Goal: Transaction & Acquisition: Purchase product/service

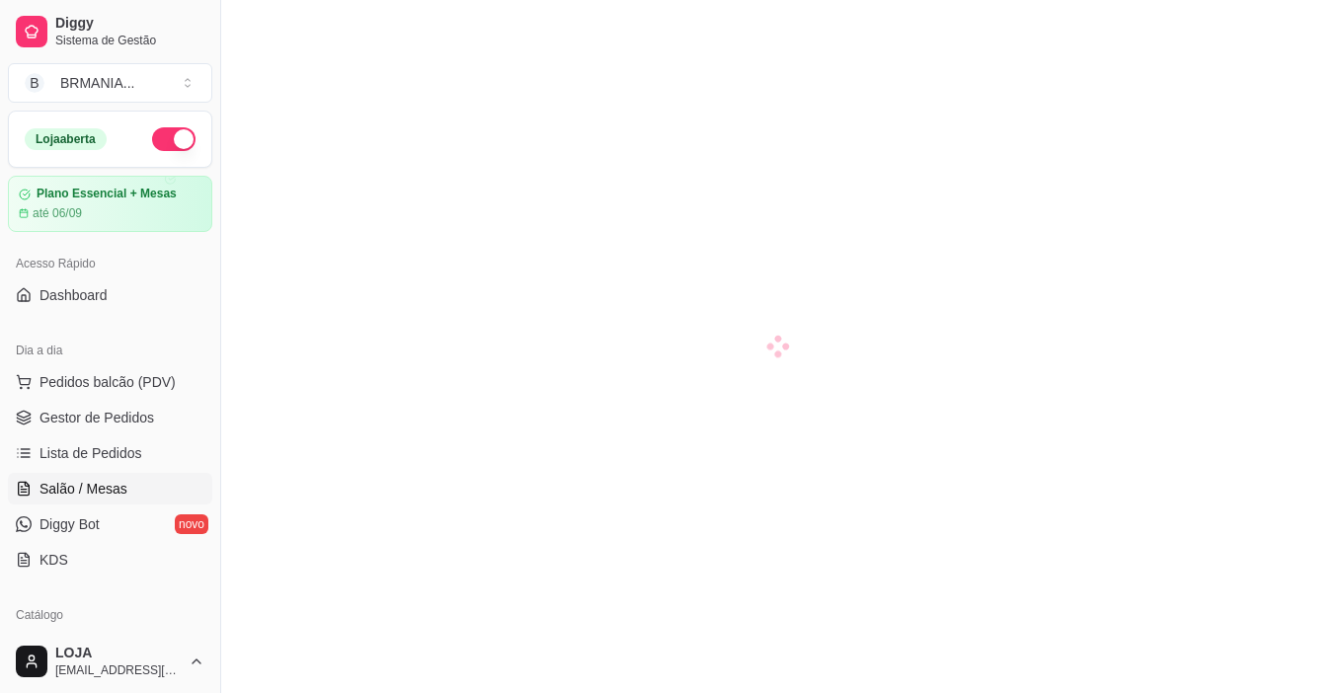
scroll to position [237, 0]
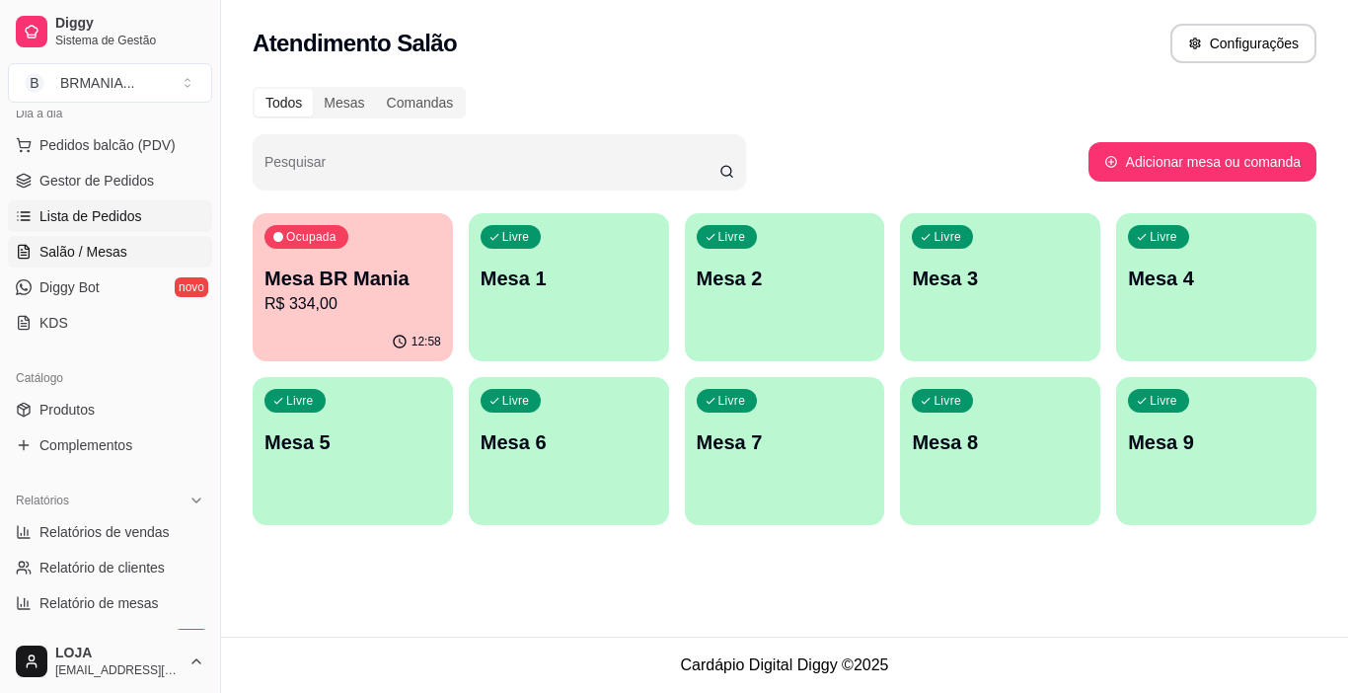
click at [126, 208] on span "Lista de Pedidos" at bounding box center [90, 216] width 103 height 20
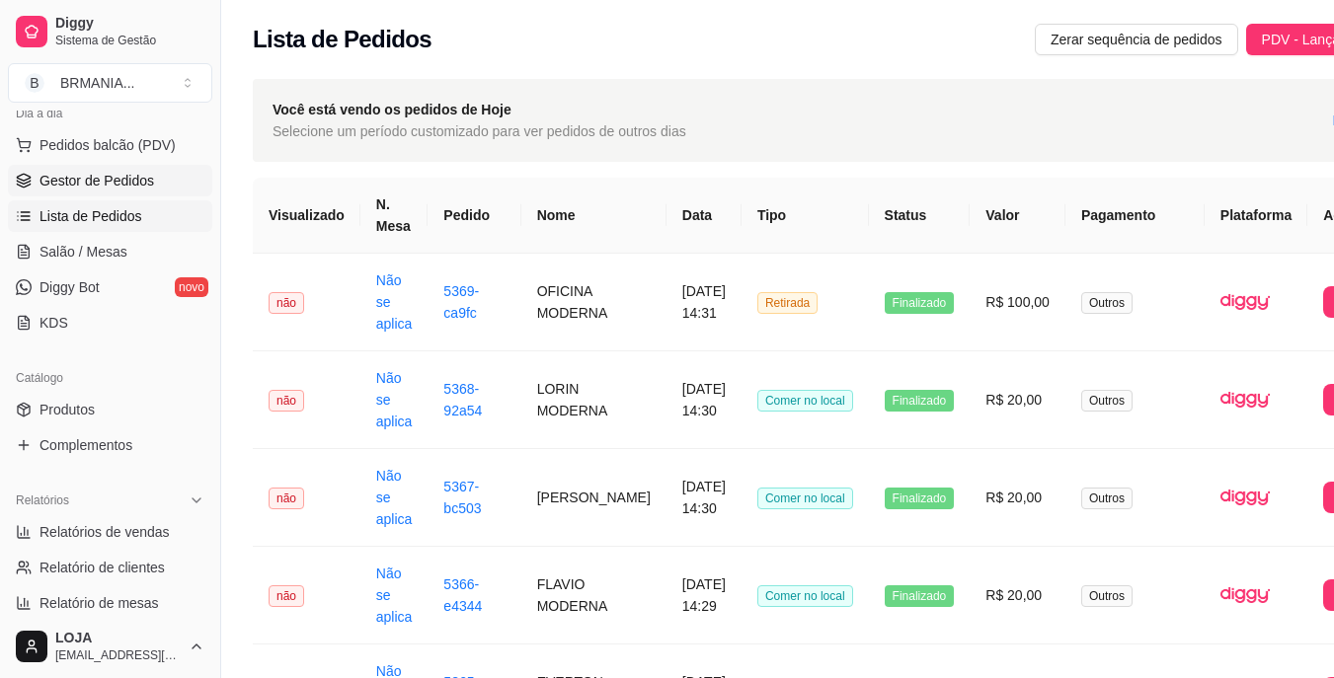
click at [110, 177] on span "Gestor de Pedidos" at bounding box center [96, 181] width 115 height 20
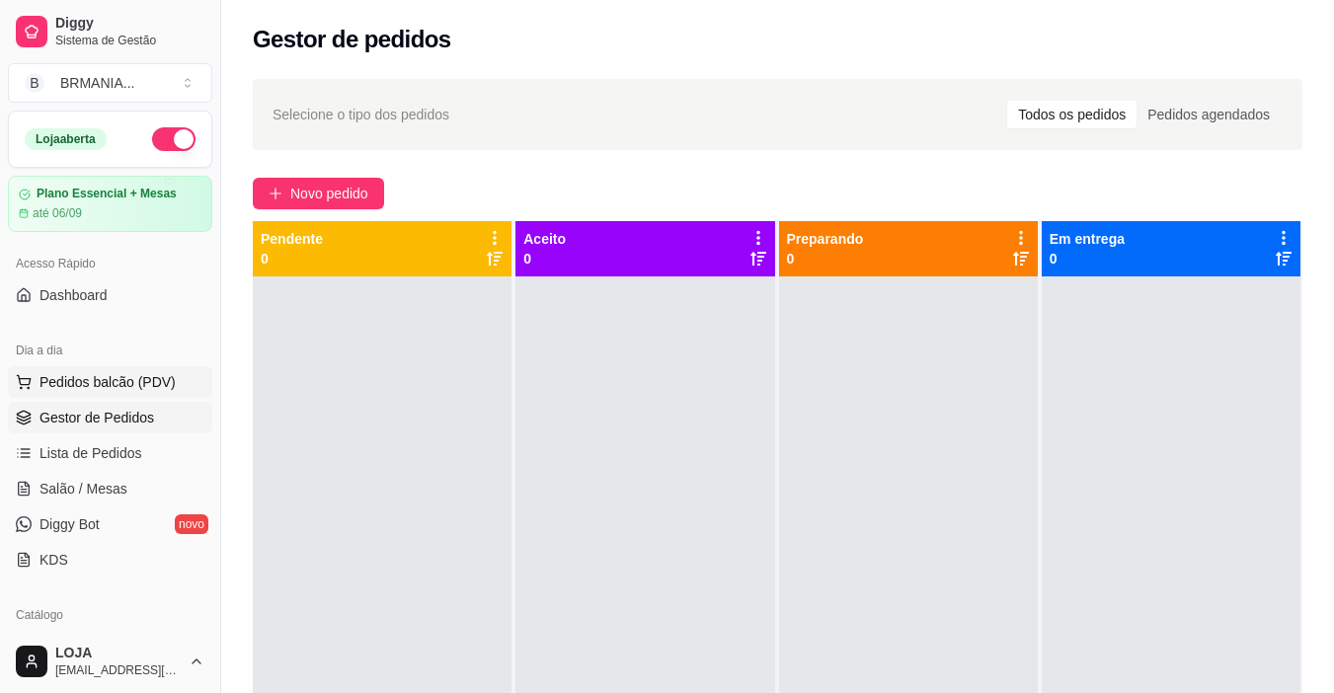
click at [127, 376] on span "Pedidos balcão (PDV)" at bounding box center [107, 382] width 136 height 20
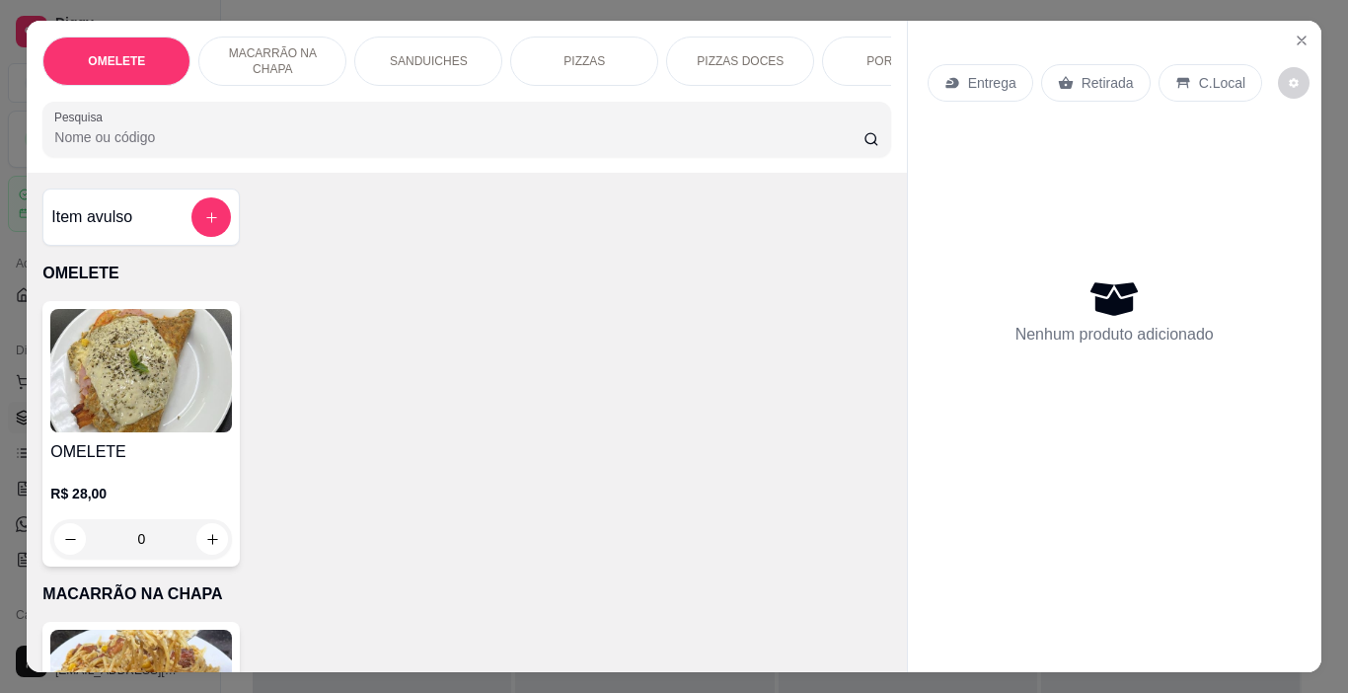
click at [161, 213] on div "Item avulso" at bounding box center [141, 216] width 180 height 39
click at [144, 497] on p "R$ 28,00" at bounding box center [141, 494] width 182 height 20
click at [163, 643] on img at bounding box center [141, 691] width 182 height 123
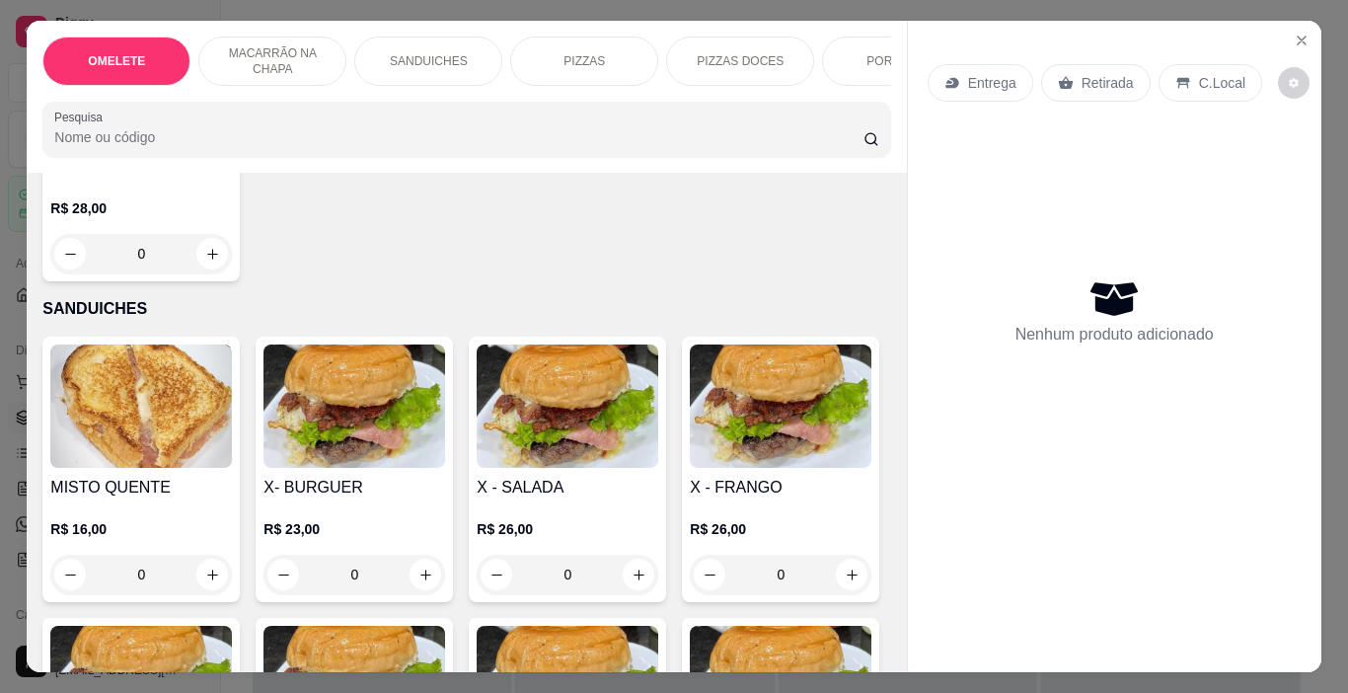
scroll to position [702, 0]
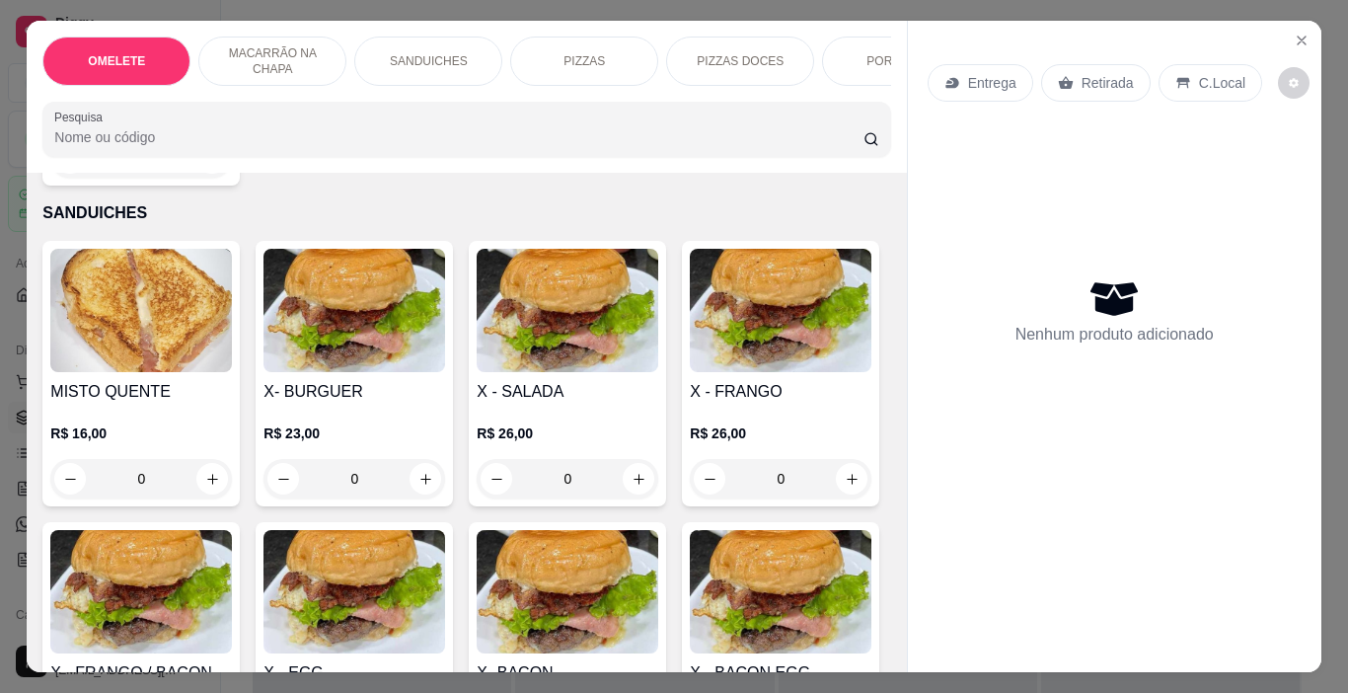
click at [346, 354] on img at bounding box center [355, 310] width 182 height 123
click at [620, 288] on img at bounding box center [568, 310] width 182 height 123
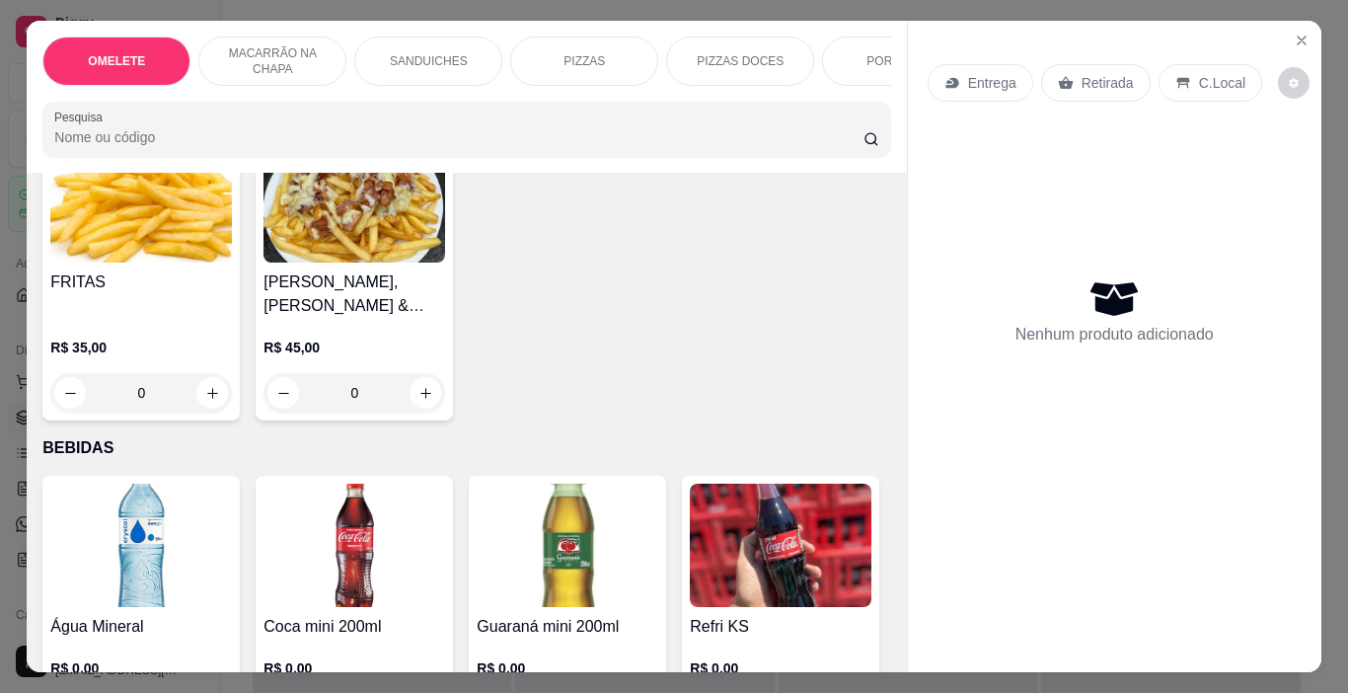
scroll to position [2328, 0]
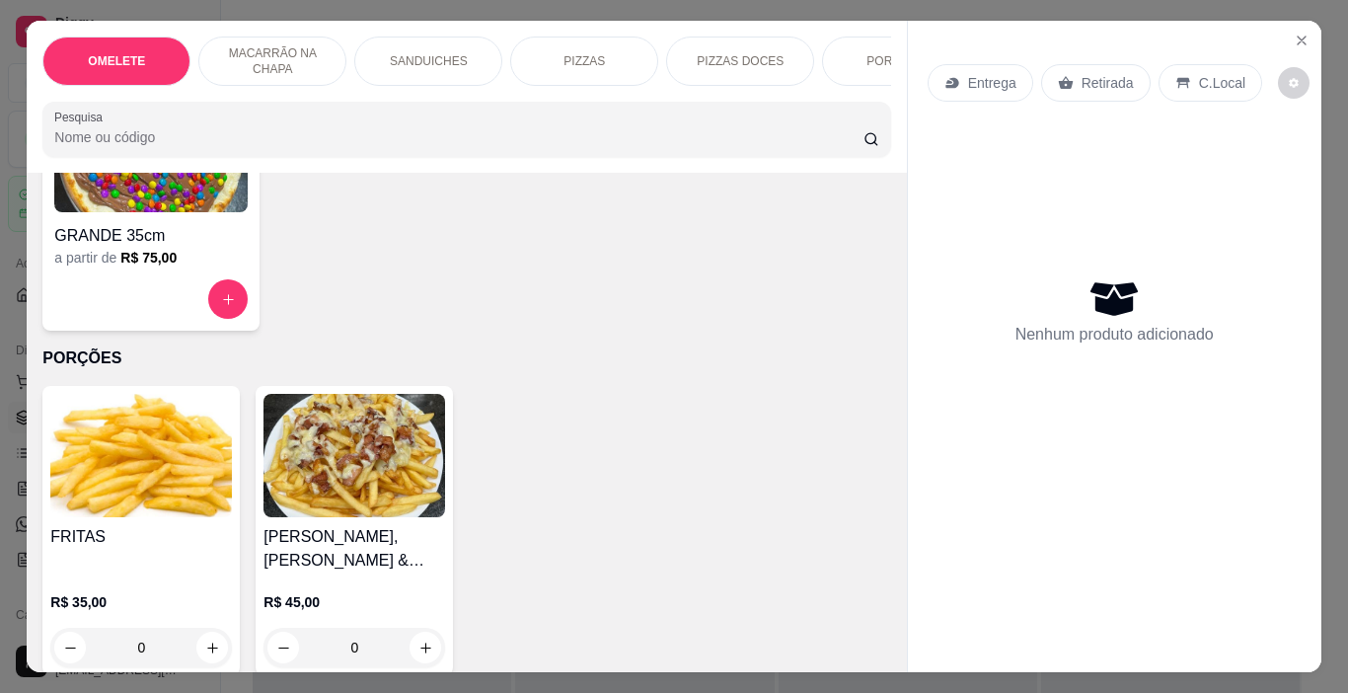
click at [378, 492] on img at bounding box center [355, 455] width 182 height 123
click at [177, 499] on img at bounding box center [141, 455] width 182 height 123
click at [183, 227] on div "GRANDE 35cm" at bounding box center [150, 230] width 193 height 36
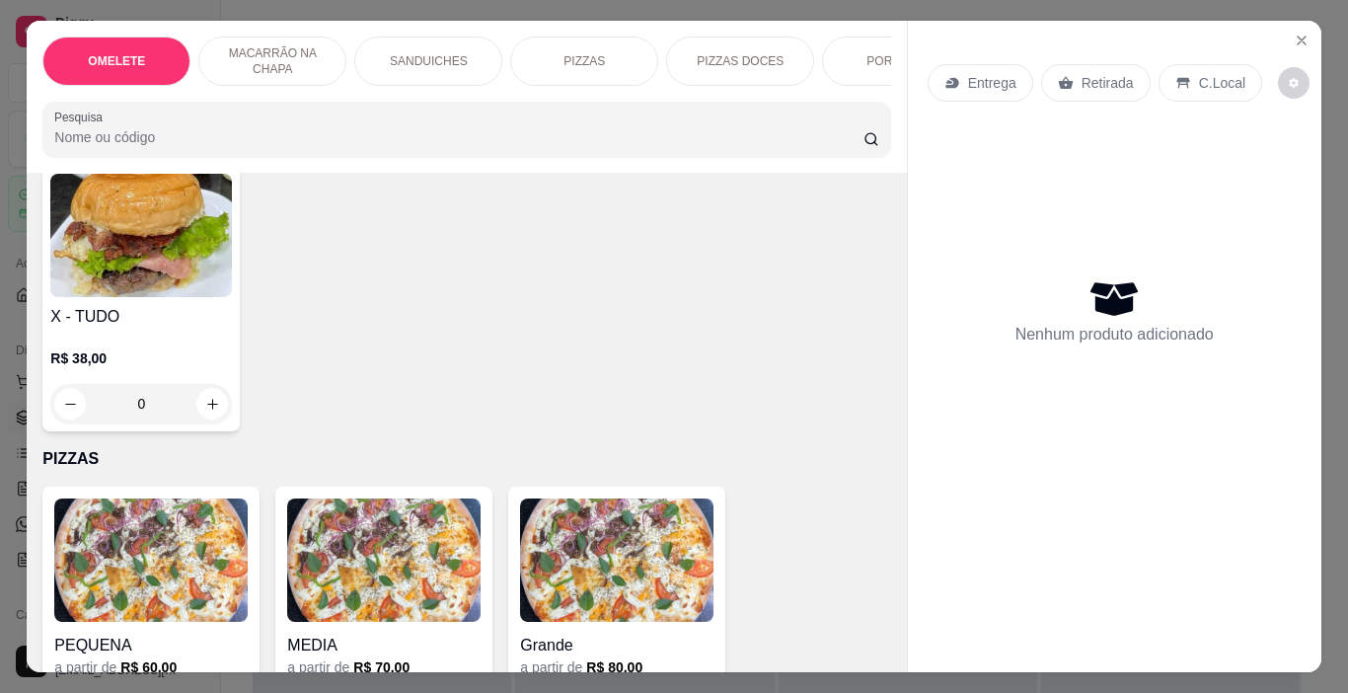
scroll to position [1594, 0]
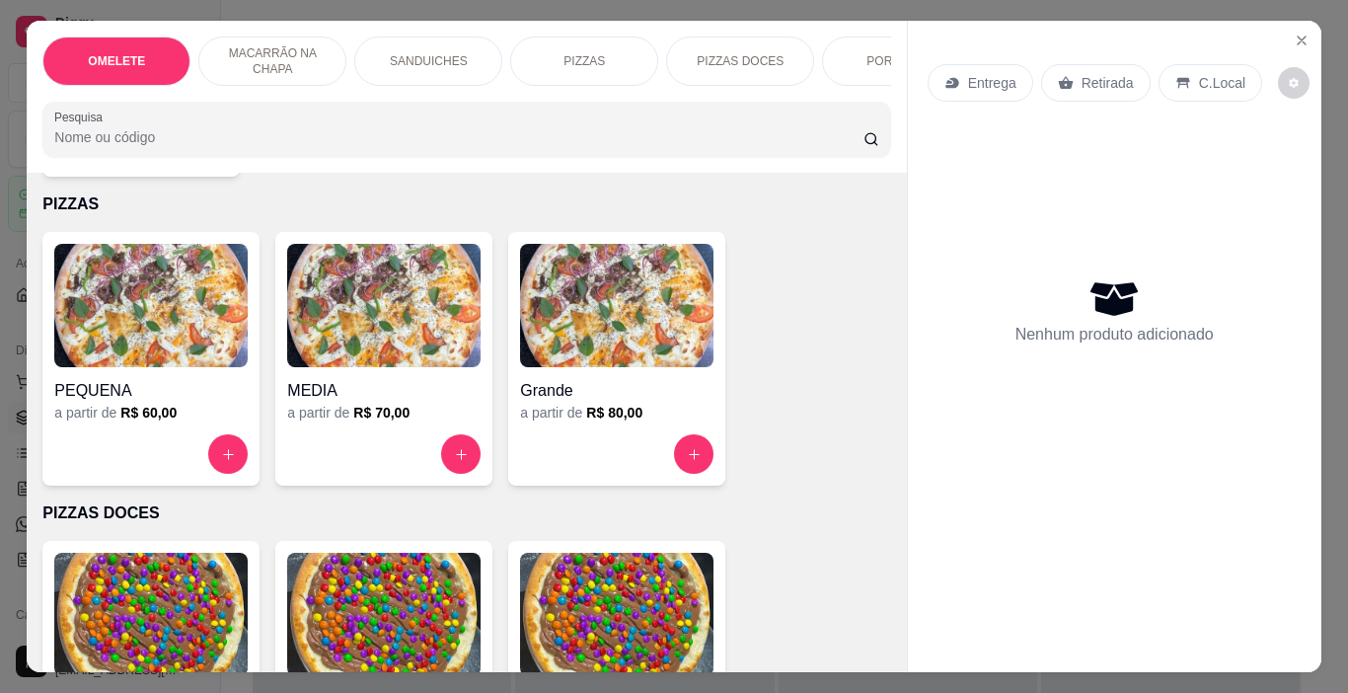
click at [557, 313] on img at bounding box center [616, 305] width 193 height 123
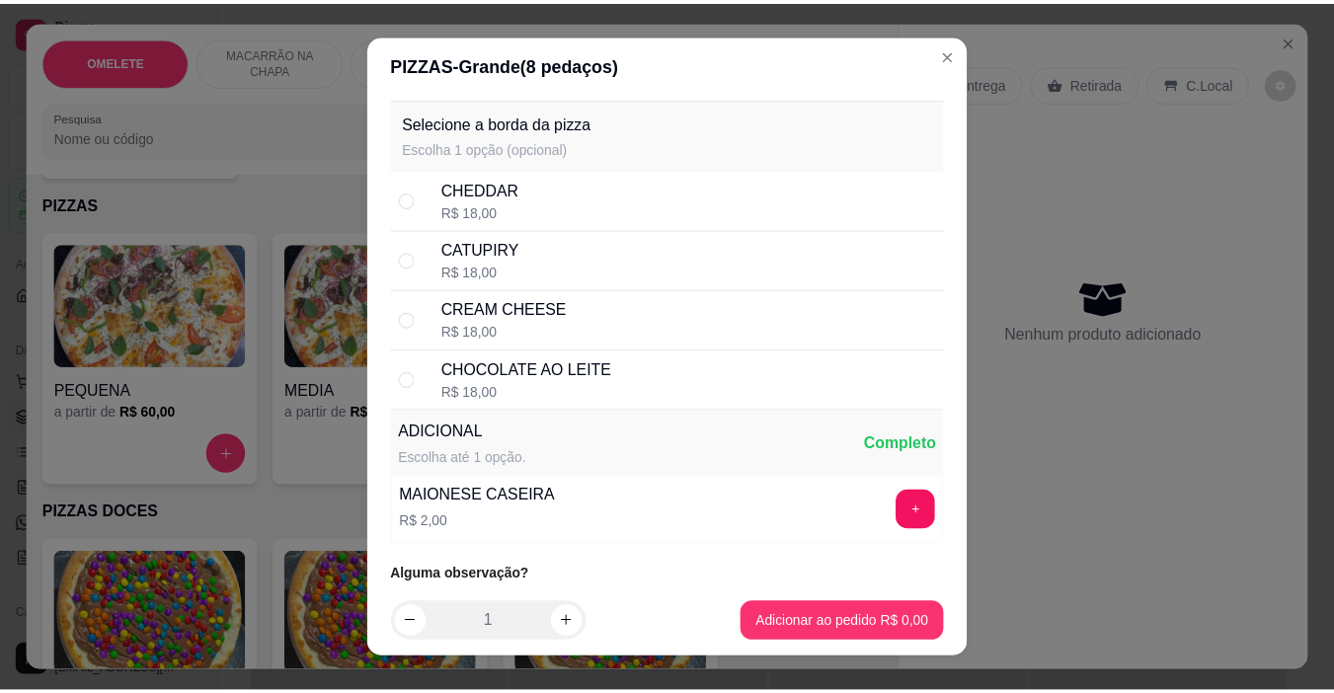
scroll to position [1561, 0]
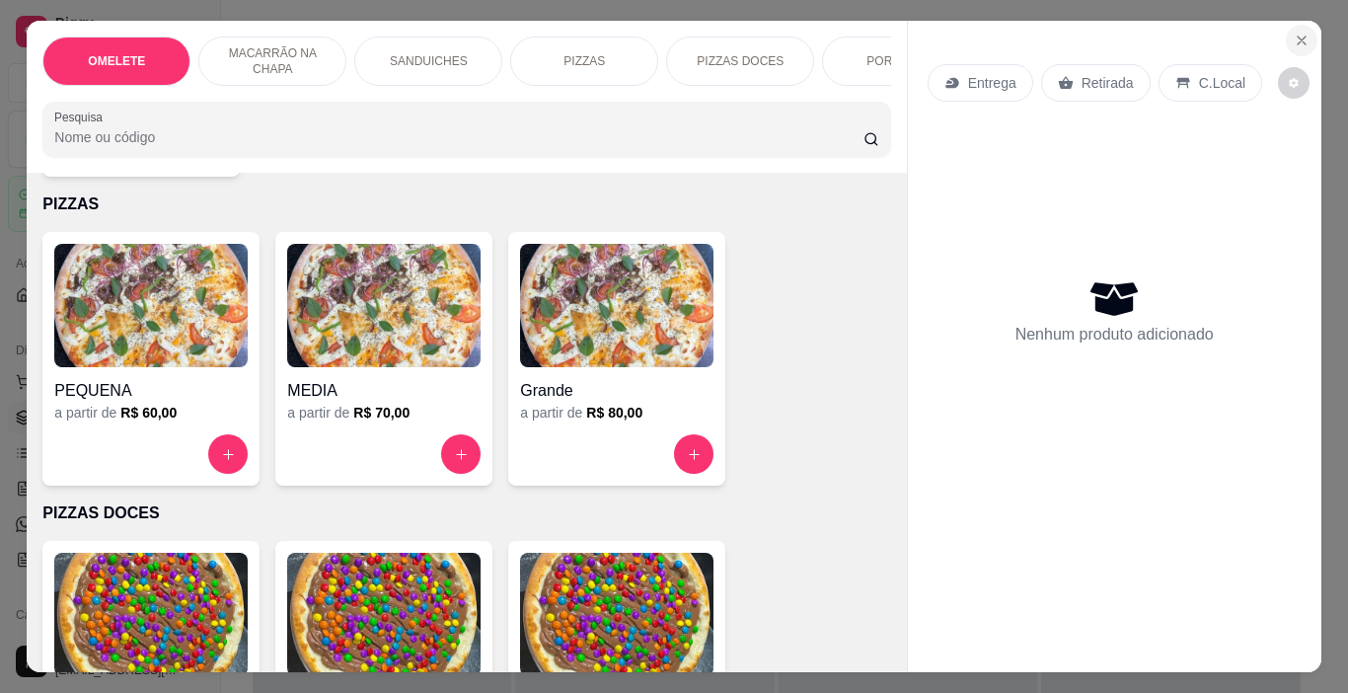
click at [1306, 30] on button "Close" at bounding box center [1302, 41] width 32 height 32
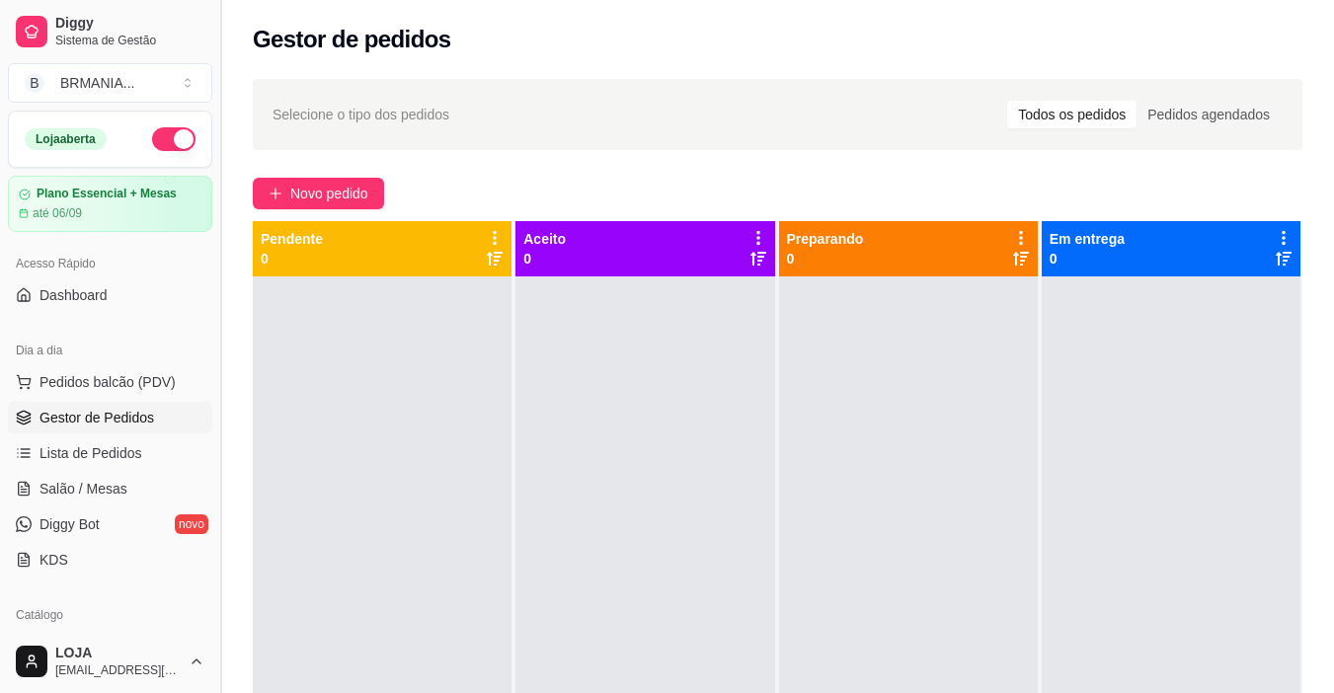
drag, startPoint x: 213, startPoint y: 322, endPoint x: 213, endPoint y: 360, distance: 38.5
click at [213, 360] on button "Toggle Sidebar" at bounding box center [220, 346] width 16 height 693
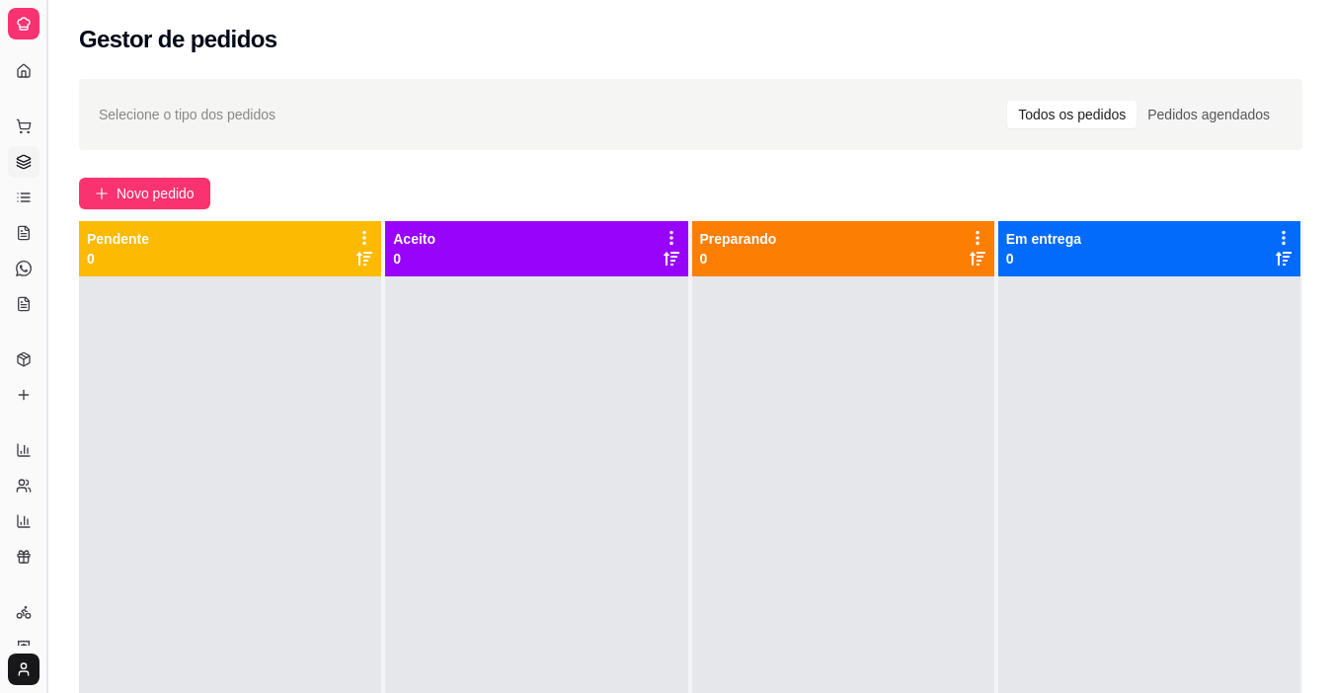
click at [51, 597] on button "Toggle Sidebar" at bounding box center [46, 346] width 16 height 693
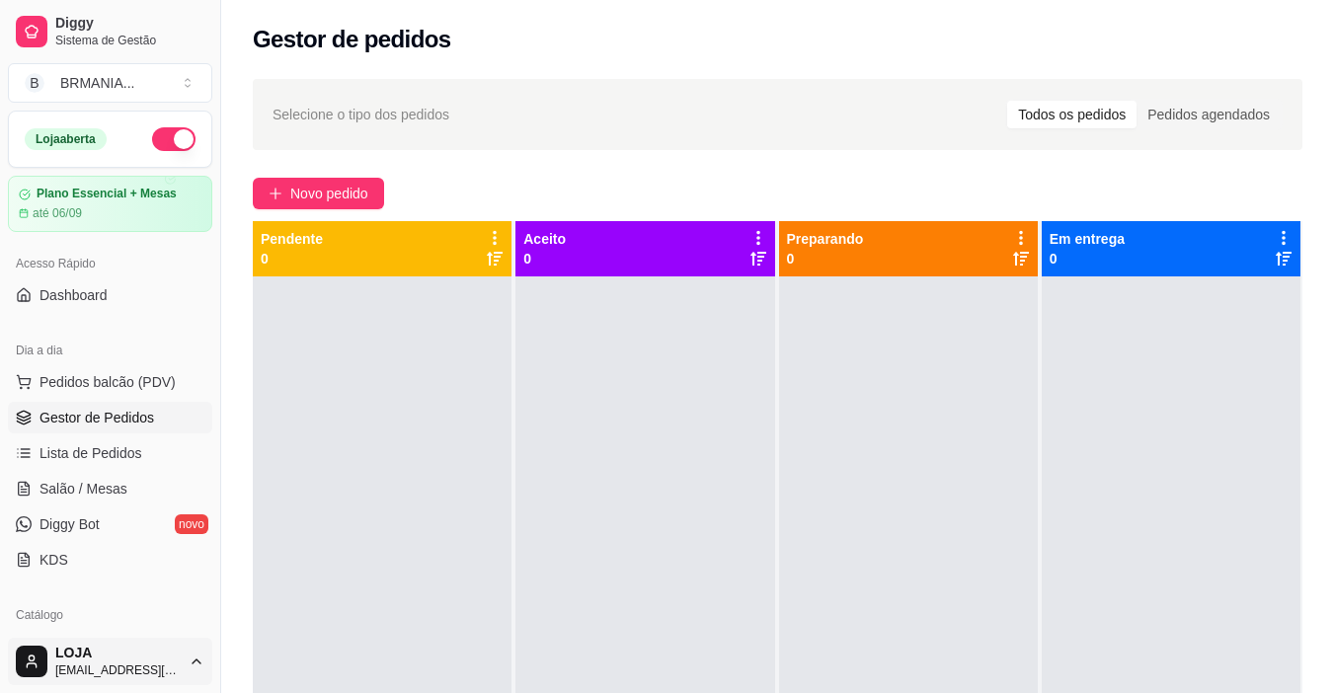
click at [196, 665] on html "Diggy Sistema de Gestão B BRMANIA ... Loja aberta Plano Essencial + Mesas até 0…" at bounding box center [667, 346] width 1334 height 693
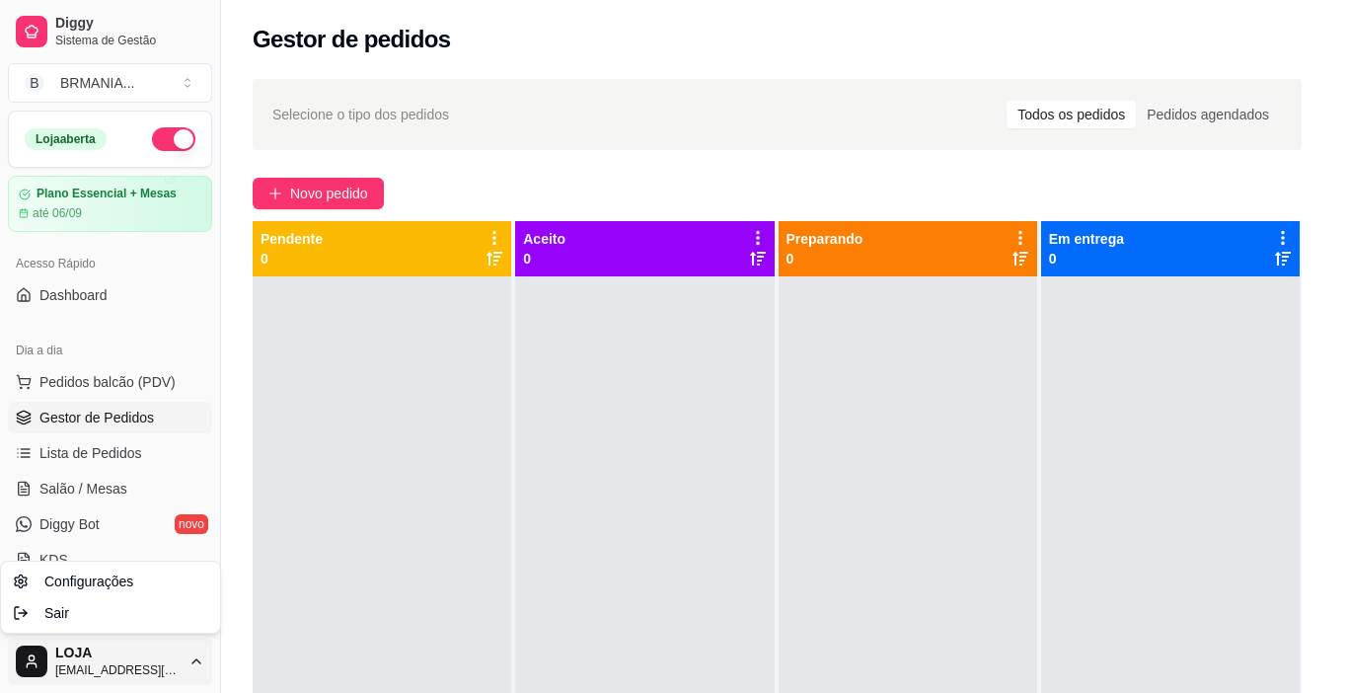
click at [158, 365] on html "Diggy Sistema de Gestão B BRMANIA ... Loja aberta Plano Essencial + Mesas até 0…" at bounding box center [674, 346] width 1348 height 693
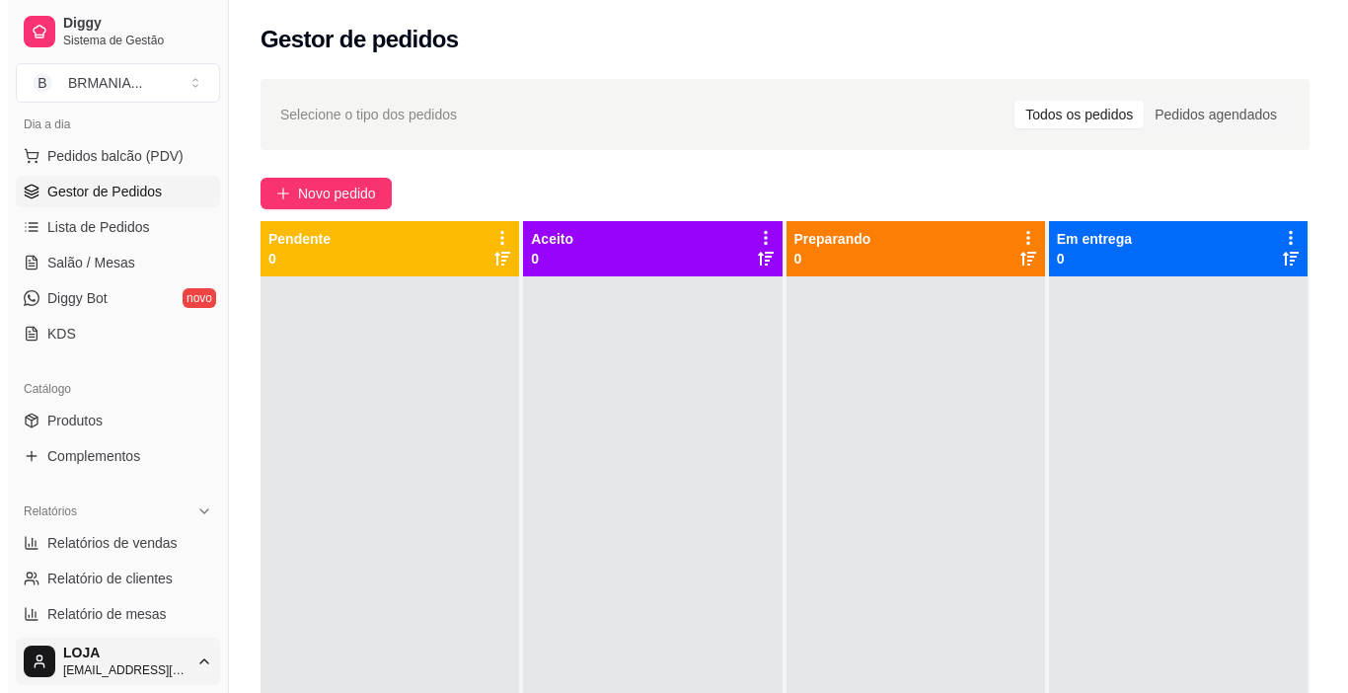
scroll to position [237, 0]
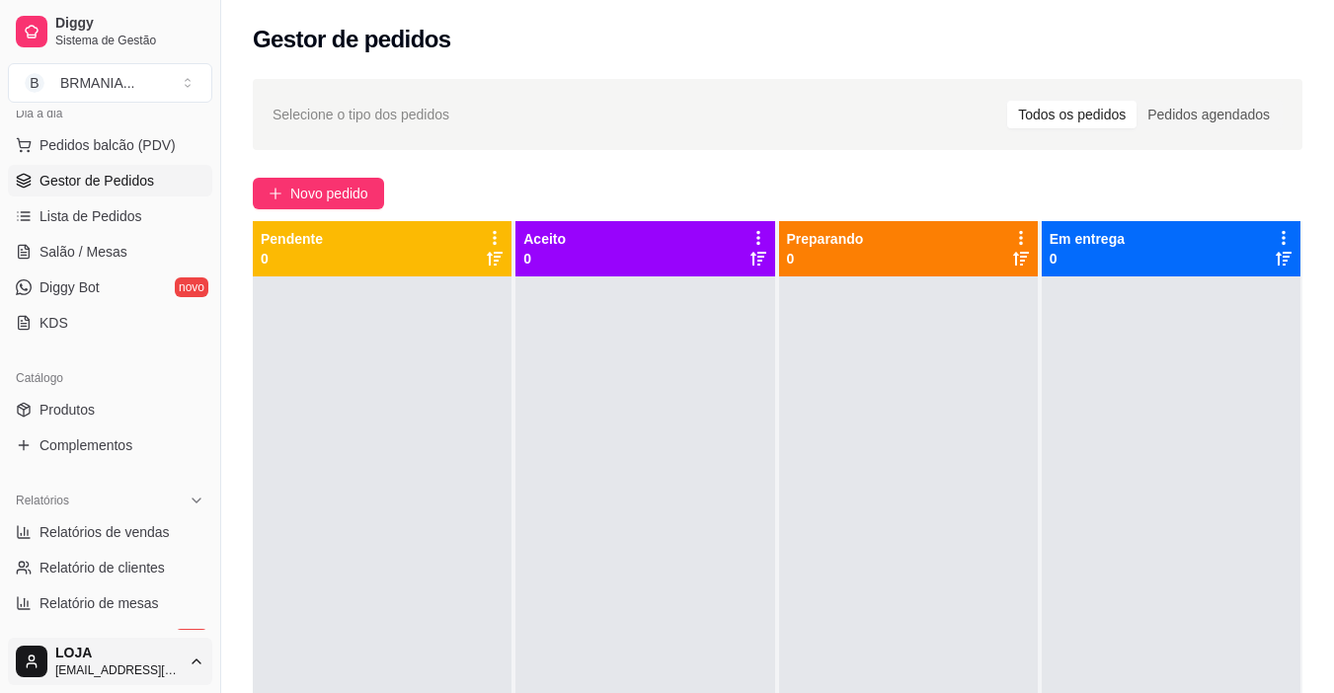
click at [189, 668] on html "Diggy Sistema de Gestão B BRMANIA ... Loja aberta Plano Essencial + Mesas até 0…" at bounding box center [667, 346] width 1334 height 693
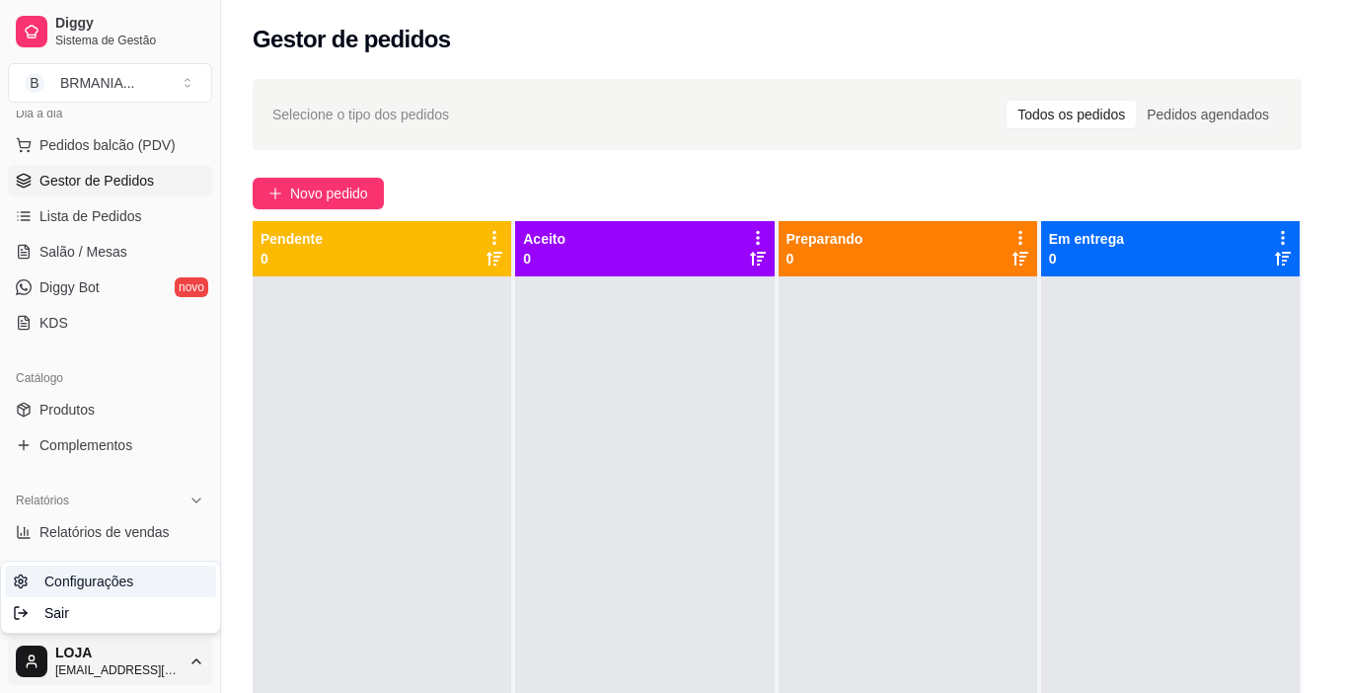
click at [83, 573] on span "Configurações" at bounding box center [88, 582] width 89 height 20
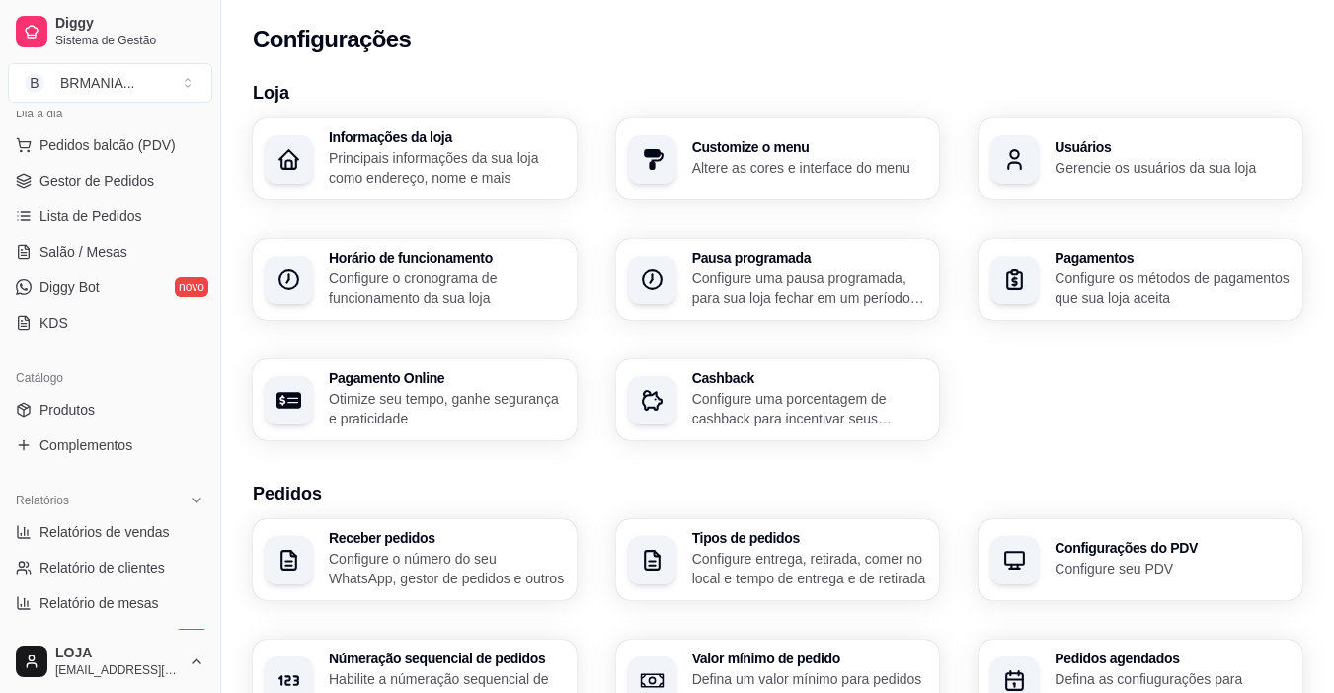
click at [761, 182] on div "Customize o menu Altere as cores e interface do menu" at bounding box center [778, 158] width 324 height 81
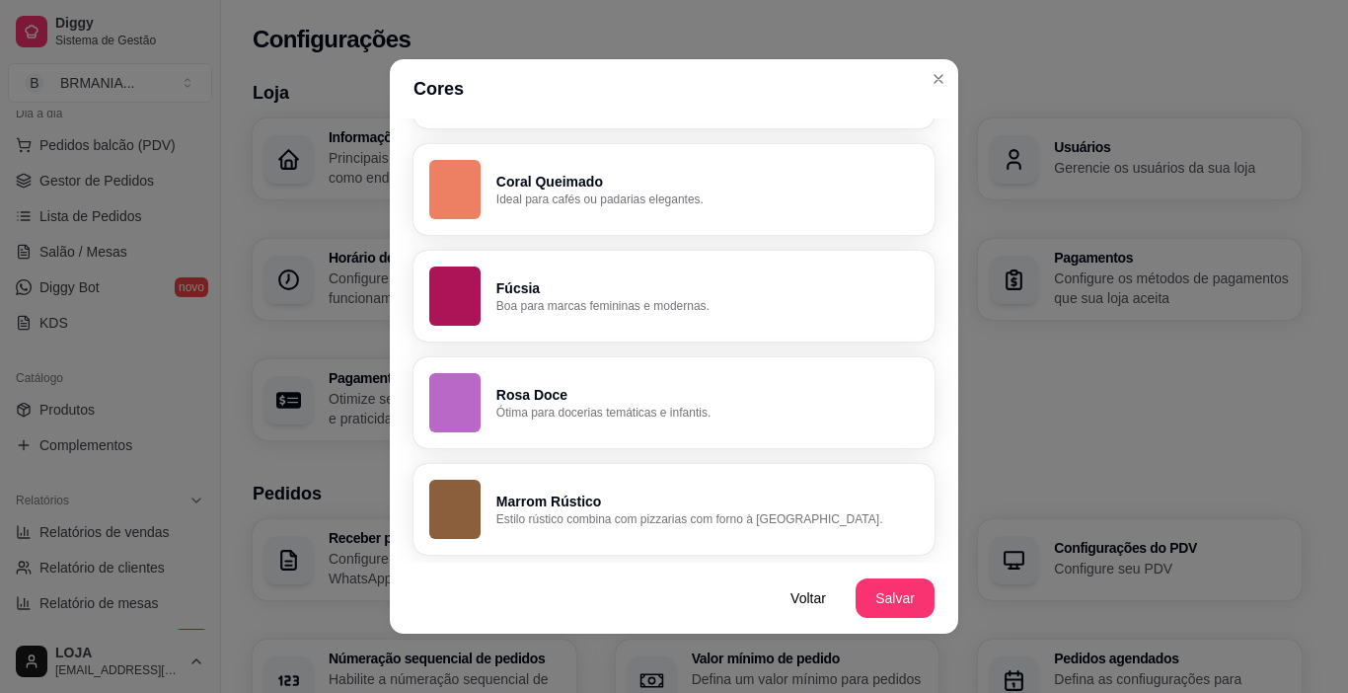
scroll to position [1394, 0]
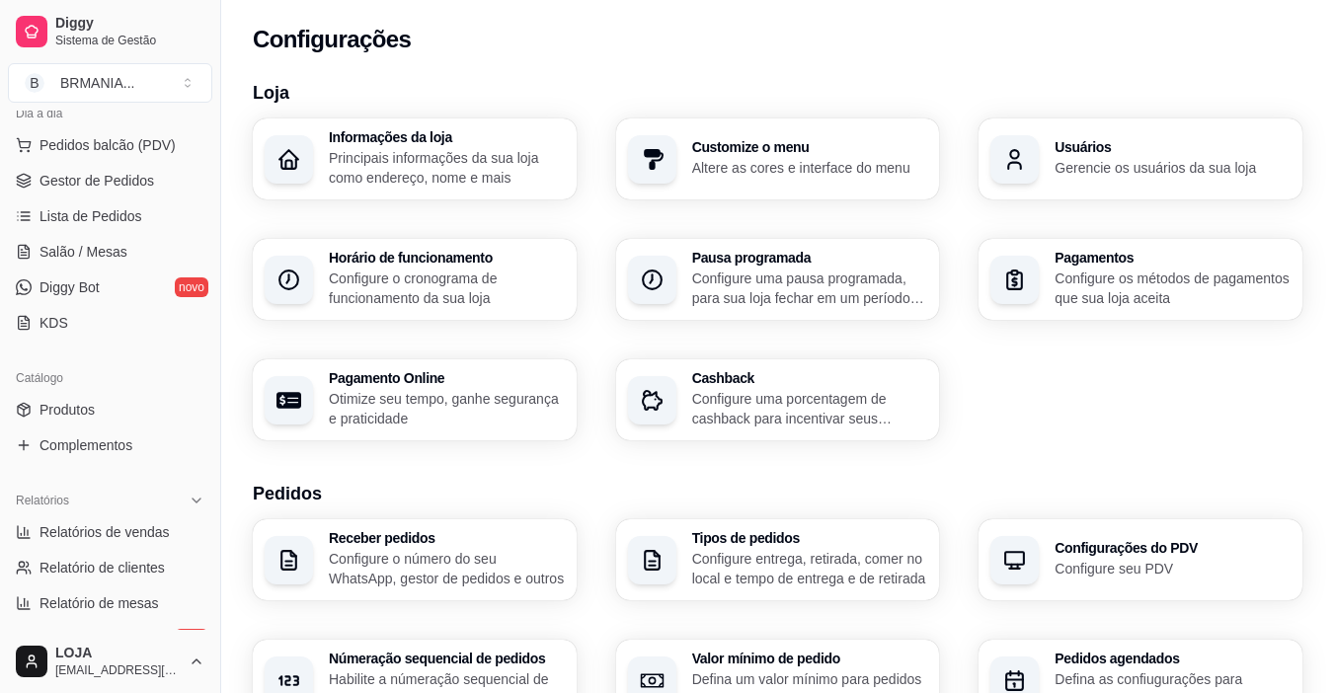
click at [1071, 162] on p "Gerencie os usuários da sua loja" at bounding box center [1172, 168] width 236 height 20
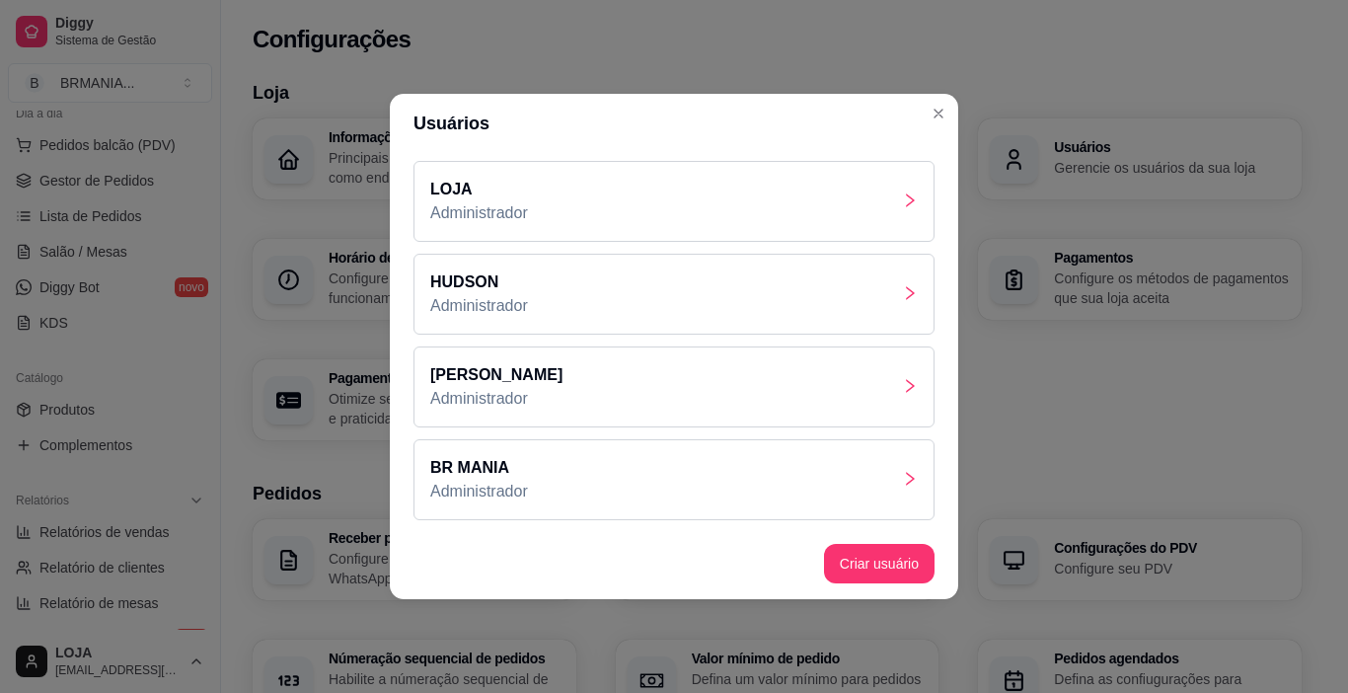
click at [609, 289] on div "HUDSON Administrador" at bounding box center [674, 294] width 521 height 81
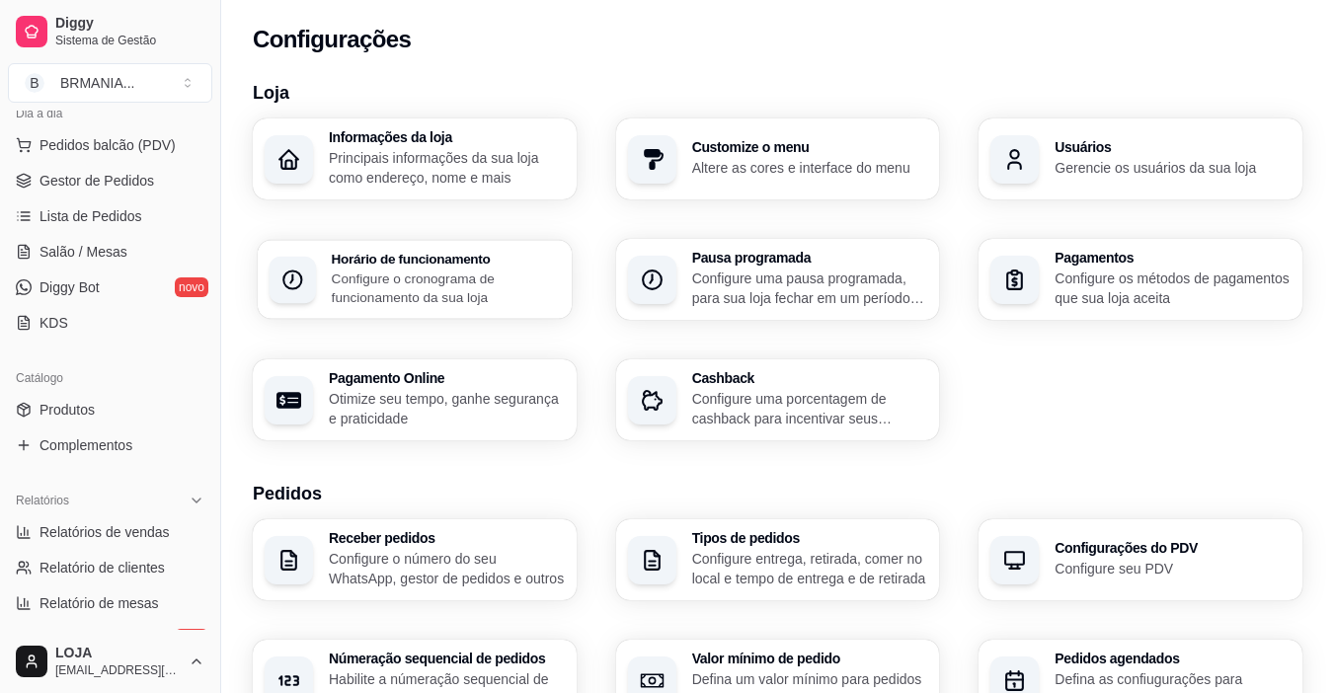
click at [499, 266] on div "Horário de funcionamento Configure o cronograma de funcionamento da sua loja" at bounding box center [446, 279] width 228 height 55
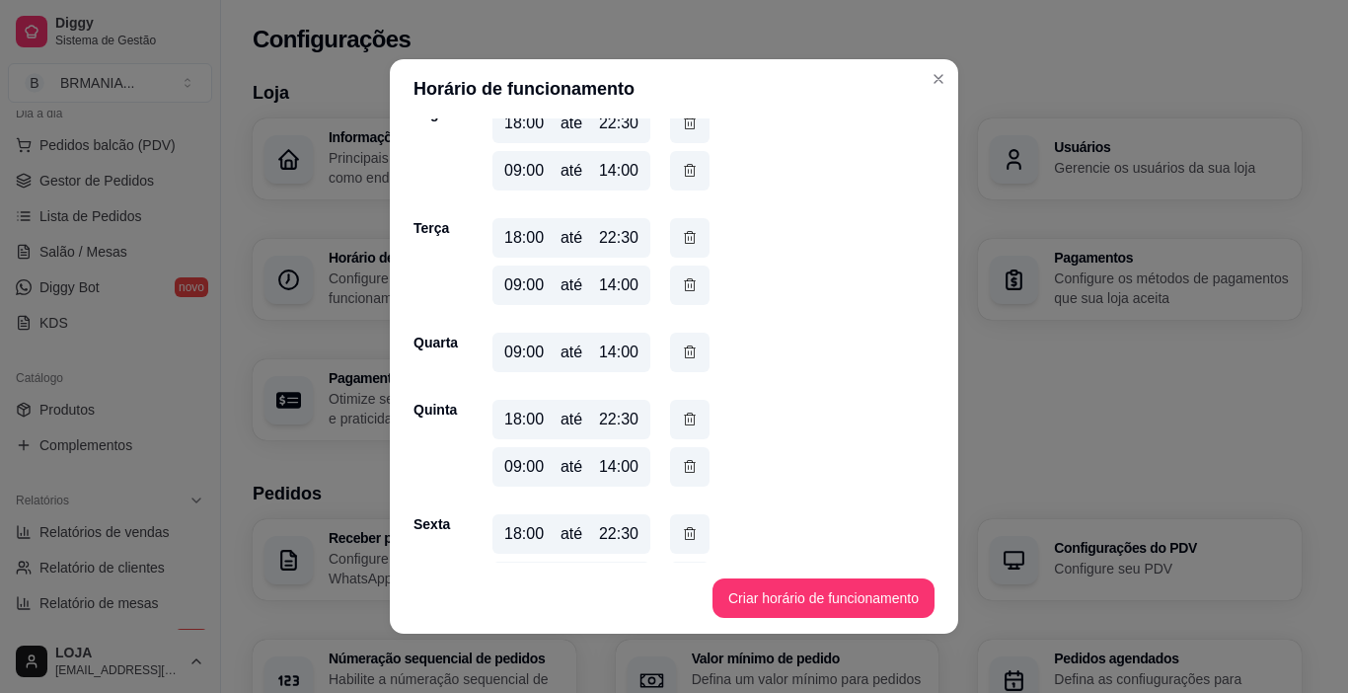
scroll to position [294, 0]
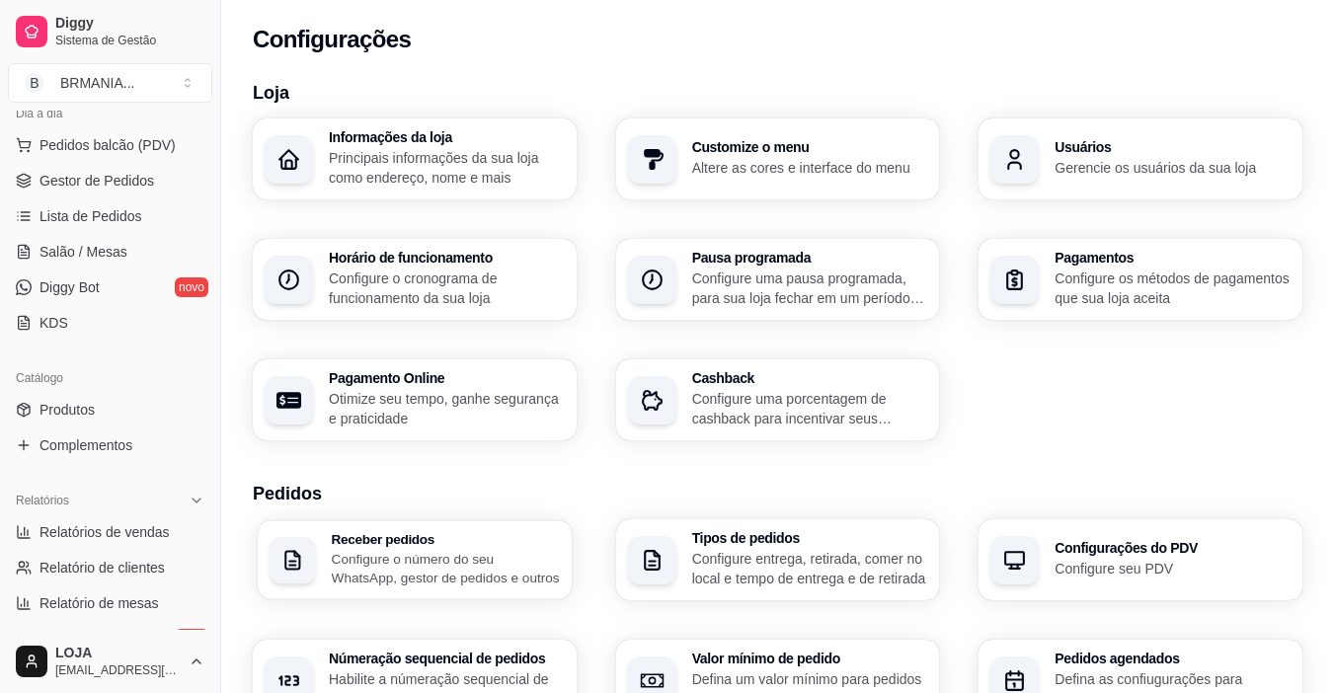
click at [500, 544] on h3 "Receber pedidos" at bounding box center [446, 539] width 228 height 14
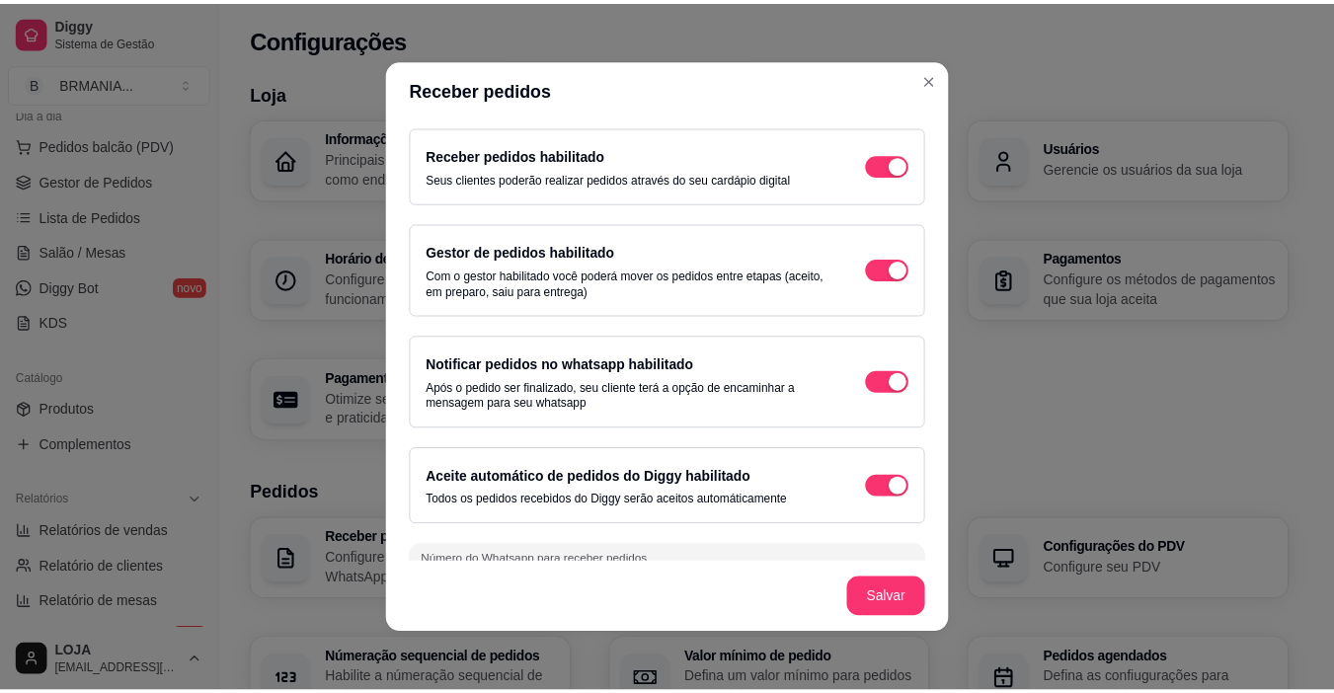
scroll to position [45, 0]
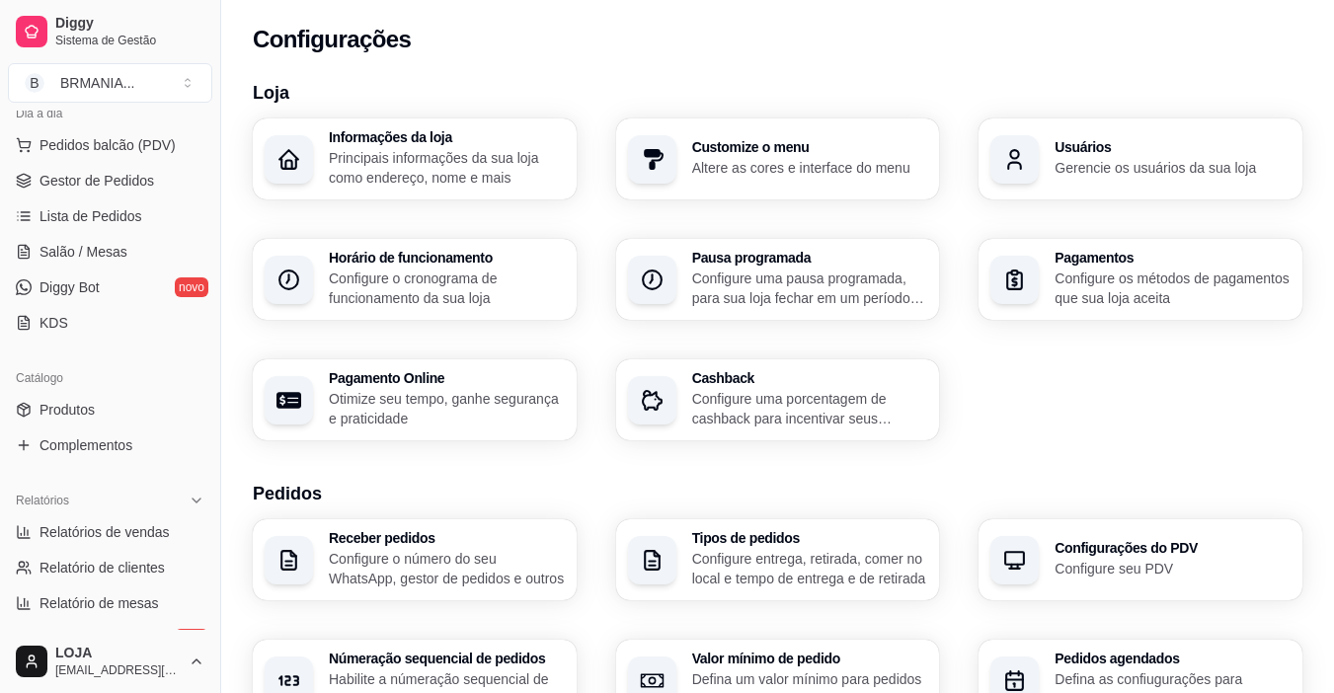
drag, startPoint x: 215, startPoint y: 289, endPoint x: 273, endPoint y: 314, distance: 63.3
click at [273, 314] on div "Diggy Sistema de Gestão B BRMANIA ... Loja aberta Plano Essencial + Mesas até 0…" at bounding box center [667, 696] width 1334 height 1392
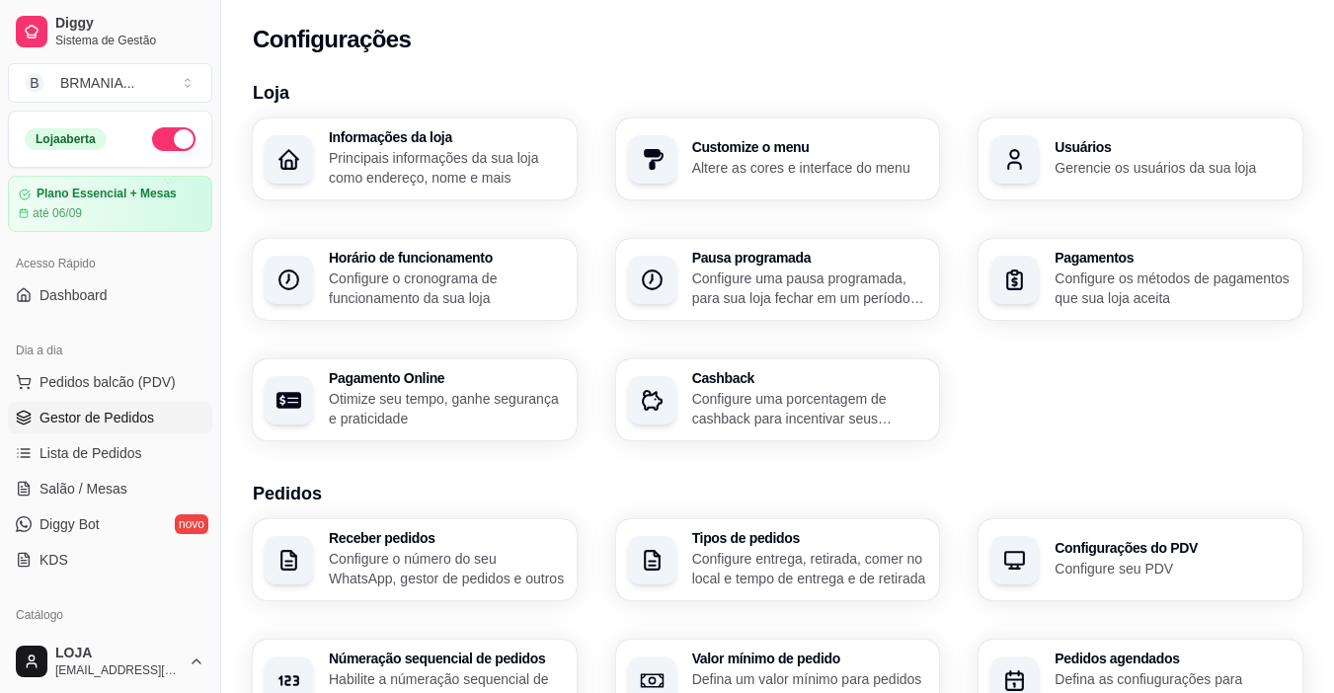
click at [107, 407] on link "Gestor de Pedidos" at bounding box center [110, 418] width 204 height 32
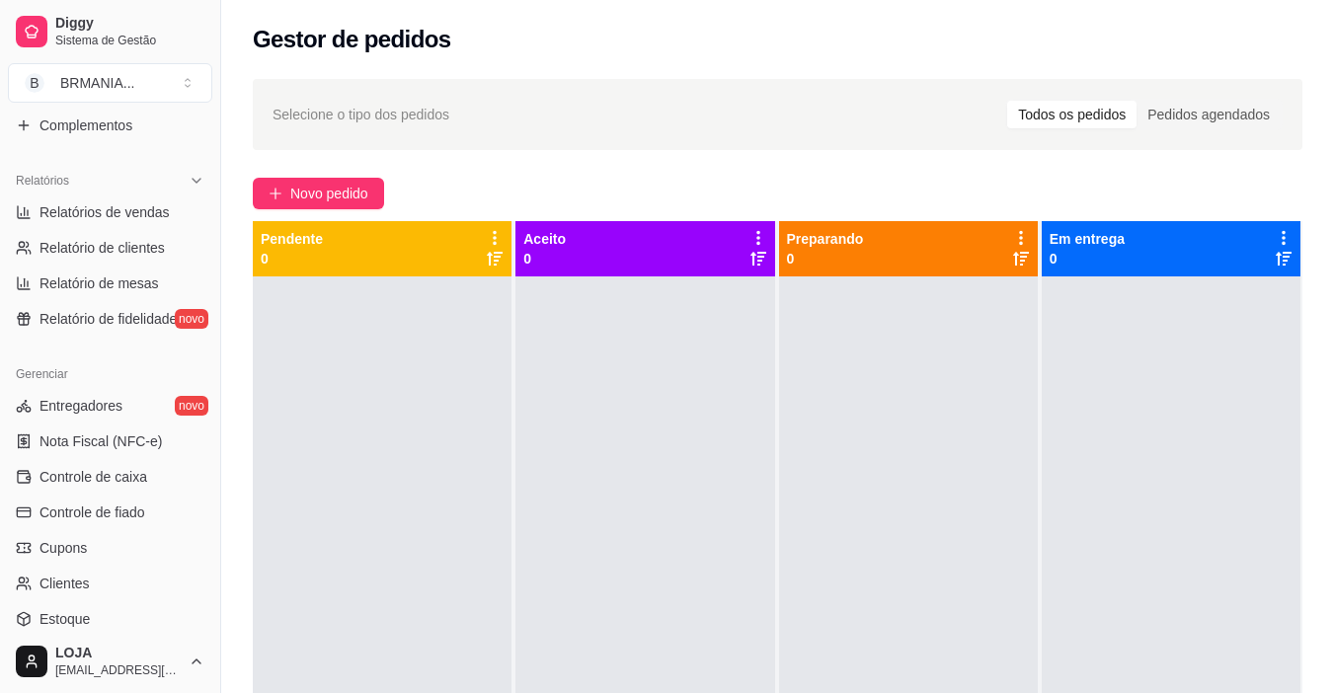
scroll to position [570, 0]
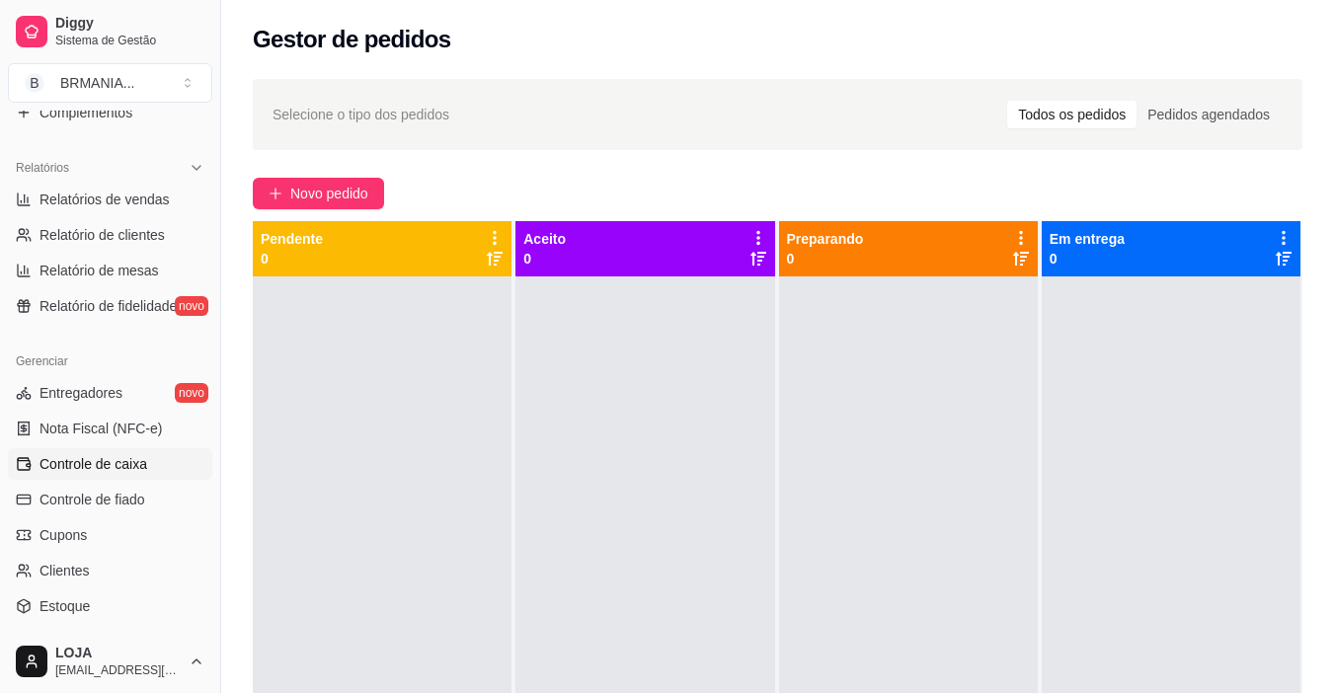
click at [128, 463] on span "Controle de caixa" at bounding box center [93, 464] width 108 height 20
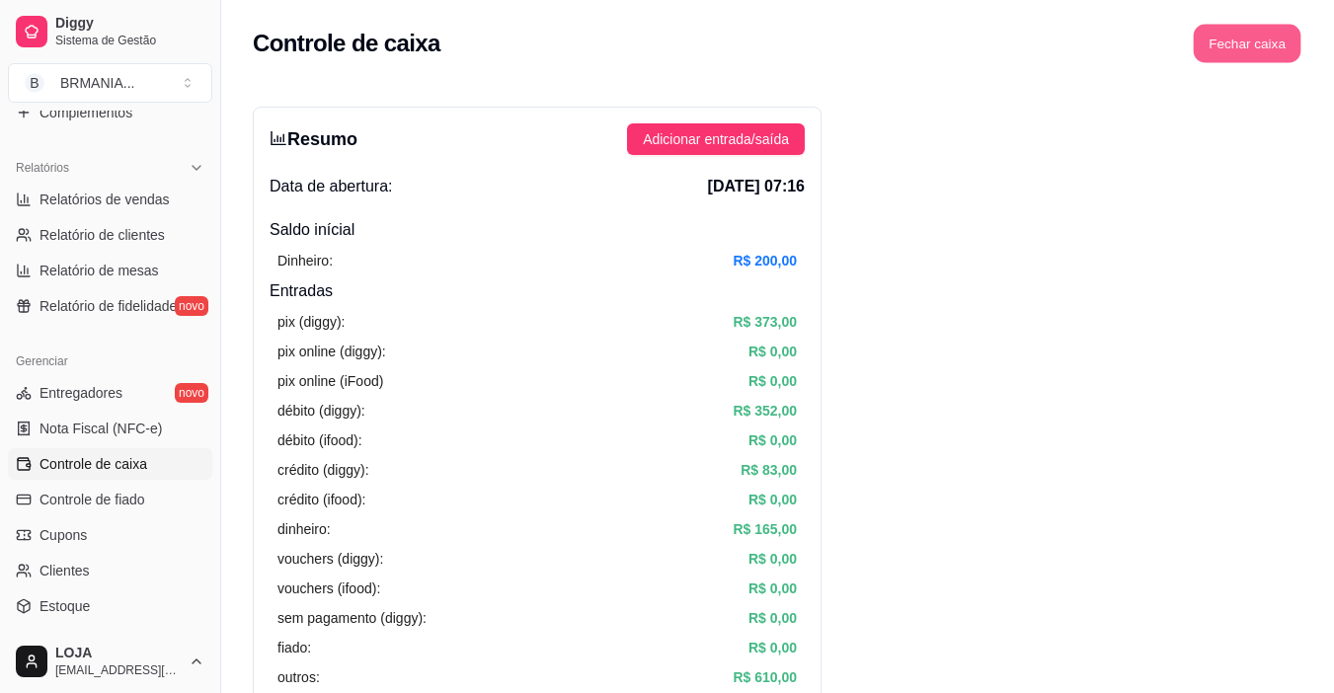
click at [1250, 44] on button "Fechar caixa" at bounding box center [1247, 44] width 108 height 38
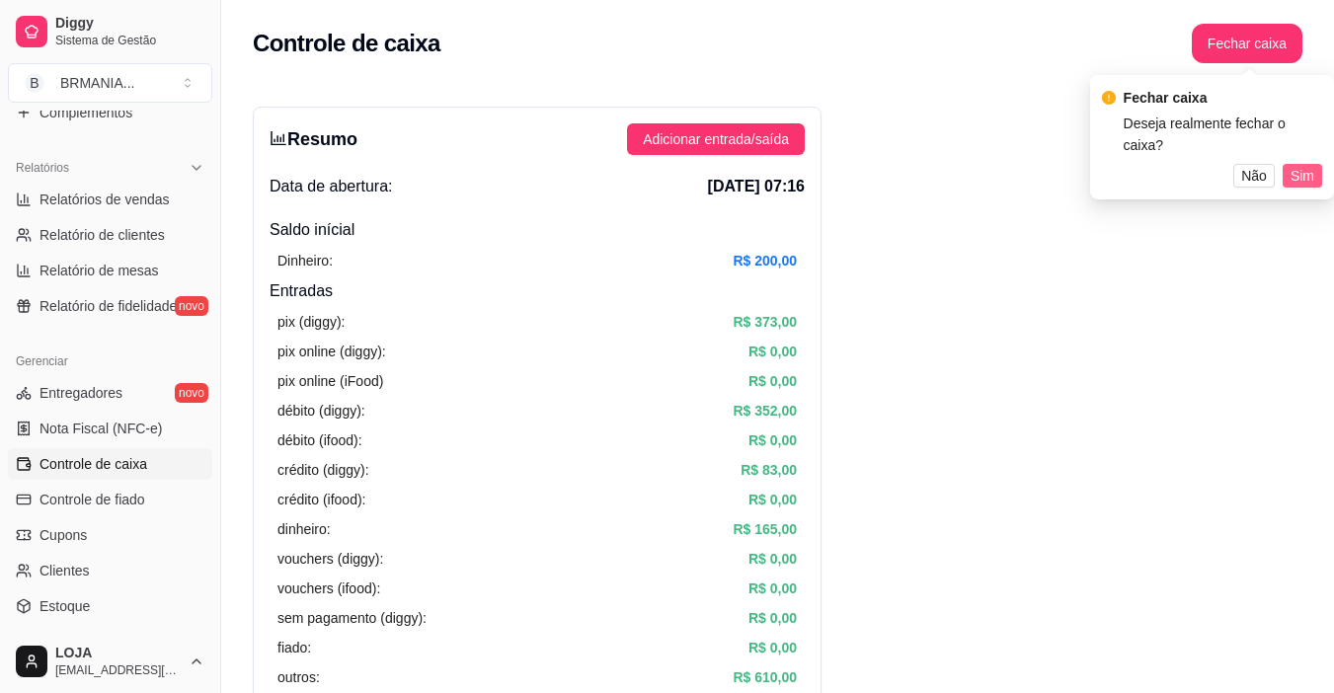
click at [1295, 165] on span "Sim" at bounding box center [1302, 176] width 24 height 22
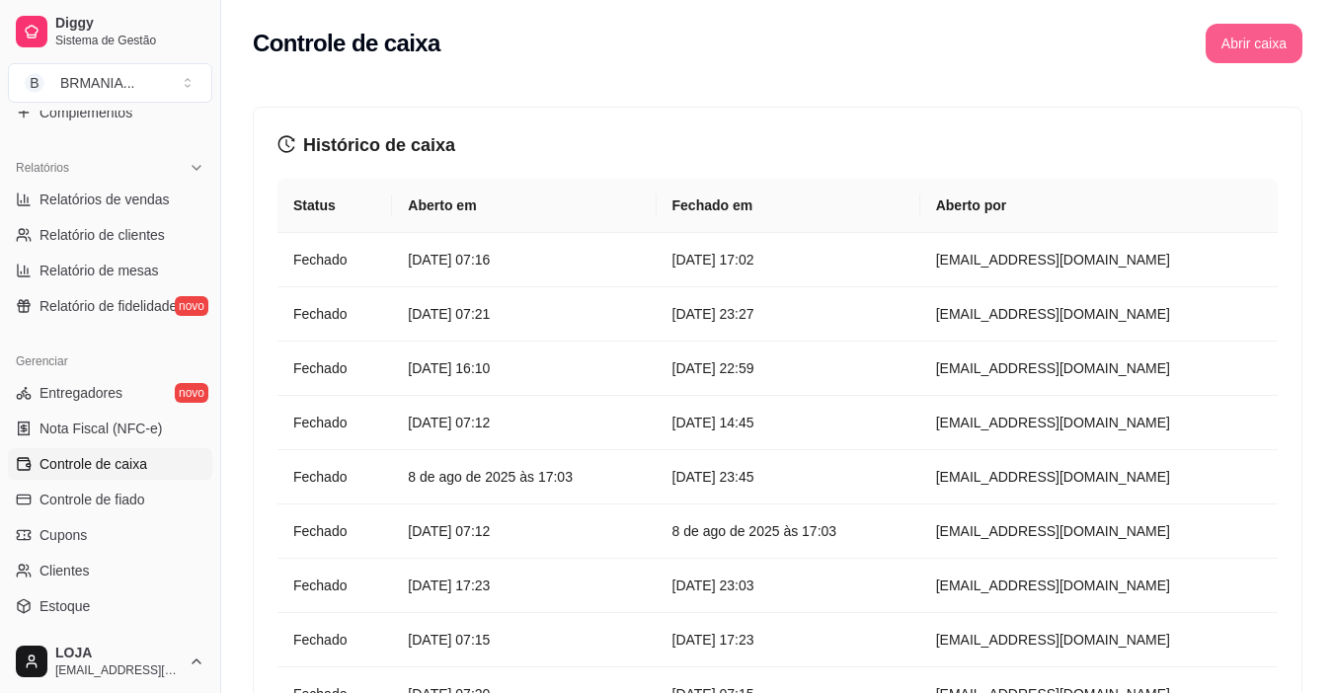
click at [1245, 54] on button "Abrir caixa" at bounding box center [1253, 43] width 97 height 39
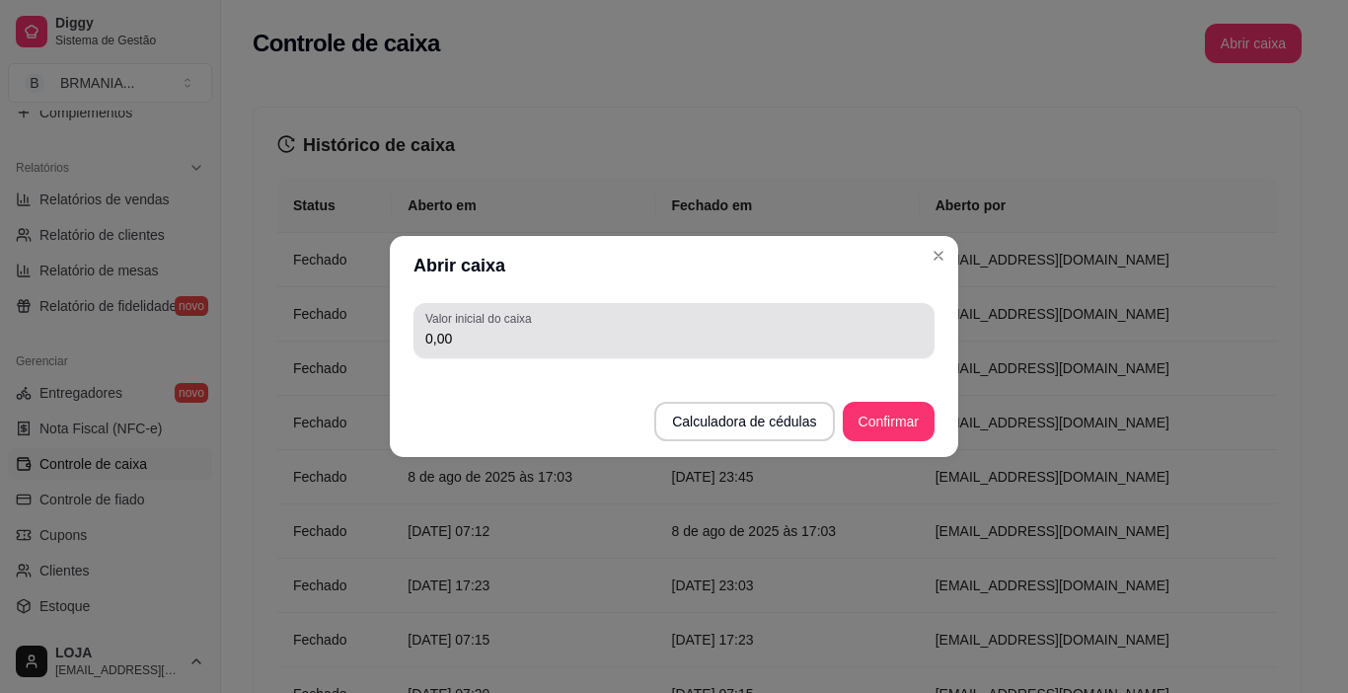
click at [780, 352] on div "Valor inicial do caixa 0,00" at bounding box center [674, 330] width 521 height 55
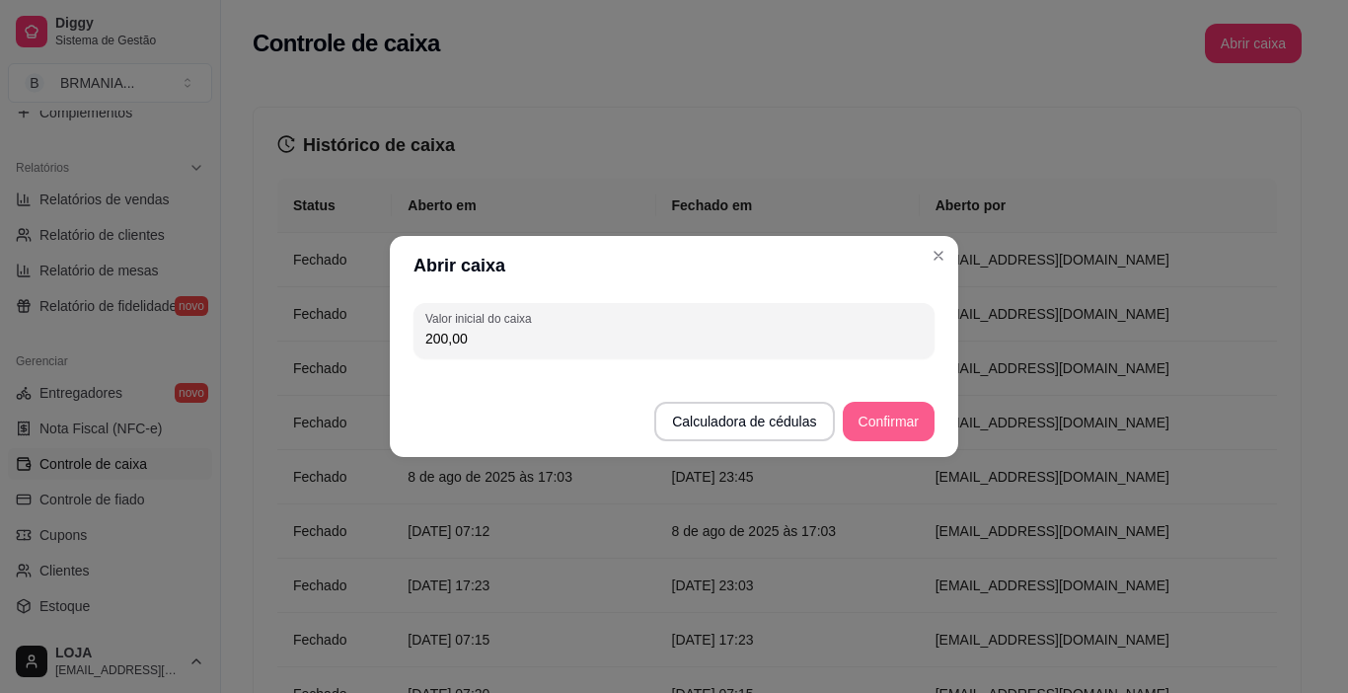
type input "200,00"
click at [890, 434] on button "Confirmar" at bounding box center [889, 421] width 92 height 39
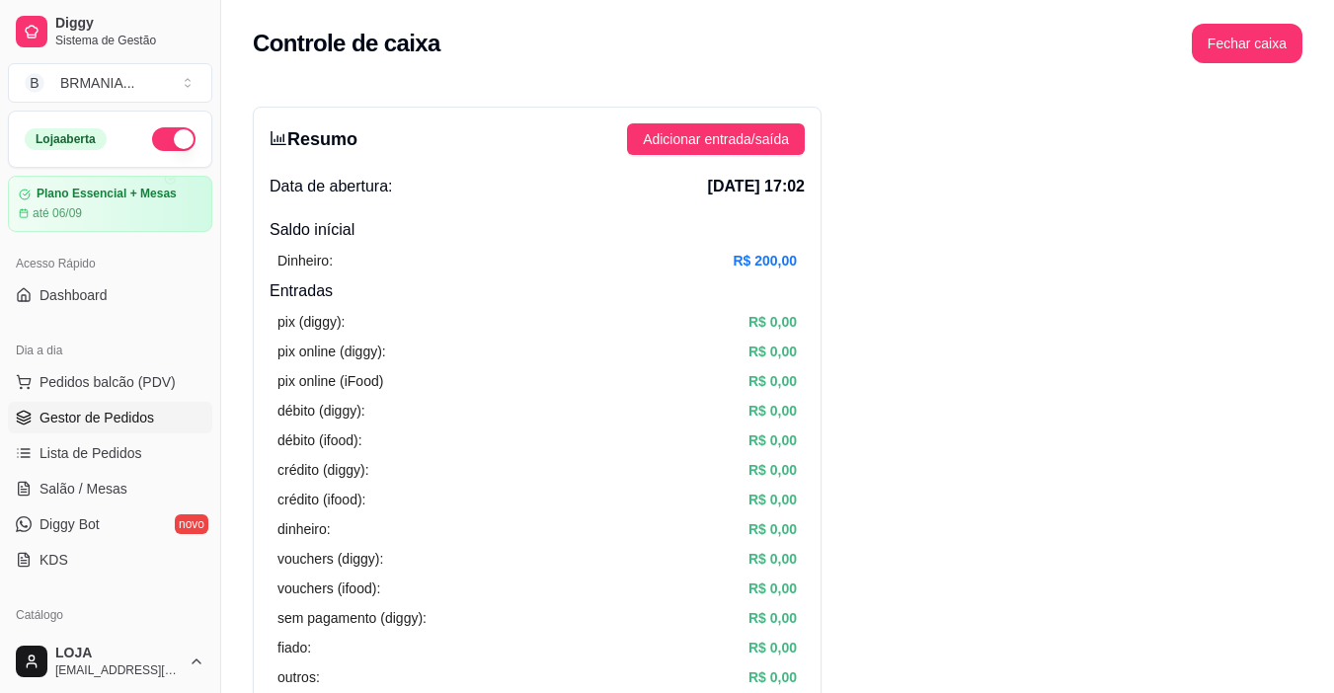
click at [107, 409] on span "Gestor de Pedidos" at bounding box center [96, 418] width 115 height 20
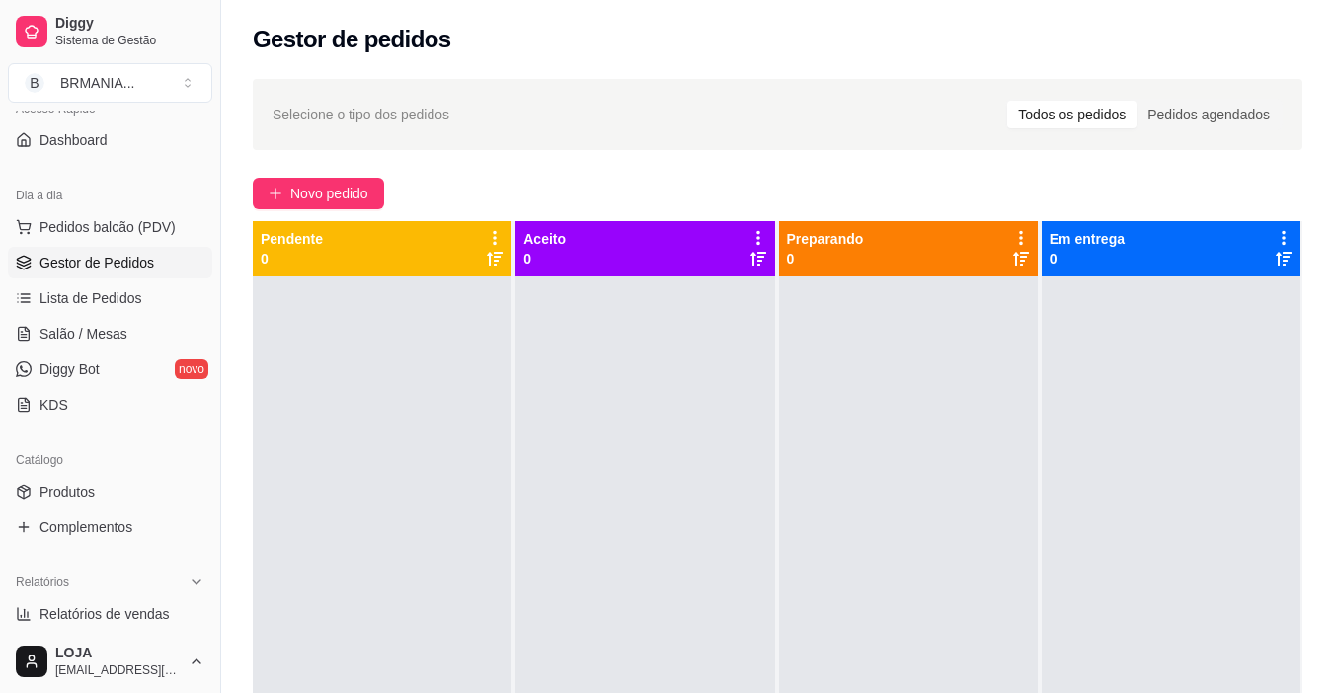
scroll to position [229, 0]
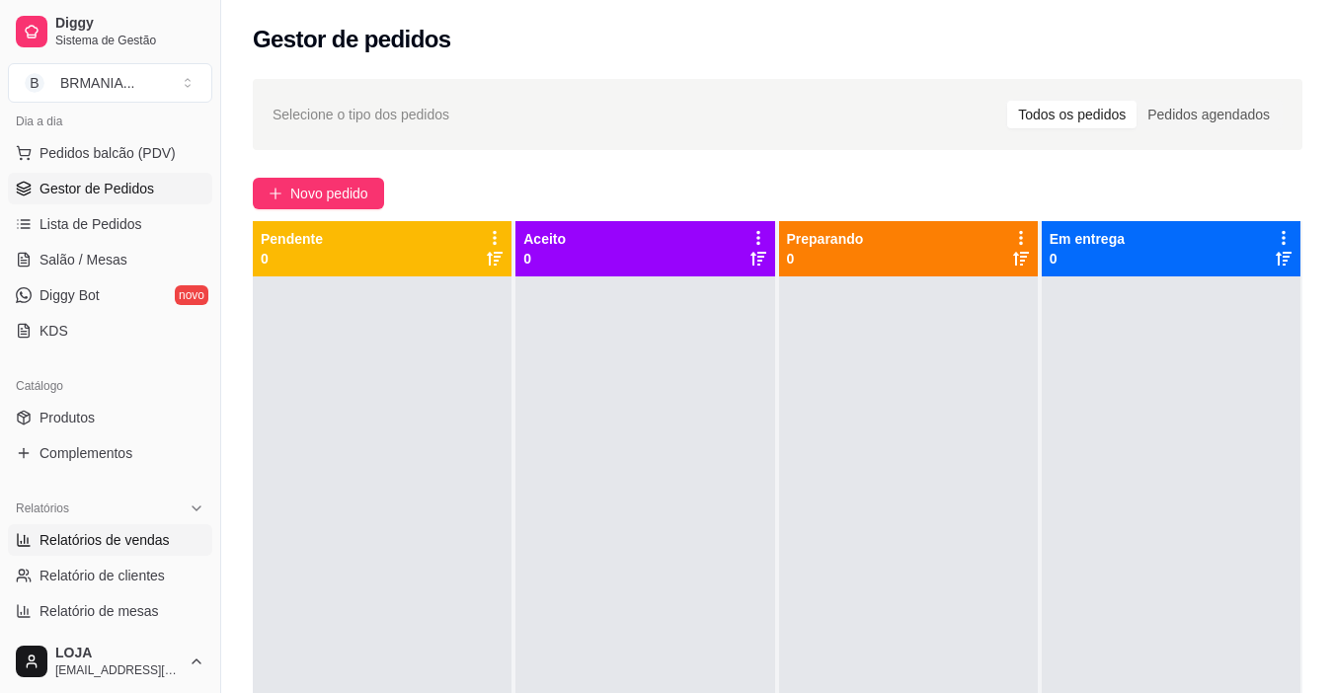
click at [113, 543] on span "Relatórios de vendas" at bounding box center [104, 540] width 130 height 20
select select "ALL"
select select "0"
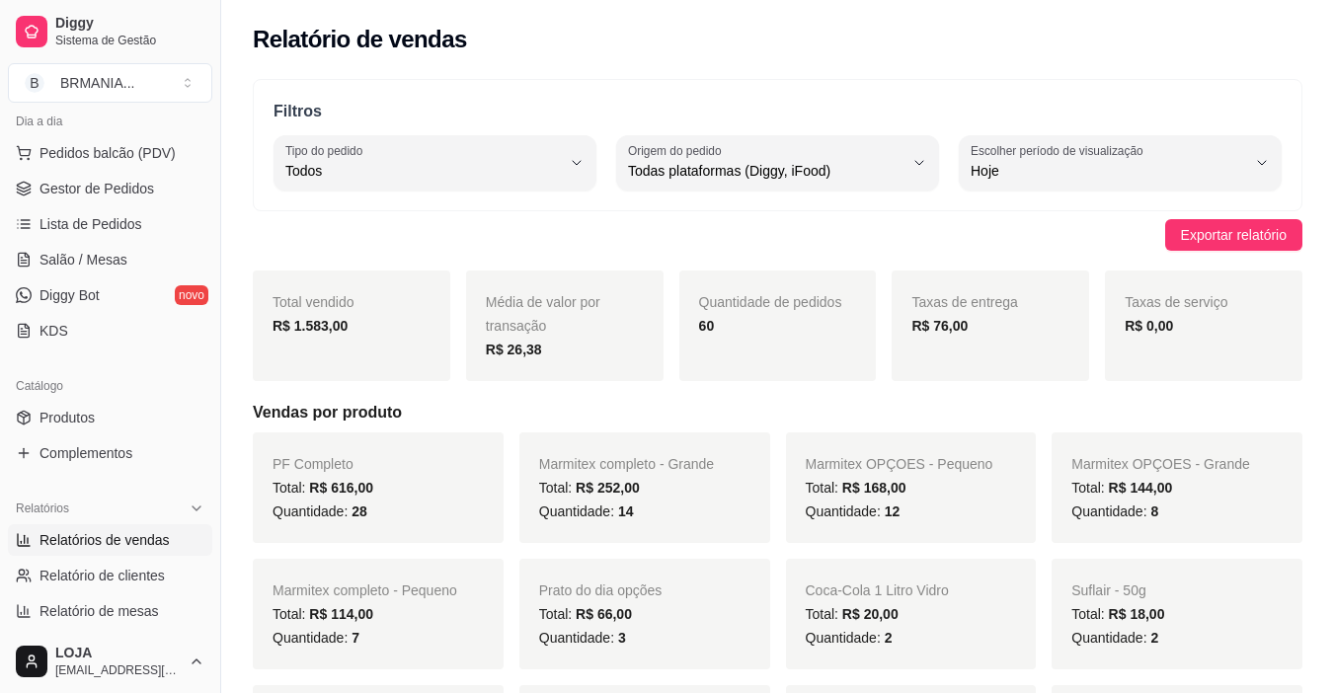
click at [956, 337] on div "R$ 76,00" at bounding box center [990, 326] width 158 height 24
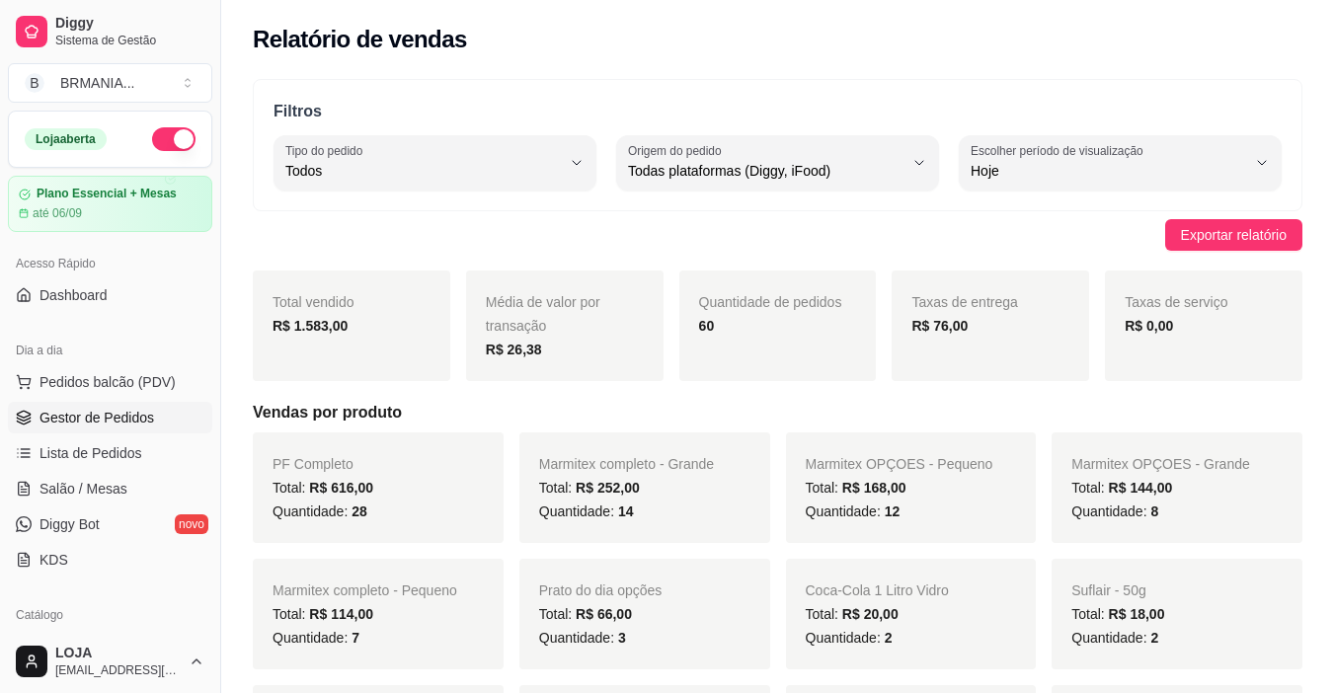
click at [117, 413] on span "Gestor de Pedidos" at bounding box center [96, 418] width 115 height 20
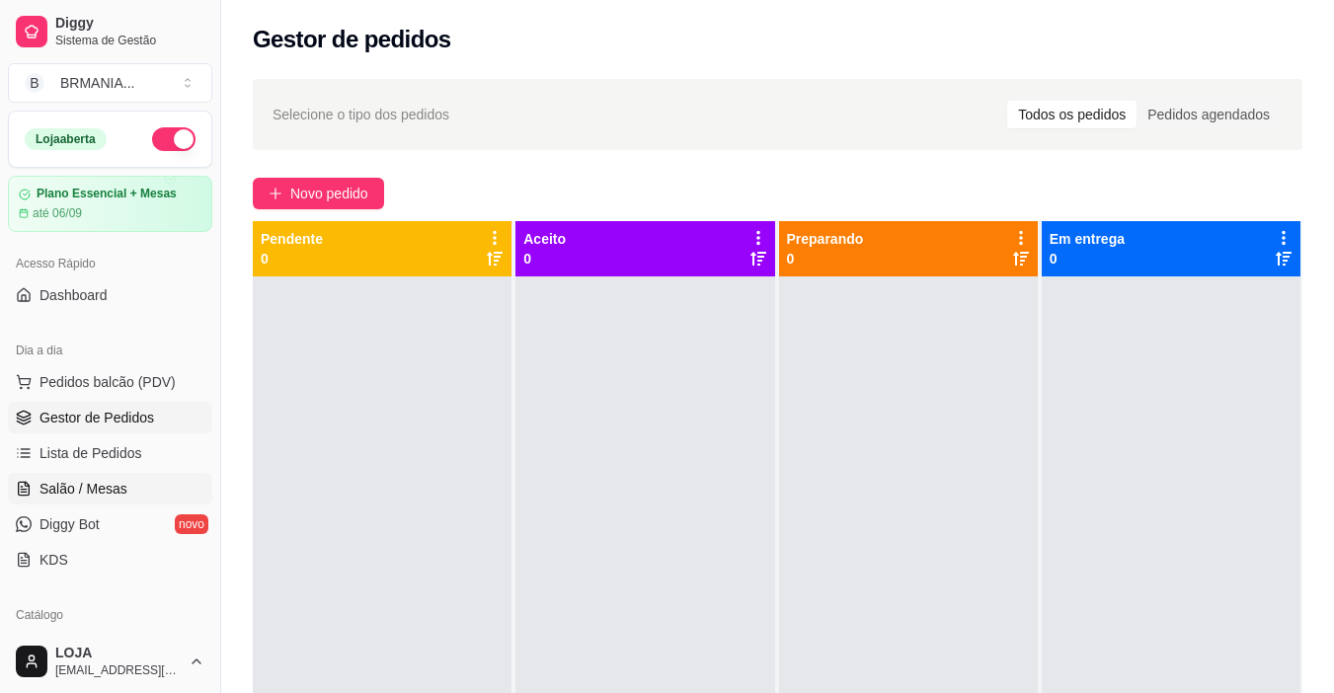
click at [121, 491] on span "Salão / Mesas" at bounding box center [83, 489] width 88 height 20
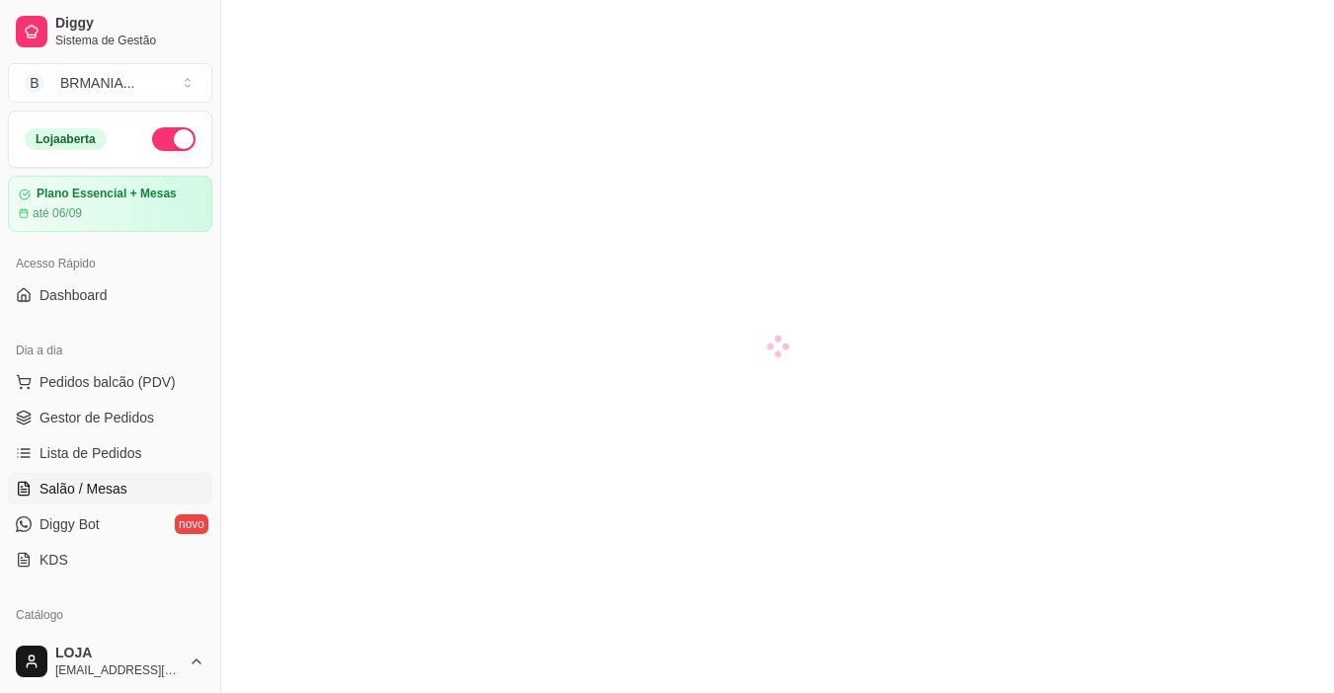
drag, startPoint x: 160, startPoint y: 423, endPoint x: 153, endPoint y: 436, distance: 14.6
click at [160, 424] on link "Gestor de Pedidos" at bounding box center [110, 418] width 204 height 32
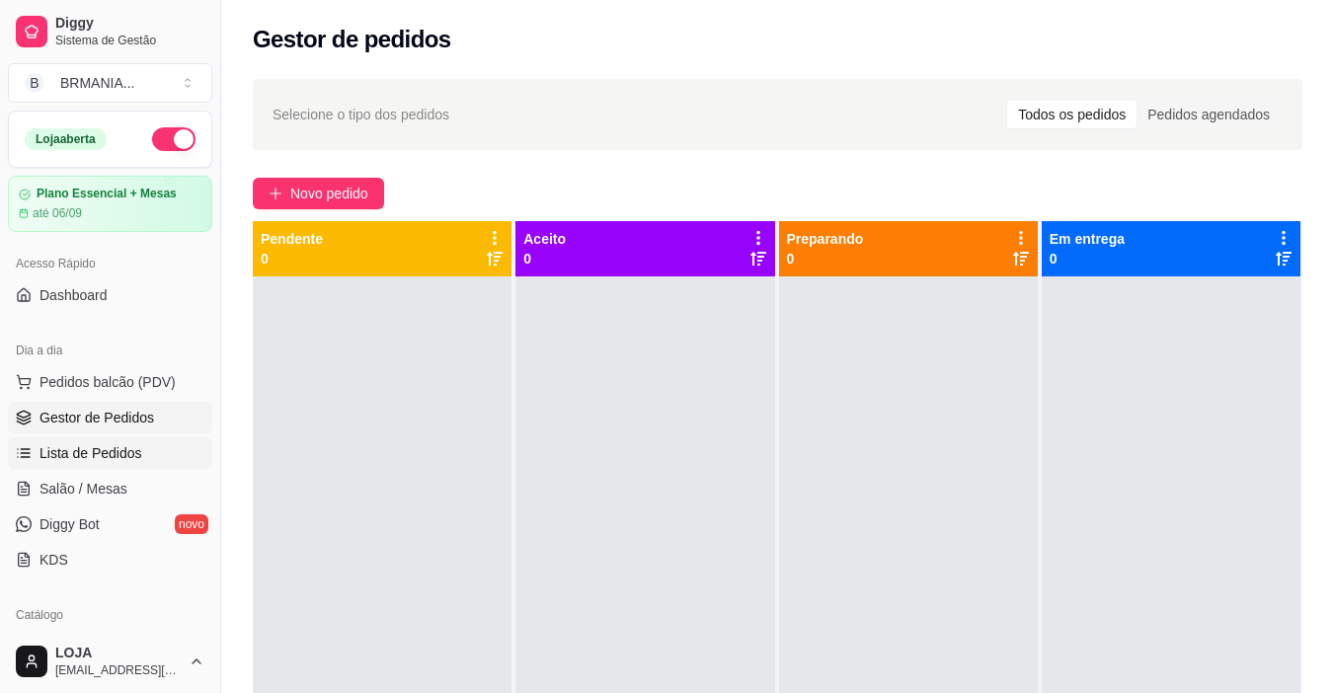
click at [149, 444] on link "Lista de Pedidos" at bounding box center [110, 453] width 204 height 32
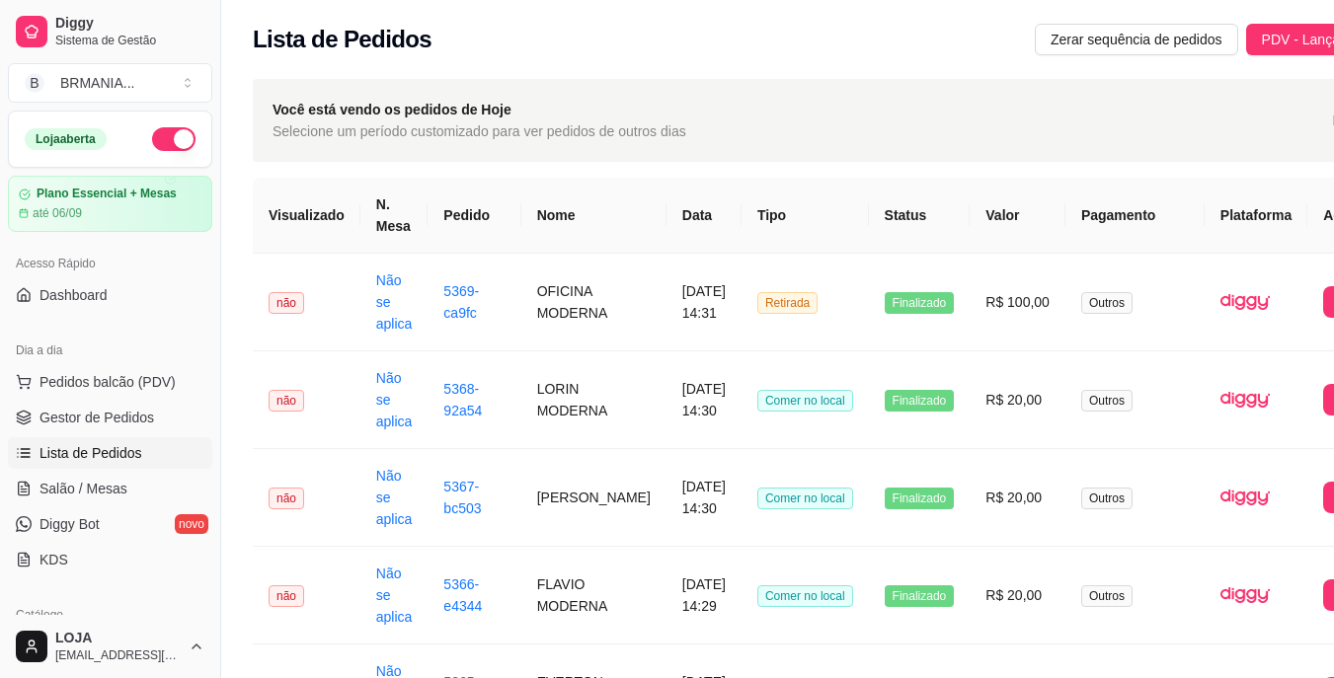
drag, startPoint x: 879, startPoint y: 162, endPoint x: 922, endPoint y: 129, distance: 54.3
click at [922, 129] on div "Você está vendo os pedidos de Hoje Selecione um período customizado para ver pe…" at bounding box center [829, 120] width 1153 height 83
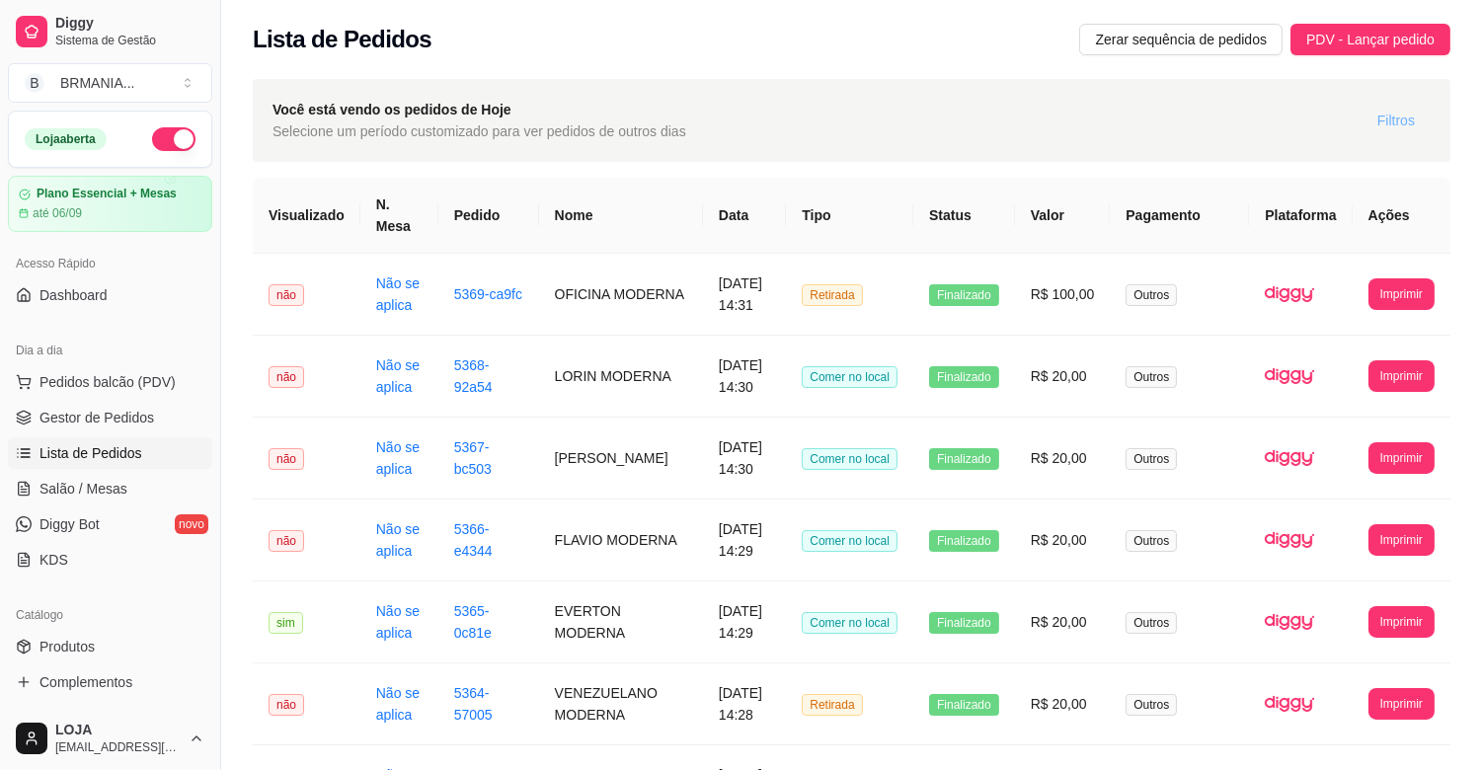
click at [1333, 114] on span "Filtros" at bounding box center [1396, 121] width 38 height 22
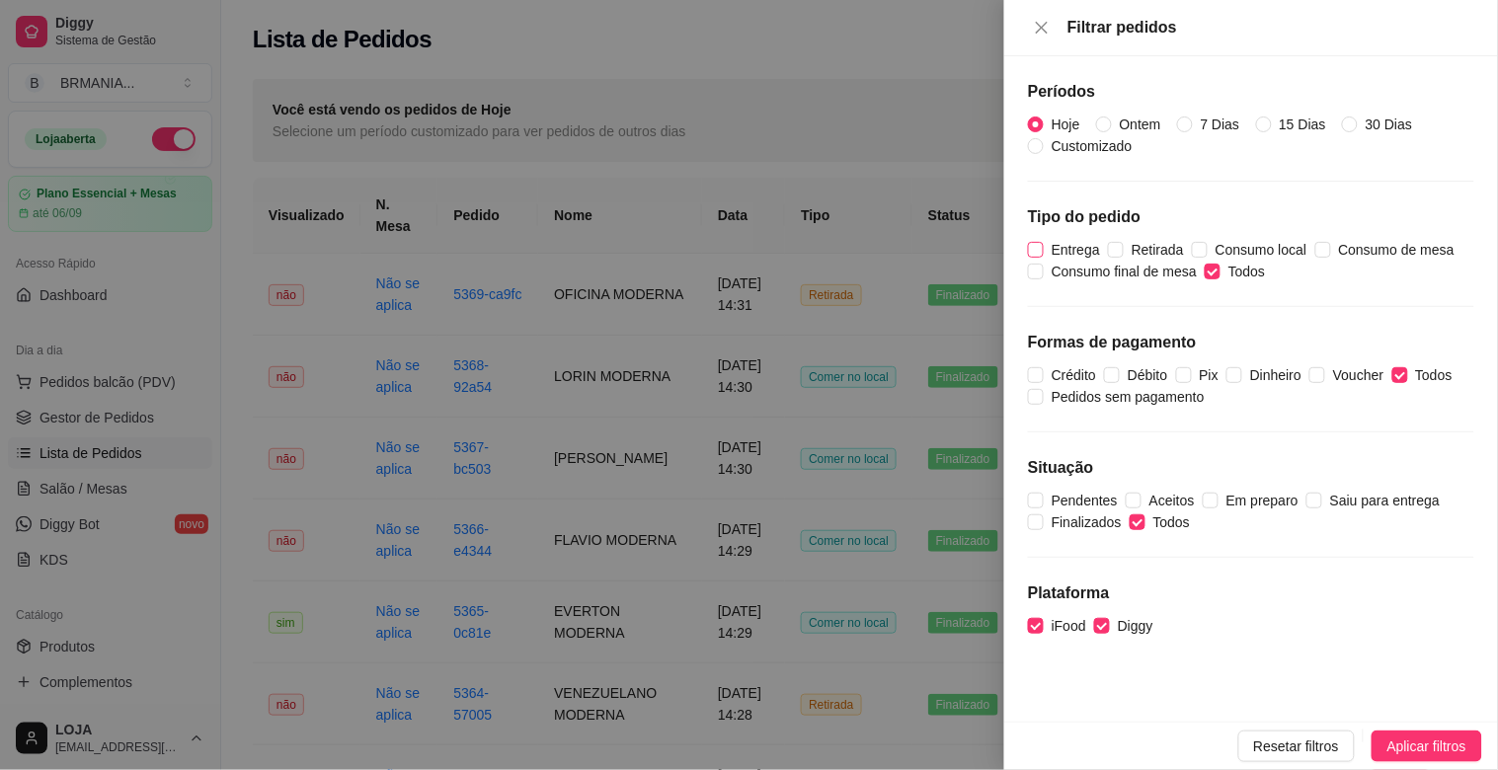
click at [1073, 248] on span "Entrega" at bounding box center [1075, 250] width 64 height 22
click at [1043, 248] on input "Entrega" at bounding box center [1036, 250] width 16 height 16
checkbox input "true"
click at [1215, 268] on input "Todos" at bounding box center [1212, 272] width 16 height 16
checkbox input "false"
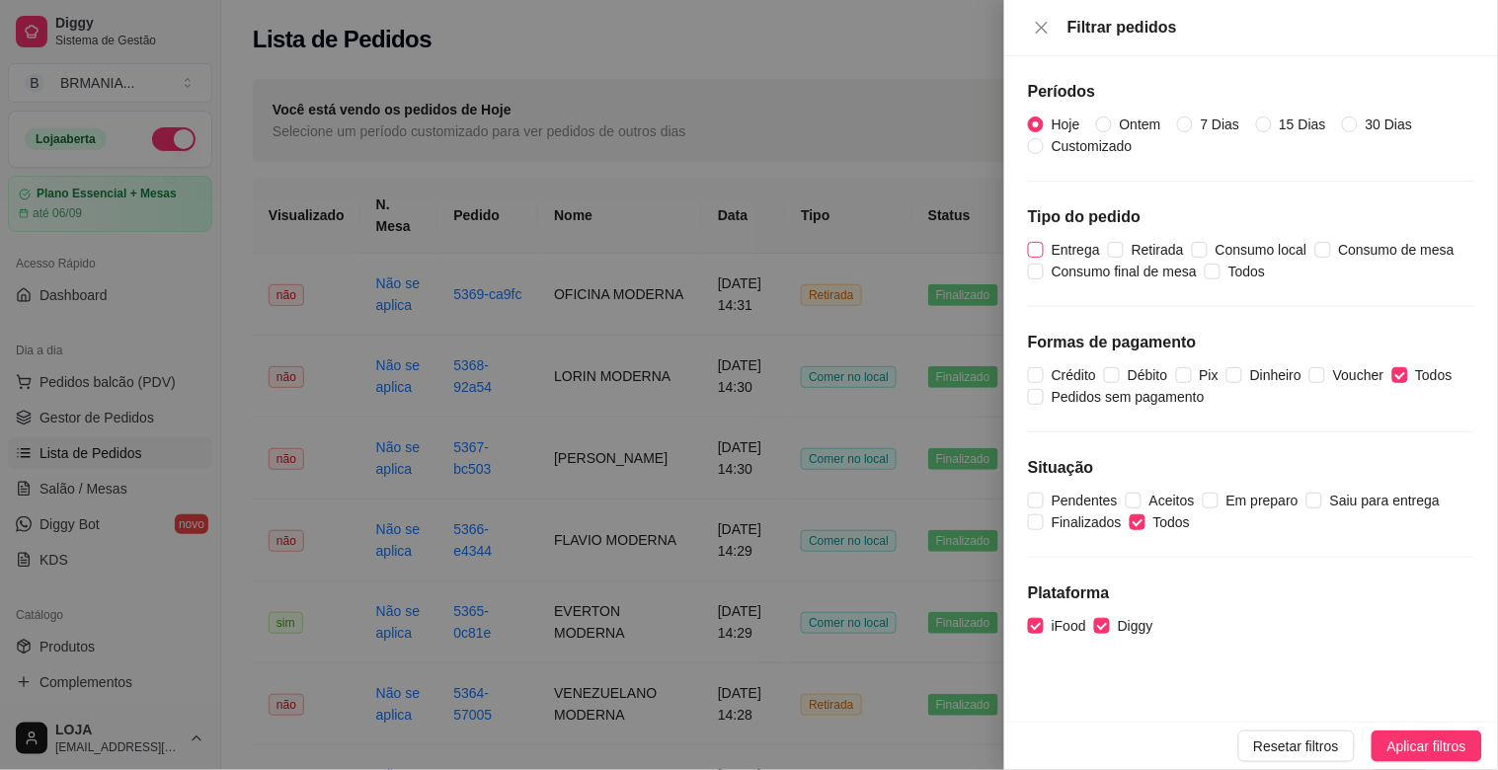
click at [1046, 245] on span "Entrega" at bounding box center [1075, 250] width 64 height 22
click at [1043, 245] on input "Entrega" at bounding box center [1036, 250] width 16 height 16
checkbox input "true"
click at [1333, 692] on span "Aplicar filtros" at bounding box center [1426, 746] width 79 height 22
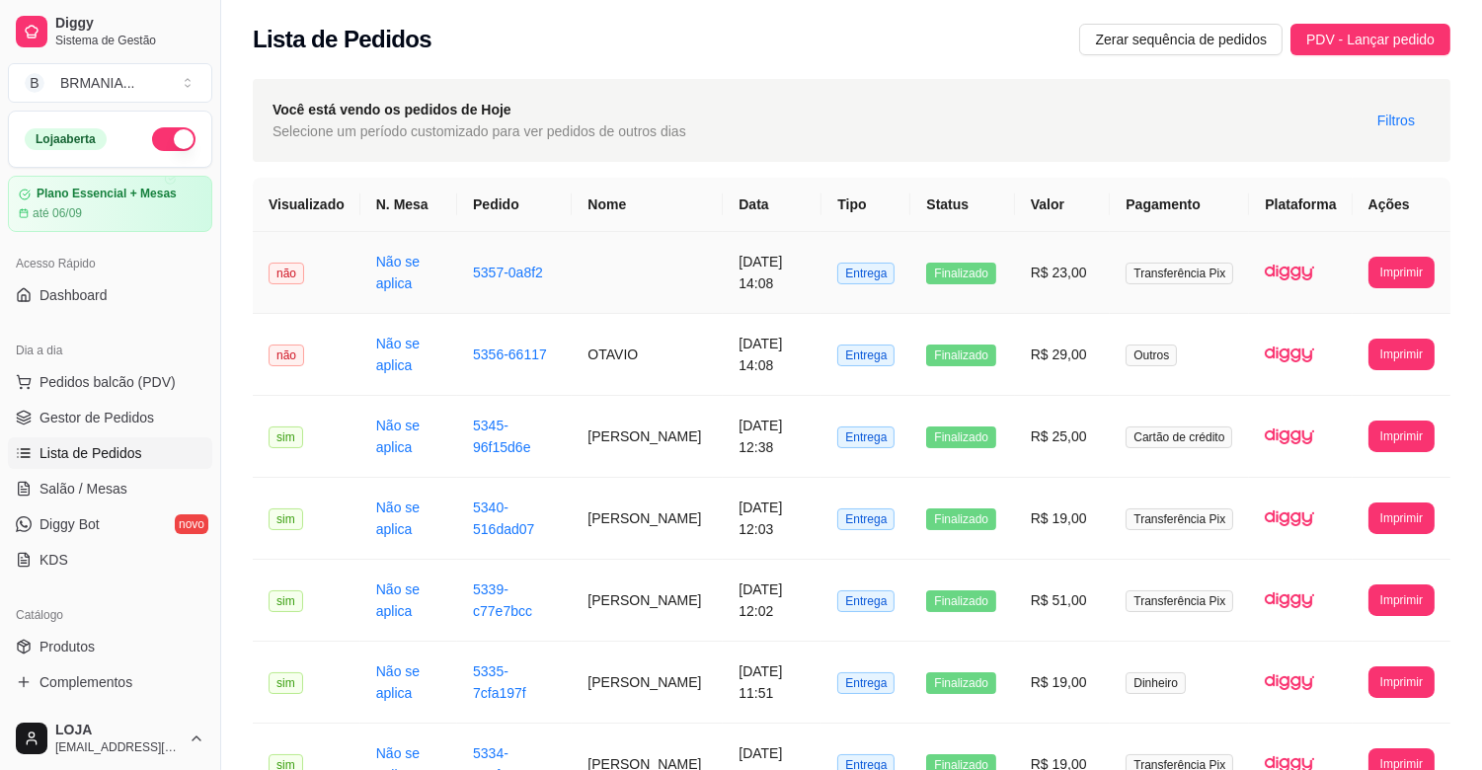
click at [665, 271] on td at bounding box center [647, 273] width 151 height 82
click at [215, 390] on button "Toggle Sidebar" at bounding box center [220, 385] width 16 height 770
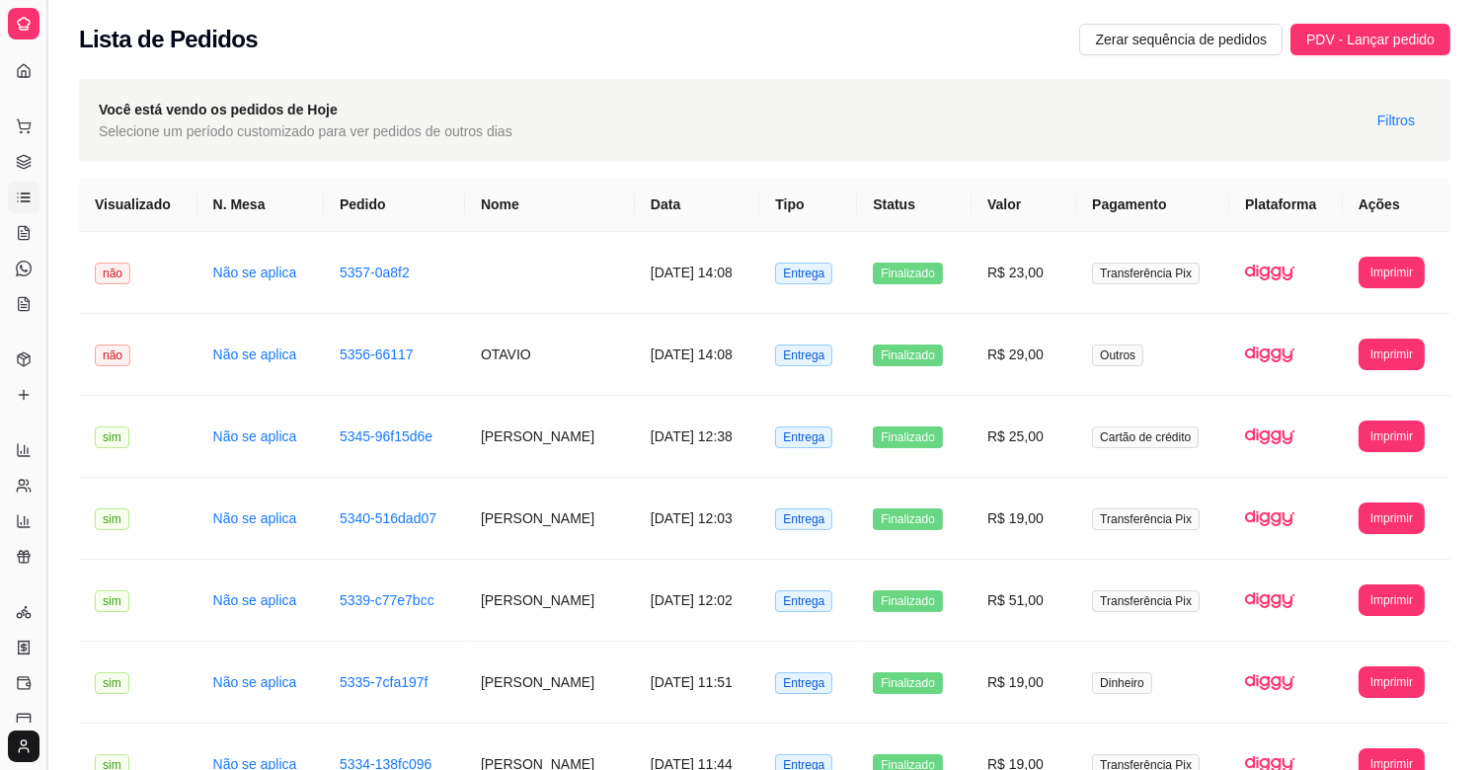
click at [51, 389] on button "Toggle Sidebar" at bounding box center [46, 385] width 16 height 770
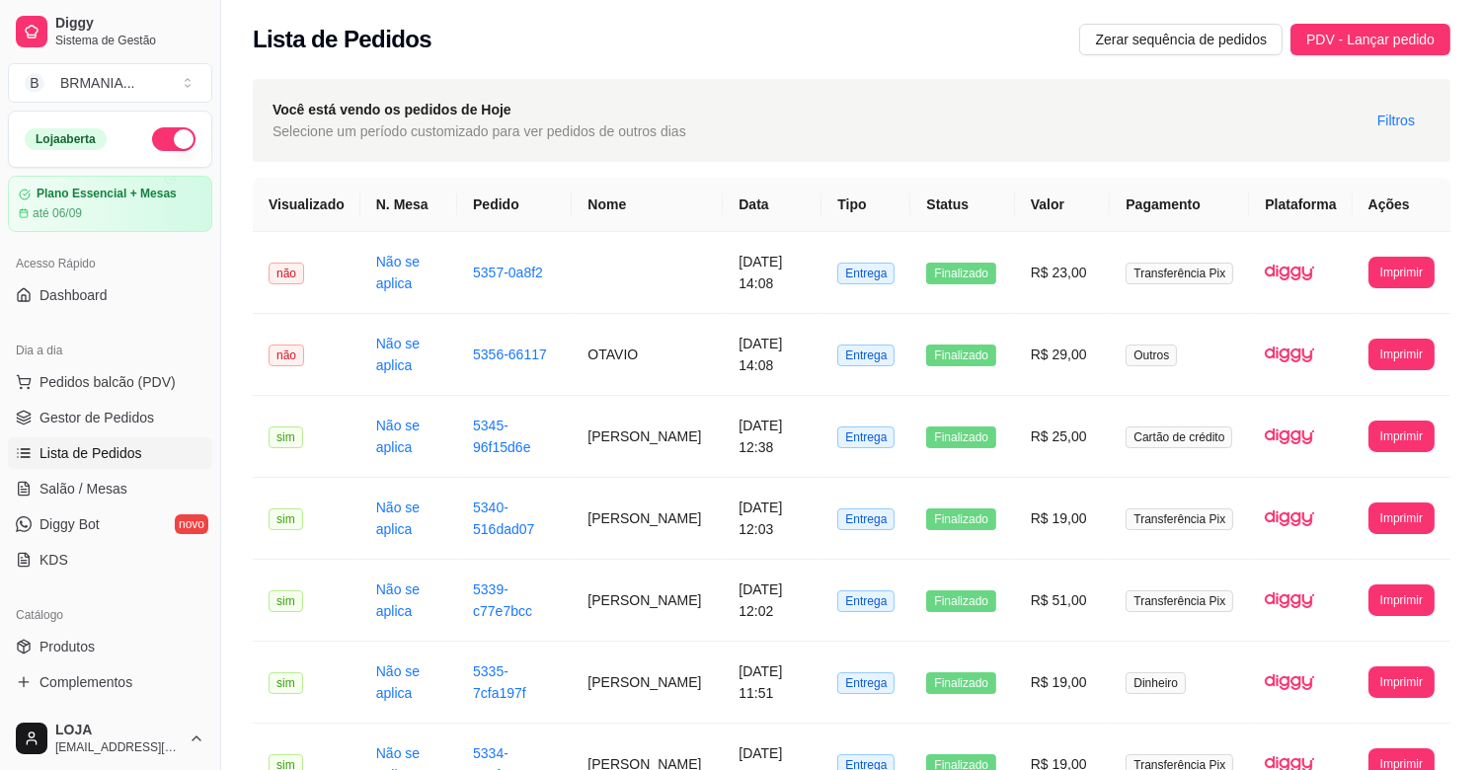
scroll to position [247, 0]
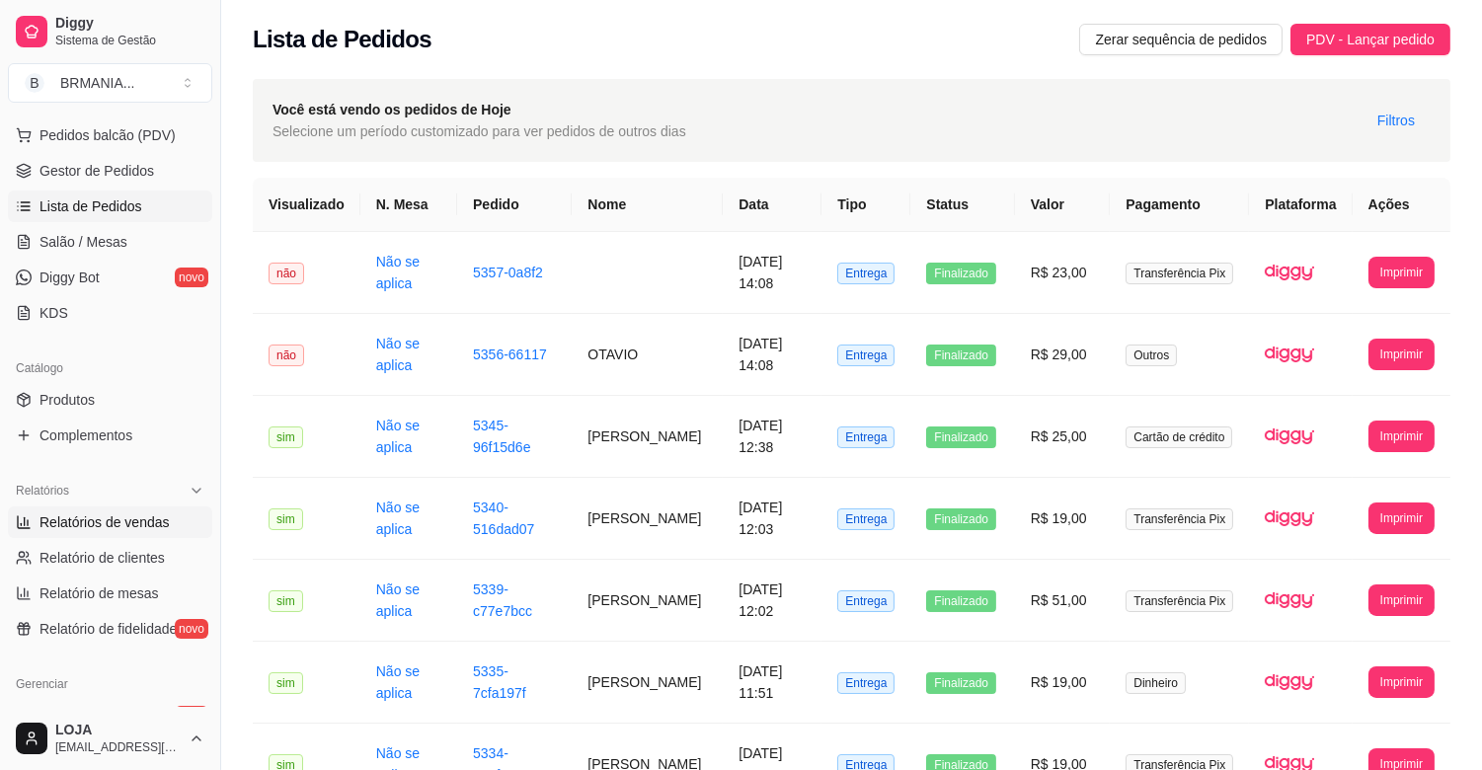
click at [134, 515] on span "Relatórios de vendas" at bounding box center [104, 522] width 130 height 20
select select "ALL"
select select "0"
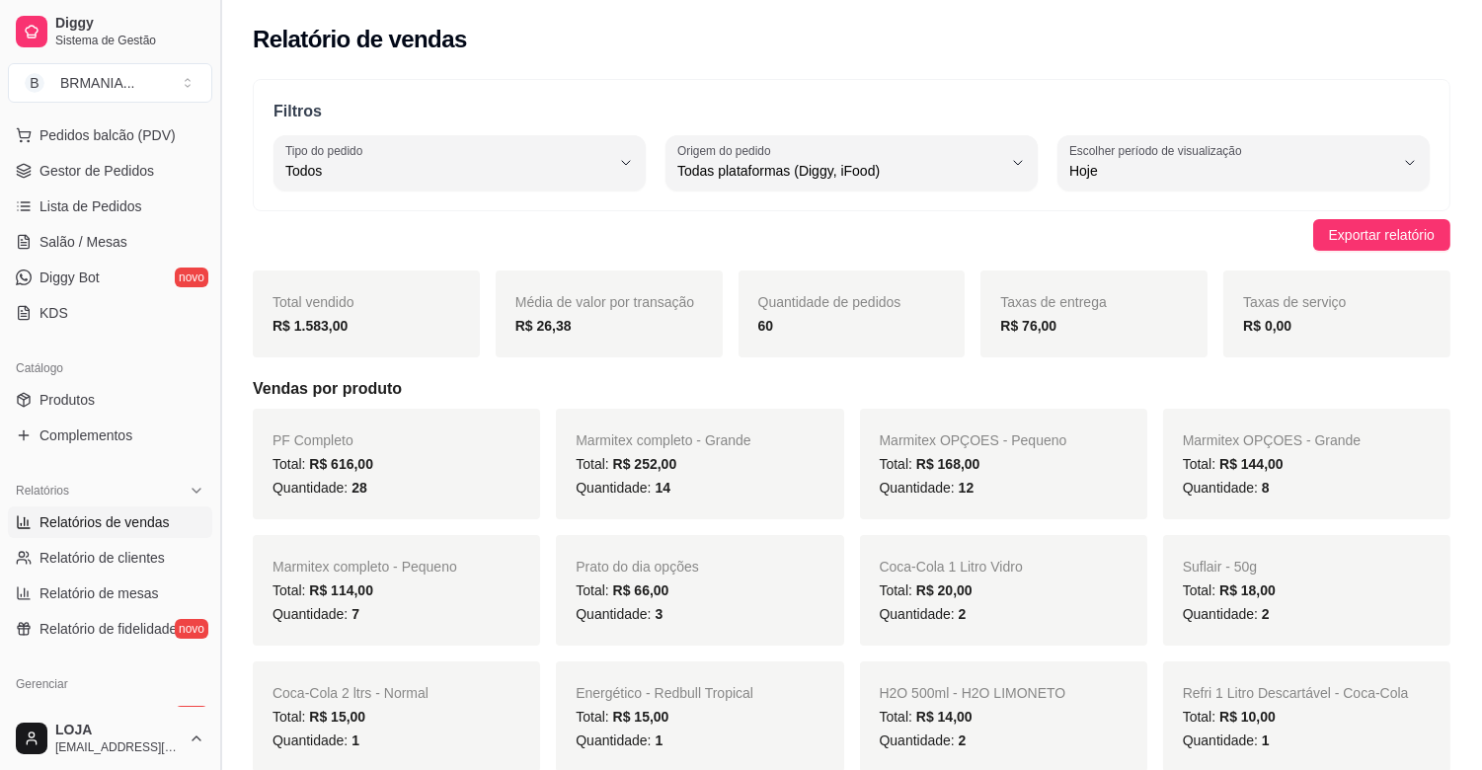
drag, startPoint x: 219, startPoint y: 385, endPoint x: 220, endPoint y: 152, distance: 233.0
click at [220, 152] on button "Toggle Sidebar" at bounding box center [220, 385] width 16 height 770
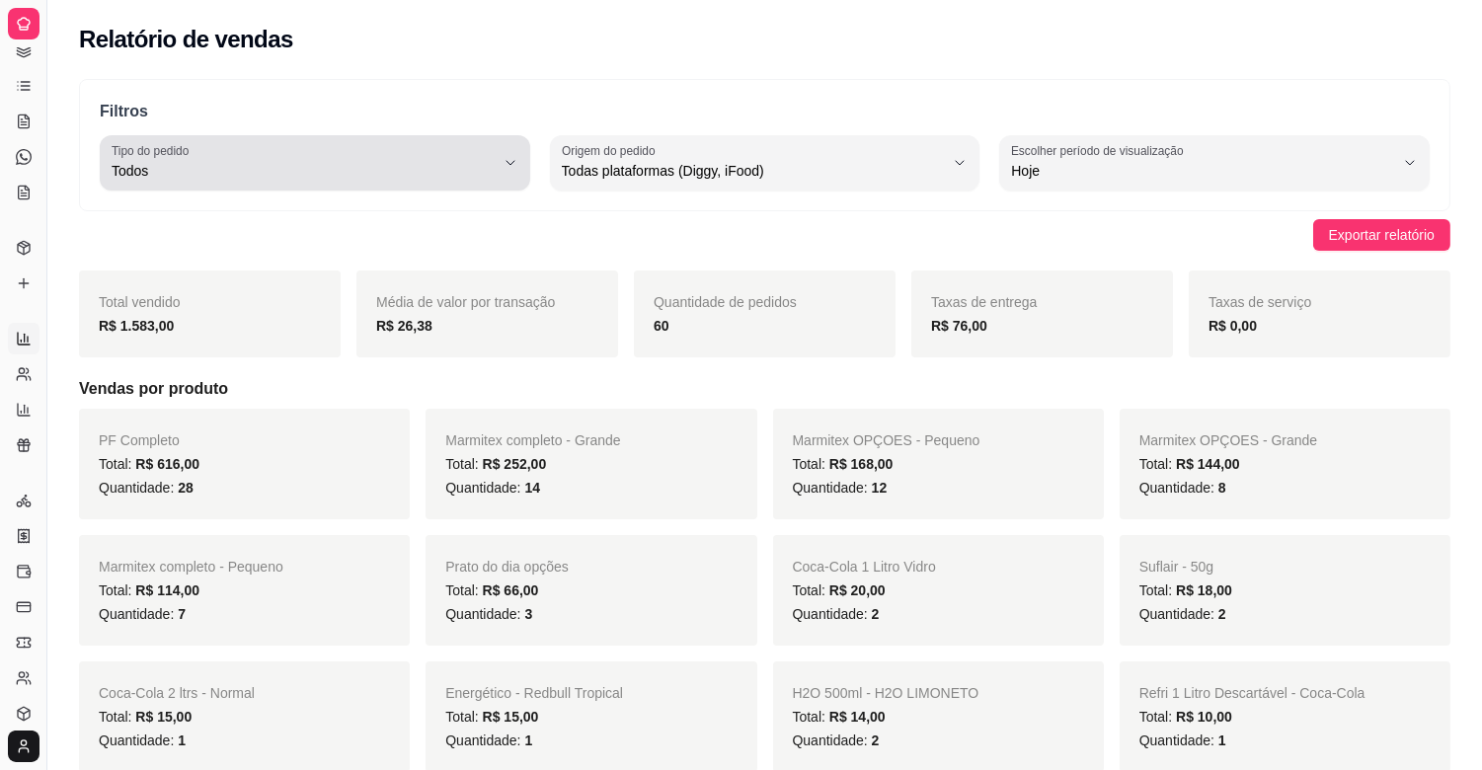
scroll to position [96, 0]
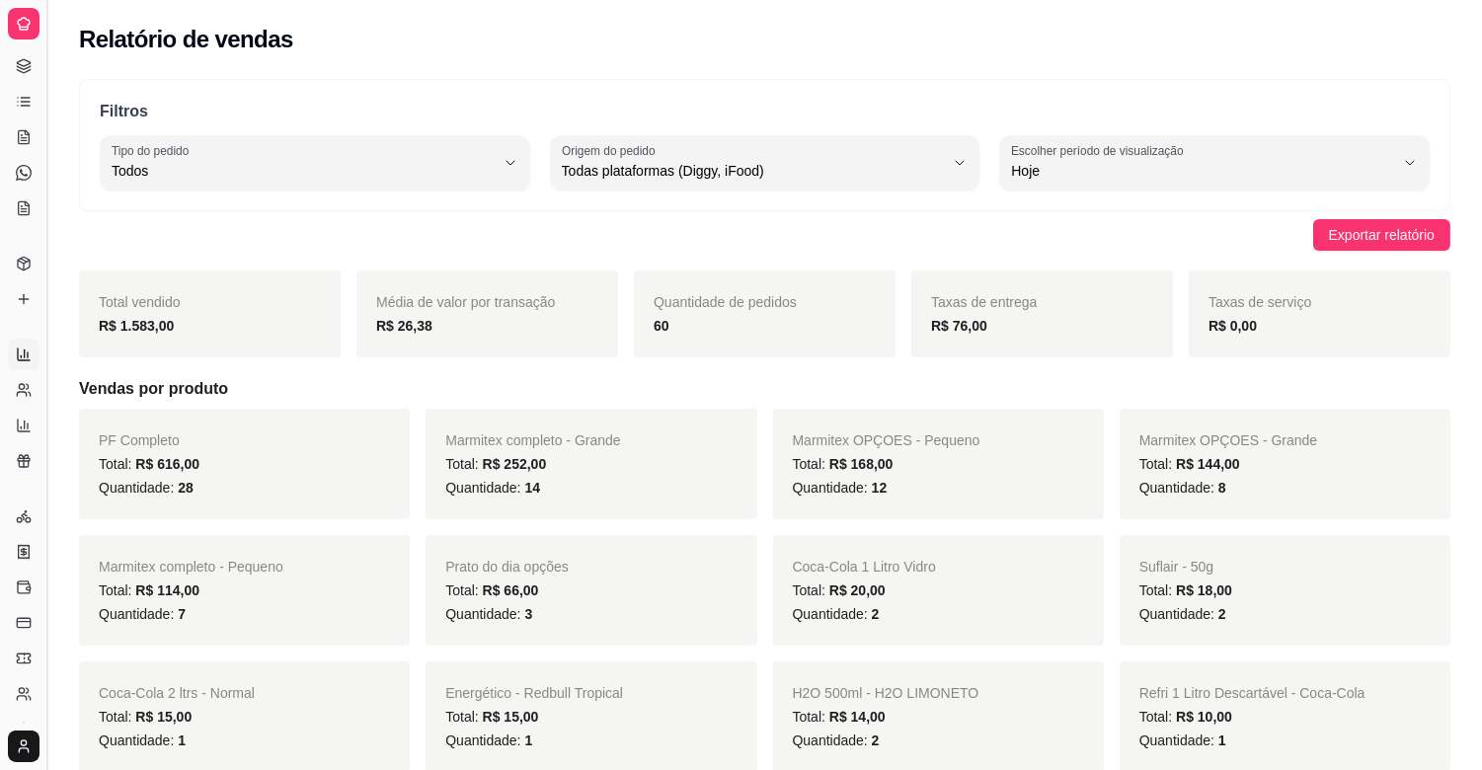
click at [43, 336] on button "Toggle Sidebar" at bounding box center [46, 385] width 16 height 770
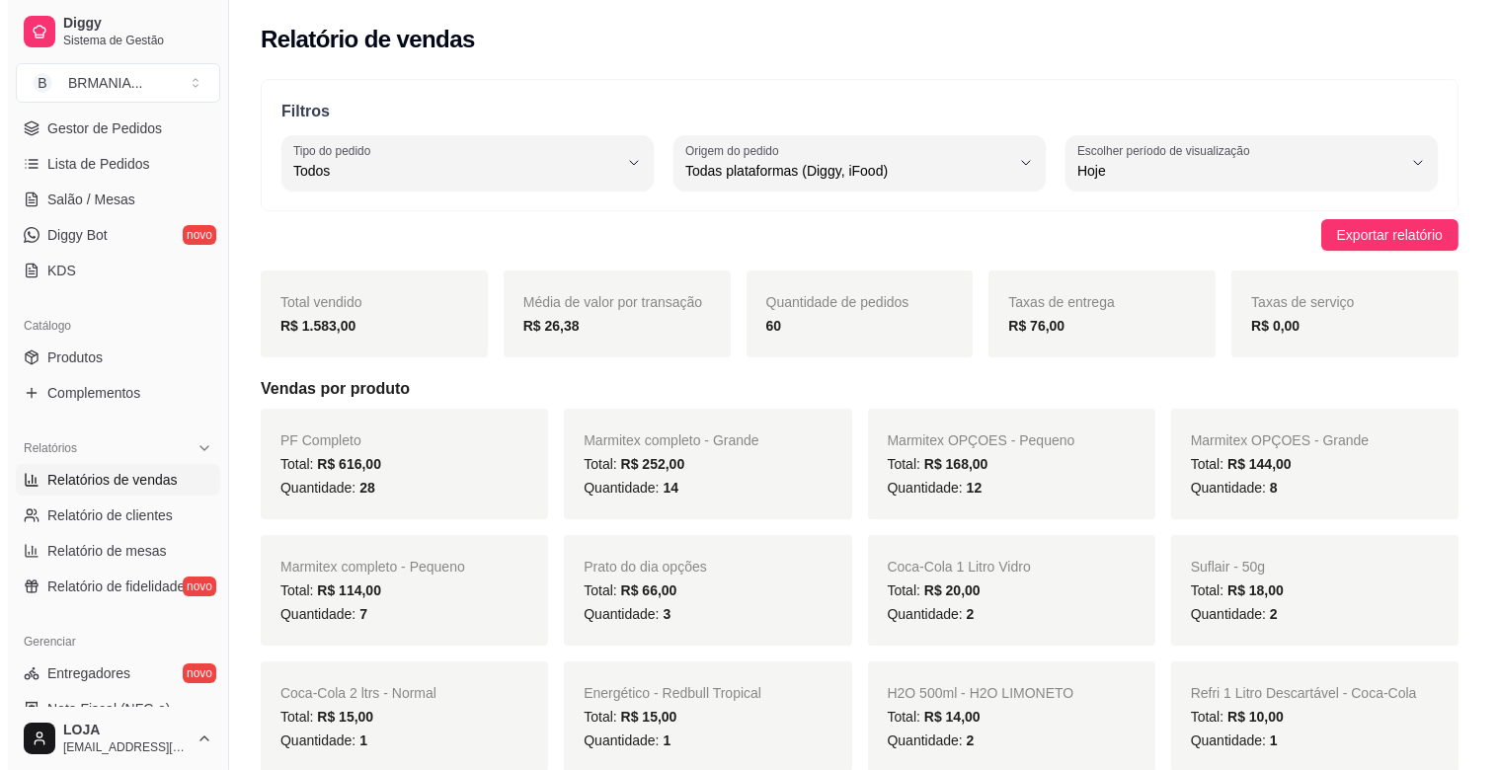
scroll to position [0, 0]
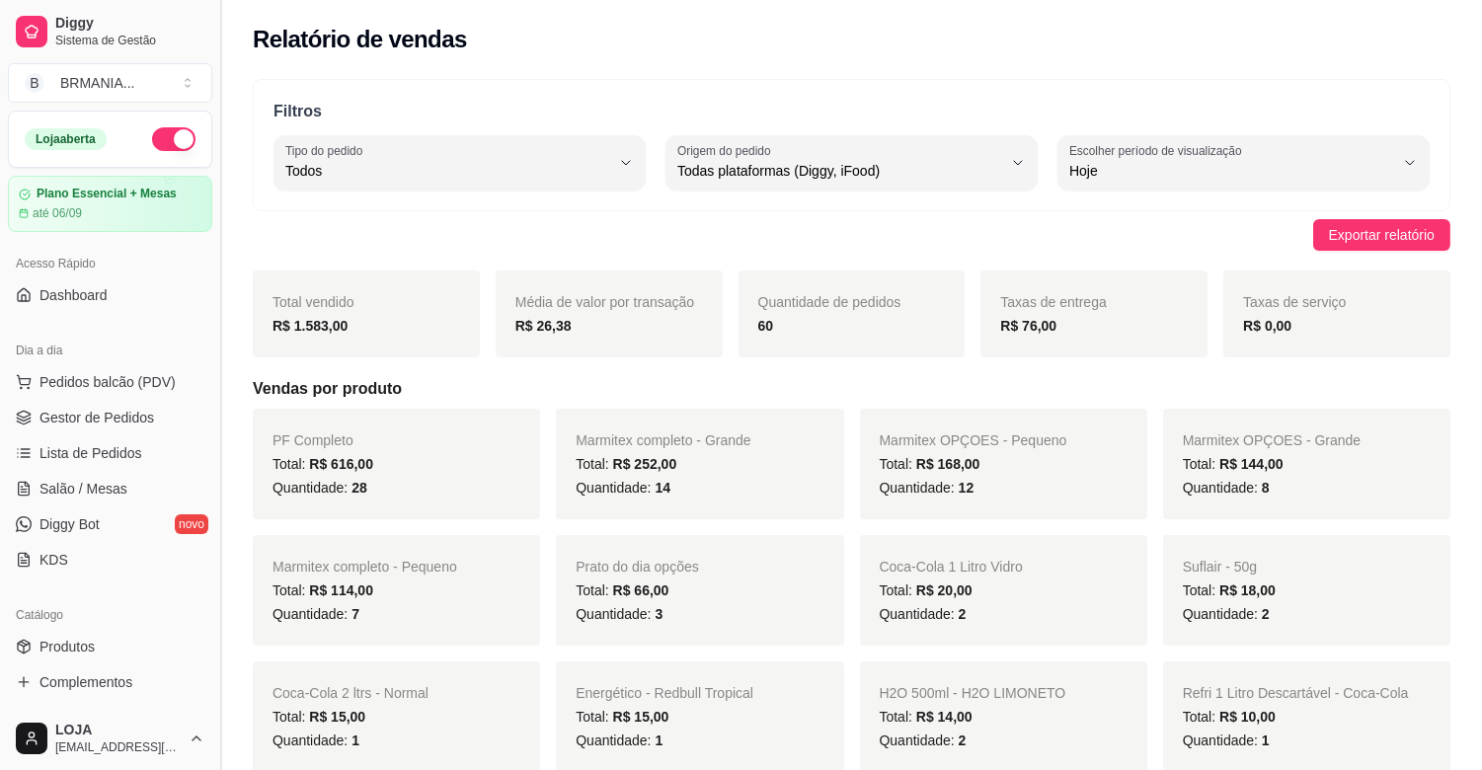
click at [221, 214] on button "Toggle Sidebar" at bounding box center [220, 385] width 16 height 770
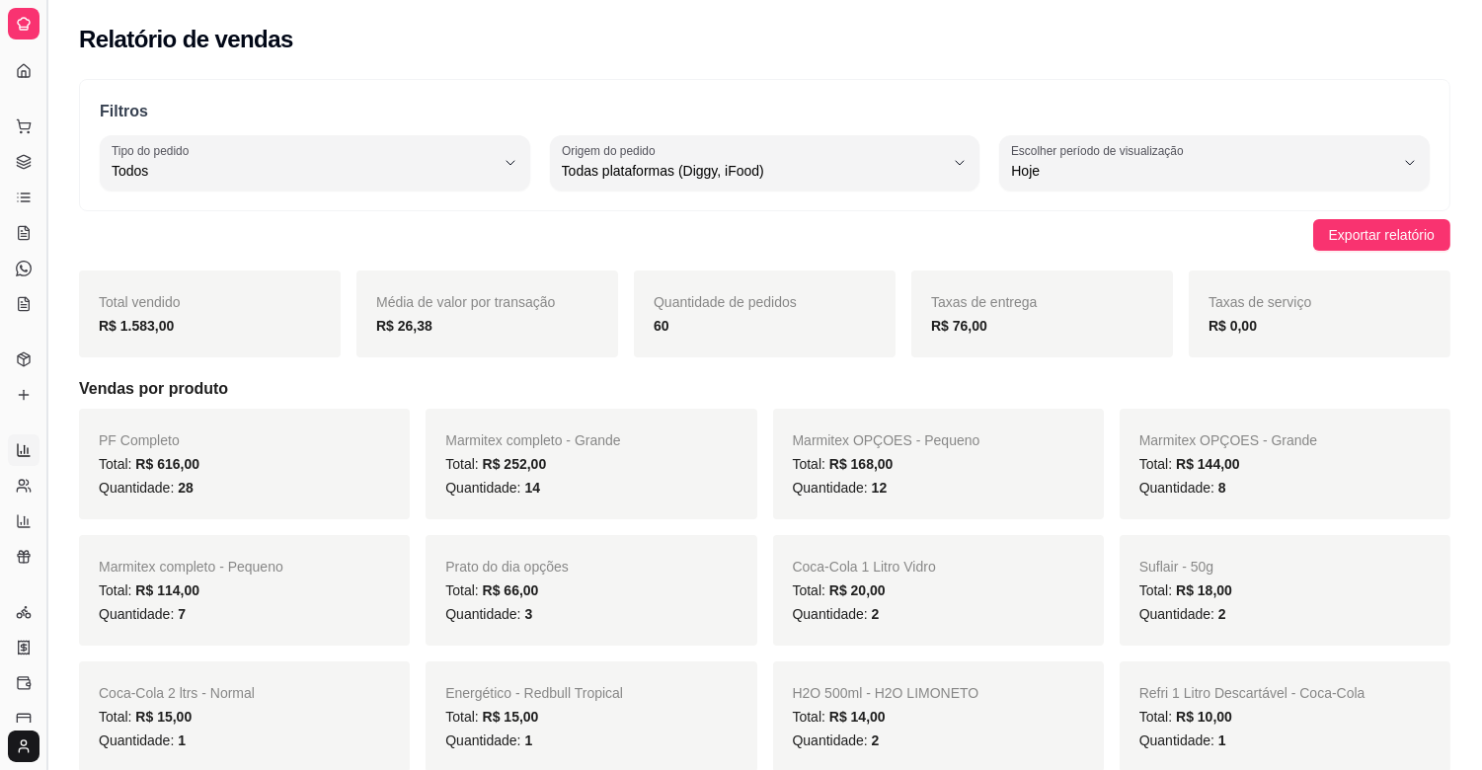
click at [50, 183] on button "Toggle Sidebar" at bounding box center [46, 385] width 16 height 770
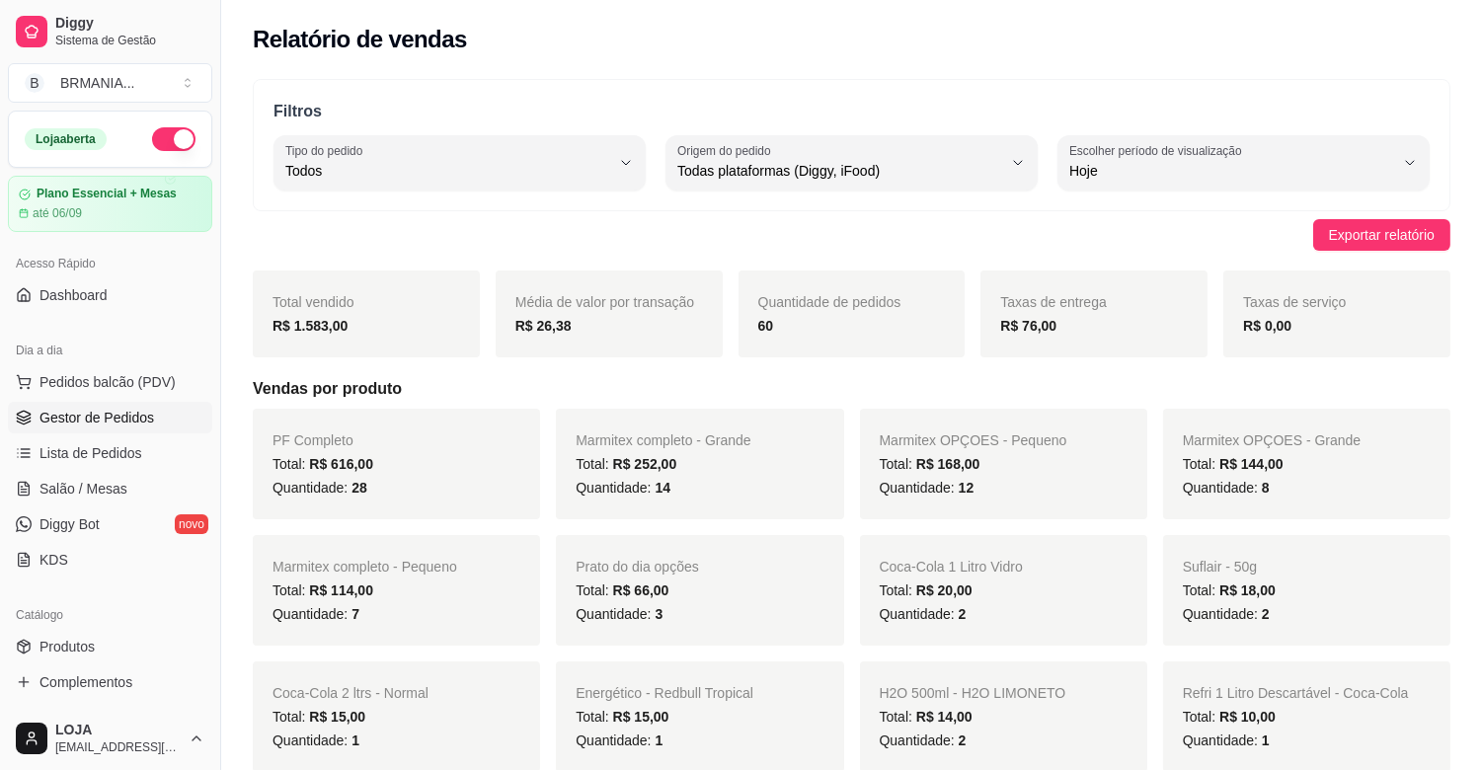
click at [94, 417] on span "Gestor de Pedidos" at bounding box center [96, 418] width 115 height 20
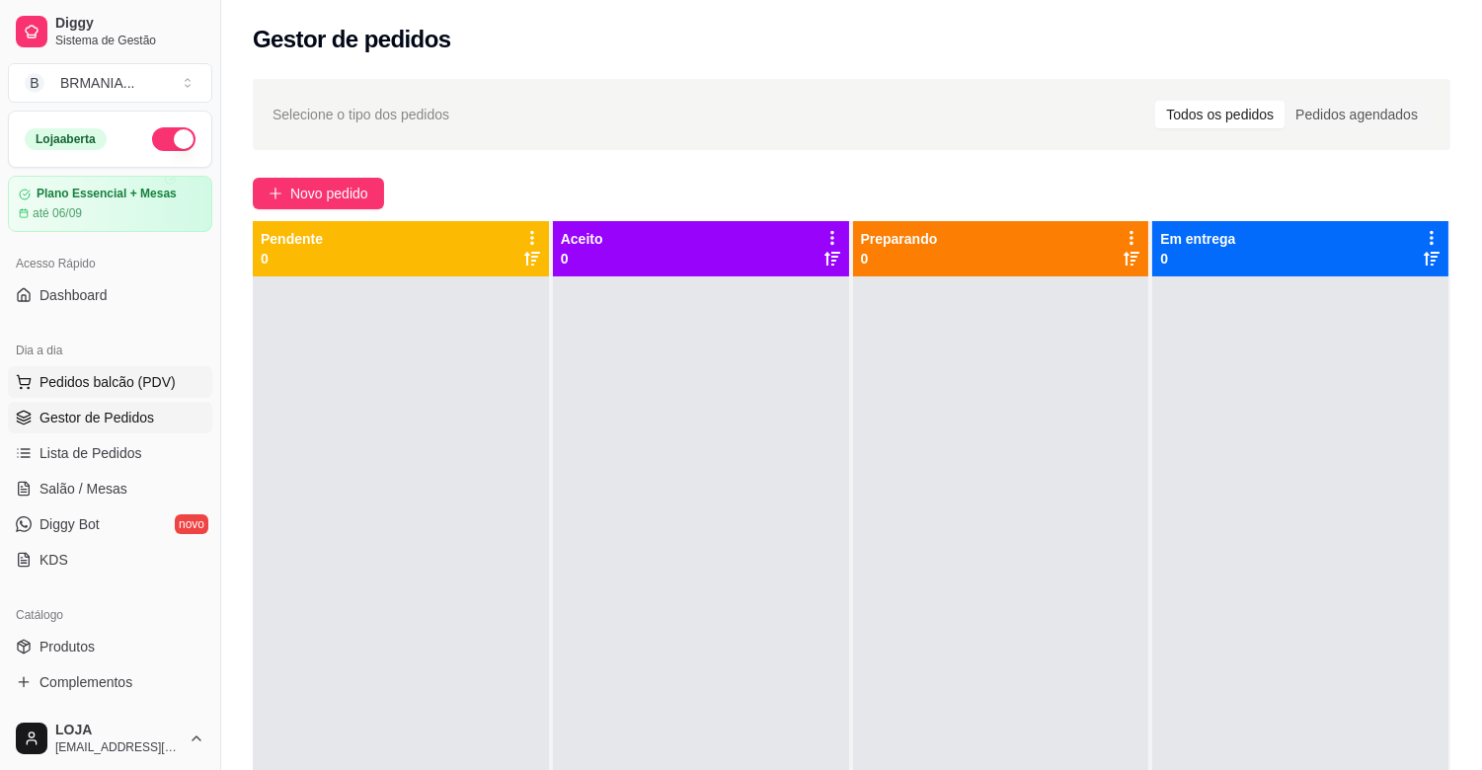
click at [142, 383] on span "Pedidos balcão (PDV)" at bounding box center [107, 382] width 136 height 20
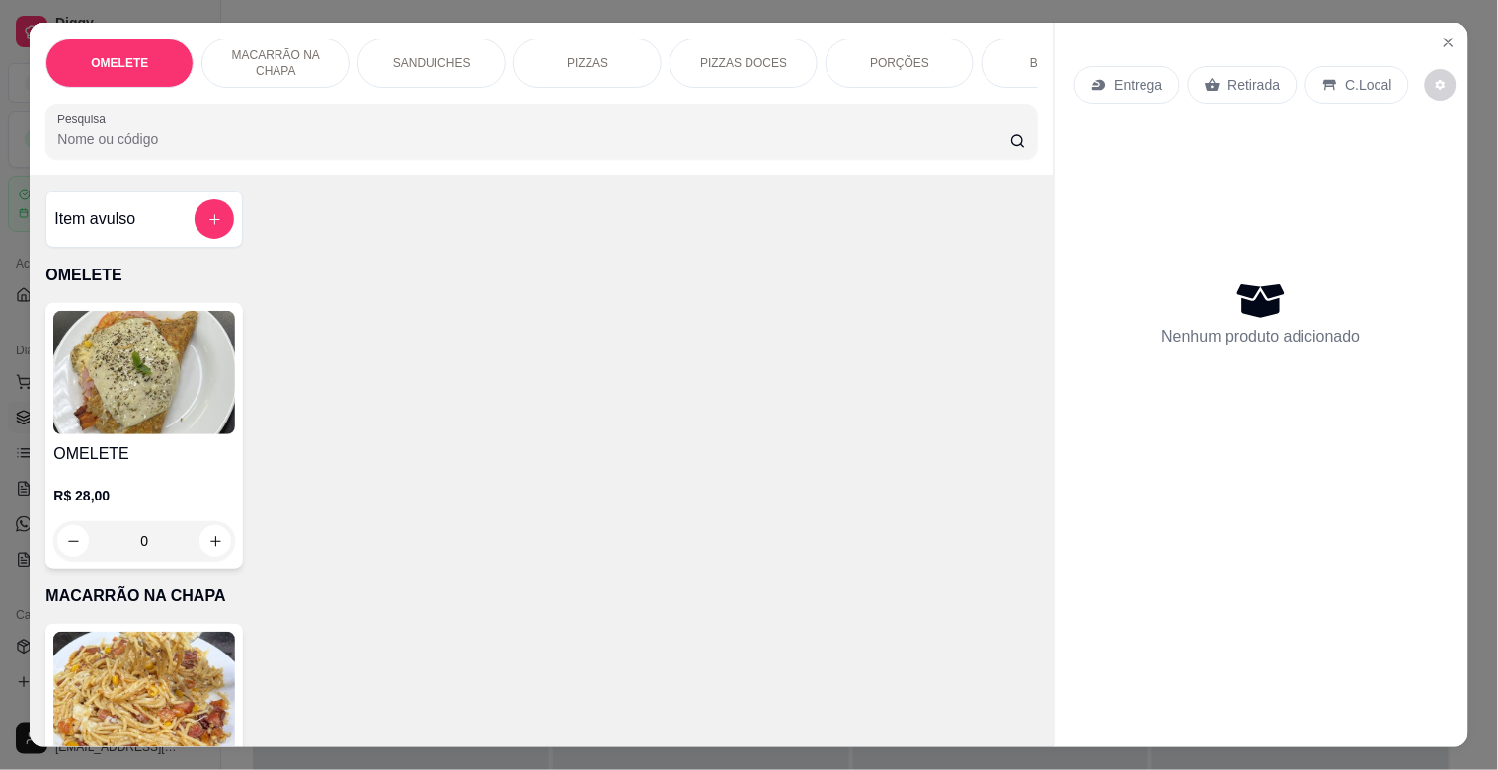
click at [343, 169] on div "OMELETE MACARRÃO NA CHAPA SANDUICHES PIZZAS PIZZAS DOCES PORÇÕES BEBIDAS Bebida…" at bounding box center [541, 99] width 1023 height 152
click at [356, 146] on input "Pesquisa" at bounding box center [533, 139] width 953 height 20
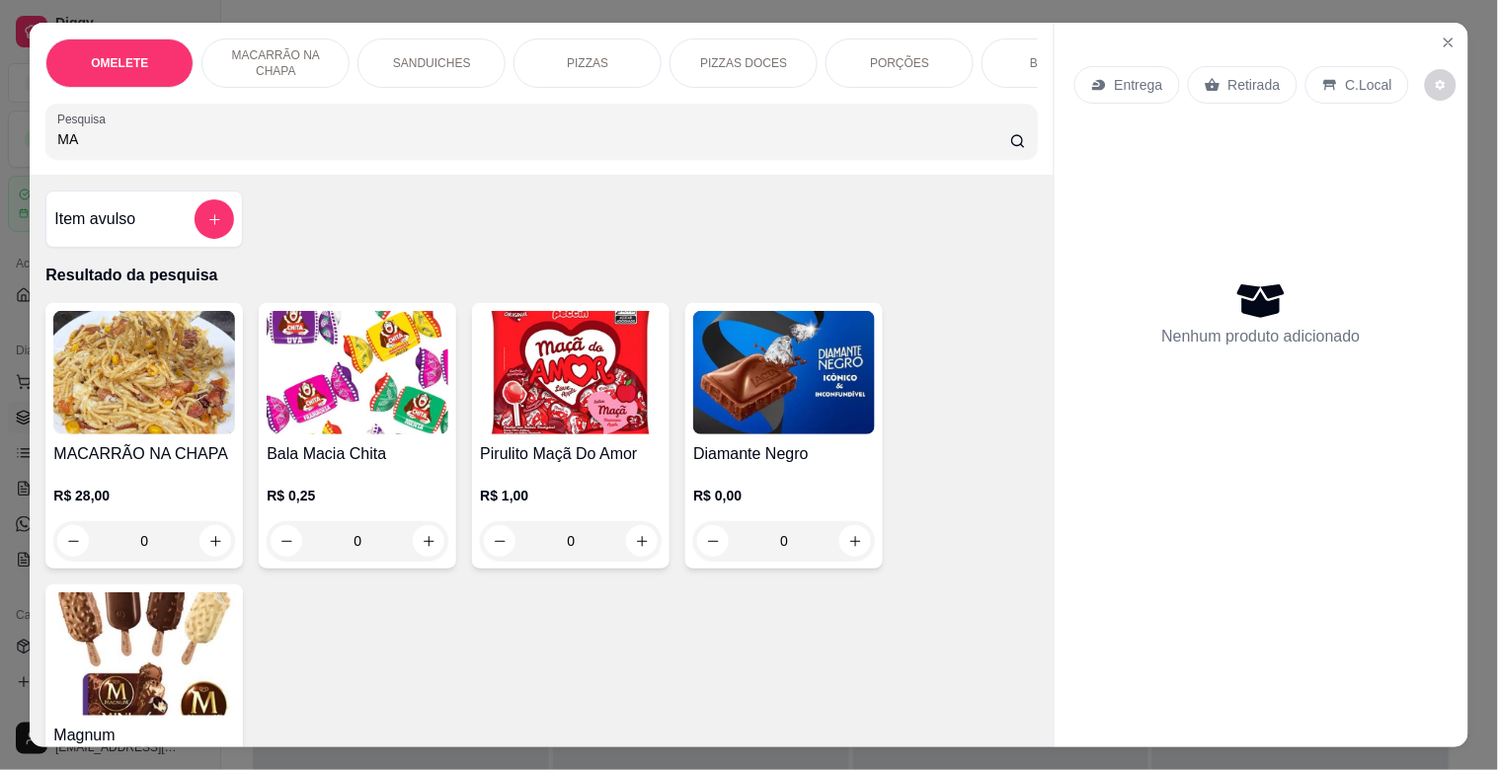
type input "MA"
click at [209, 634] on img at bounding box center [144, 653] width 182 height 123
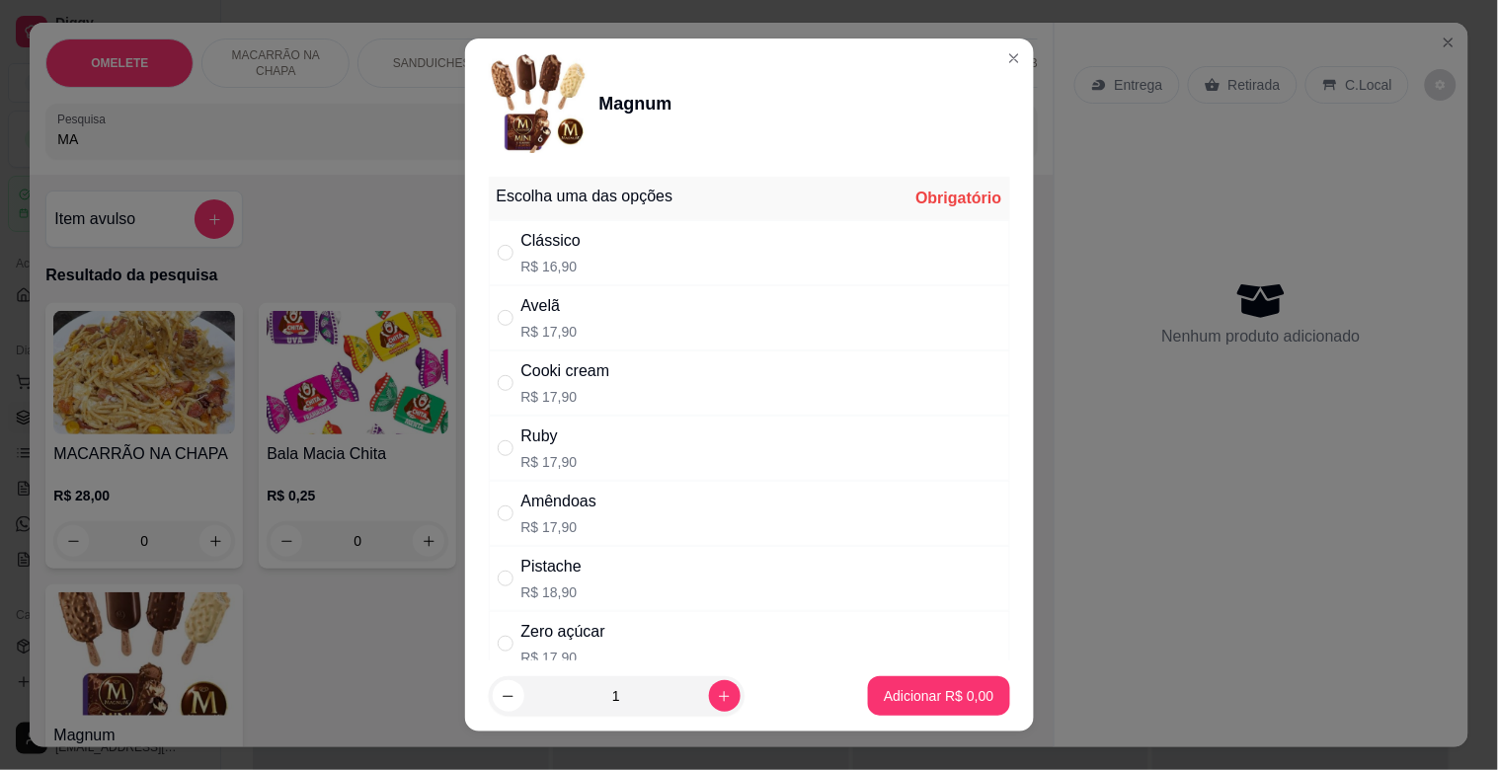
click at [645, 597] on div "Pistache R$ 18,90" at bounding box center [749, 578] width 521 height 65
radio input "true"
click at [945, 692] on p "Adicionar R$ 18,90" at bounding box center [935, 695] width 115 height 19
type input "1"
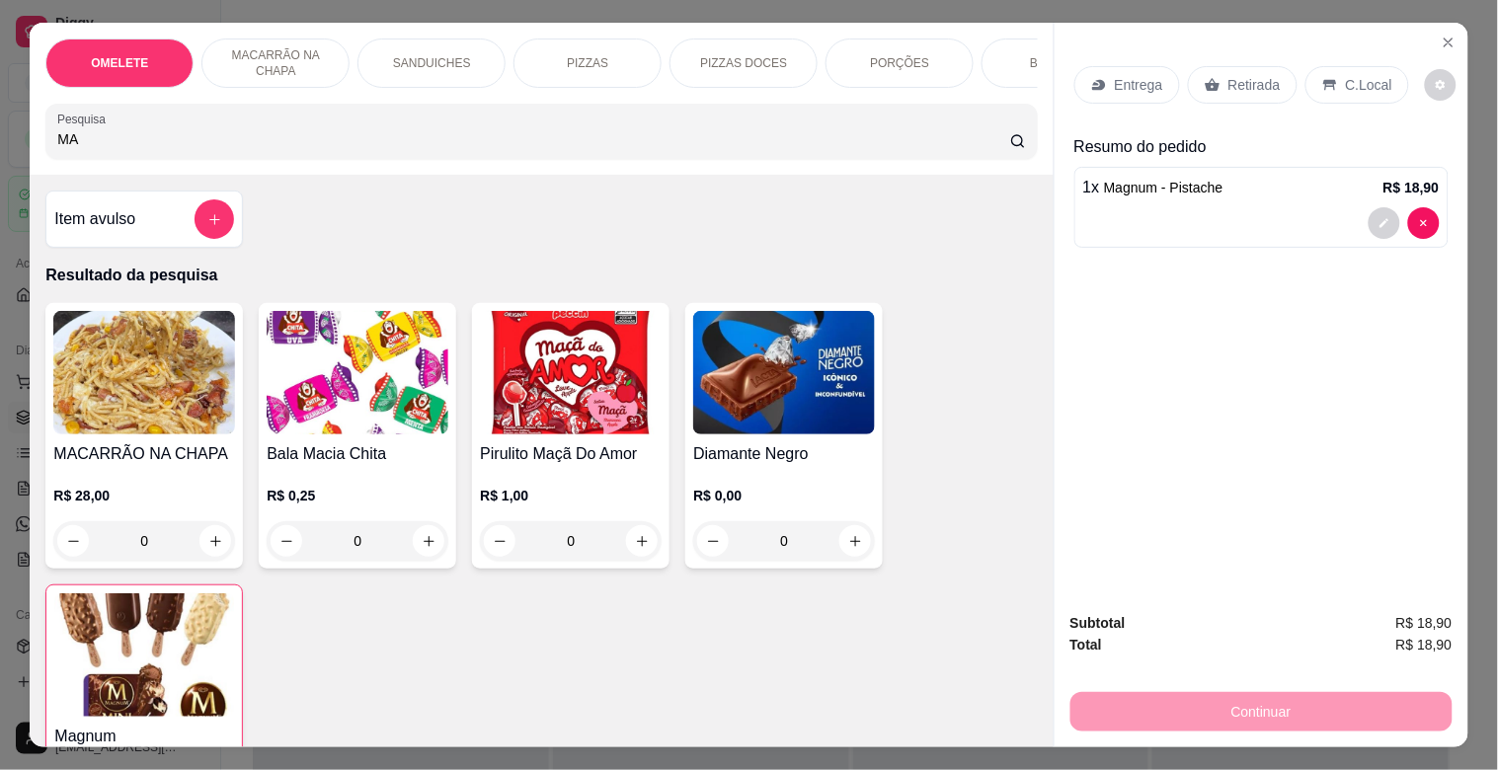
click at [1231, 80] on p "Retirada" at bounding box center [1254, 85] width 52 height 20
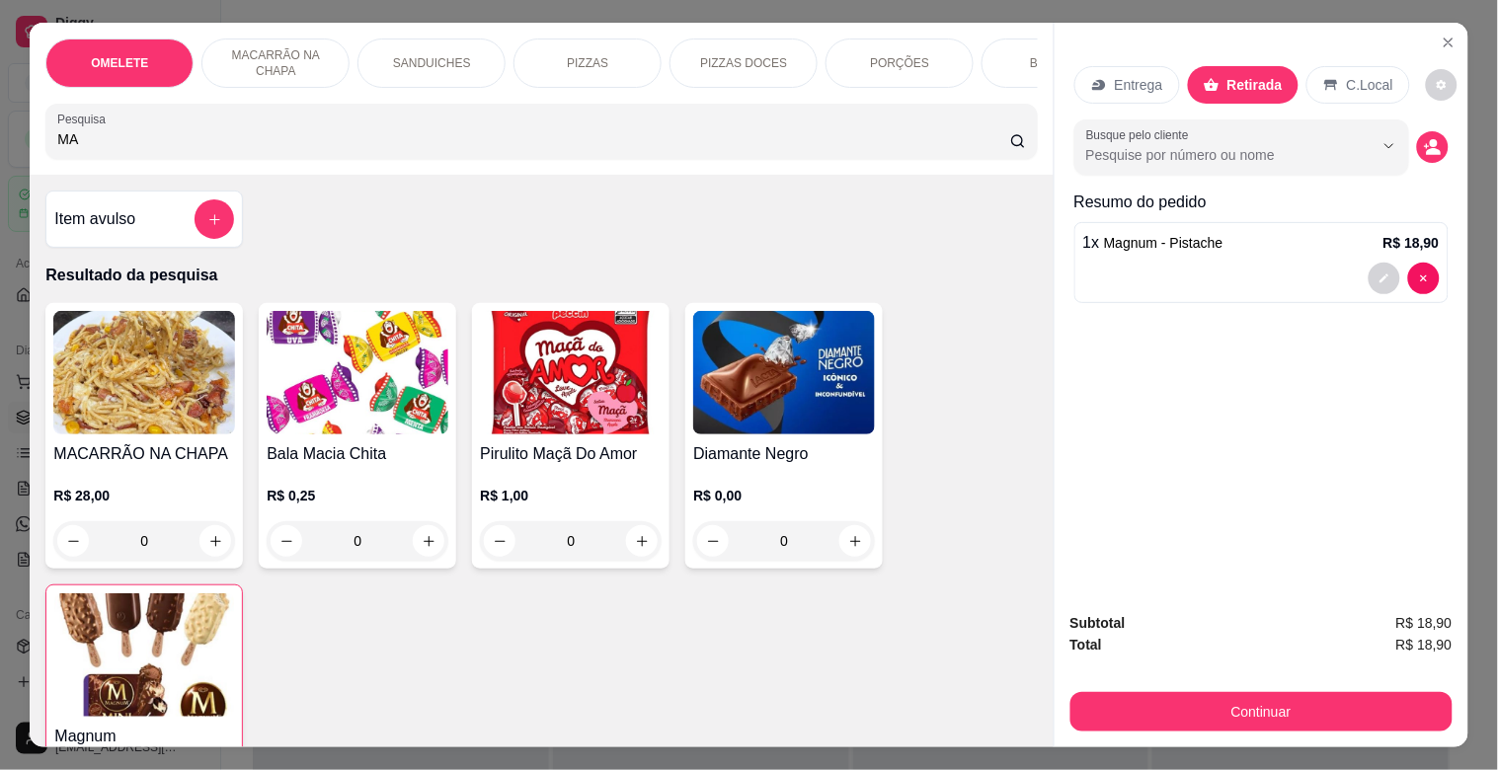
click at [1325, 80] on icon at bounding box center [1331, 85] width 16 height 16
click at [1333, 149] on icon "decrease-product-quantity" at bounding box center [1432, 152] width 15 height 7
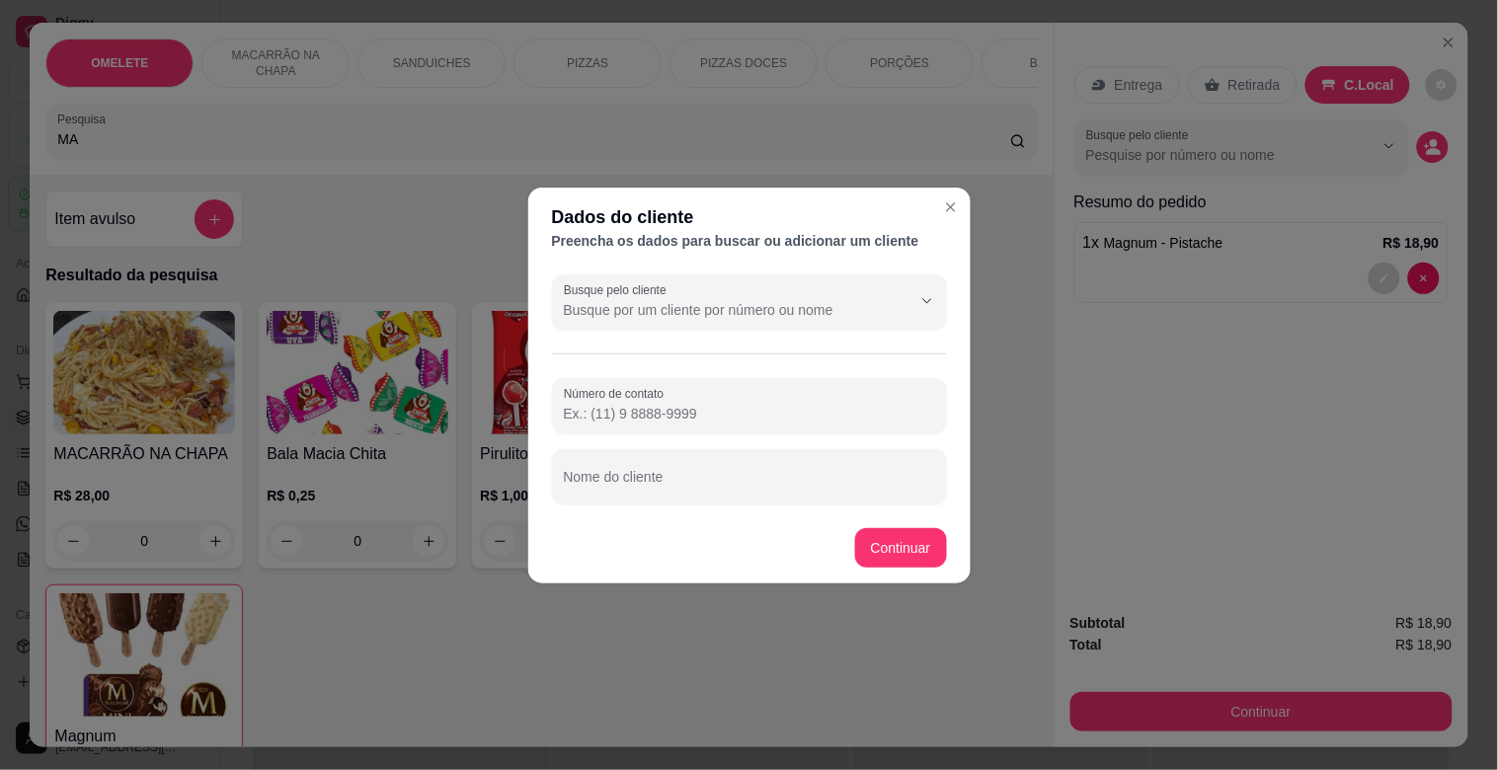
click at [650, 336] on div "Busque pelo cliente Número de contato Nome do cliente" at bounding box center [749, 390] width 442 height 246
click at [673, 310] on input "Busque pelo cliente" at bounding box center [722, 310] width 316 height 20
type input "LYANDRA"
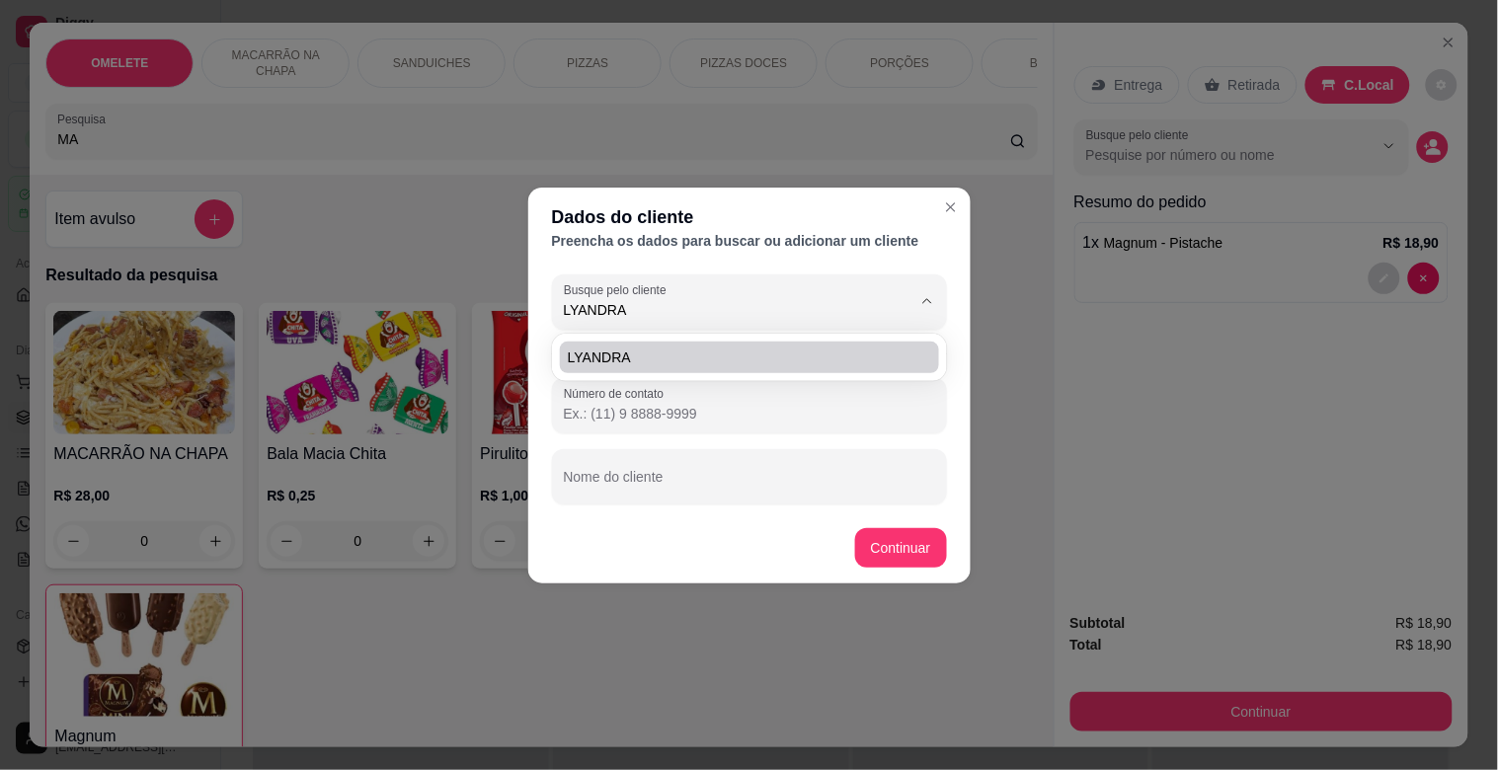
click at [661, 368] on li "LYANDRA" at bounding box center [749, 358] width 379 height 32
type input "[PHONE_NUMBER]"
type input "LYANDRA"
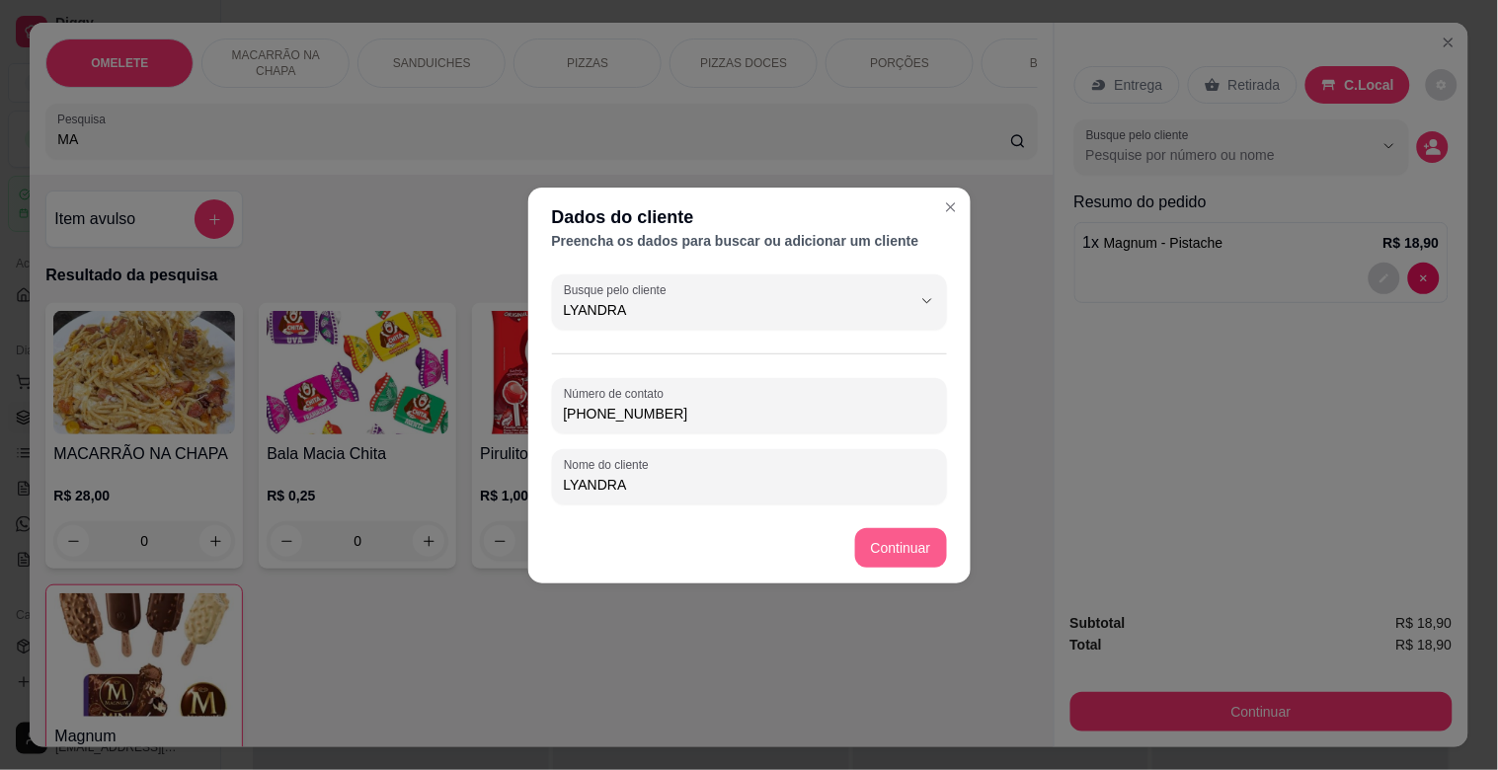
type input "LYANDRA"
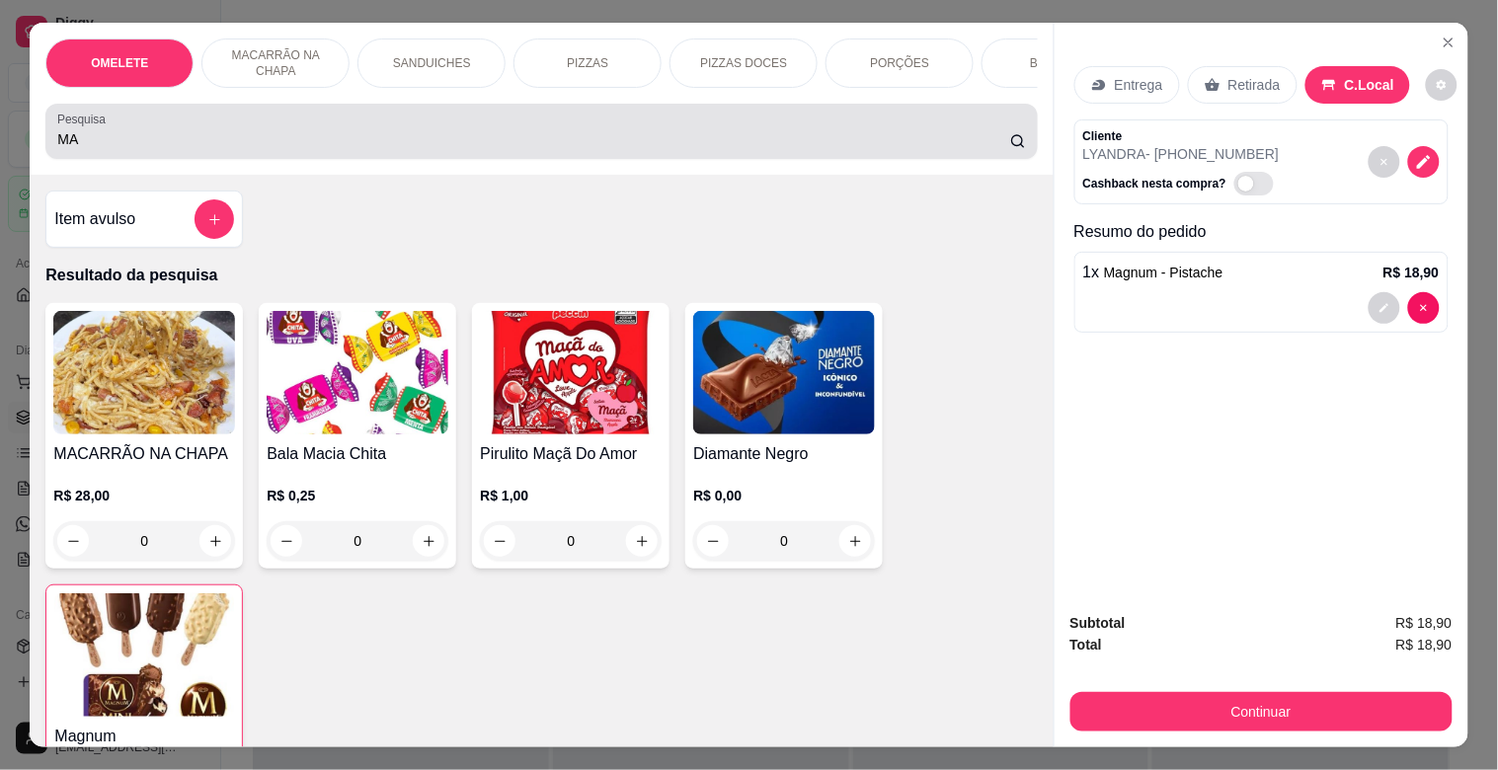
click at [714, 142] on input "MA" at bounding box center [533, 139] width 953 height 20
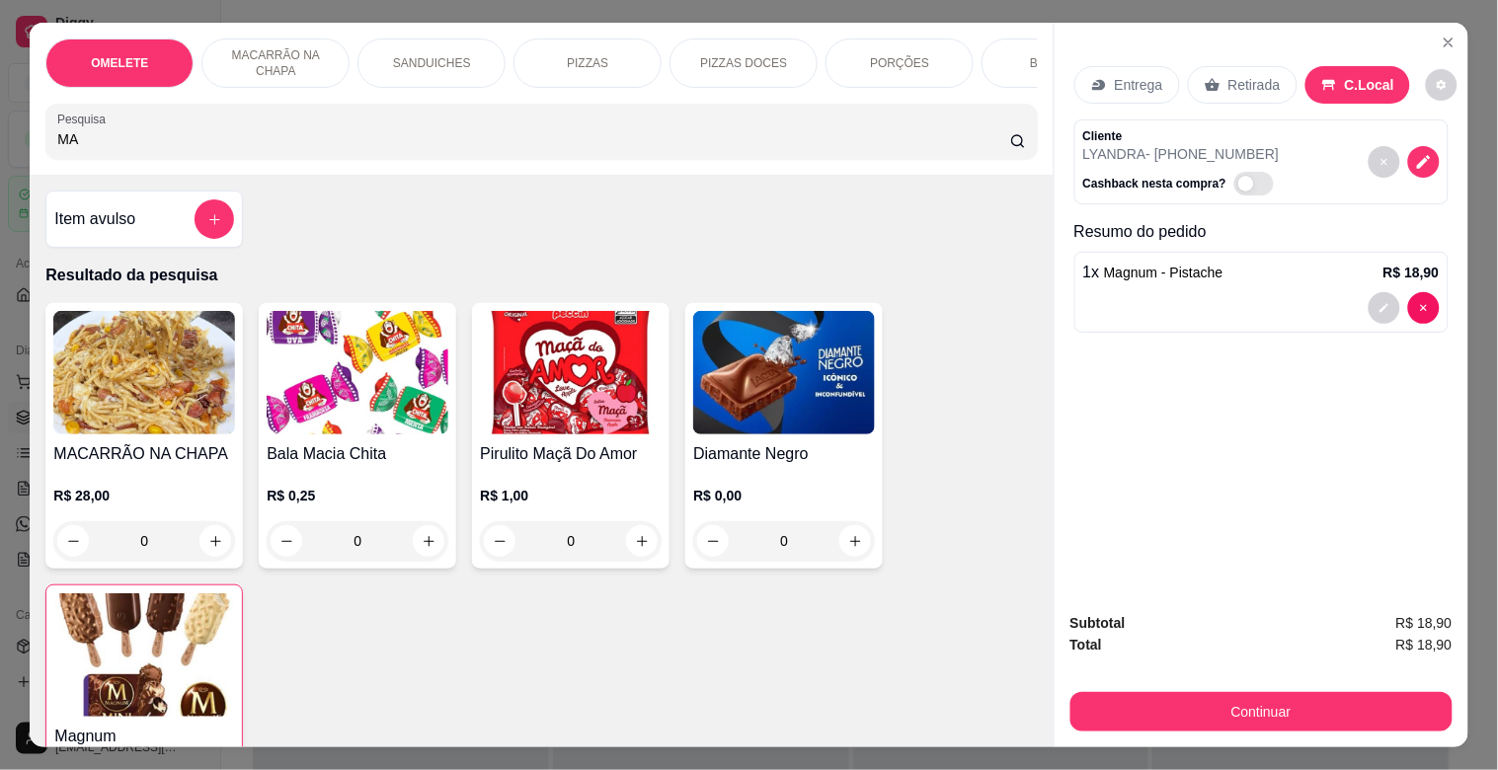
type input "M"
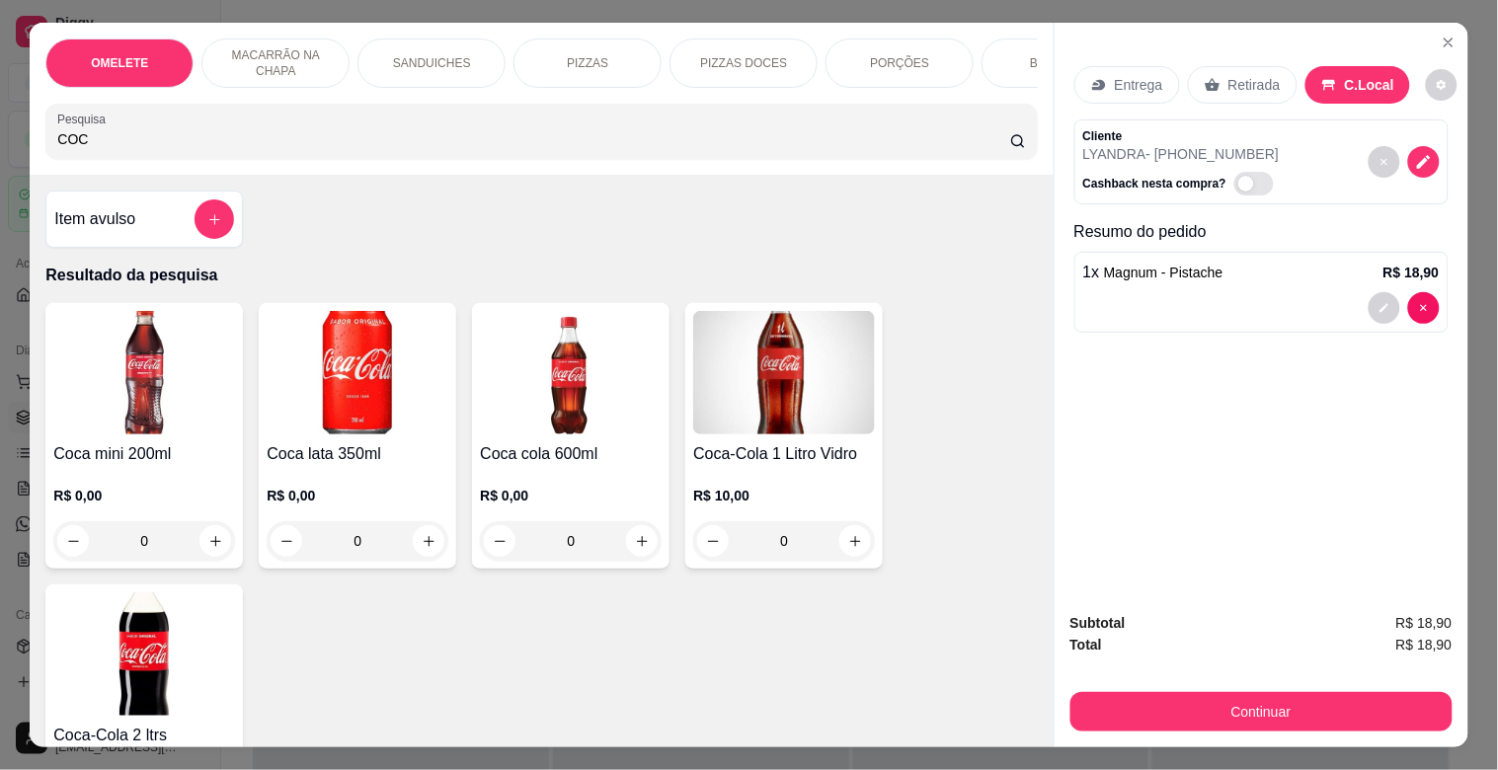
type input "COC"
click at [150, 417] on img at bounding box center [144, 372] width 182 height 123
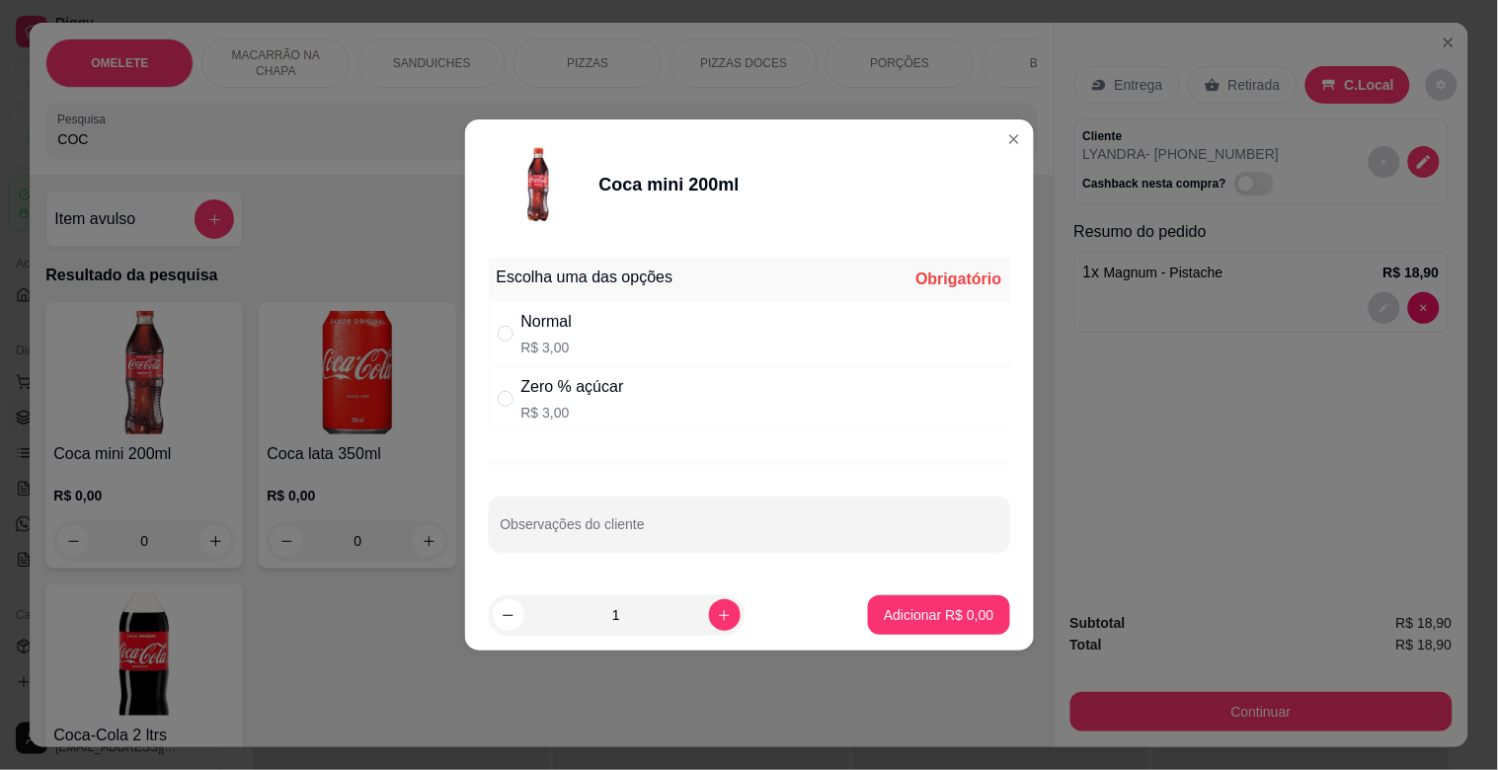
drag, startPoint x: 564, startPoint y: 406, endPoint x: 825, endPoint y: 538, distance: 293.1
click at [565, 407] on p "R$ 3,00" at bounding box center [572, 413] width 103 height 20
radio input "true"
click at [932, 633] on button "Adicionar R$ 3,00" at bounding box center [938, 615] width 137 height 38
type input "1"
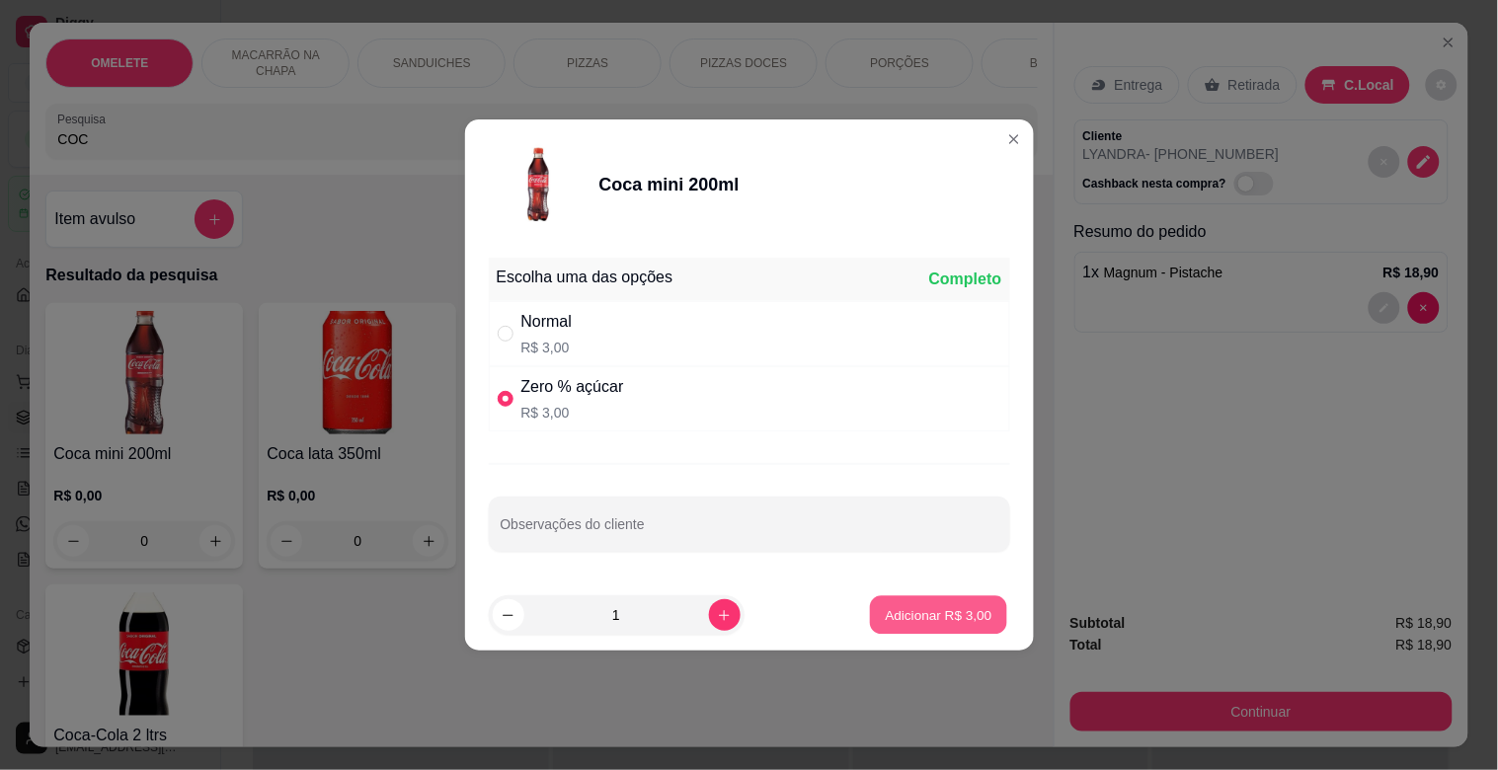
type input "1"
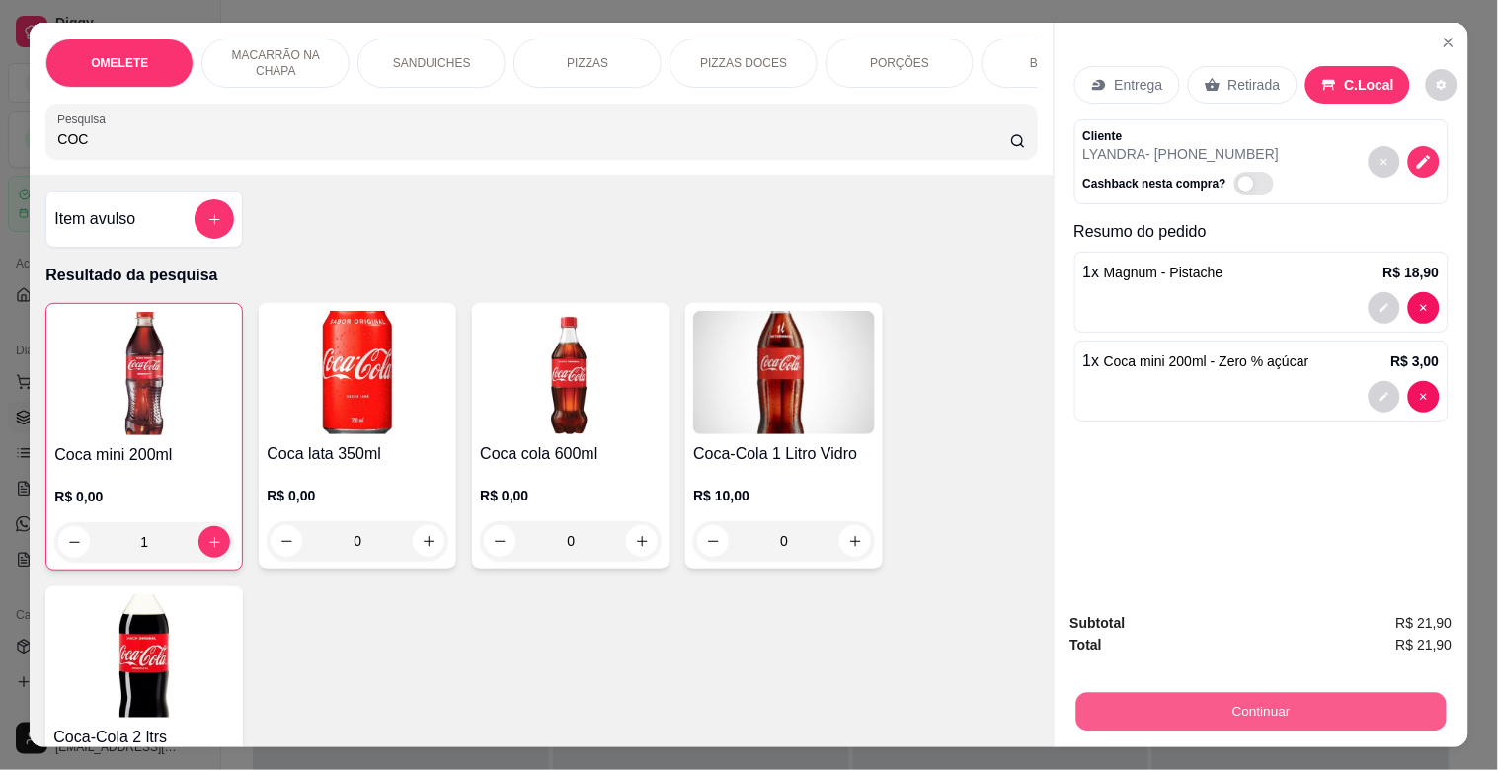
click at [1216, 692] on button "Continuar" at bounding box center [1260, 711] width 370 height 38
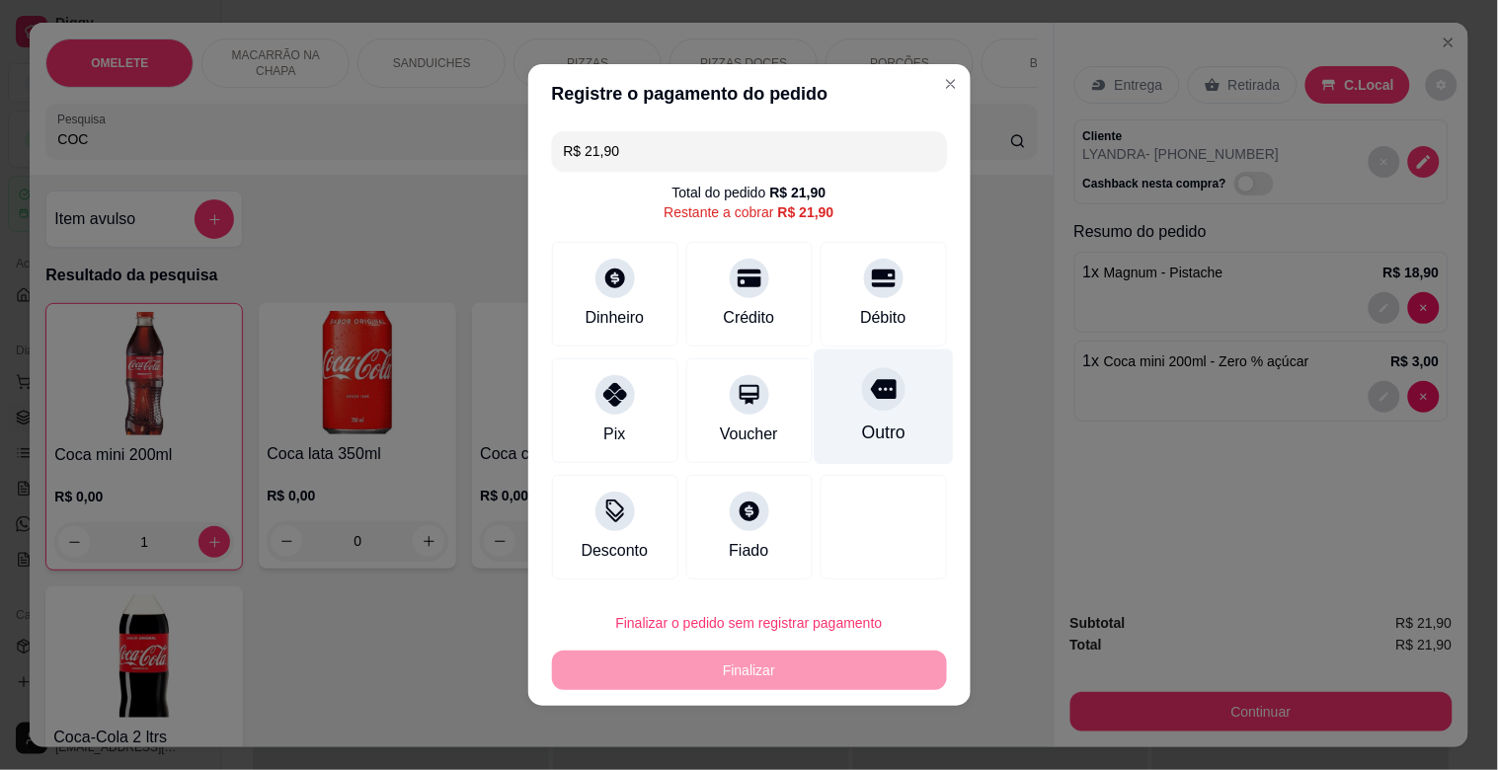
click at [870, 395] on icon at bounding box center [883, 389] width 26 height 26
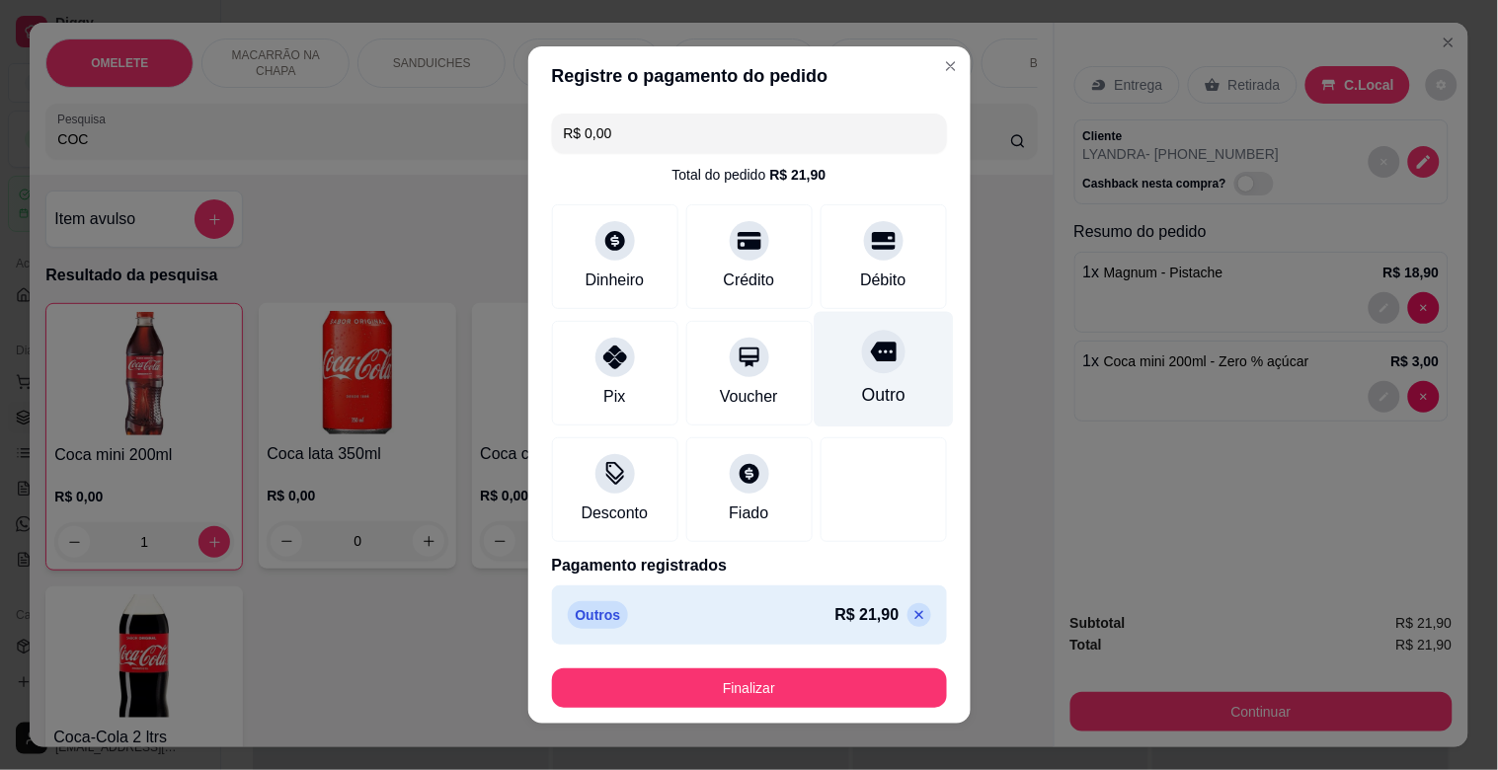
type input "R$ 0,00"
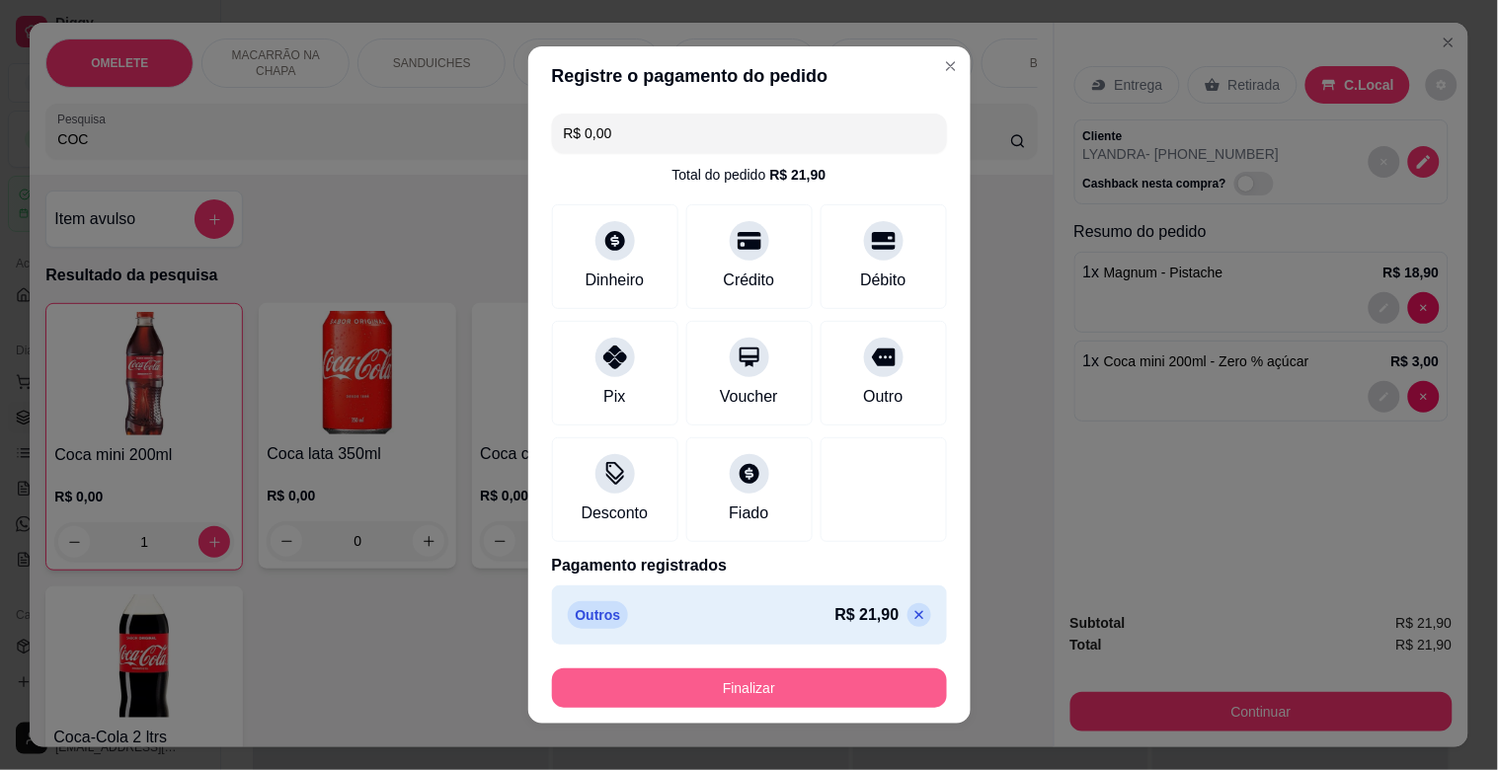
click at [768, 692] on button "Finalizar" at bounding box center [749, 687] width 395 height 39
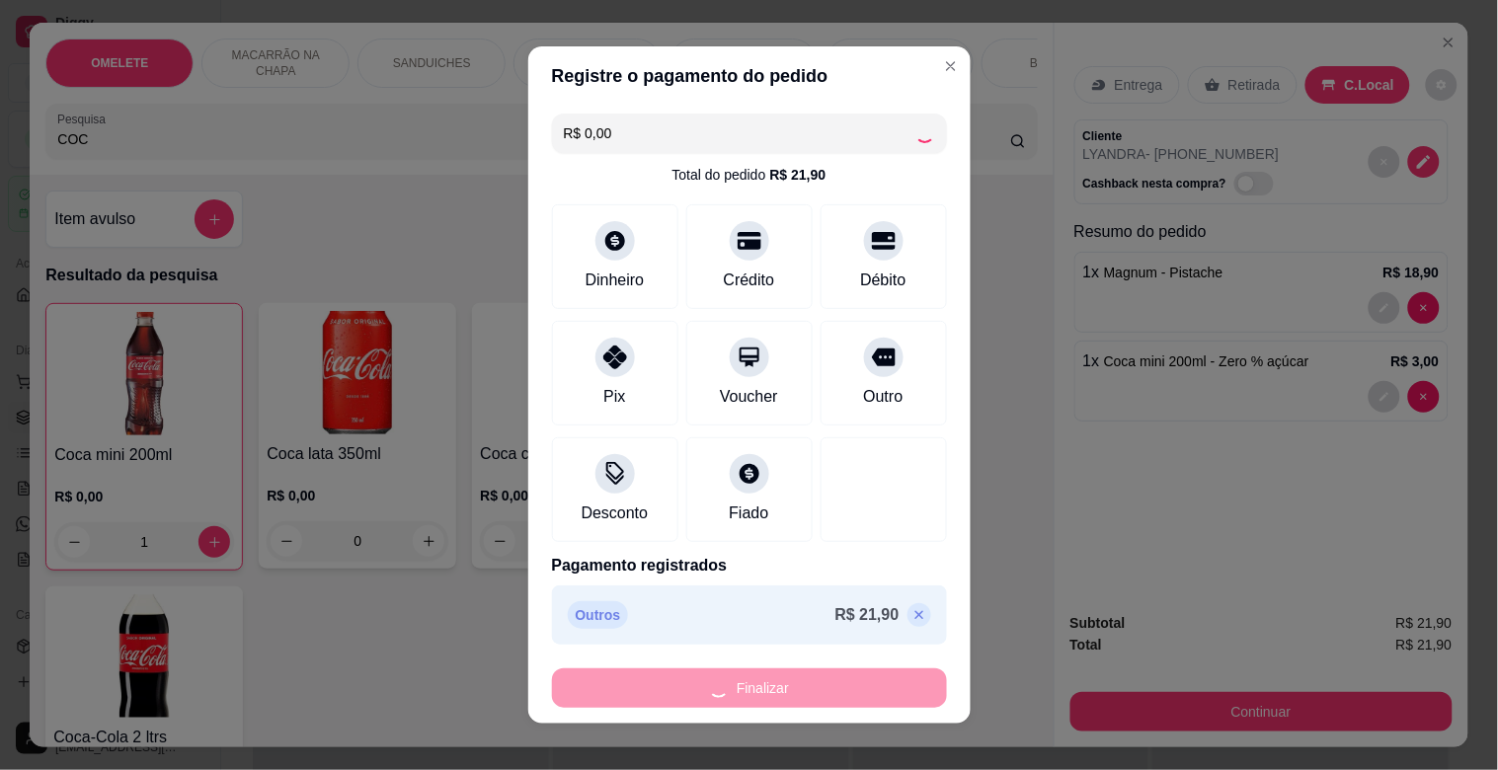
type input "0"
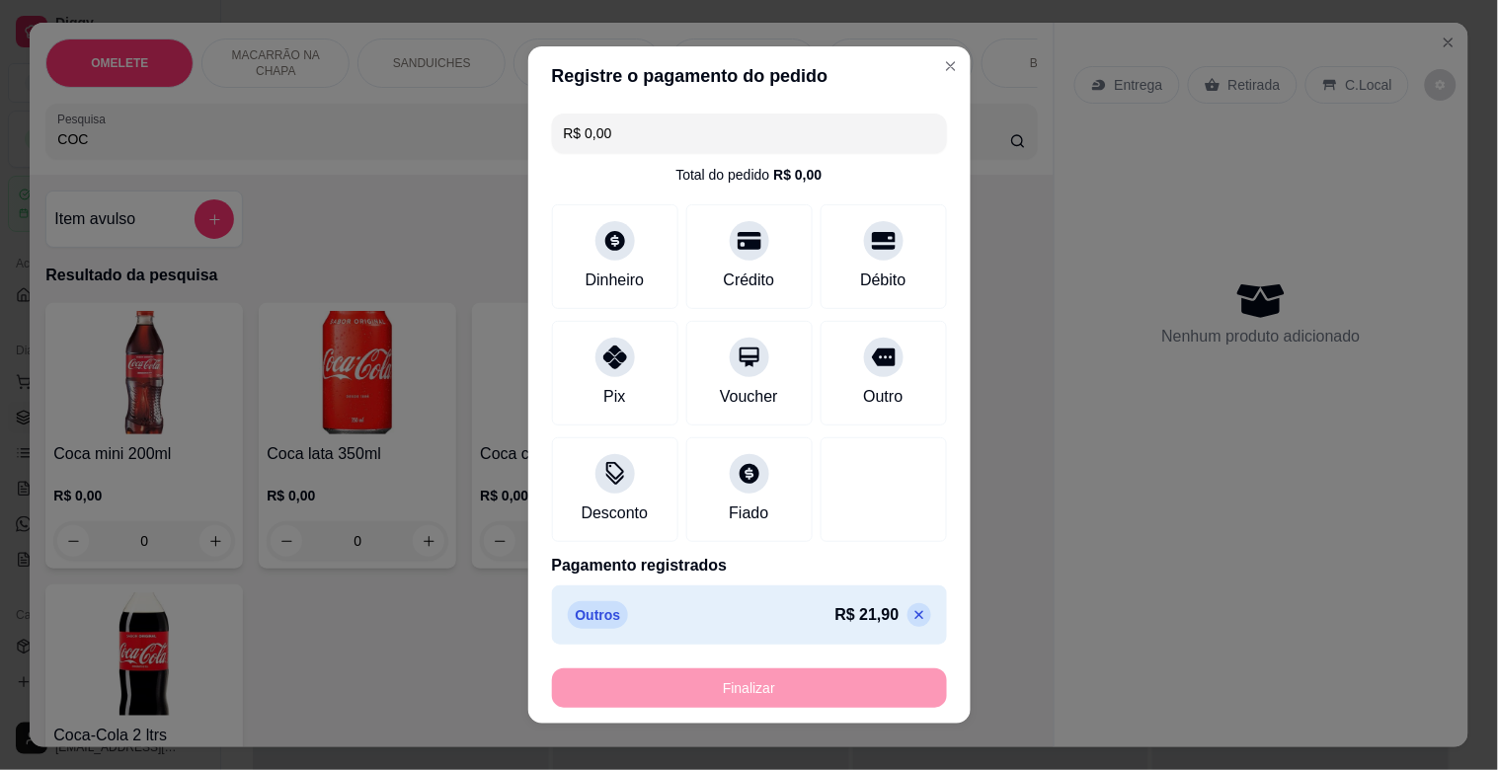
type input "-R$ 21,90"
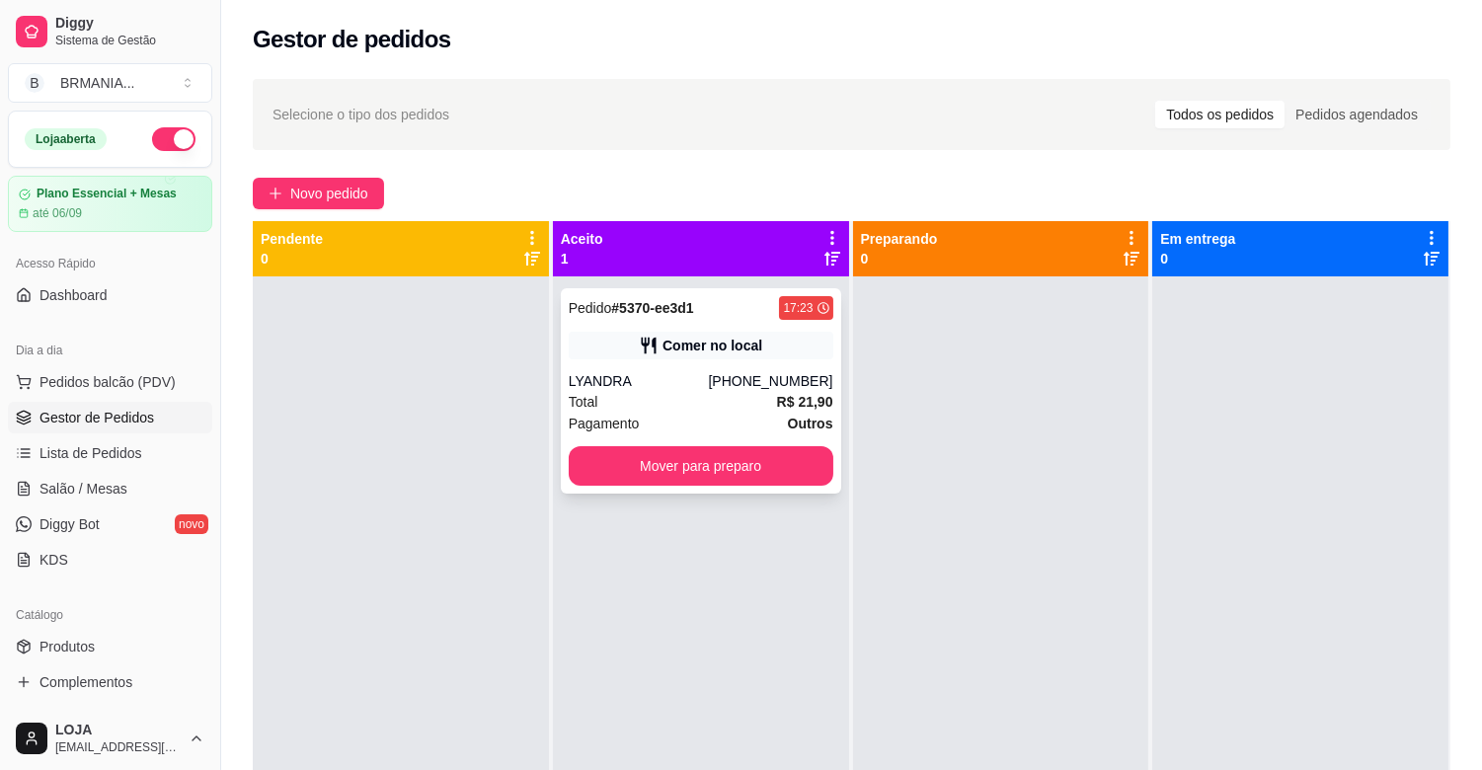
click at [648, 351] on icon at bounding box center [649, 346] width 20 height 20
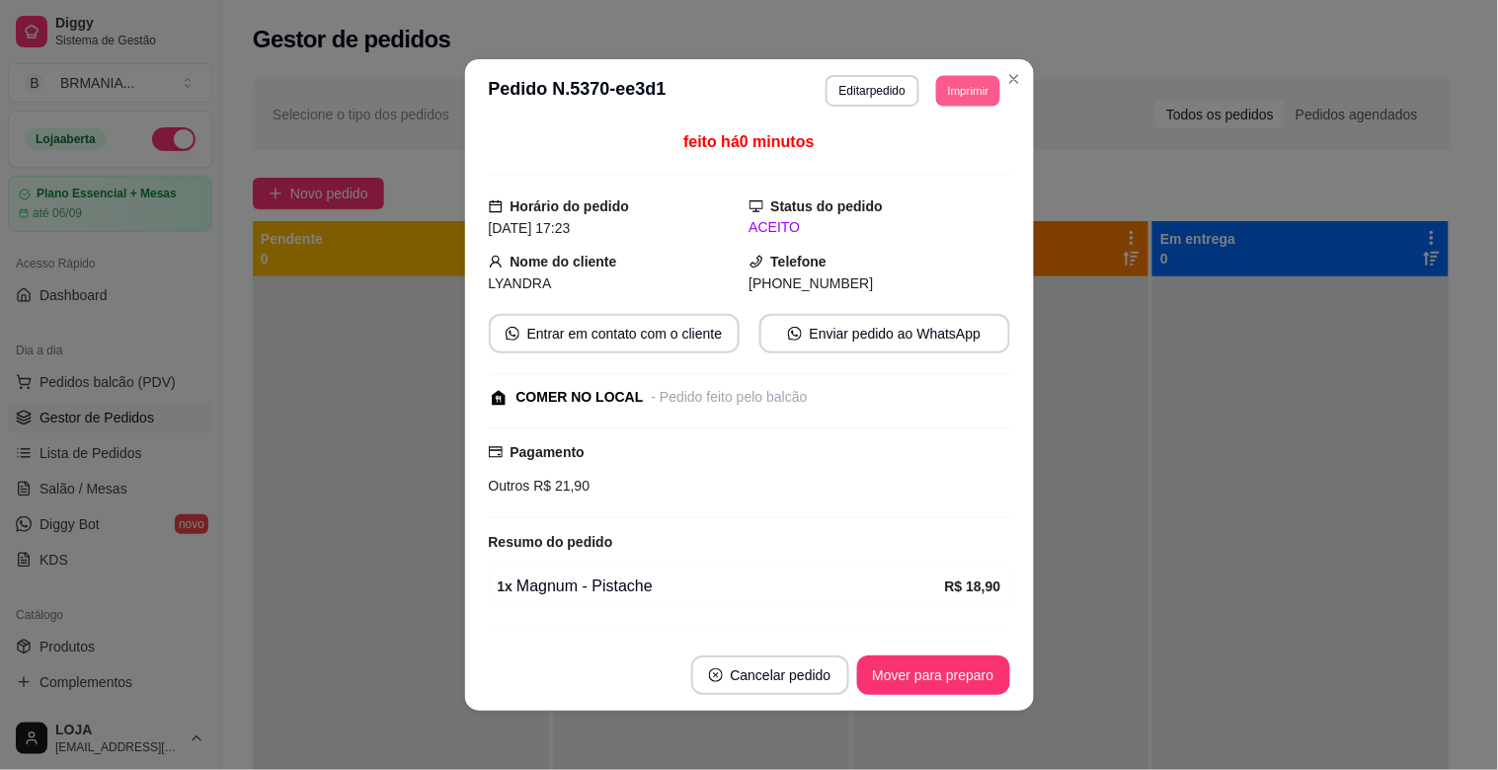
click at [948, 87] on button "Imprimir" at bounding box center [968, 90] width 64 height 31
click at [933, 149] on button "IMPRESSORA" at bounding box center [924, 160] width 138 height 31
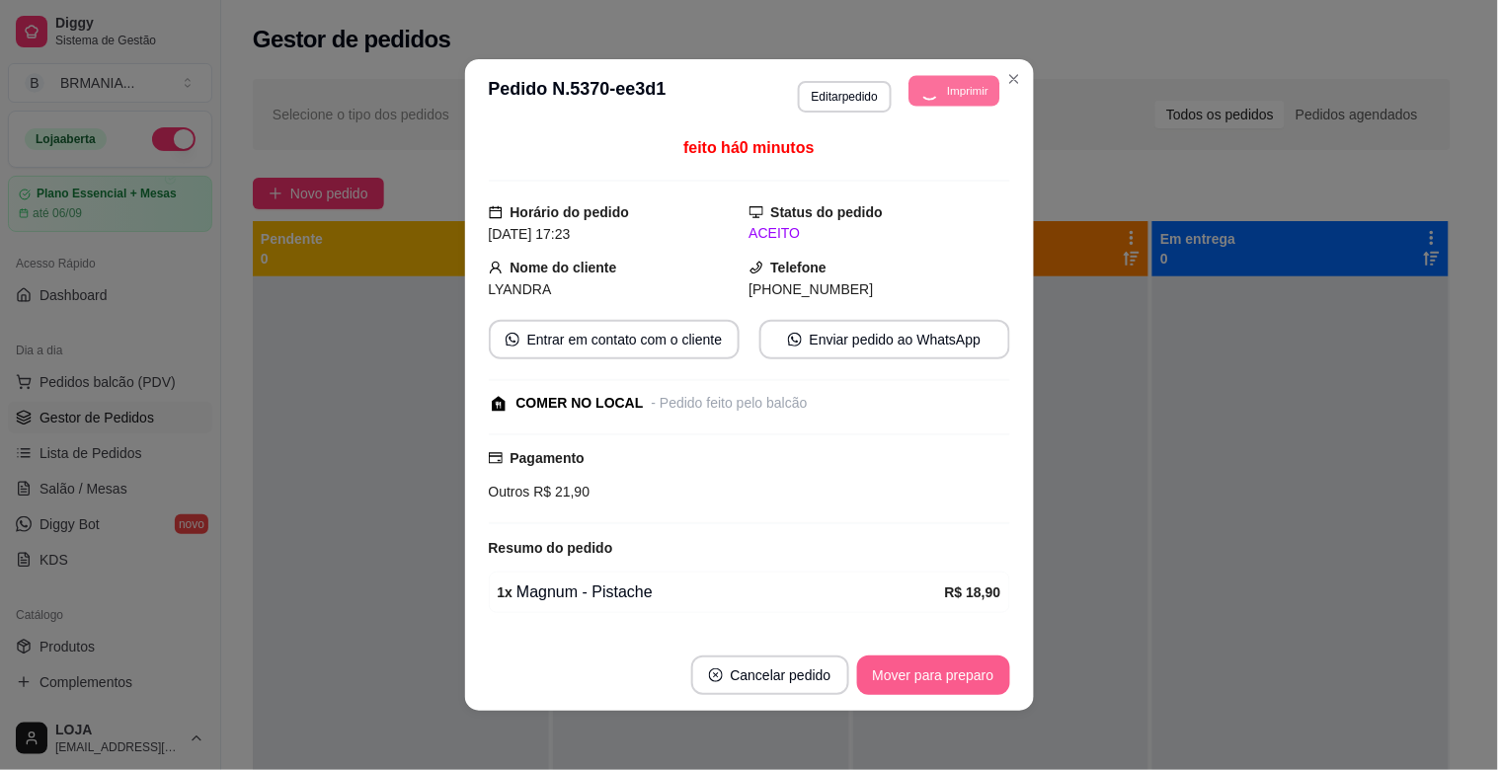
click at [920, 681] on button "Mover para preparo" at bounding box center [933, 674] width 153 height 39
click at [920, 679] on button "Mover para preparo" at bounding box center [933, 674] width 153 height 39
click at [920, 679] on div "Mover para preparo" at bounding box center [919, 674] width 181 height 39
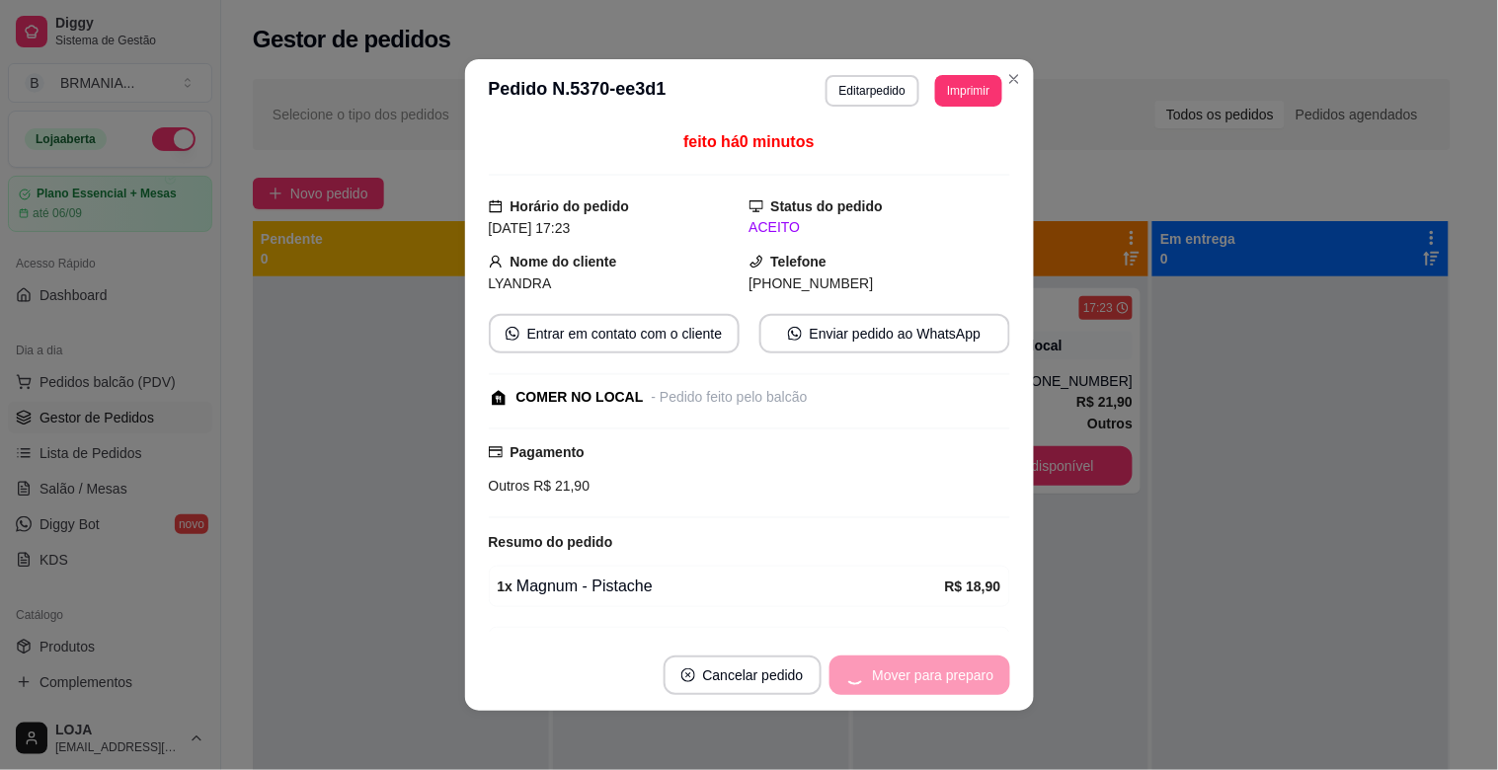
click at [920, 679] on div "Mover para preparo" at bounding box center [919, 674] width 181 height 39
click at [928, 679] on div "Mover para retirada disponível" at bounding box center [886, 674] width 246 height 39
click at [931, 678] on div "Mover para retirada disponível" at bounding box center [886, 674] width 246 height 39
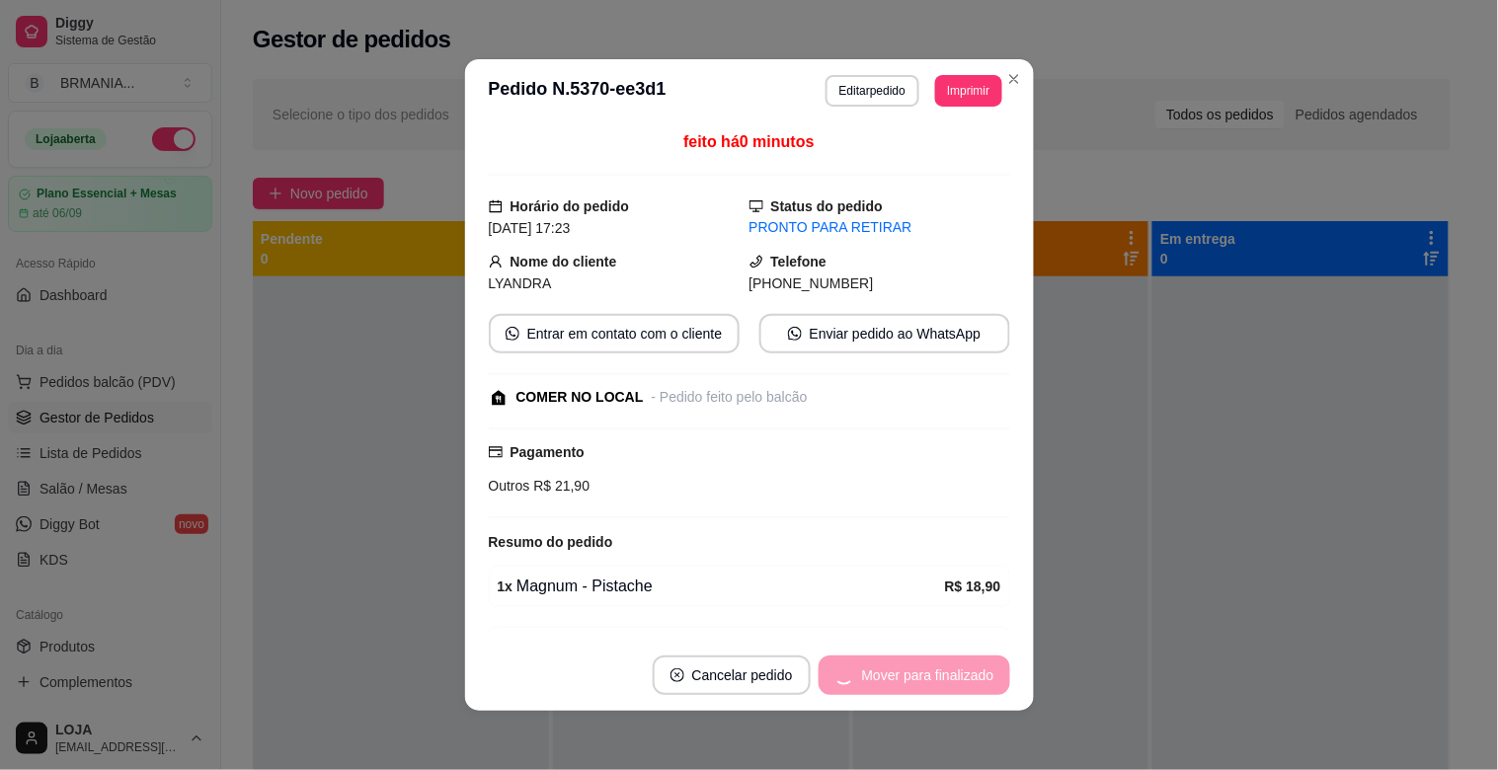
click at [931, 678] on div "Mover para finalizado" at bounding box center [914, 674] width 192 height 39
click at [810, 678] on button "Cancelar pedido" at bounding box center [732, 674] width 158 height 39
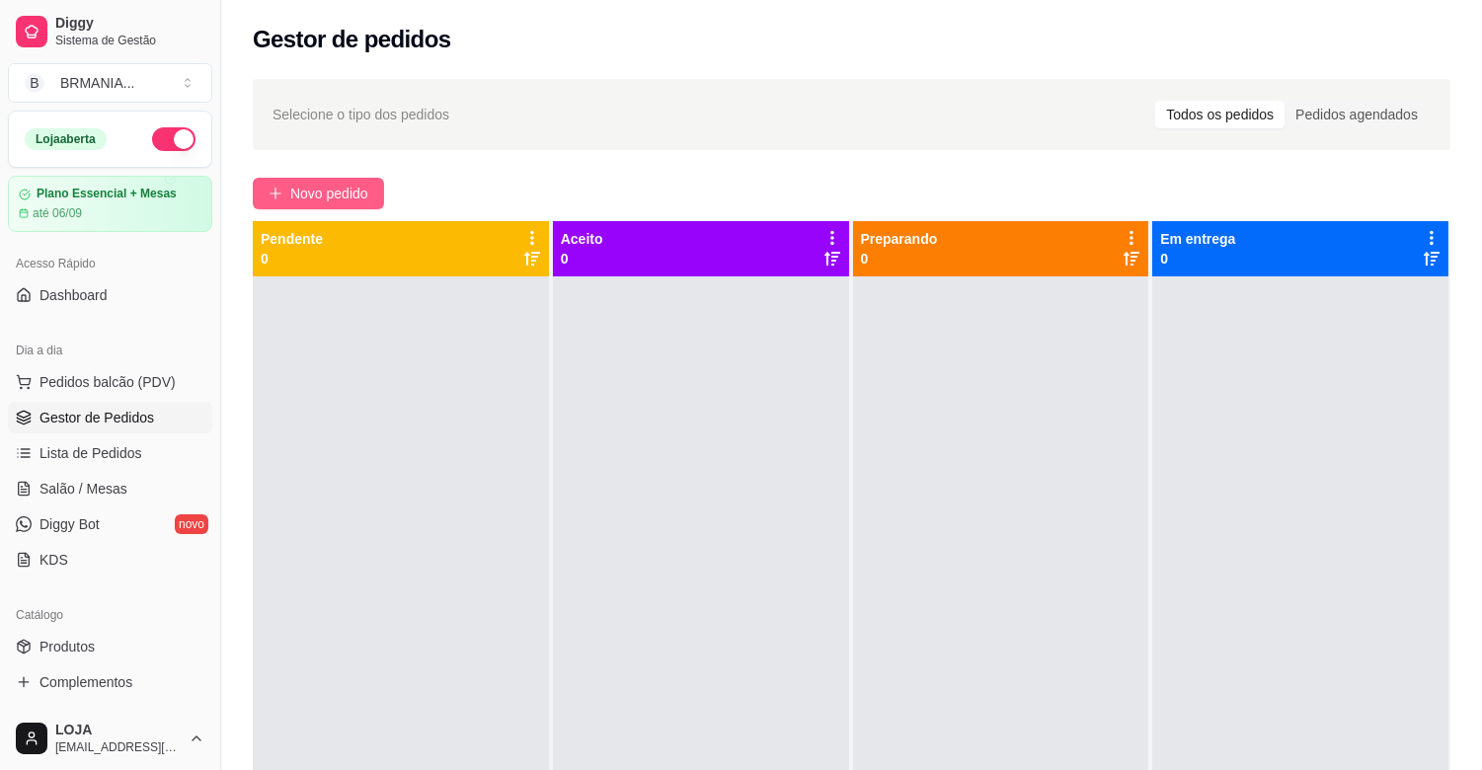
click at [317, 181] on button "Novo pedido" at bounding box center [318, 194] width 131 height 32
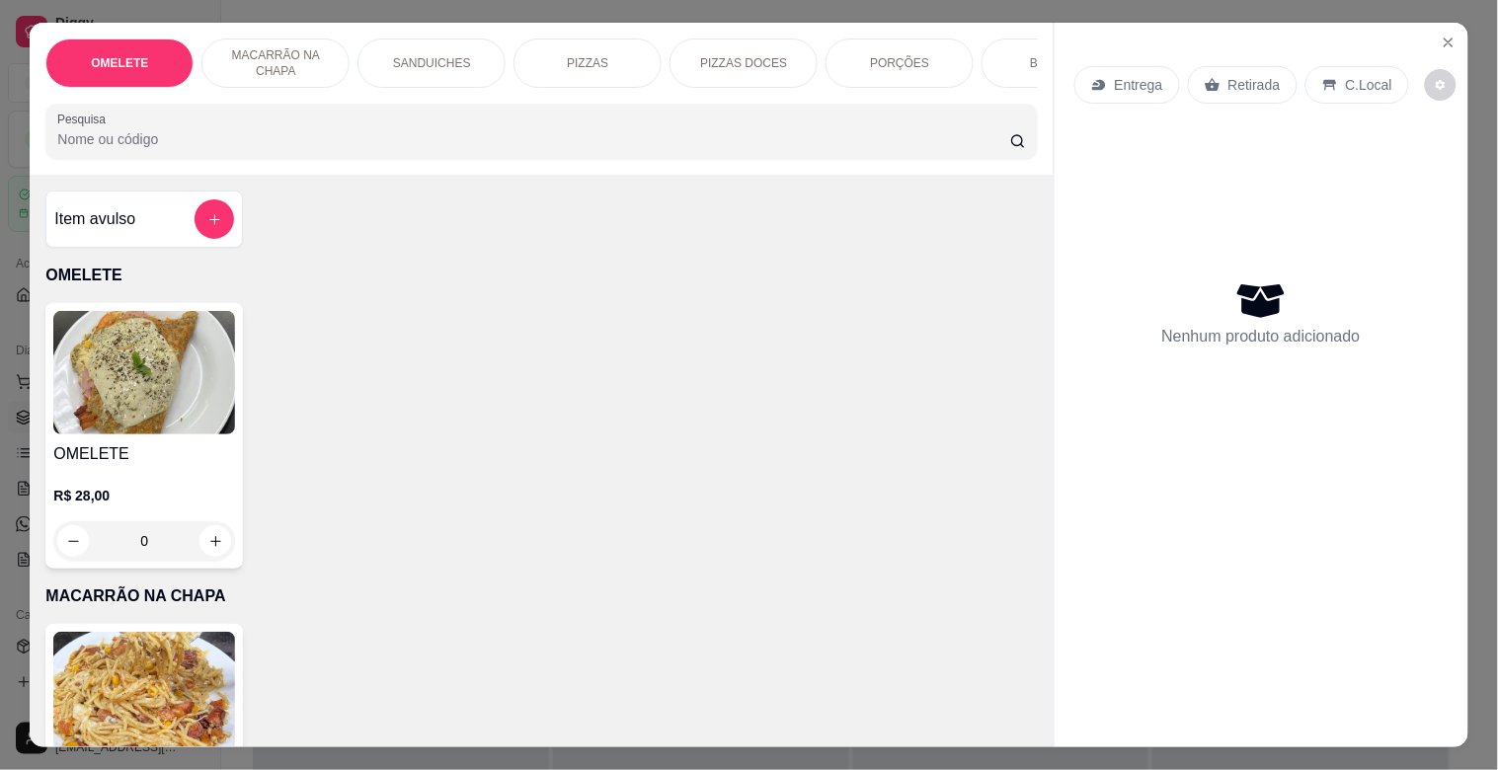
click at [234, 149] on input "Pesquisa" at bounding box center [533, 139] width 953 height 20
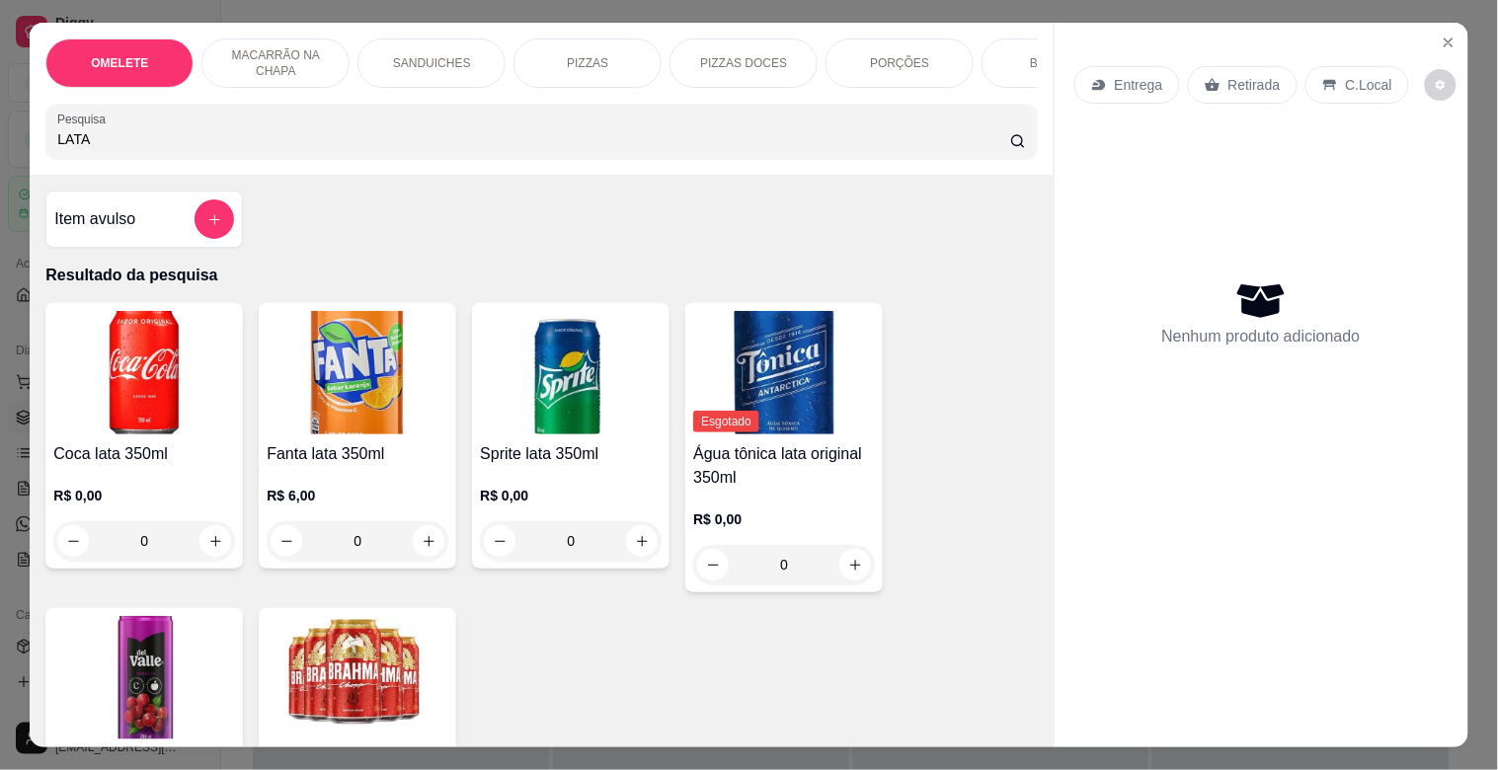
drag, startPoint x: 573, startPoint y: 154, endPoint x: 592, endPoint y: 155, distance: 19.8
click at [590, 149] on input "LATA" at bounding box center [533, 139] width 953 height 20
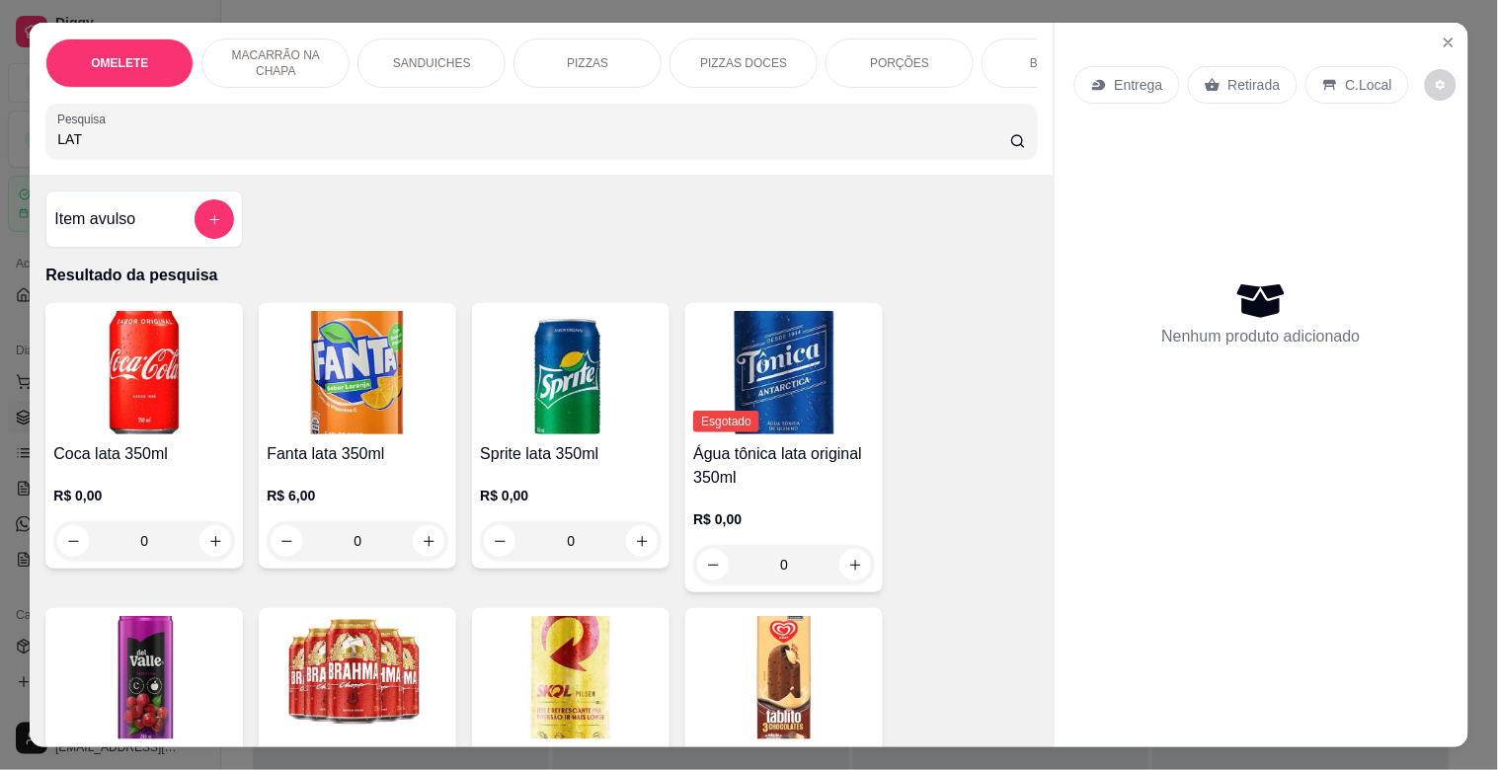
type input "LAT"
click at [563, 650] on img at bounding box center [571, 677] width 182 height 123
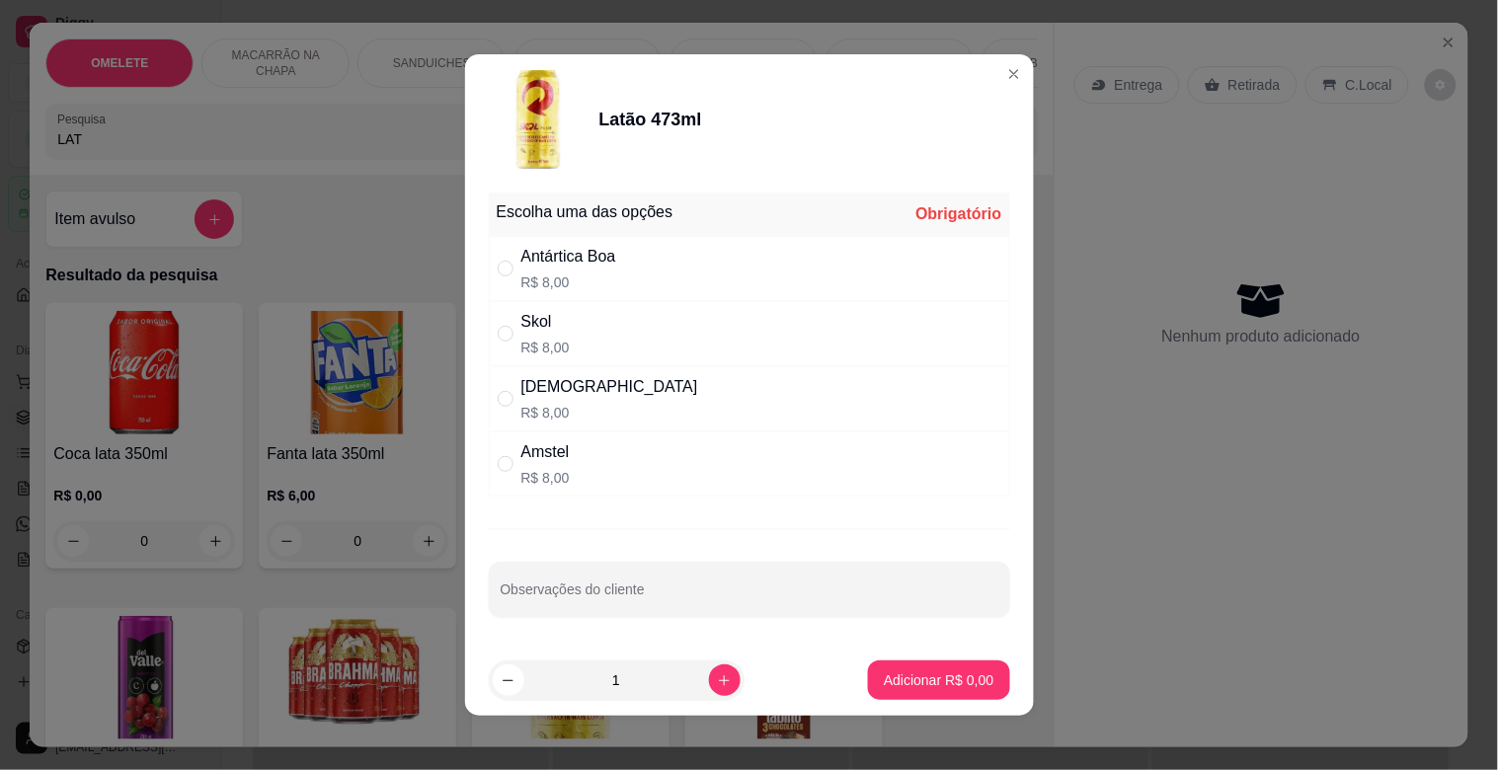
click at [693, 258] on div "Antártica Boa R$ 8,00" at bounding box center [749, 268] width 521 height 65
radio input "true"
click at [903, 688] on button "Adicionar R$ 8,00" at bounding box center [938, 679] width 141 height 39
type input "1"
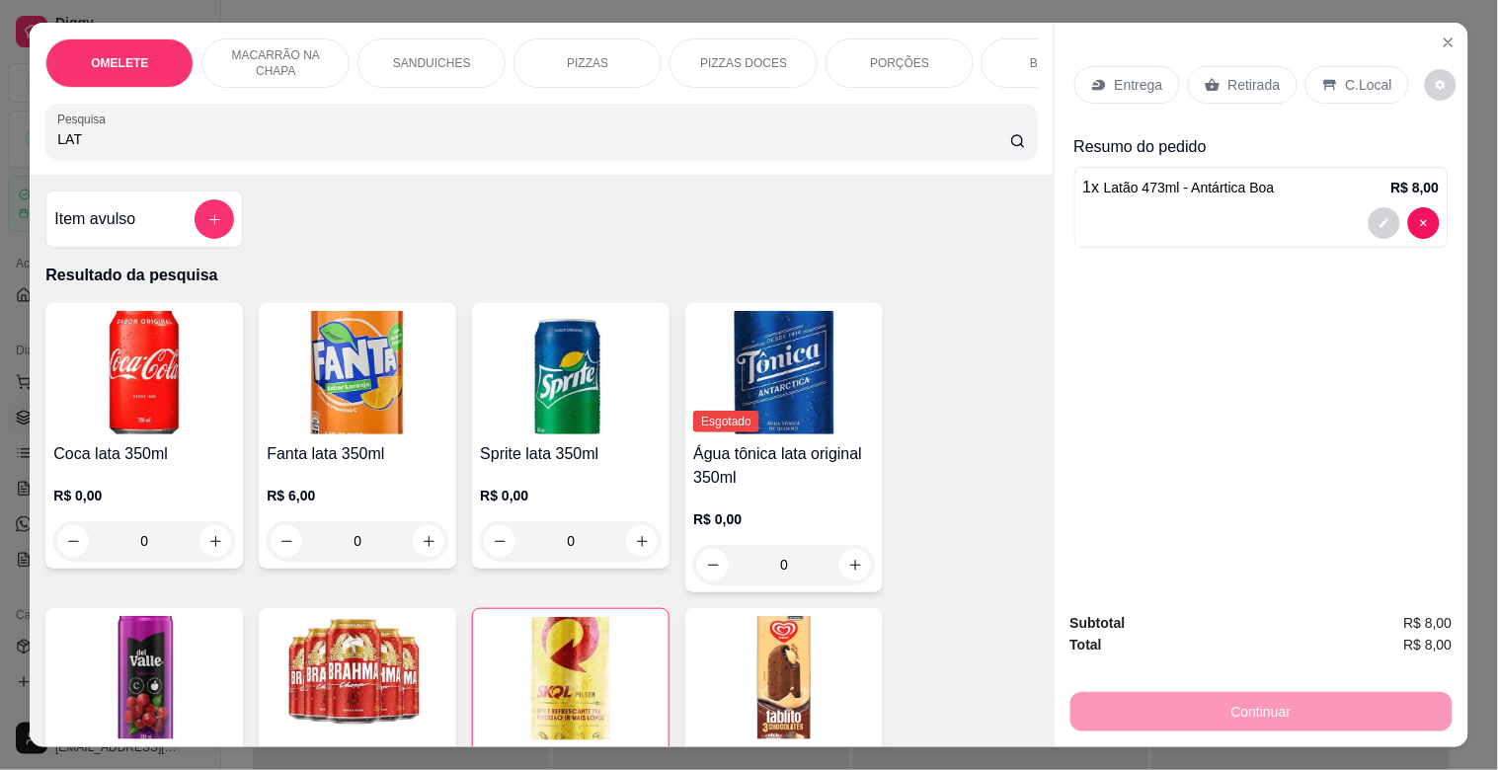
click at [1224, 90] on div "Retirada" at bounding box center [1243, 85] width 110 height 38
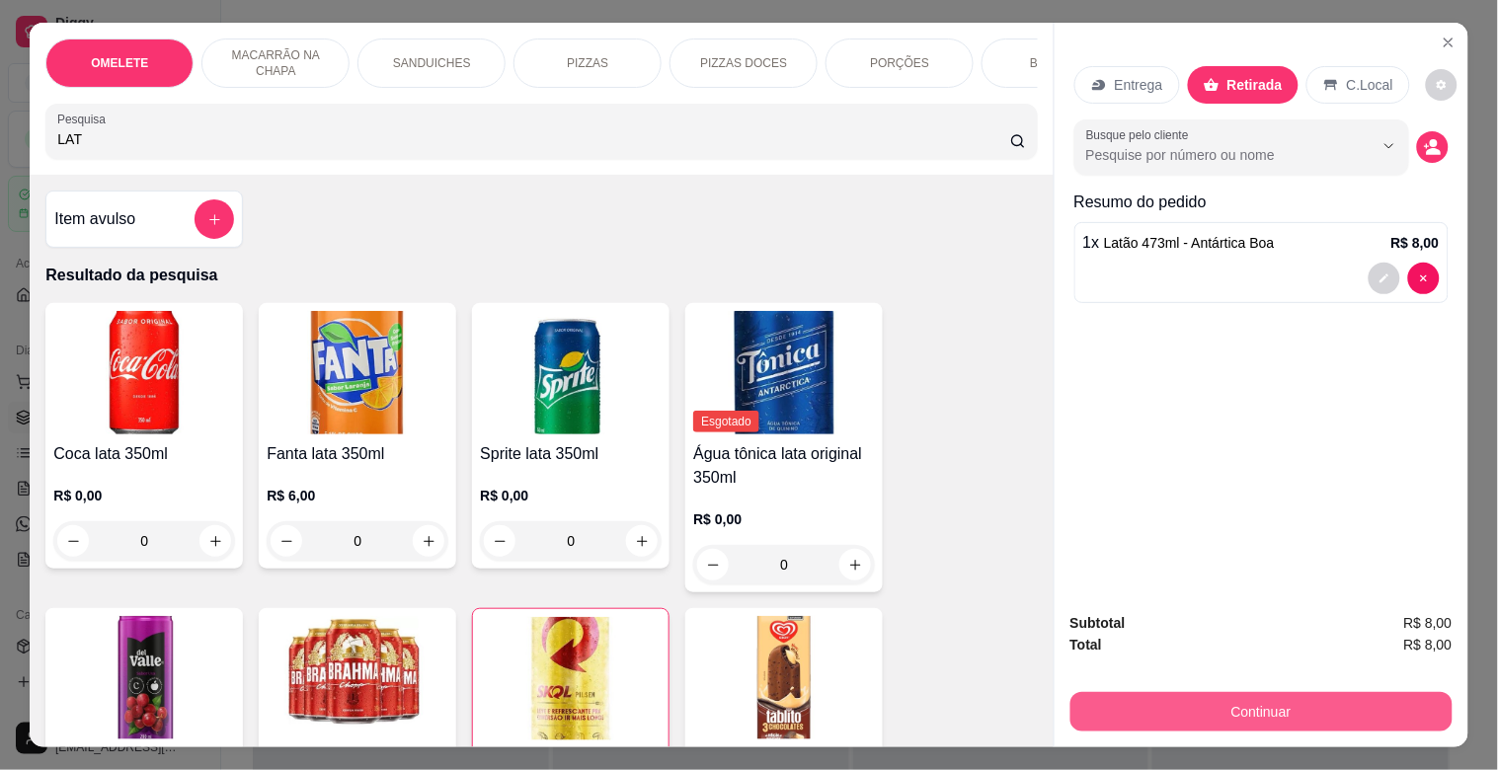
click at [1270, 692] on button "Continuar" at bounding box center [1261, 711] width 382 height 39
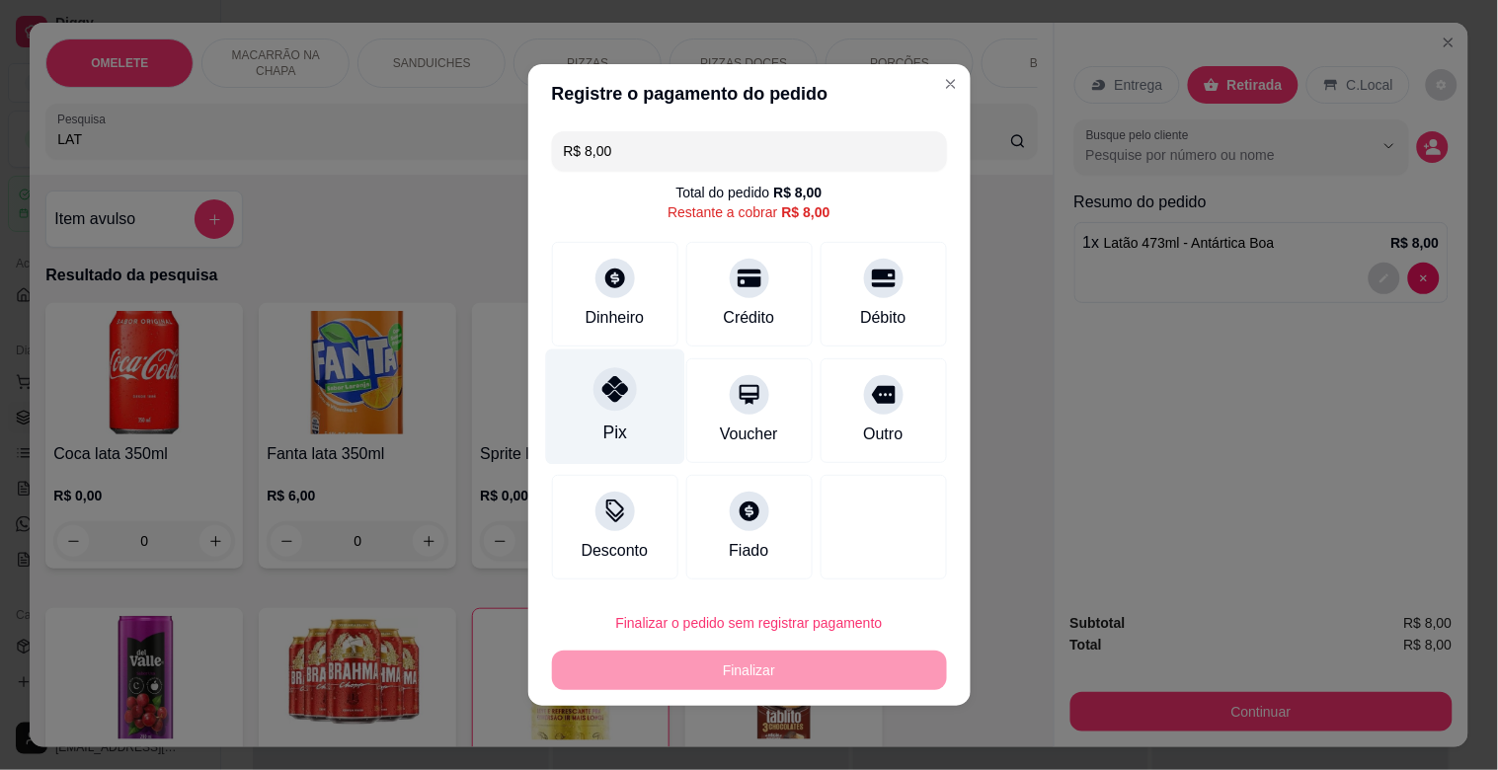
click at [618, 415] on div "Pix" at bounding box center [614, 406] width 139 height 115
type input "R$ 0,00"
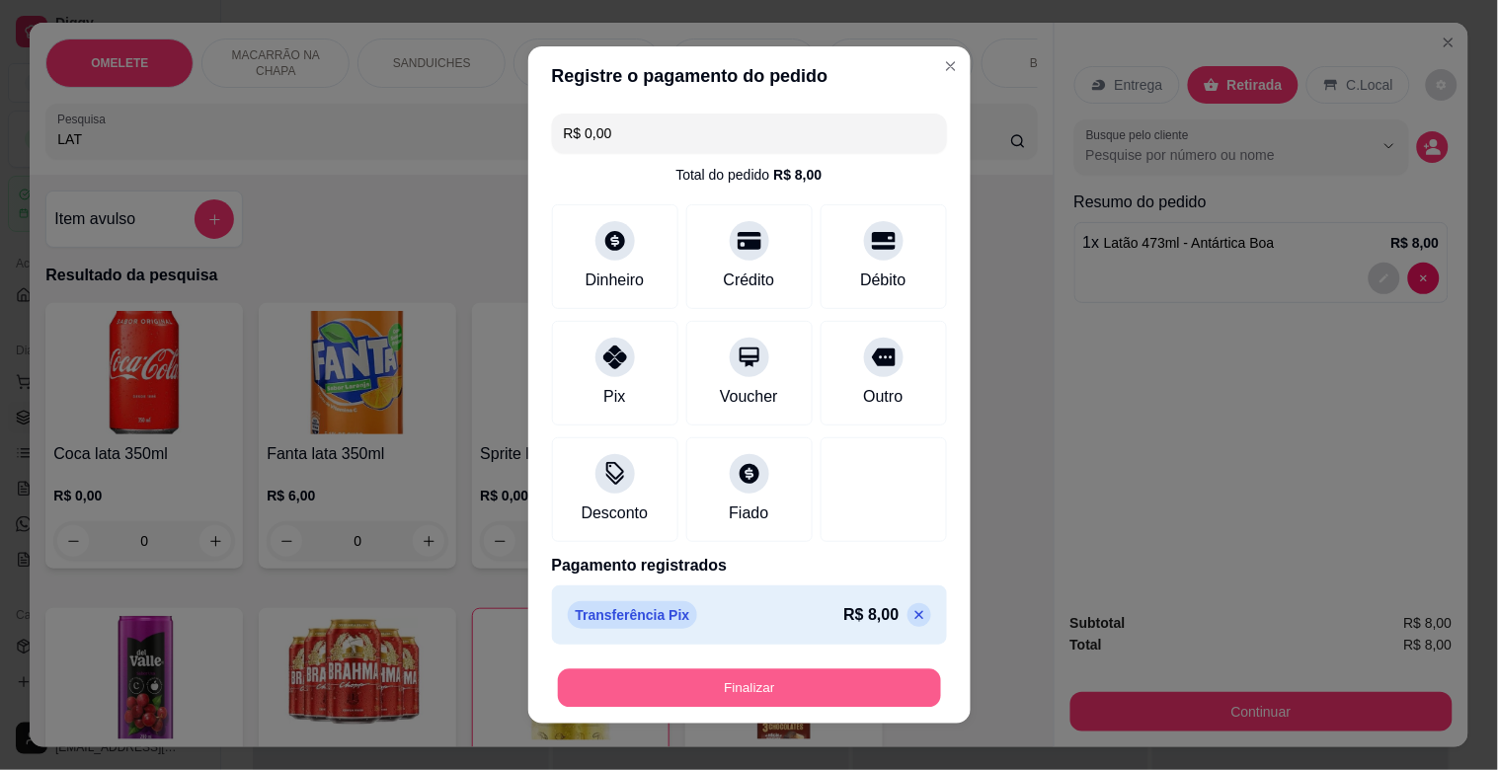
click at [687, 686] on button "Finalizar" at bounding box center [749, 688] width 383 height 38
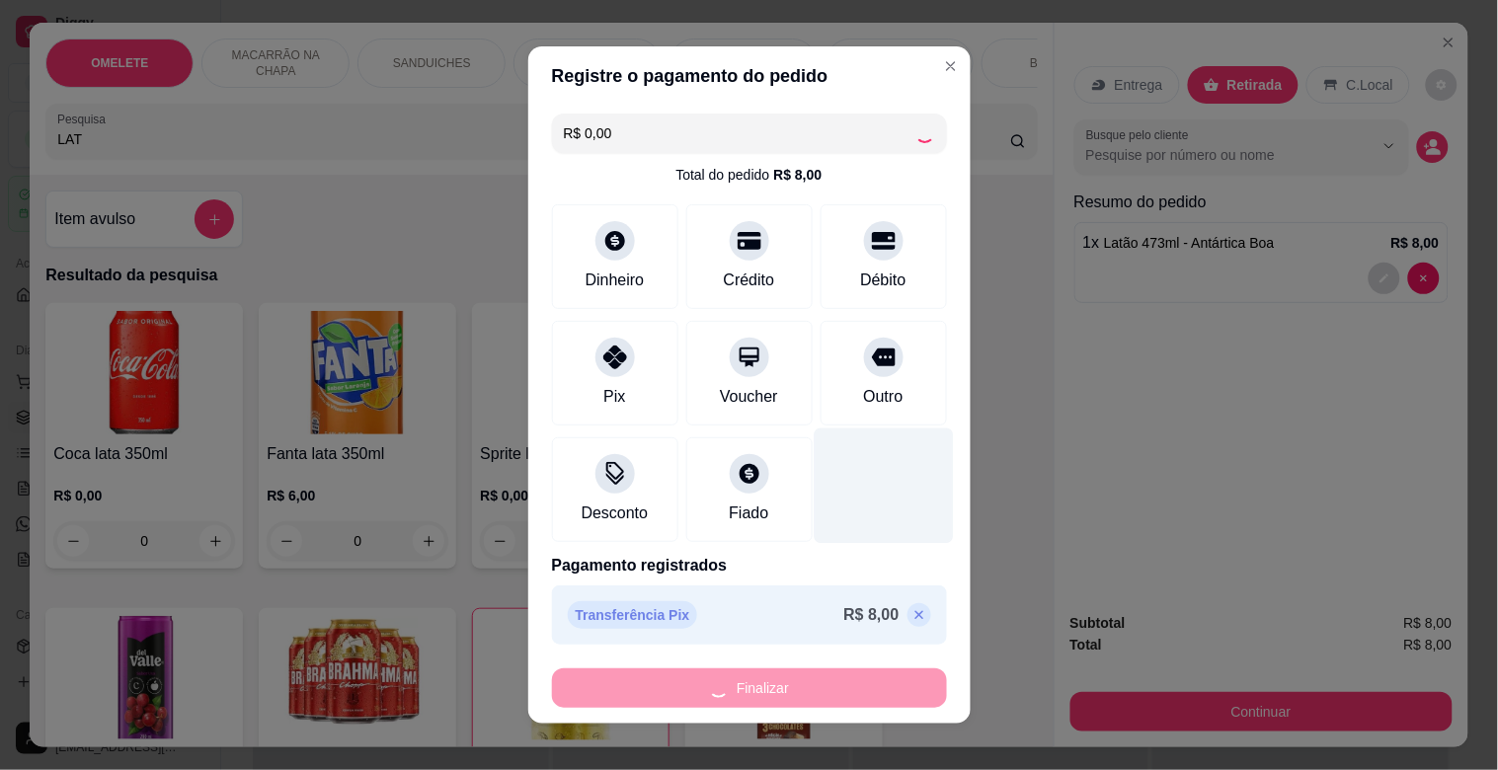
type input "0"
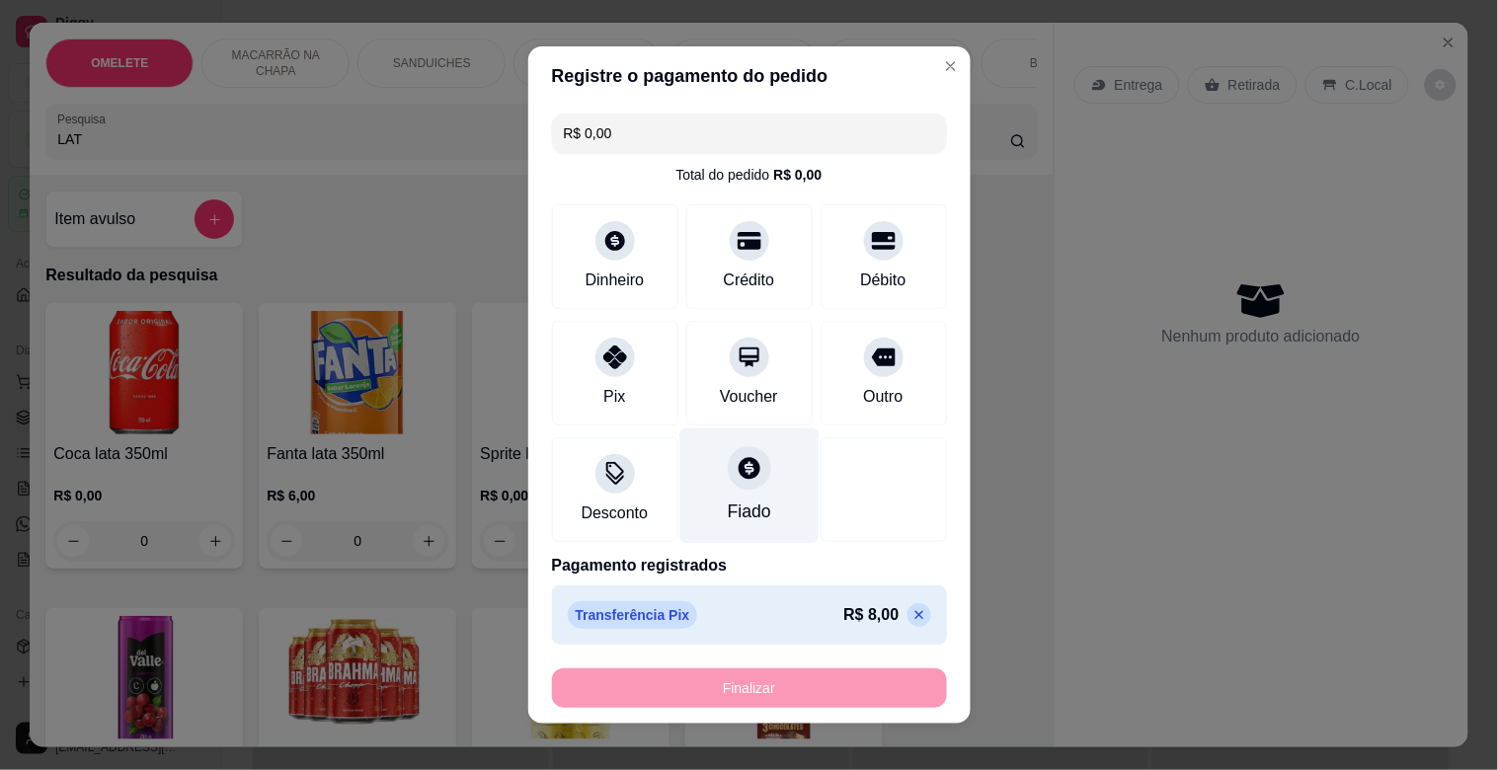
type input "-R$ 8,00"
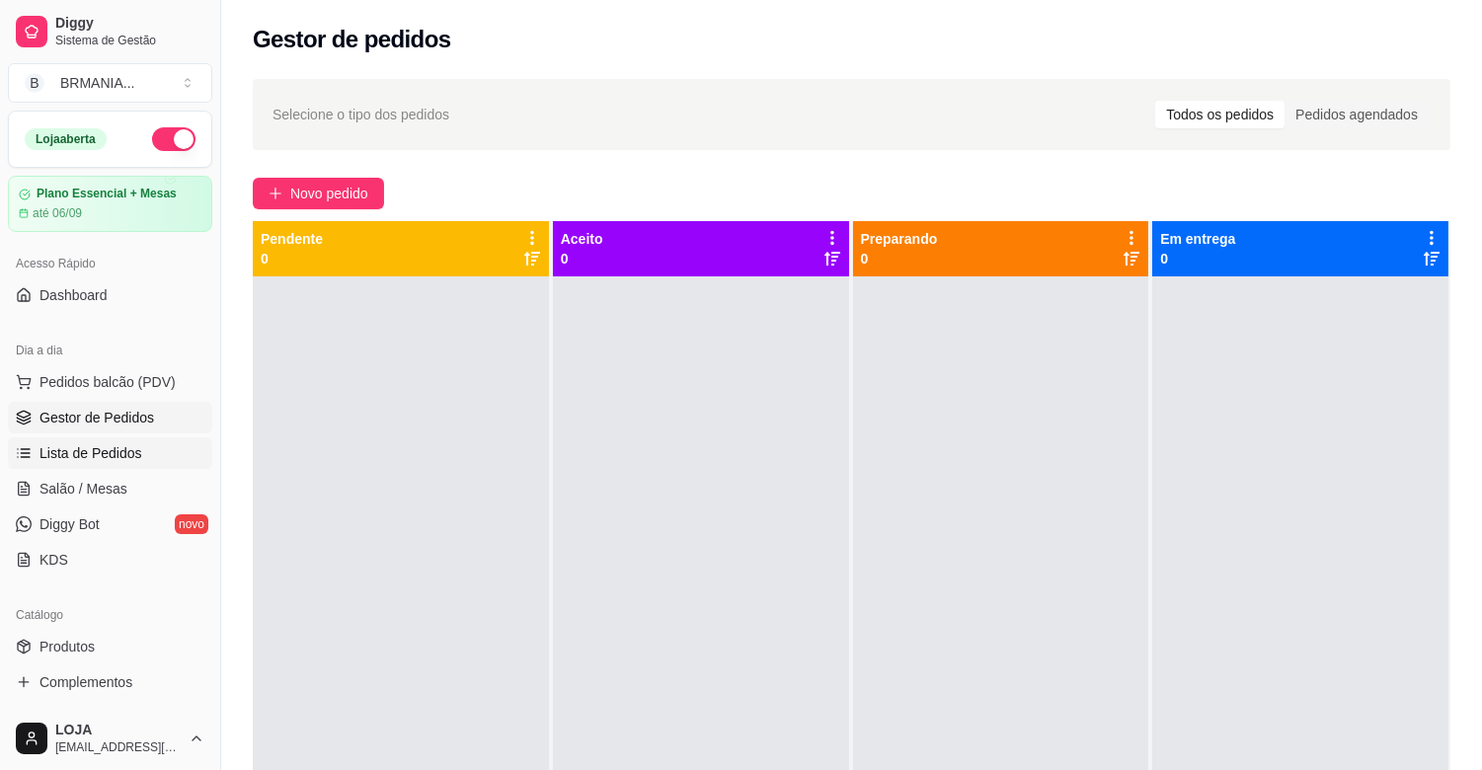
click at [115, 446] on span "Lista de Pedidos" at bounding box center [90, 453] width 103 height 20
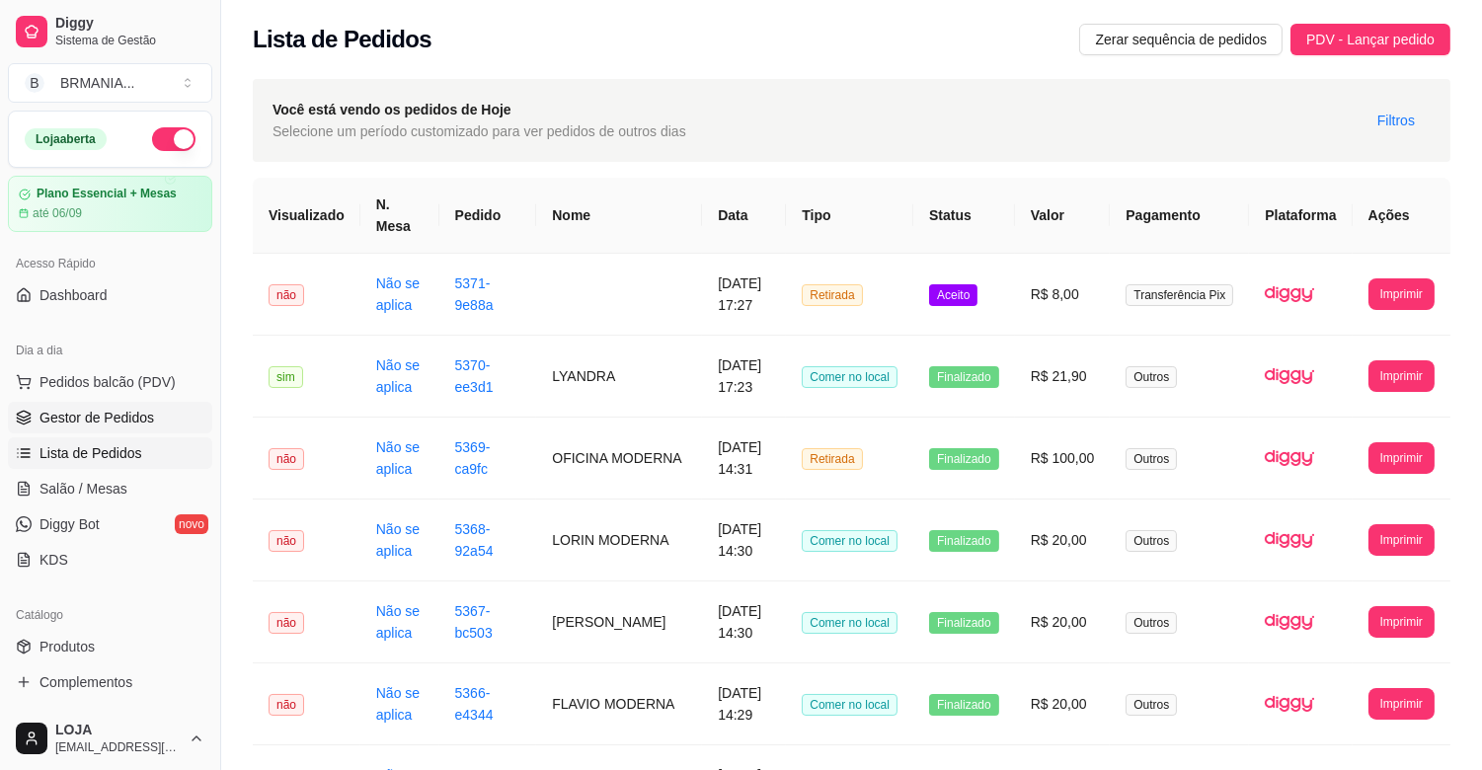
click at [114, 411] on span "Gestor de Pedidos" at bounding box center [96, 418] width 115 height 20
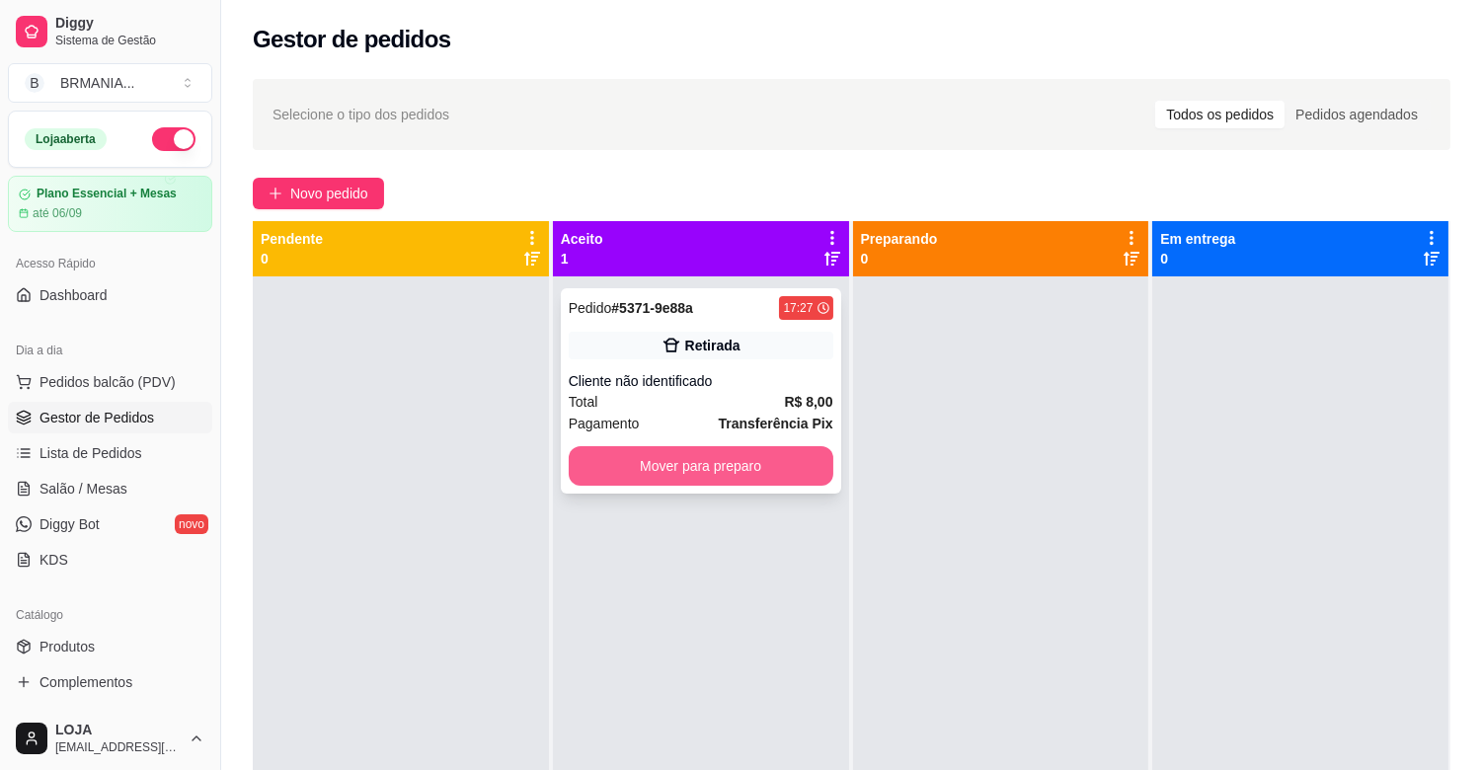
click at [722, 461] on button "Mover para preparo" at bounding box center [701, 465] width 265 height 39
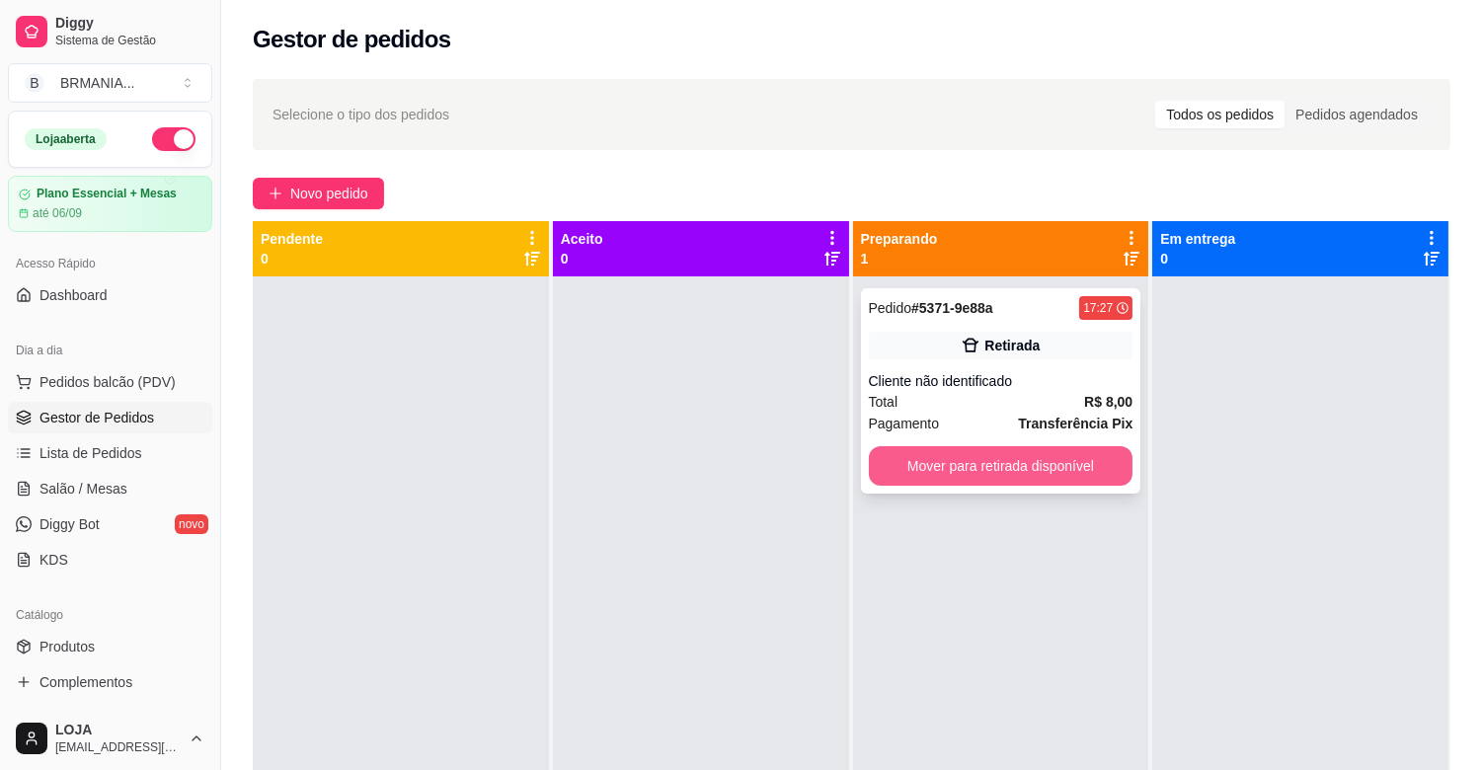
click at [991, 472] on button "Mover para retirada disponível" at bounding box center [1001, 465] width 265 height 39
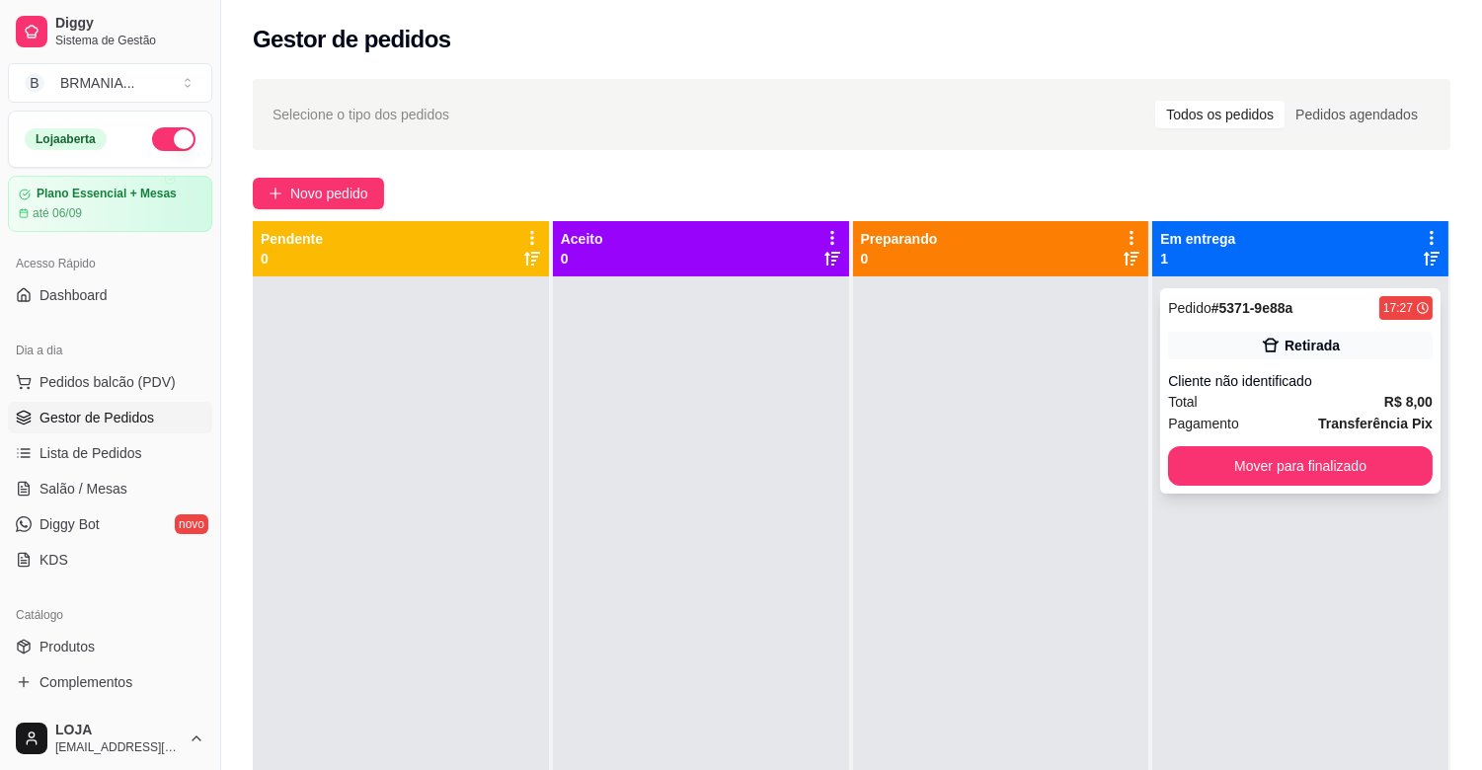
click at [1270, 477] on button "Mover para finalizado" at bounding box center [1300, 465] width 265 height 39
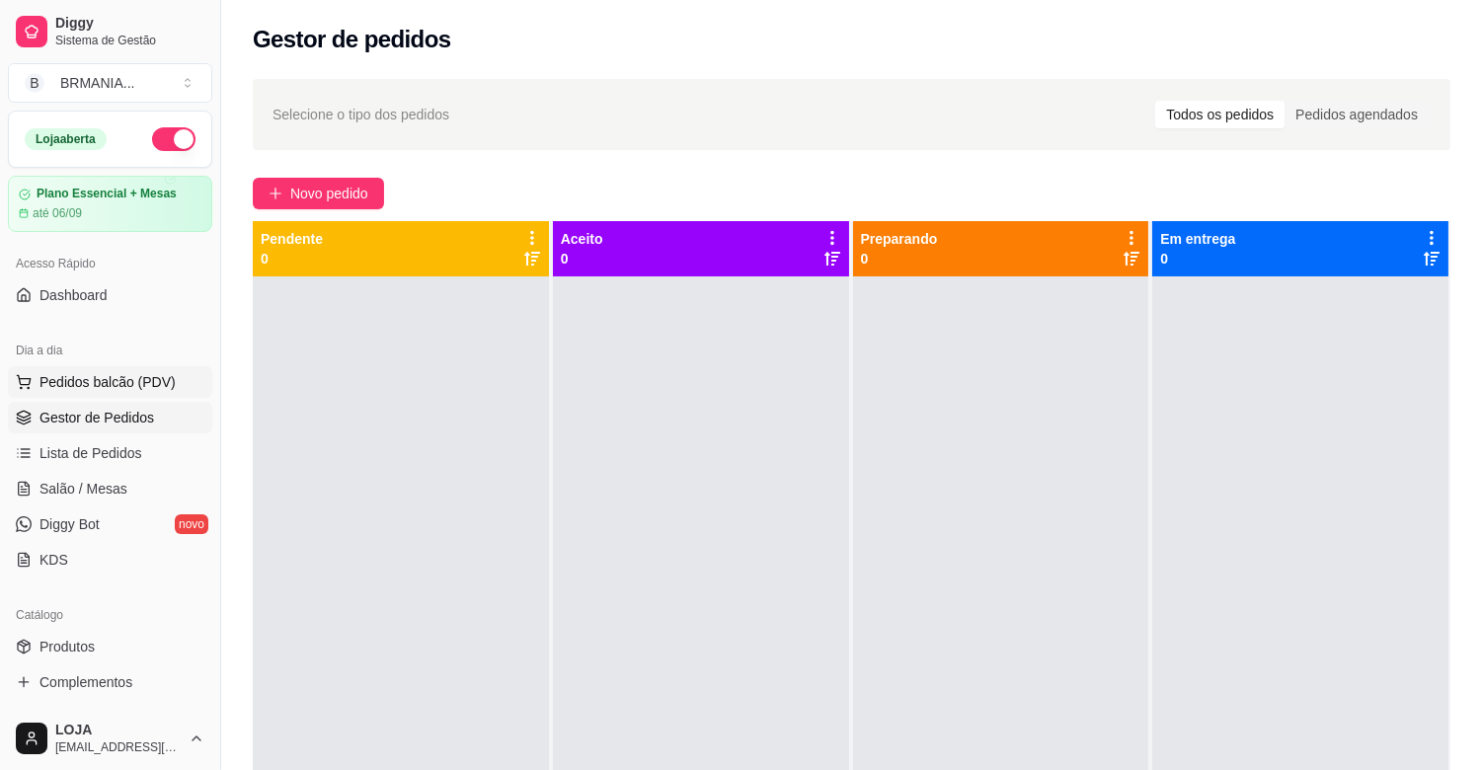
click at [107, 391] on span "Pedidos balcão (PDV)" at bounding box center [107, 382] width 136 height 20
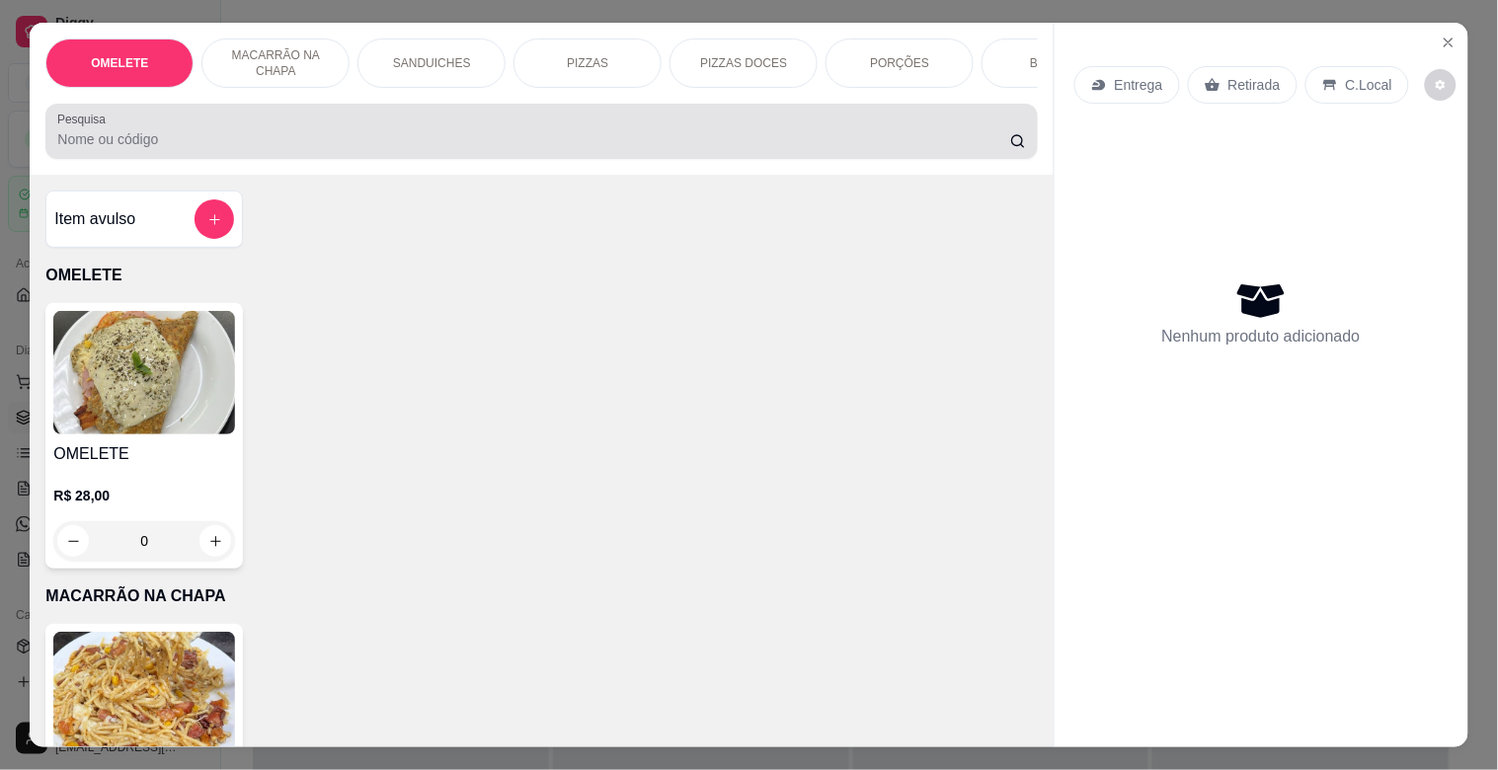
click at [322, 132] on div at bounding box center [540, 131] width 967 height 39
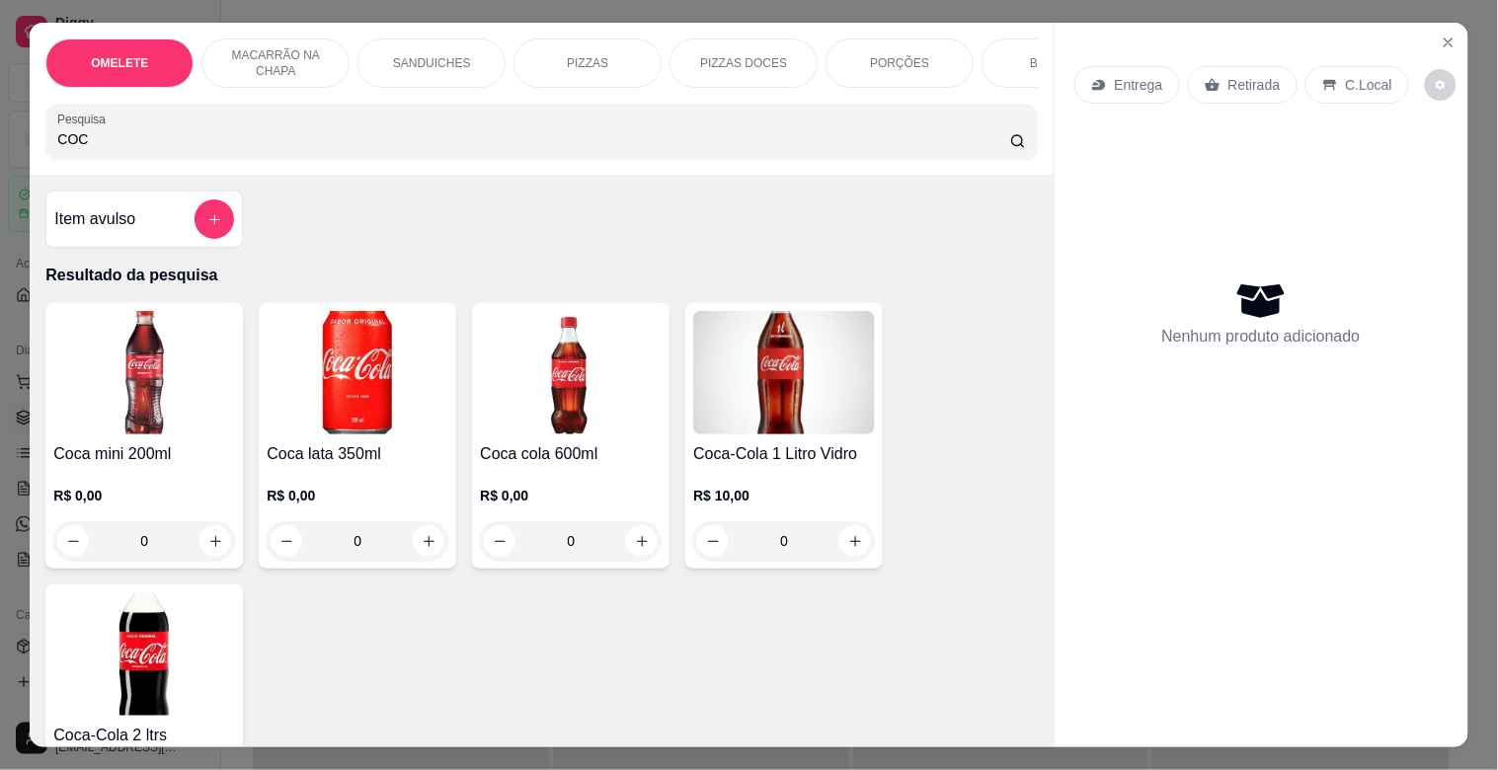
type input "COC"
click at [133, 692] on img at bounding box center [144, 653] width 182 height 123
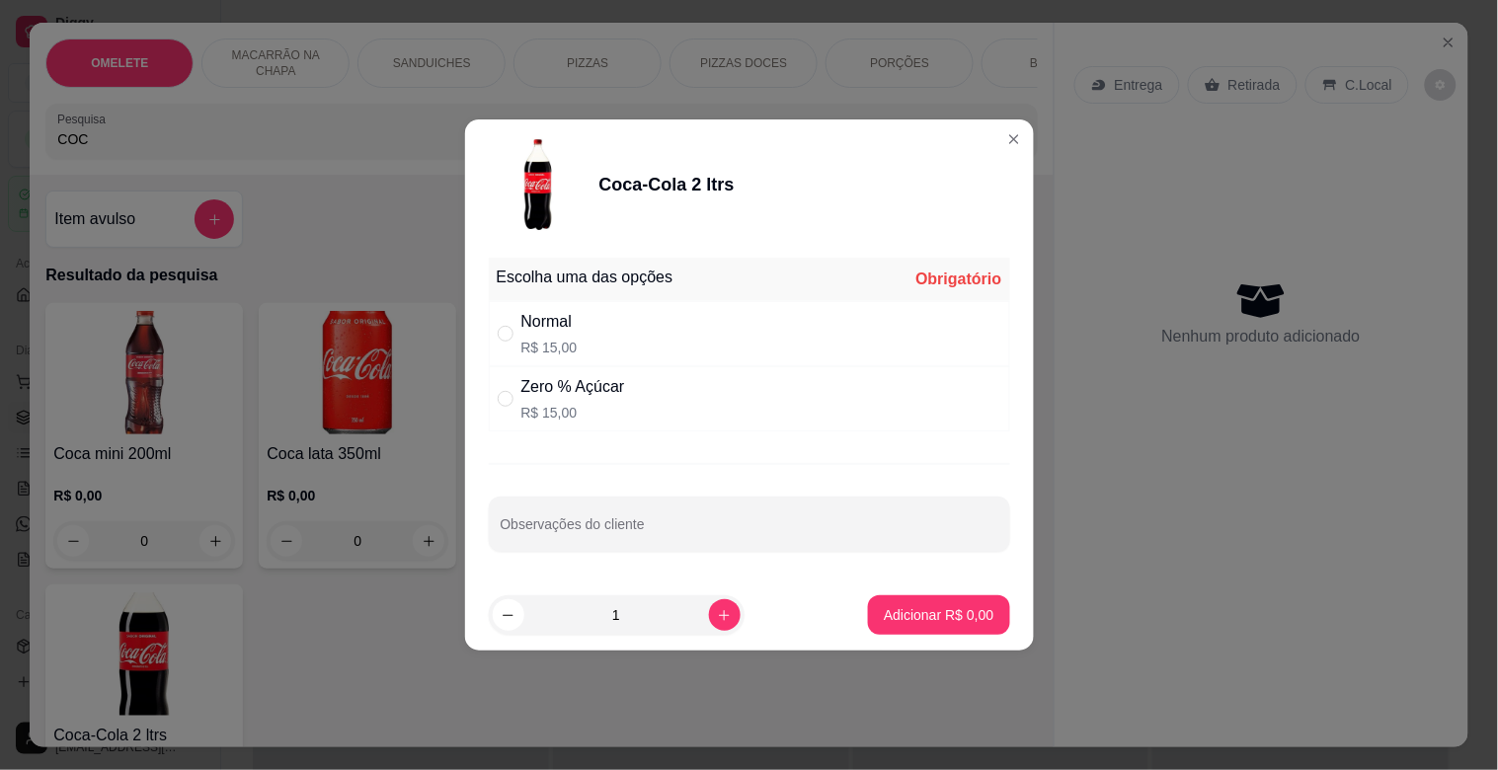
drag, startPoint x: 606, startPoint y: 328, endPoint x: 616, endPoint y: 310, distance: 20.3
click at [614, 313] on div "Normal R$ 15,00" at bounding box center [749, 333] width 521 height 65
radio input "true"
click at [942, 615] on p "Adicionar R$ 15,00" at bounding box center [934, 615] width 117 height 20
type input "1"
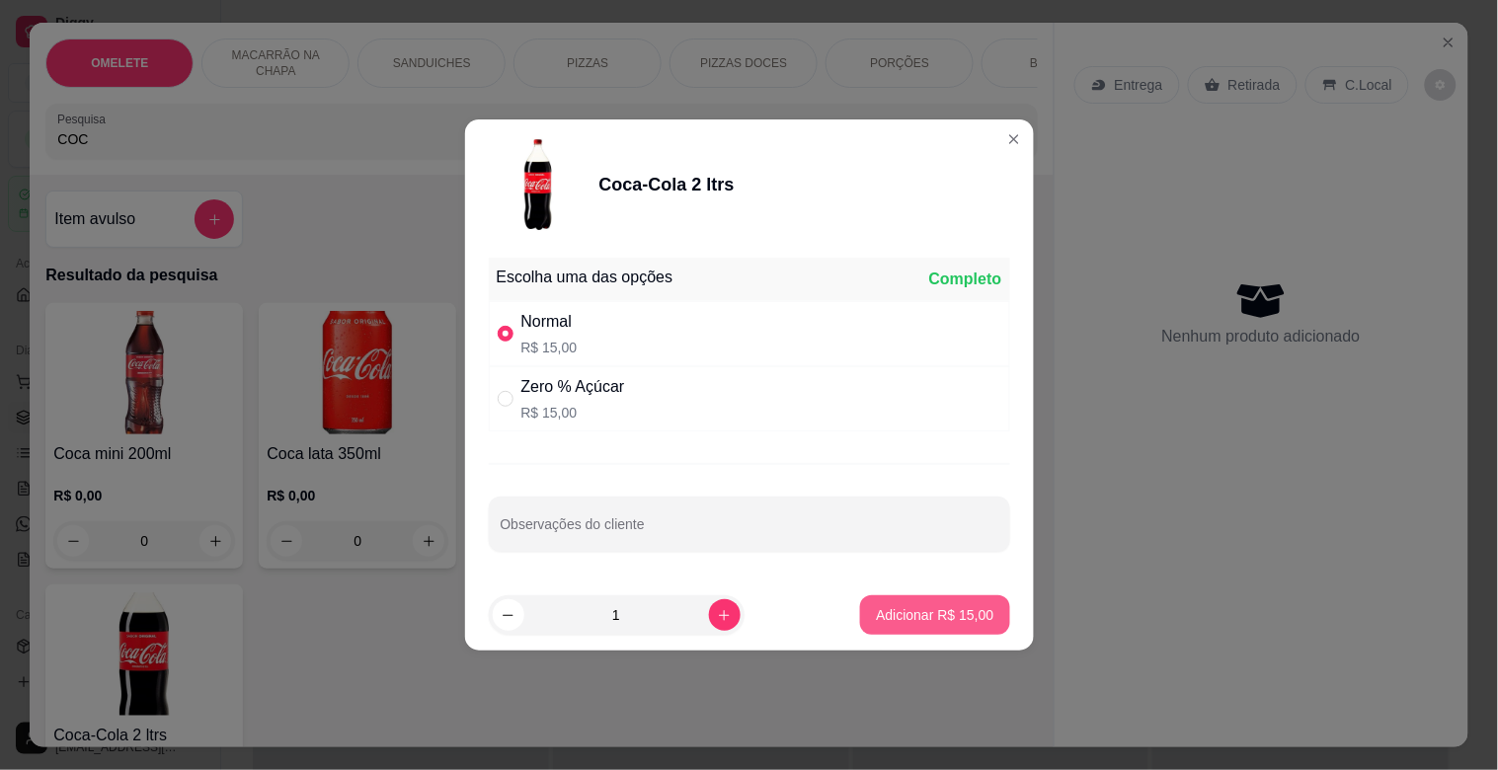
type input "1"
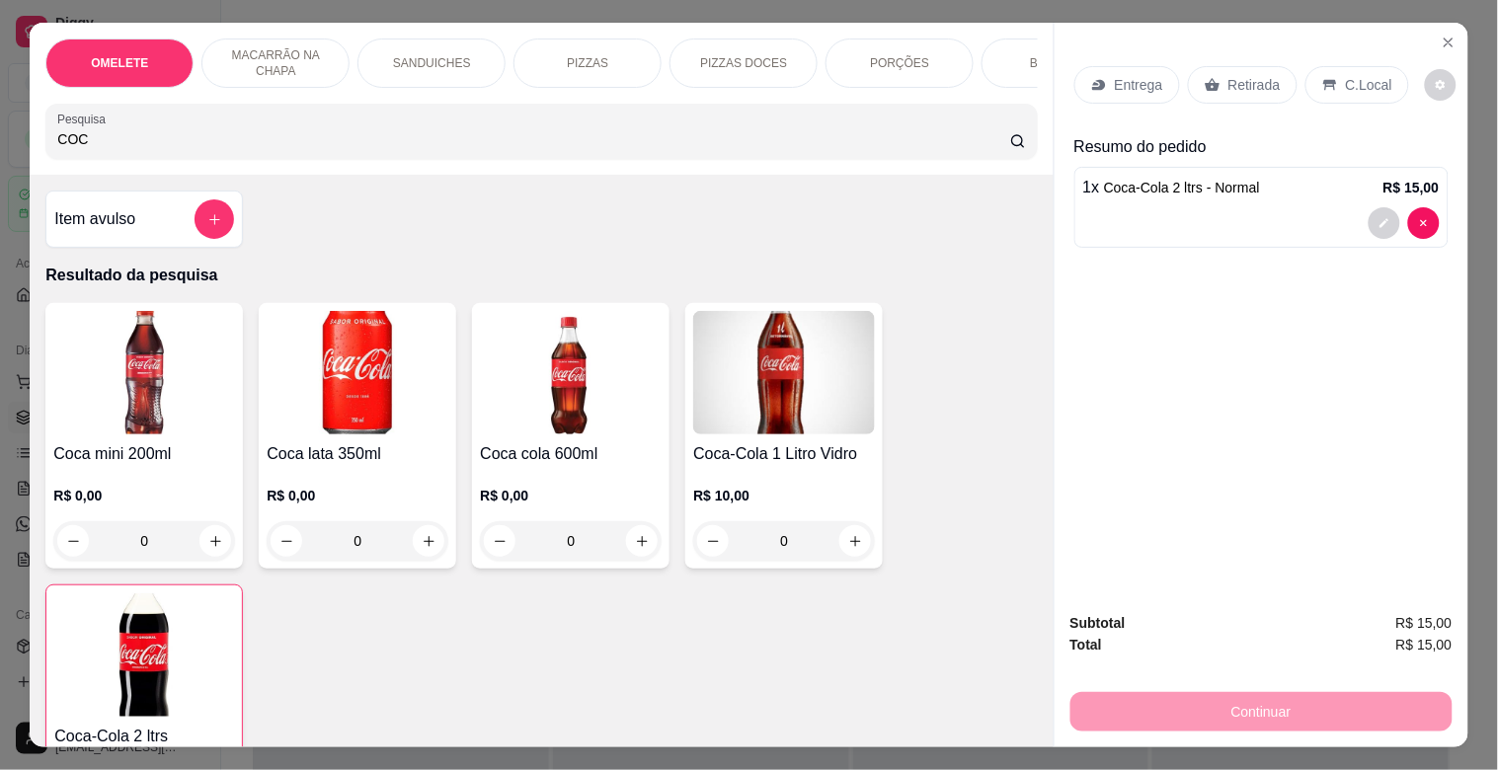
click at [1254, 100] on div "Entrega Retirada C.Local" at bounding box center [1261, 84] width 374 height 69
drag, startPoint x: 1245, startPoint y: 71, endPoint x: 1356, endPoint y: 306, distance: 260.1
click at [1246, 75] on p "Retirada" at bounding box center [1254, 85] width 52 height 20
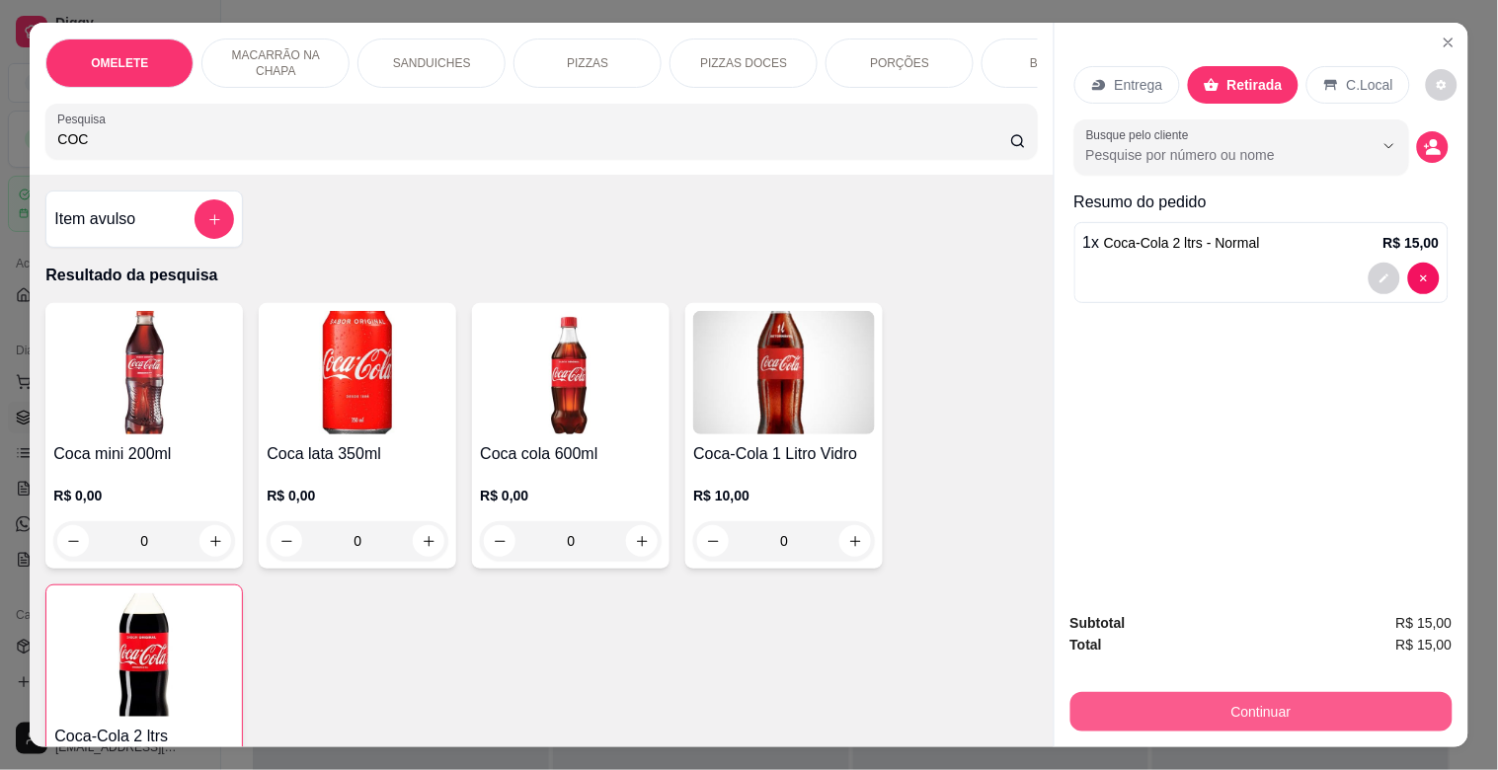
click at [1297, 692] on button "Continuar" at bounding box center [1261, 711] width 382 height 39
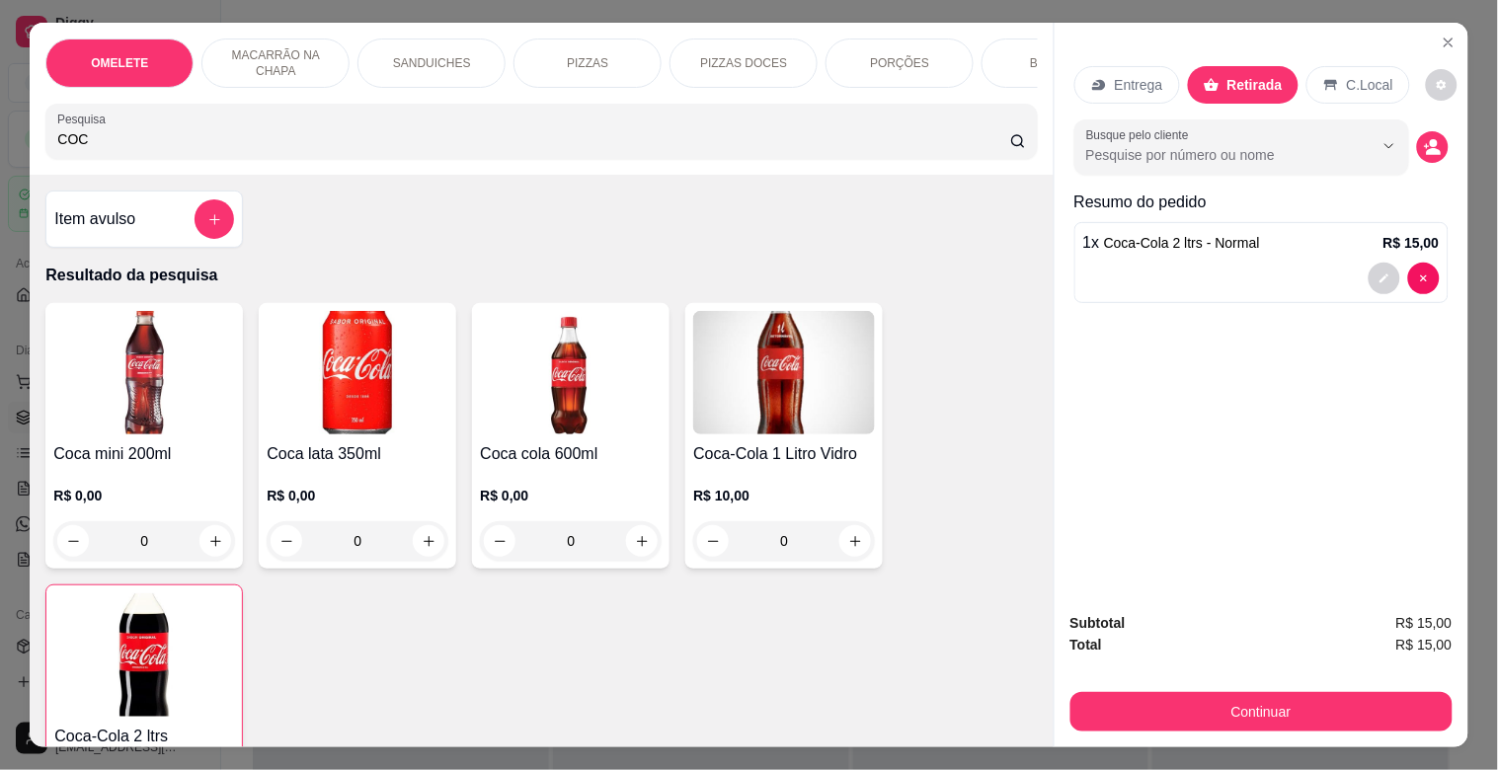
drag, startPoint x: 1346, startPoint y: 40, endPoint x: 1359, endPoint y: 73, distance: 35.4
click at [1333, 69] on div "Entrega Retirada C.Local Busque pelo cliente Resumo do pedido 1 x Coca-Cola 2 l…" at bounding box center [1261, 309] width 414 height 573
click at [1333, 77] on p "C.Local" at bounding box center [1370, 85] width 46 height 20
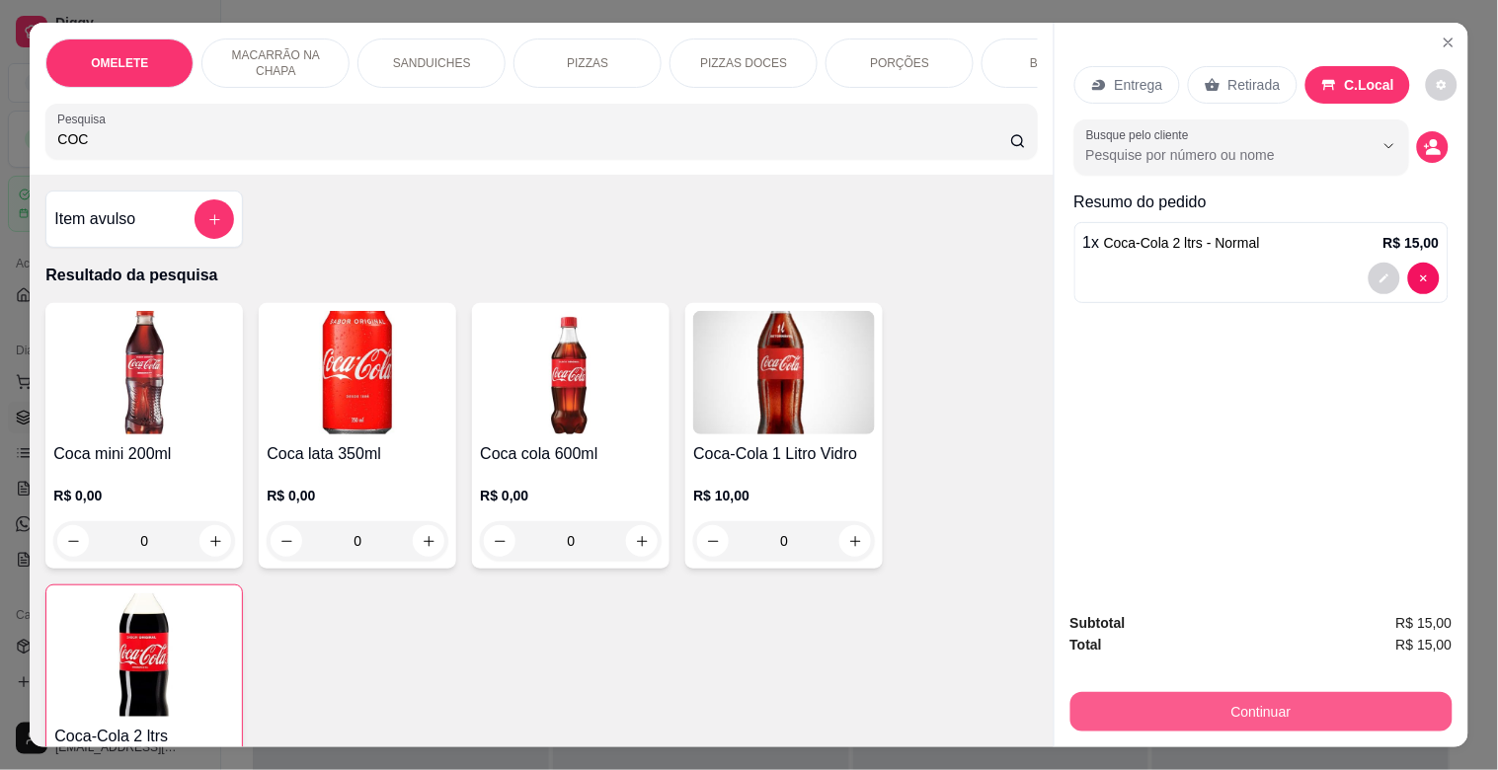
click at [1294, 692] on button "Continuar" at bounding box center [1261, 711] width 382 height 39
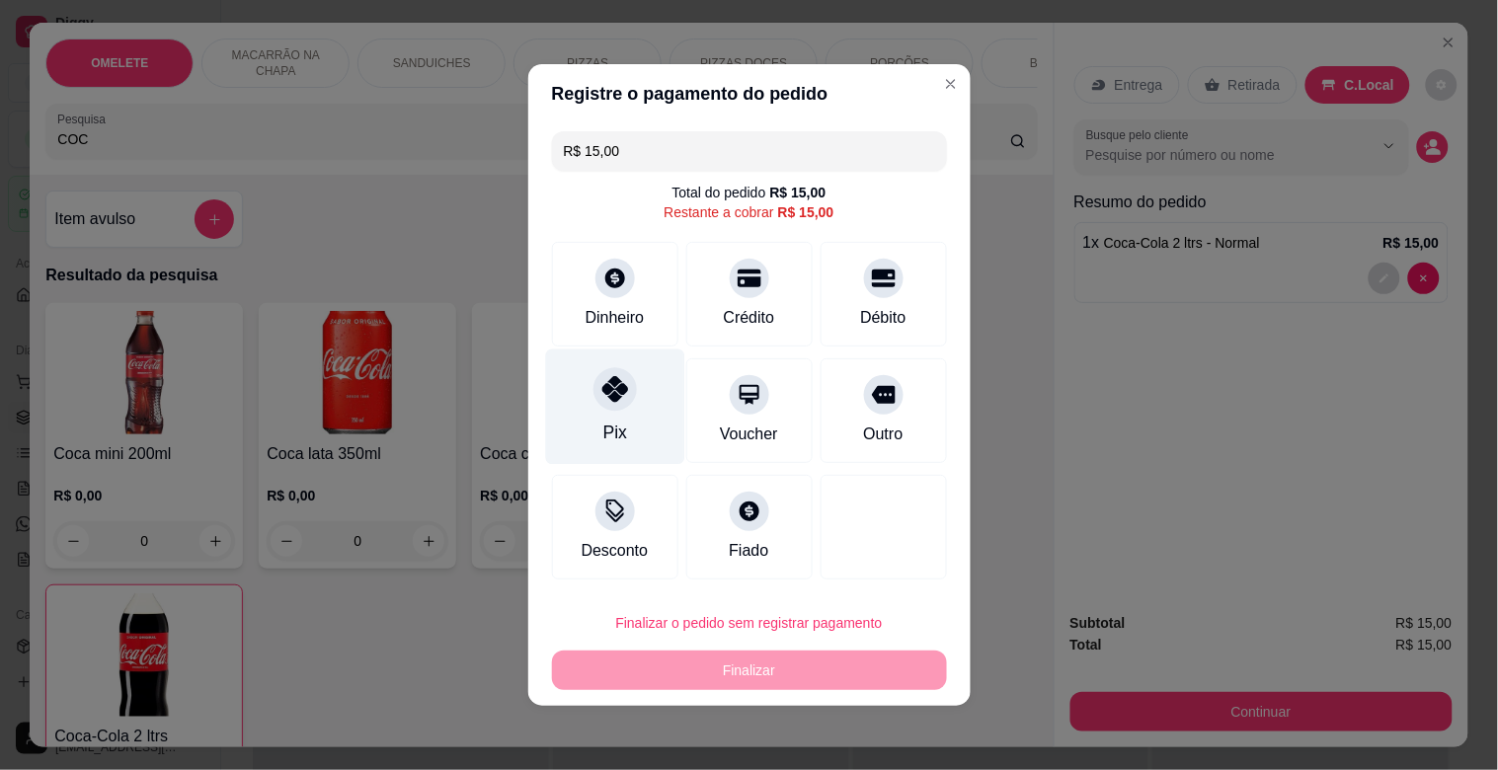
click at [597, 393] on div at bounding box center [614, 388] width 43 height 43
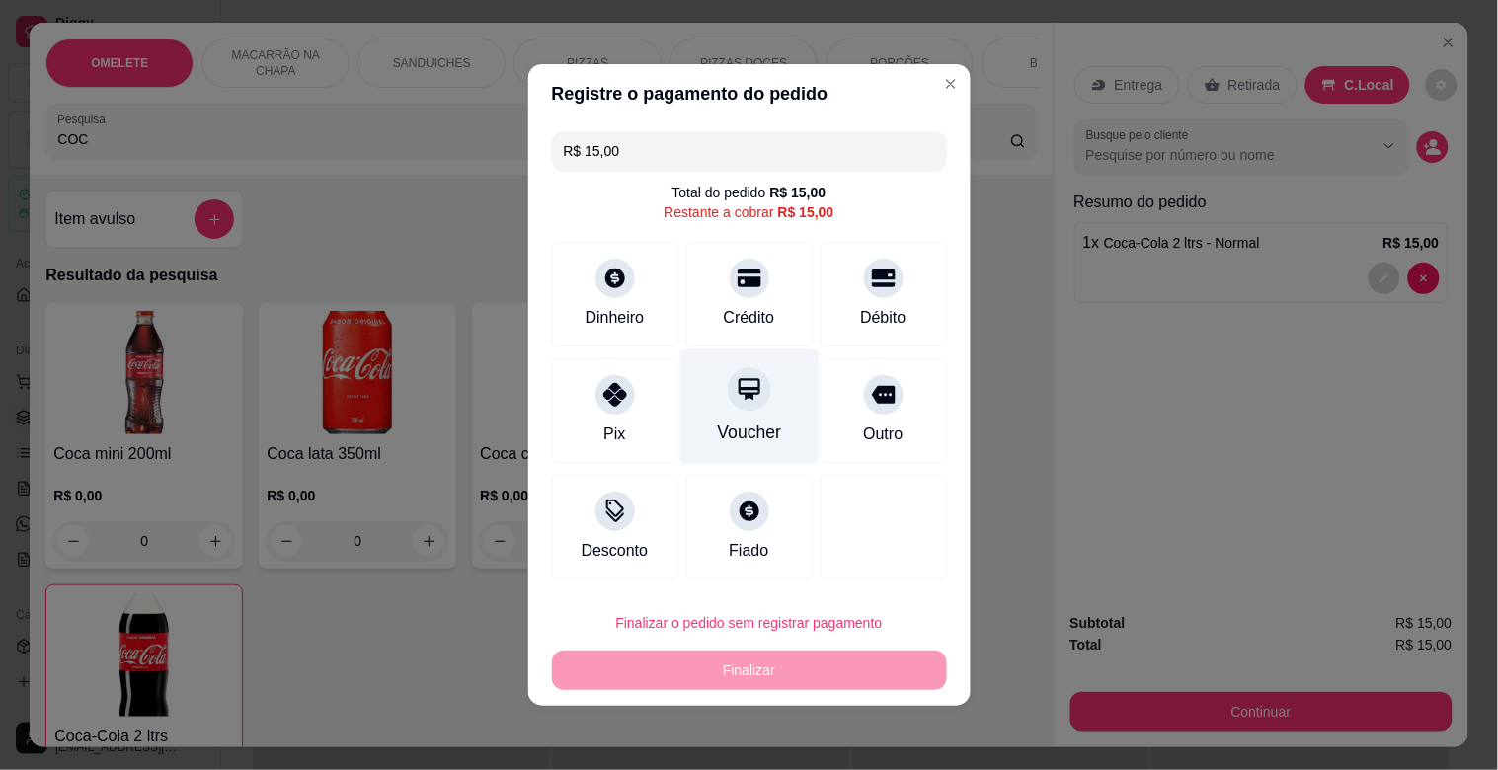
type input "R$ 0,00"
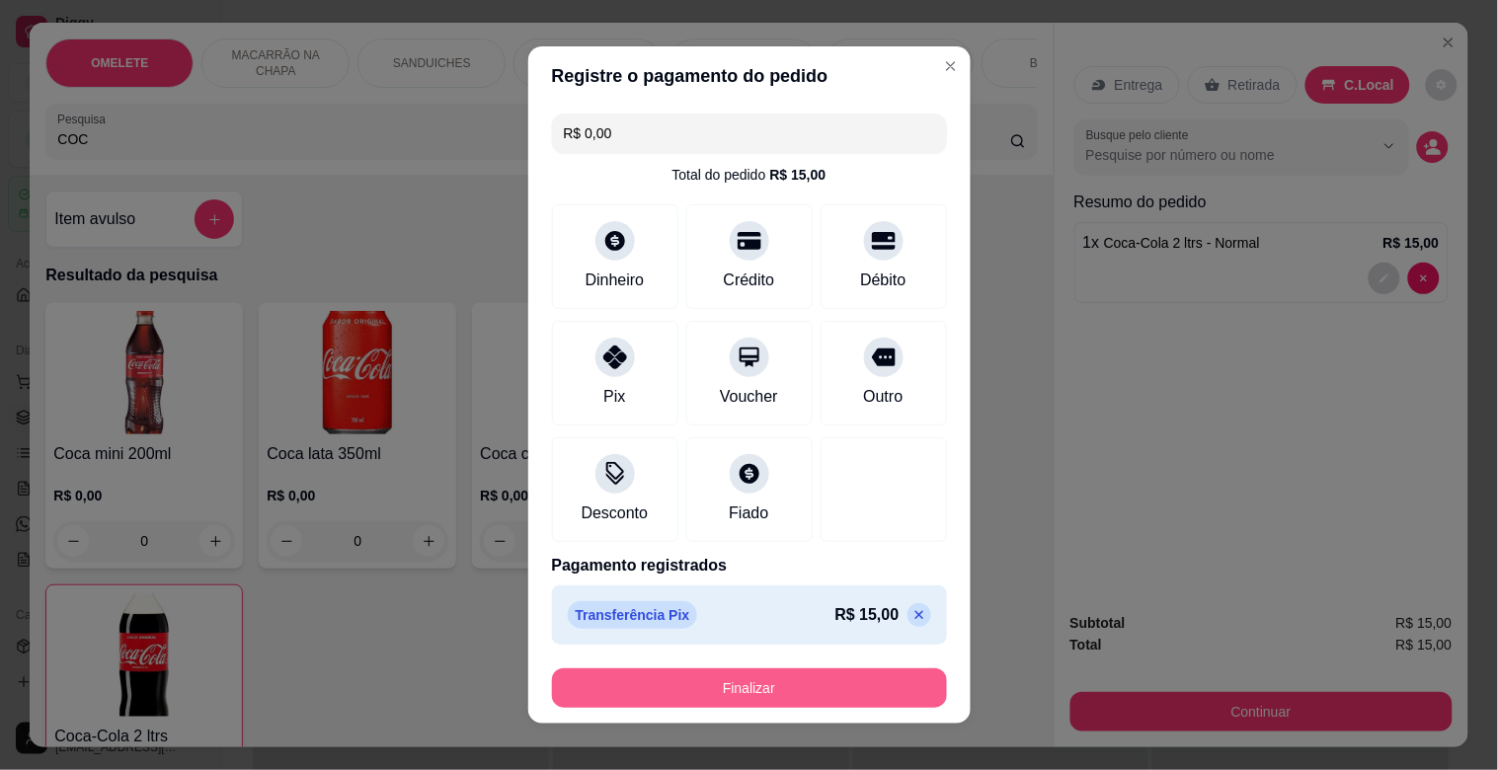
click at [792, 685] on button "Finalizar" at bounding box center [749, 687] width 395 height 39
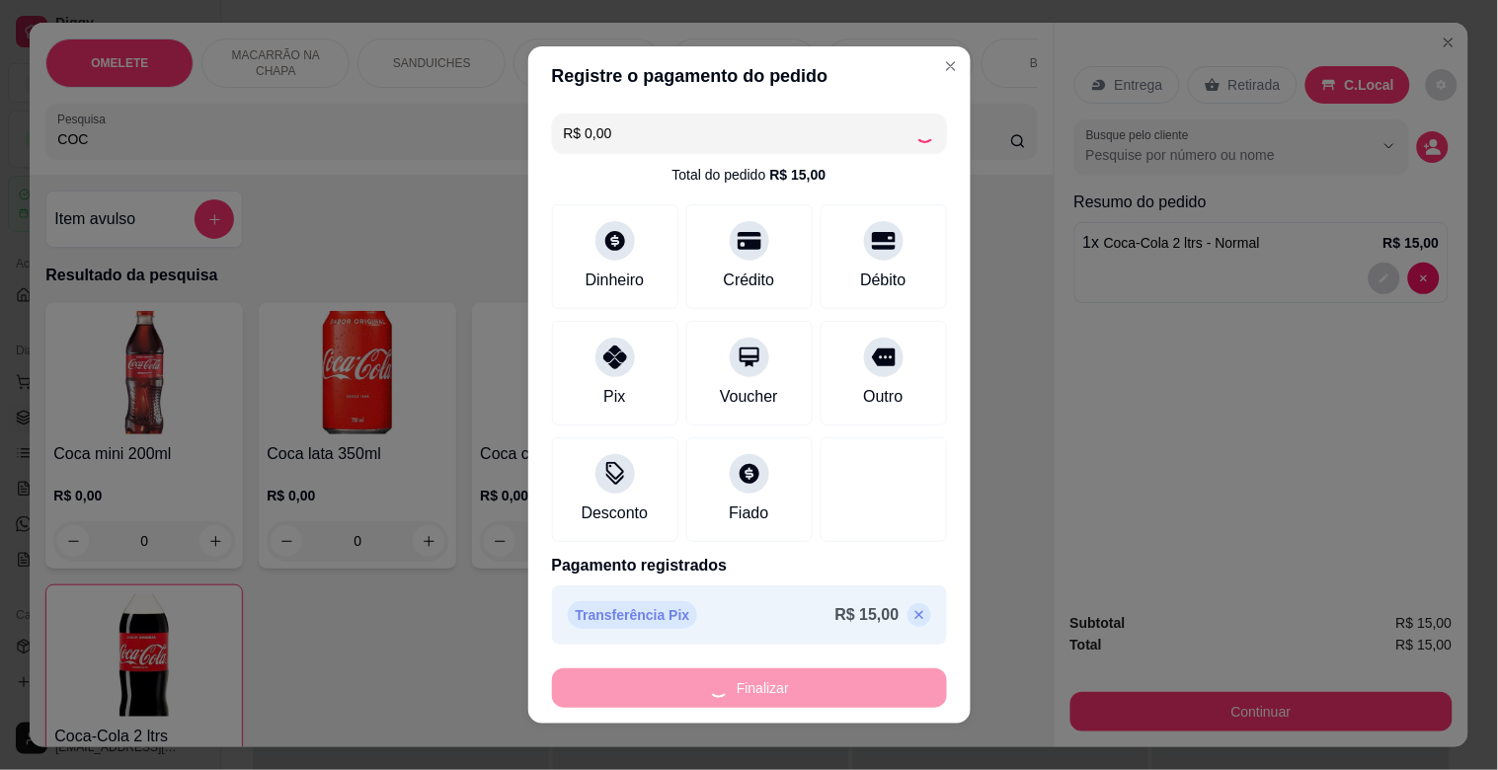
type input "0"
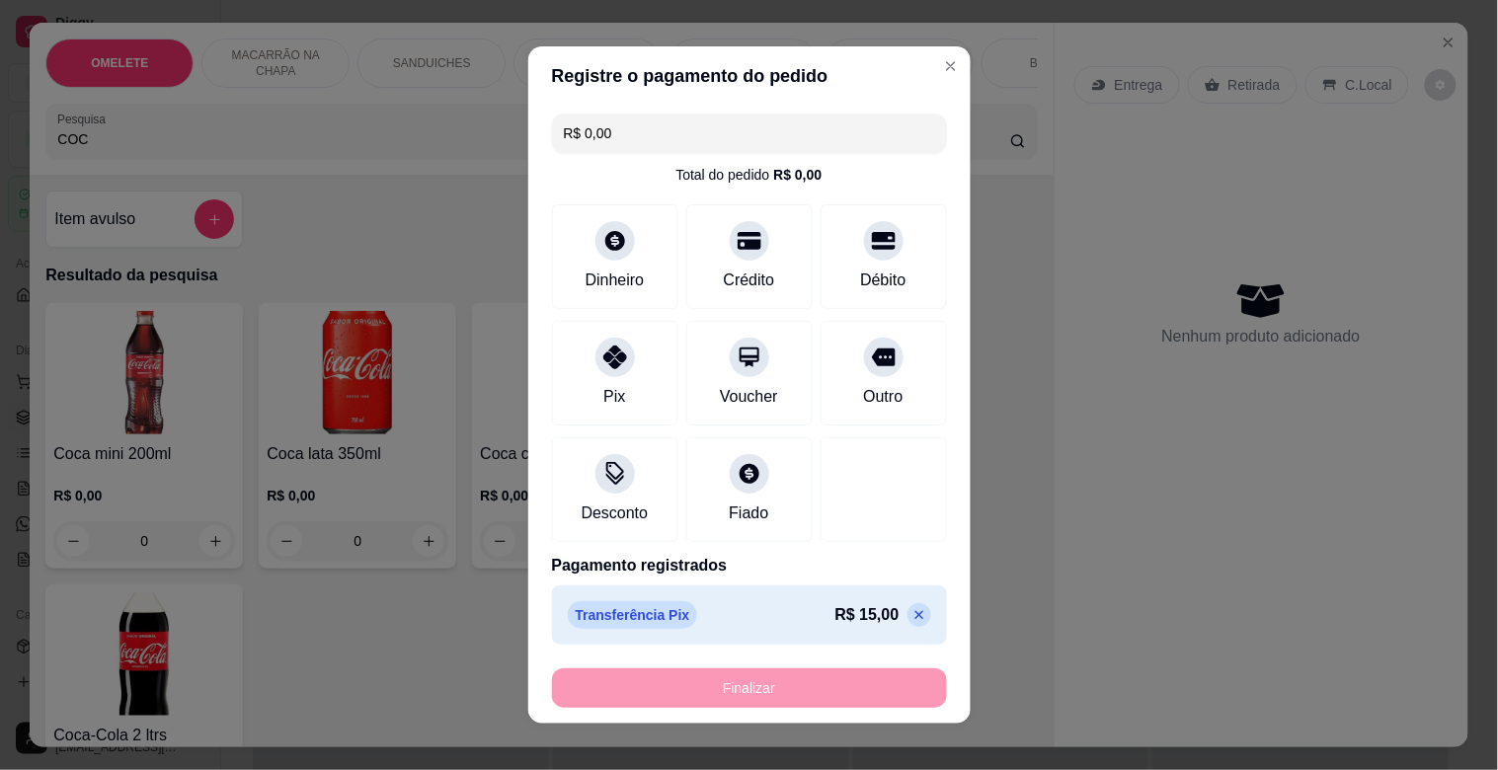
type input "-R$ 15,00"
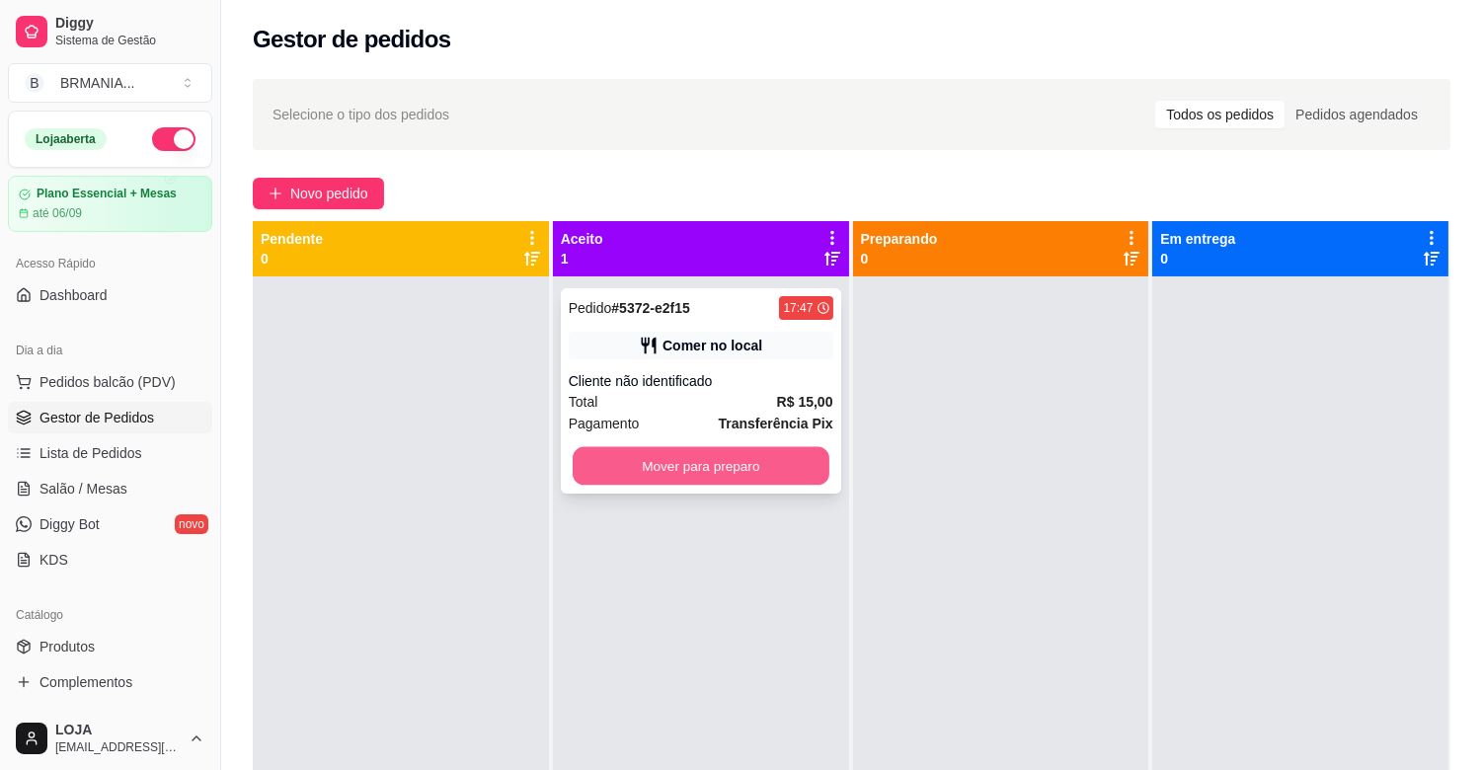
click at [696, 477] on button "Mover para preparo" at bounding box center [701, 466] width 257 height 38
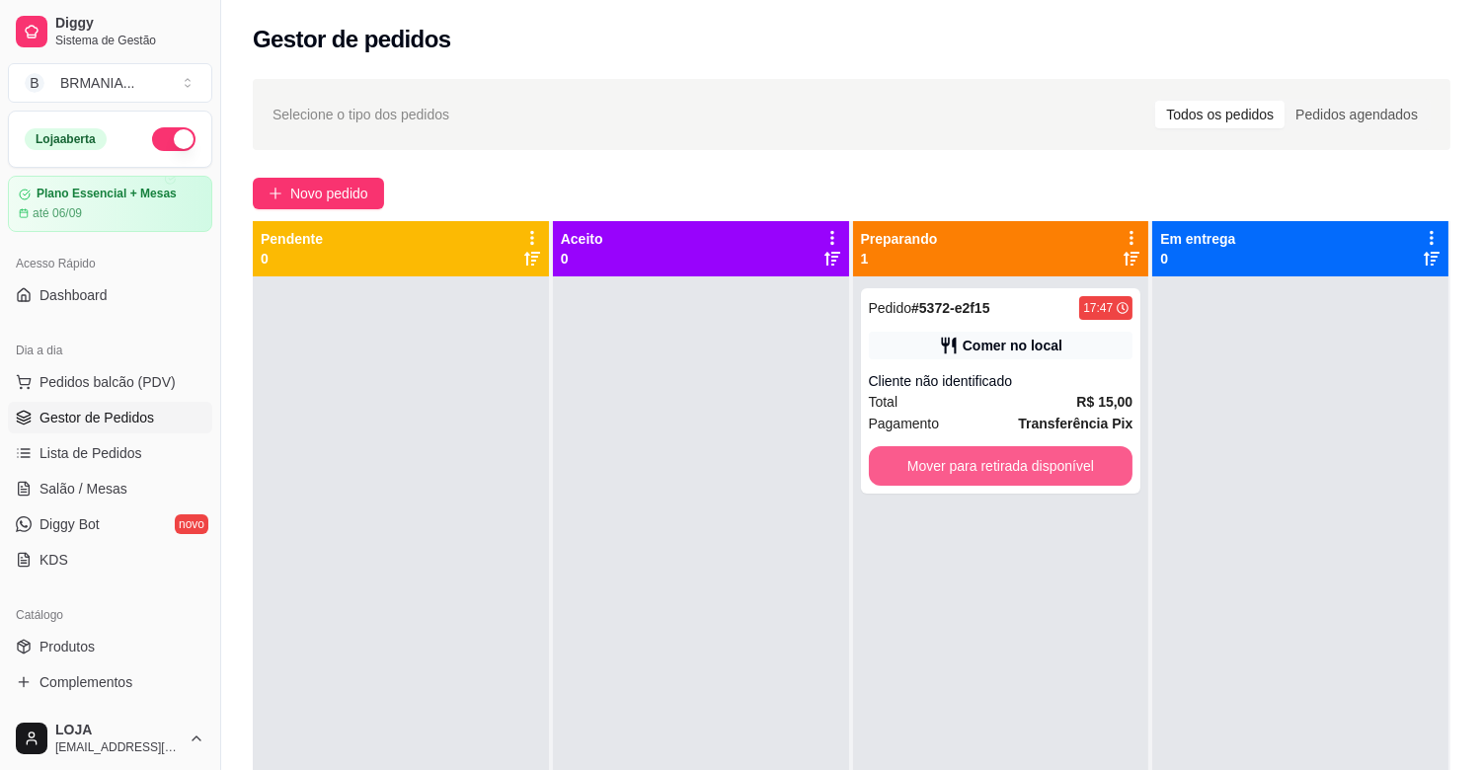
click at [999, 466] on button "Mover para retirada disponível" at bounding box center [1001, 465] width 265 height 39
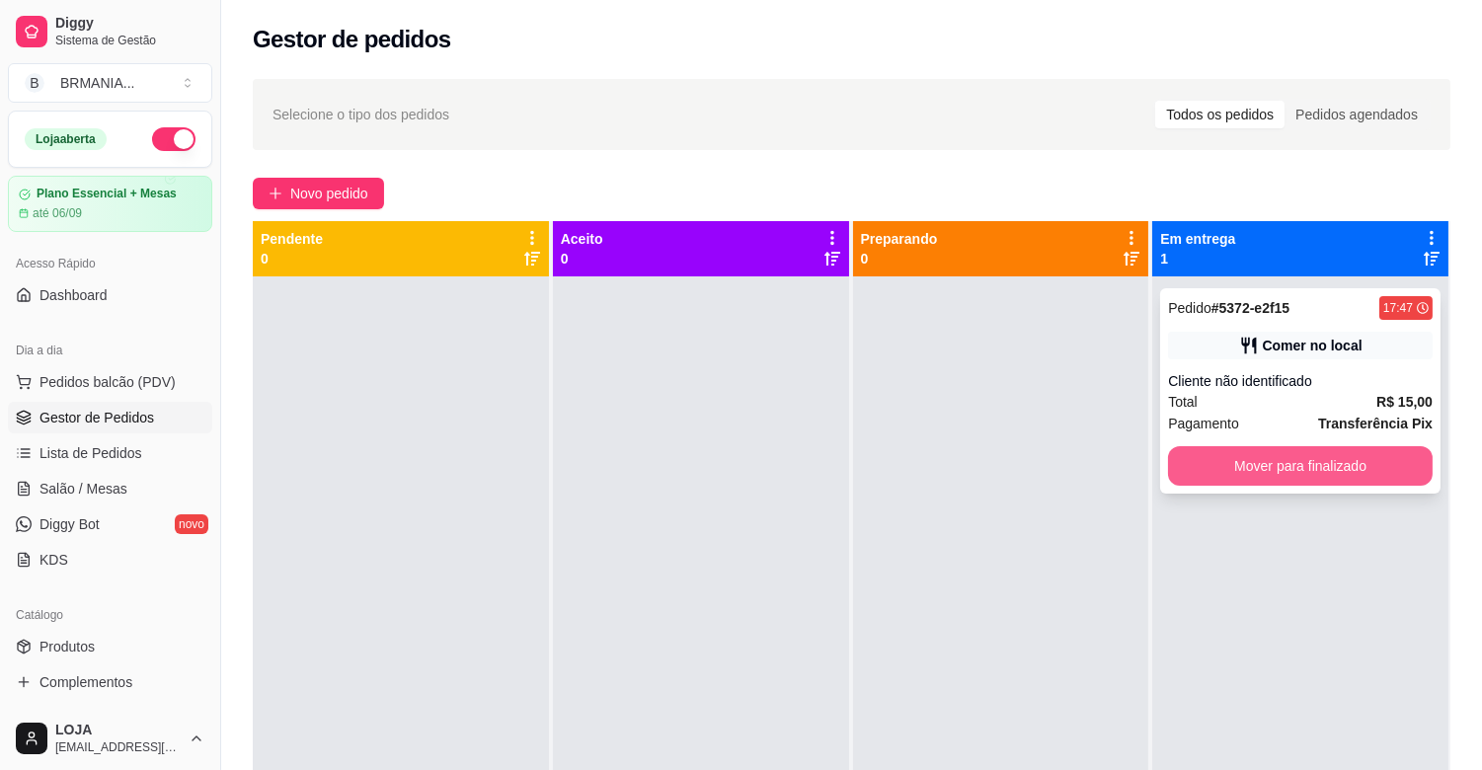
click at [1257, 457] on button "Mover para finalizado" at bounding box center [1300, 465] width 265 height 39
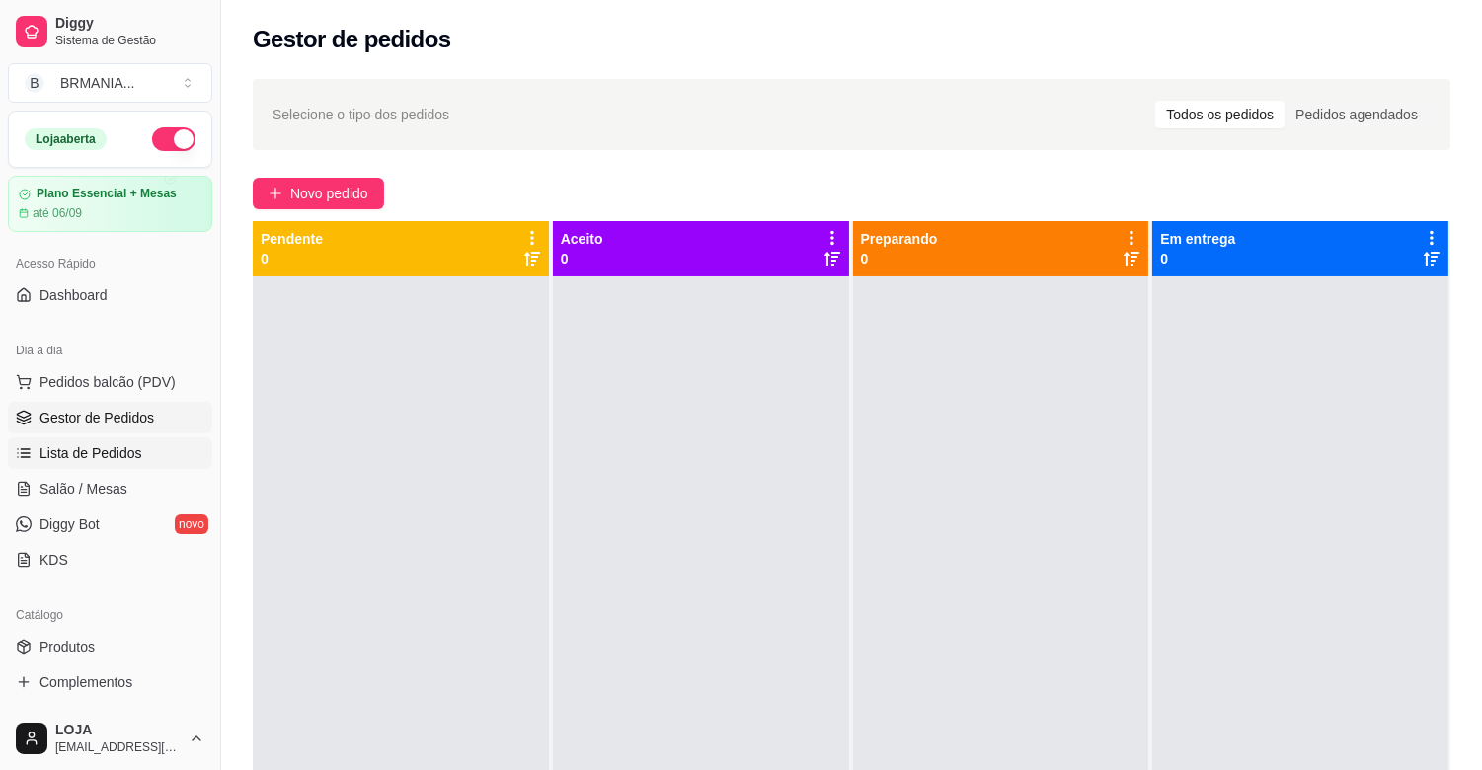
click at [129, 456] on span "Lista de Pedidos" at bounding box center [90, 453] width 103 height 20
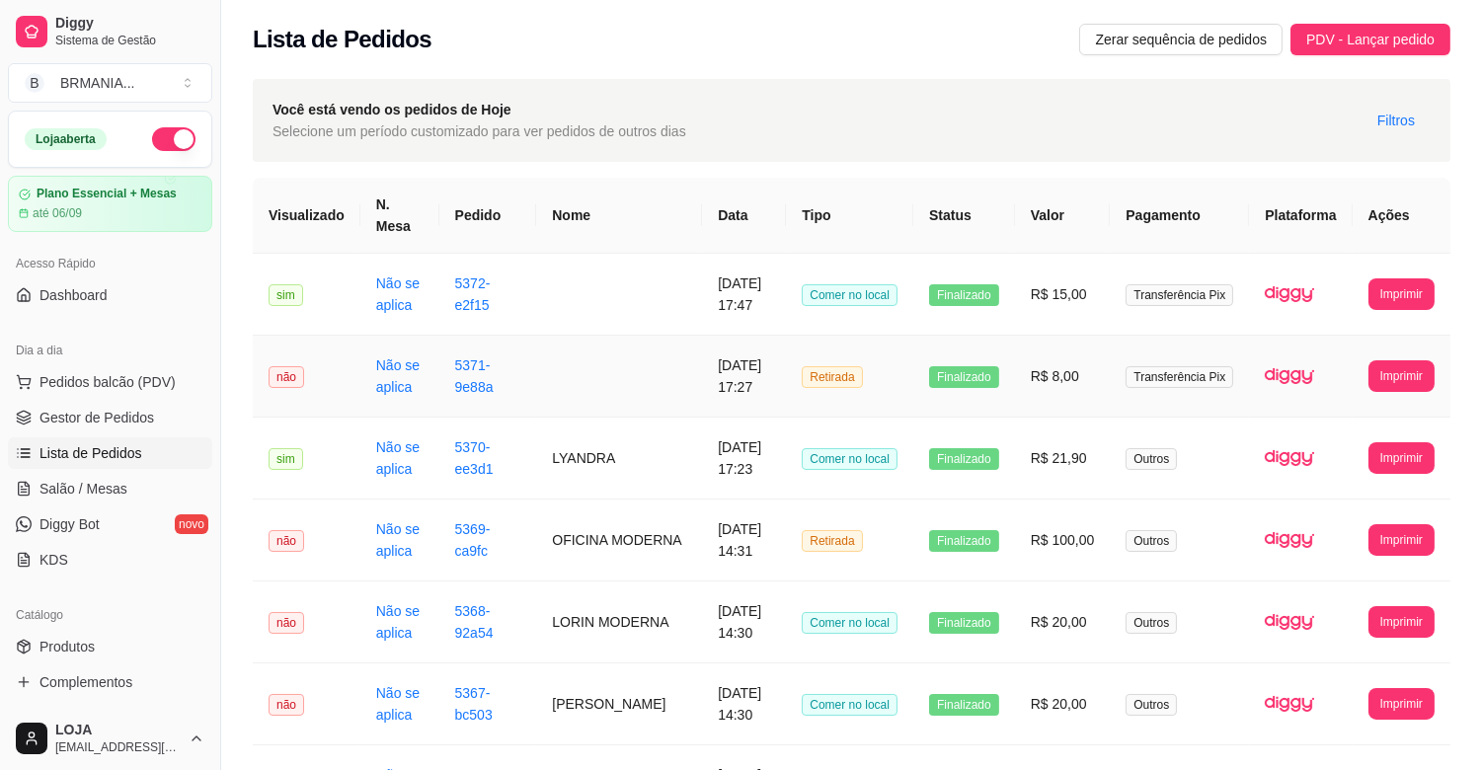
click at [661, 372] on td at bounding box center [619, 377] width 166 height 82
click at [96, 373] on button "Pedidos balcão (PDV)" at bounding box center [110, 382] width 204 height 32
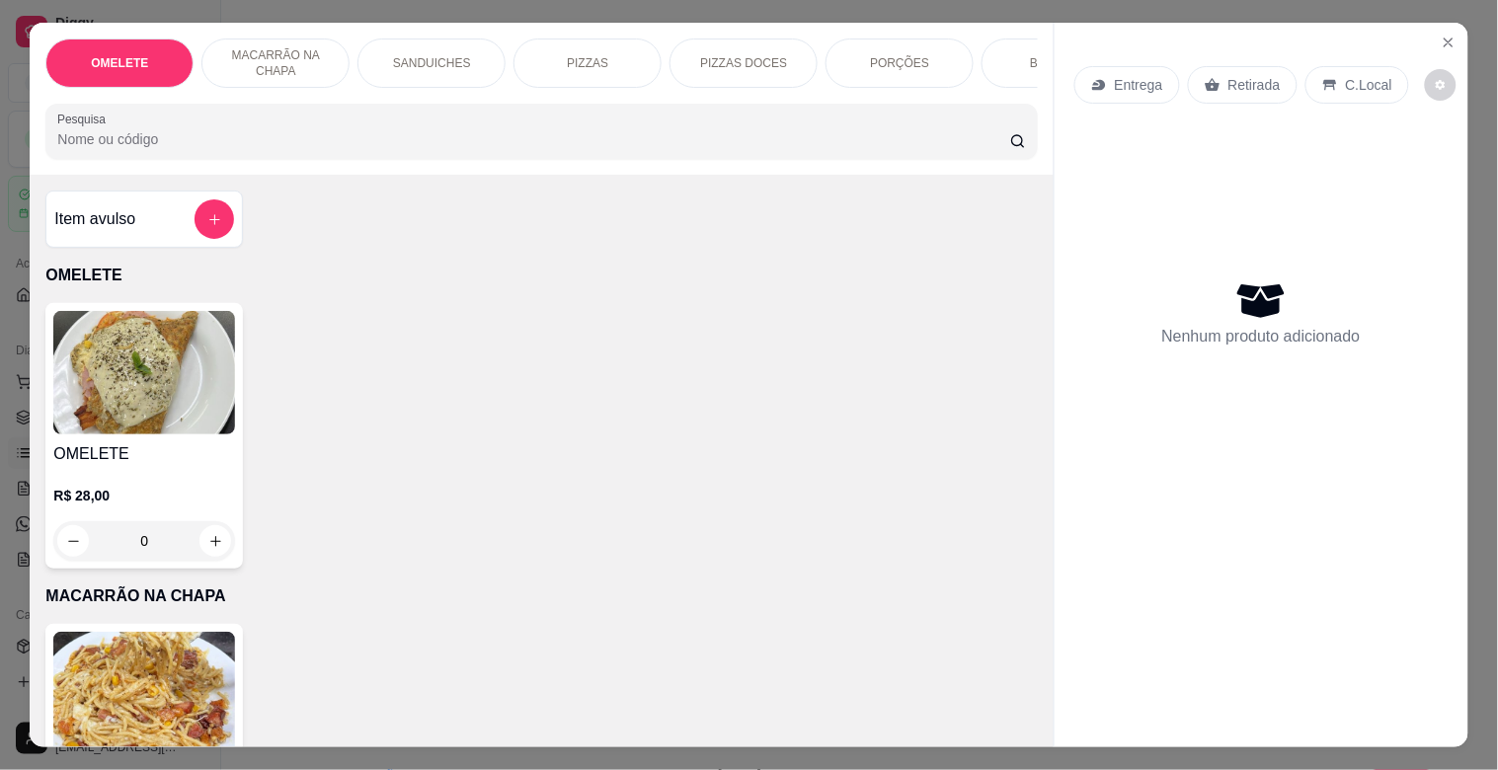
click at [366, 140] on input "Pesquisa" at bounding box center [533, 139] width 953 height 20
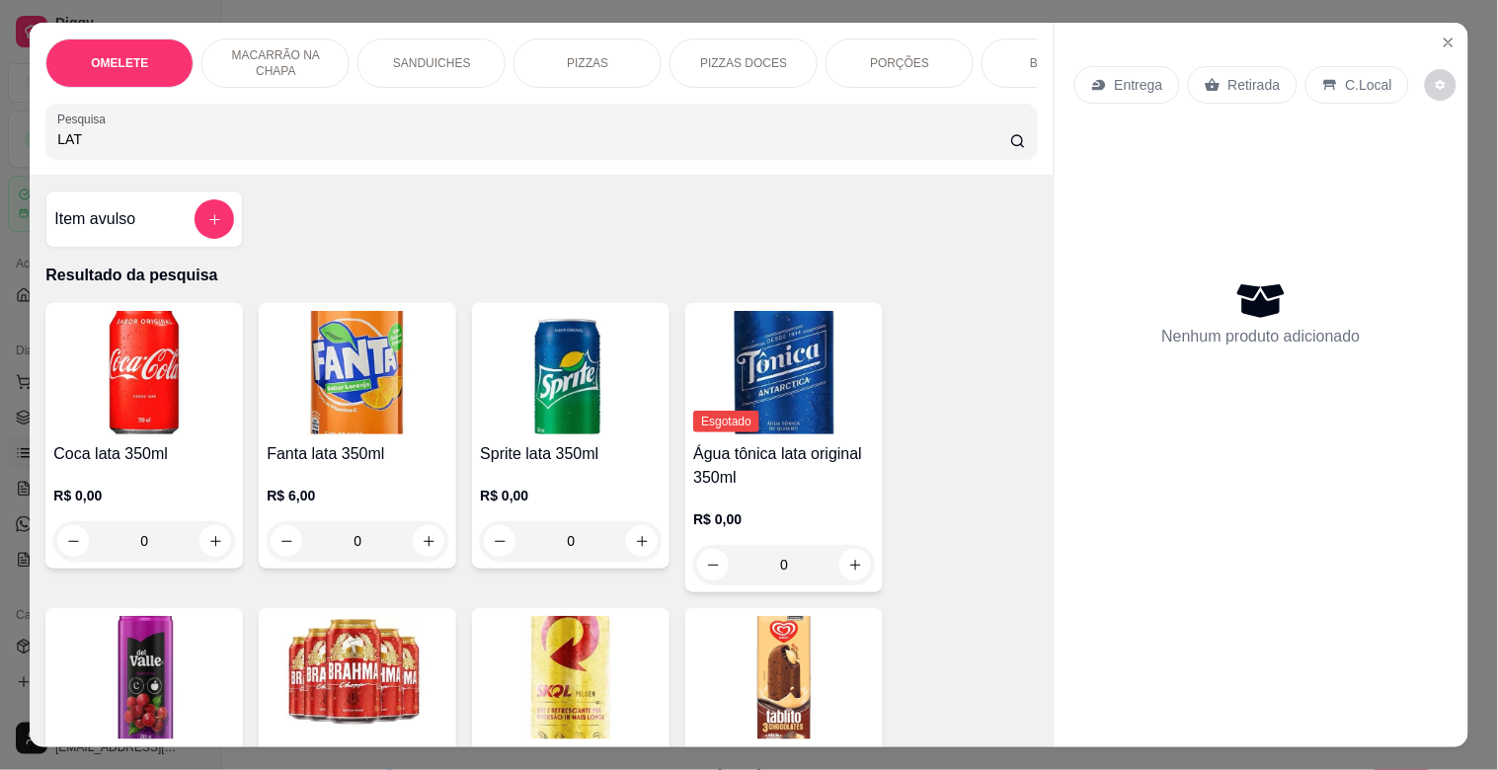
type input "LAT"
click at [561, 652] on img at bounding box center [571, 677] width 182 height 123
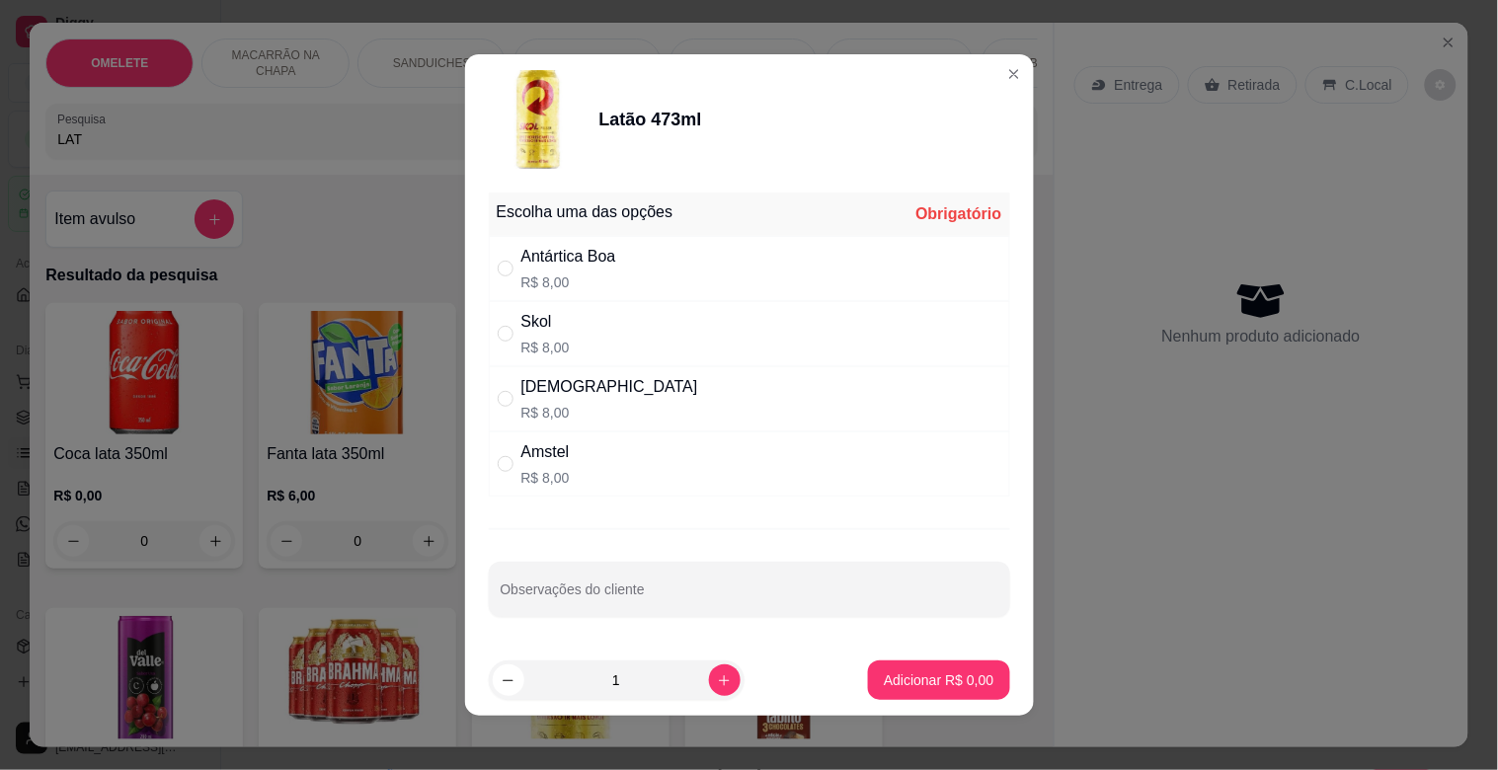
click at [615, 313] on div "Skol R$ 8,00" at bounding box center [749, 333] width 521 height 65
radio input "true"
drag, startPoint x: 635, startPoint y: 280, endPoint x: 656, endPoint y: 318, distance: 43.3
click at [638, 279] on div "Antártica Boa R$ 8,00" at bounding box center [749, 268] width 521 height 65
radio input "true"
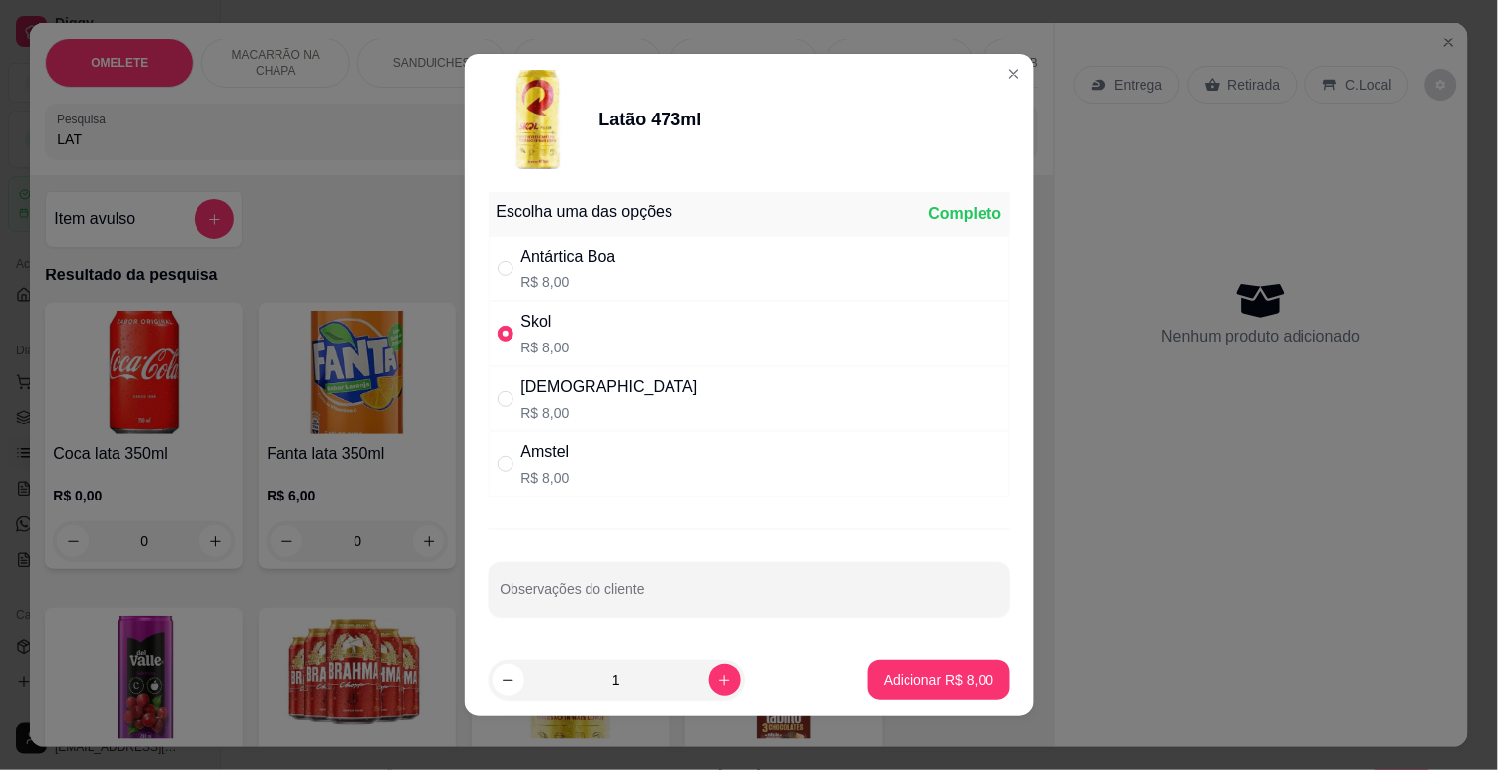
radio input "false"
click at [948, 672] on p "Adicionar R$ 8,00" at bounding box center [938, 679] width 107 height 19
type input "1"
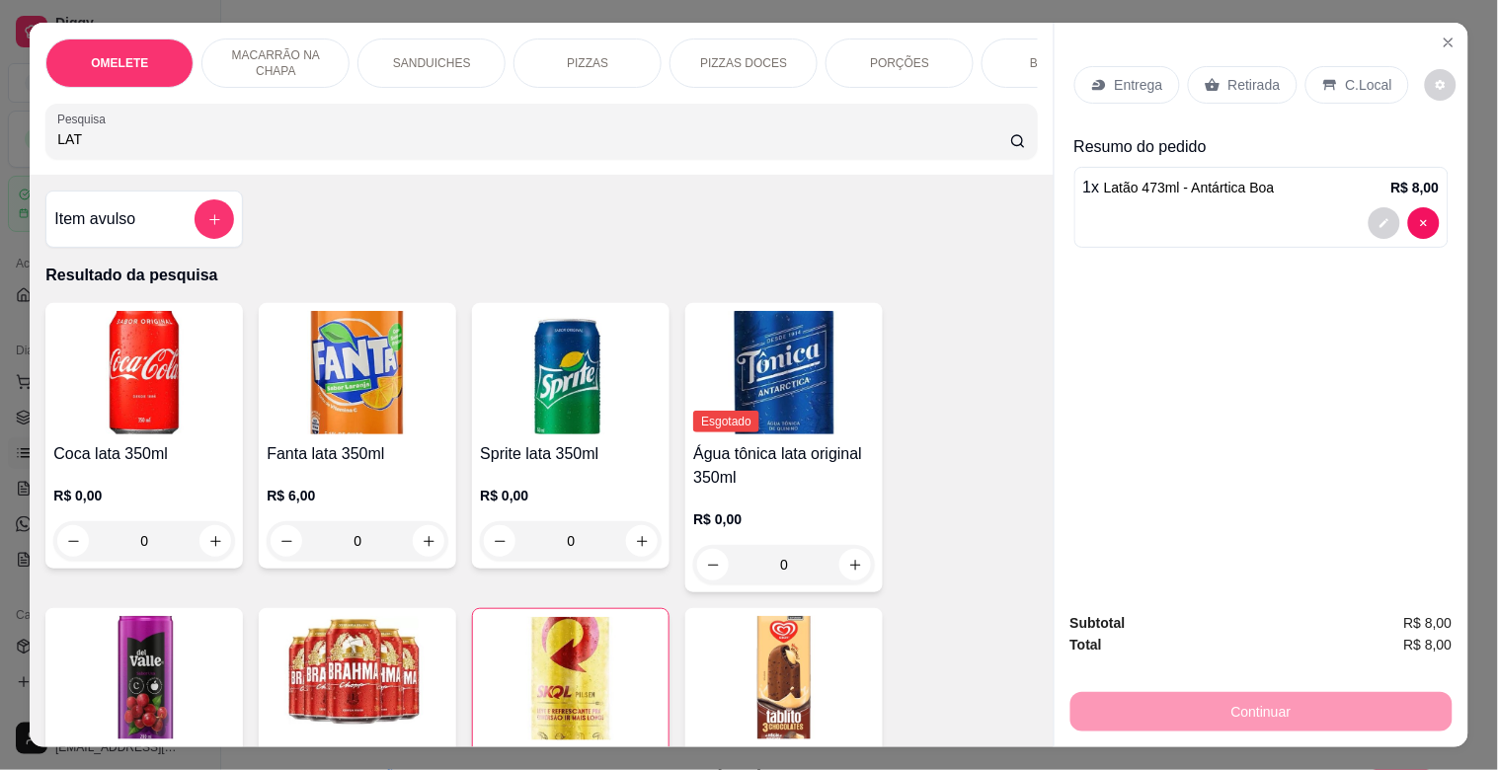
click at [1333, 72] on div "C.Local" at bounding box center [1357, 85] width 104 height 38
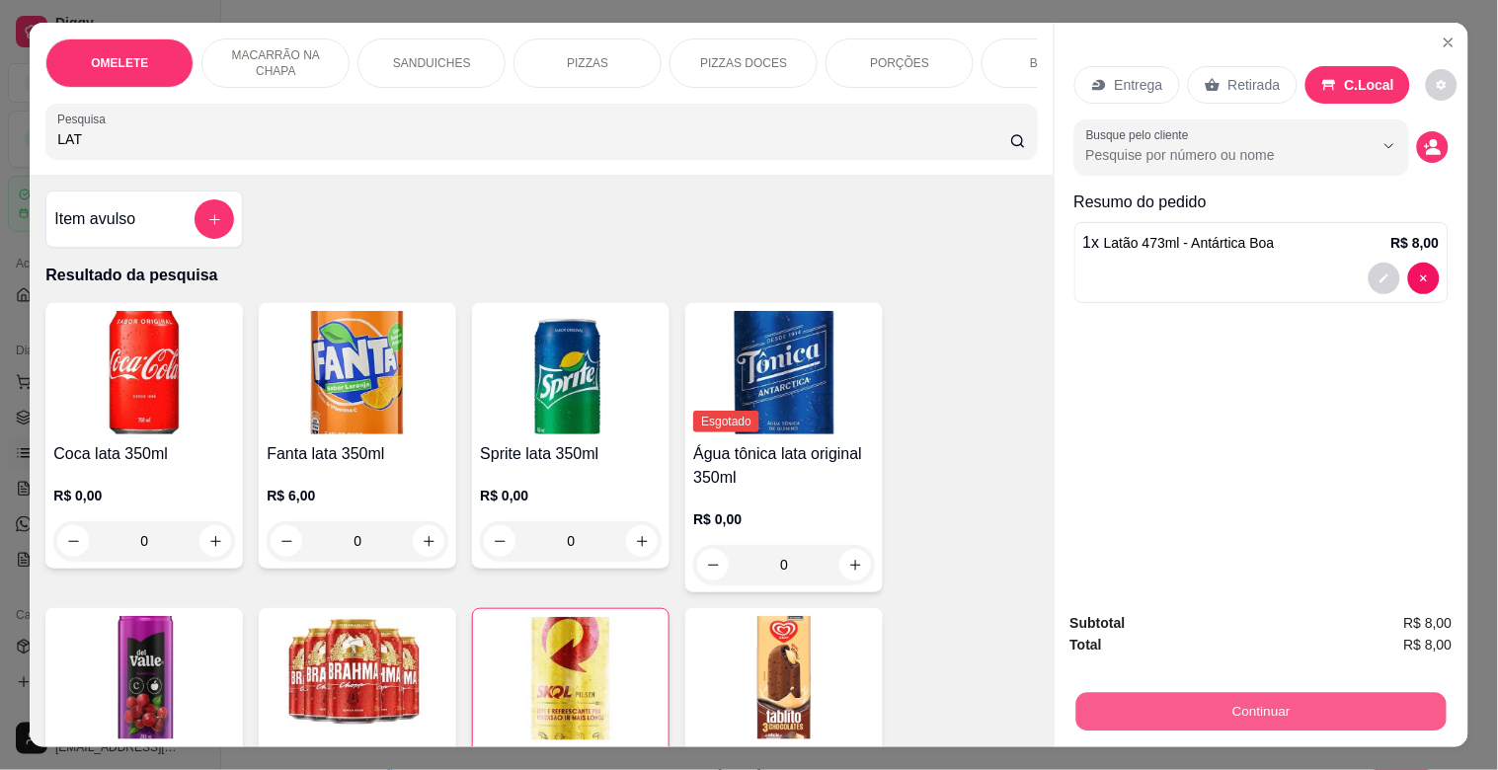
click at [1333, 692] on button "Continuar" at bounding box center [1260, 711] width 370 height 38
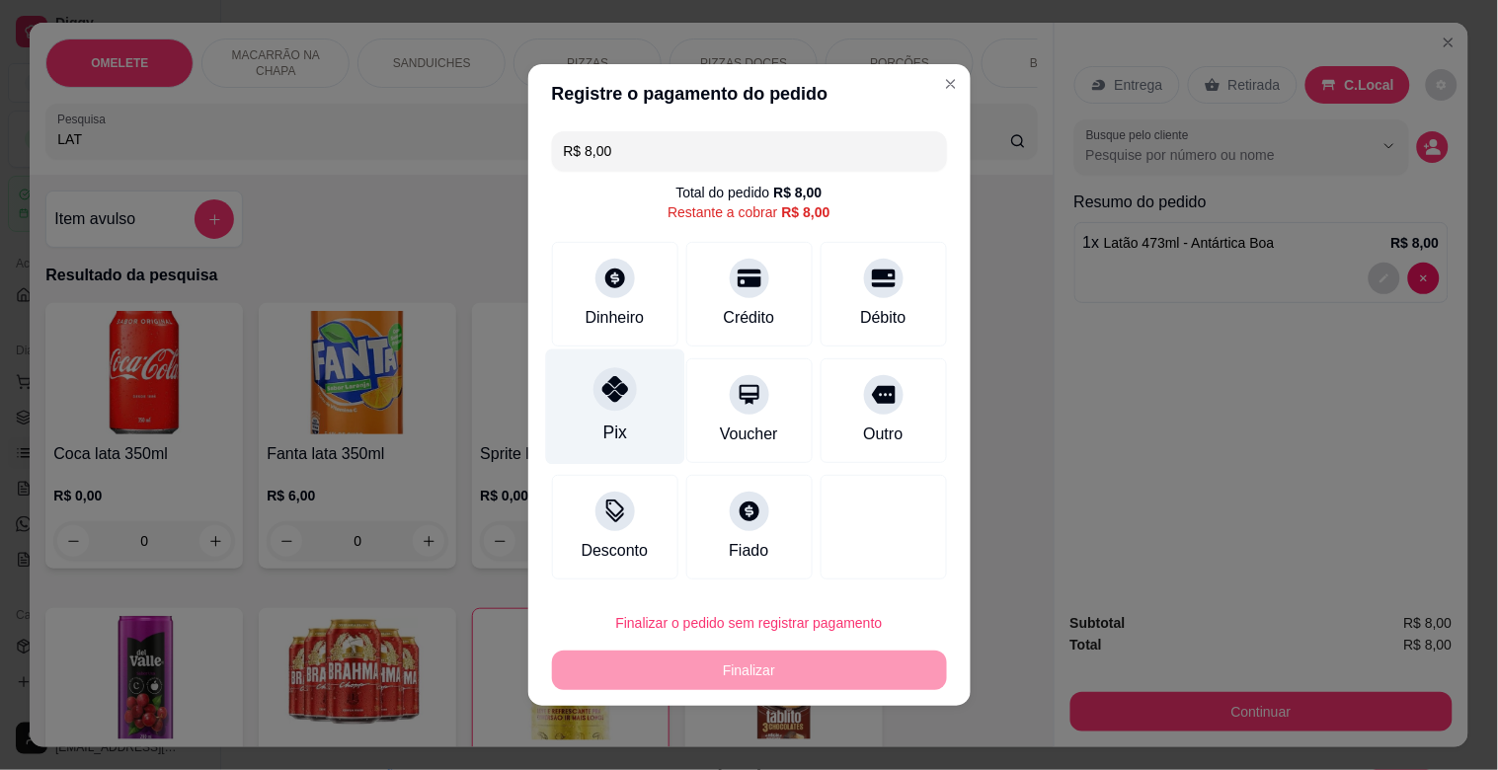
click at [607, 400] on icon at bounding box center [614, 389] width 26 height 26
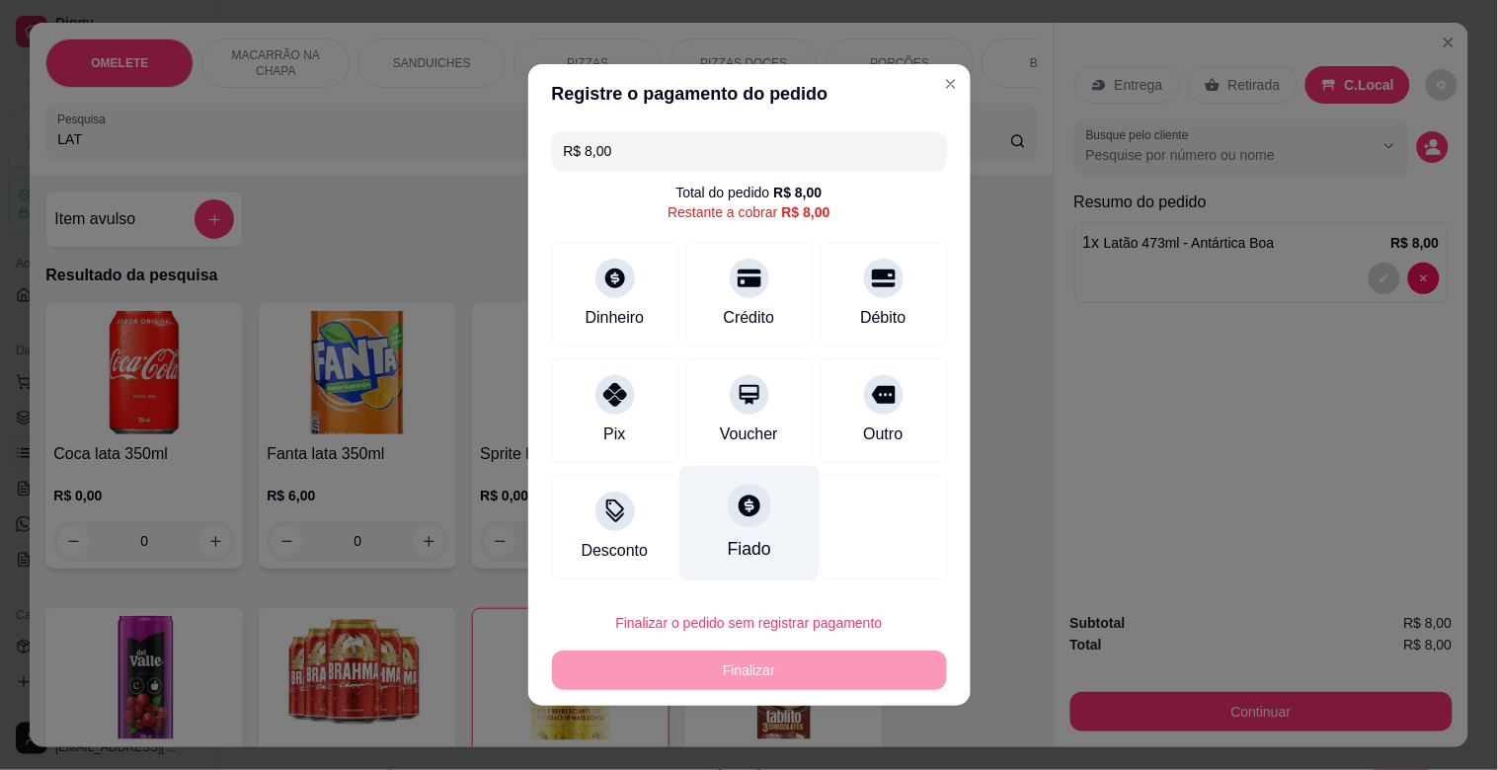
type input "R$ 0,00"
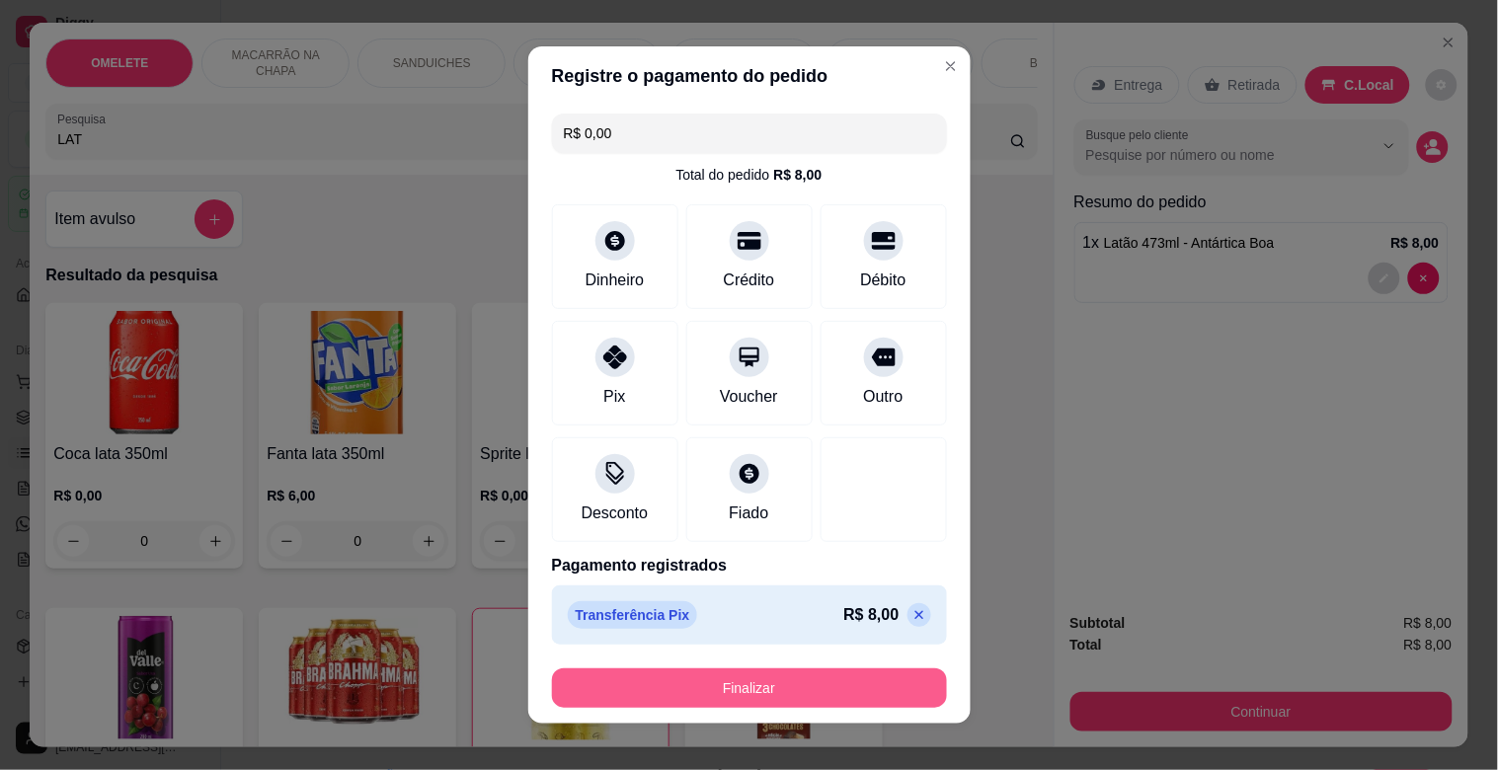
click at [718, 684] on button "Finalizar" at bounding box center [749, 687] width 395 height 39
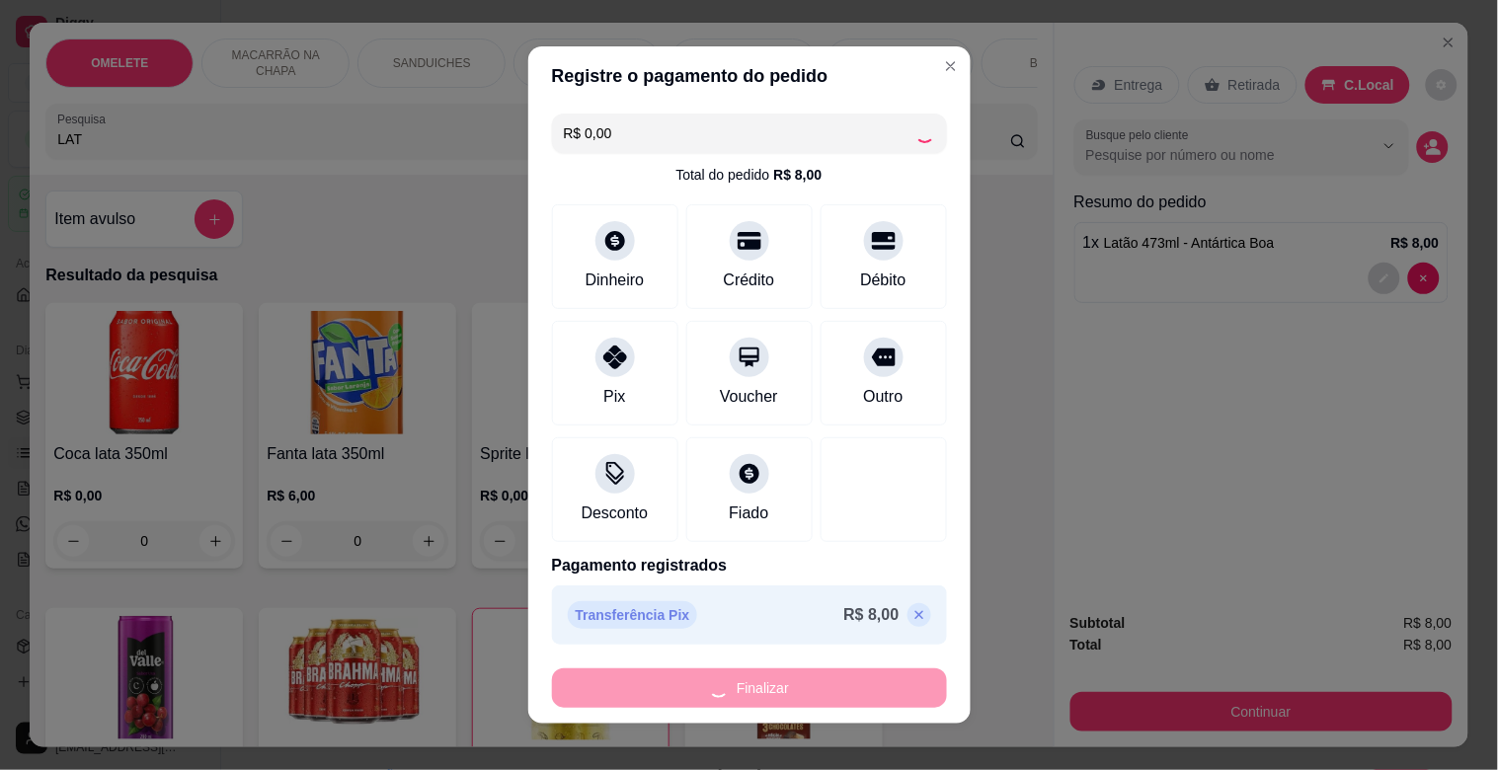
type input "0"
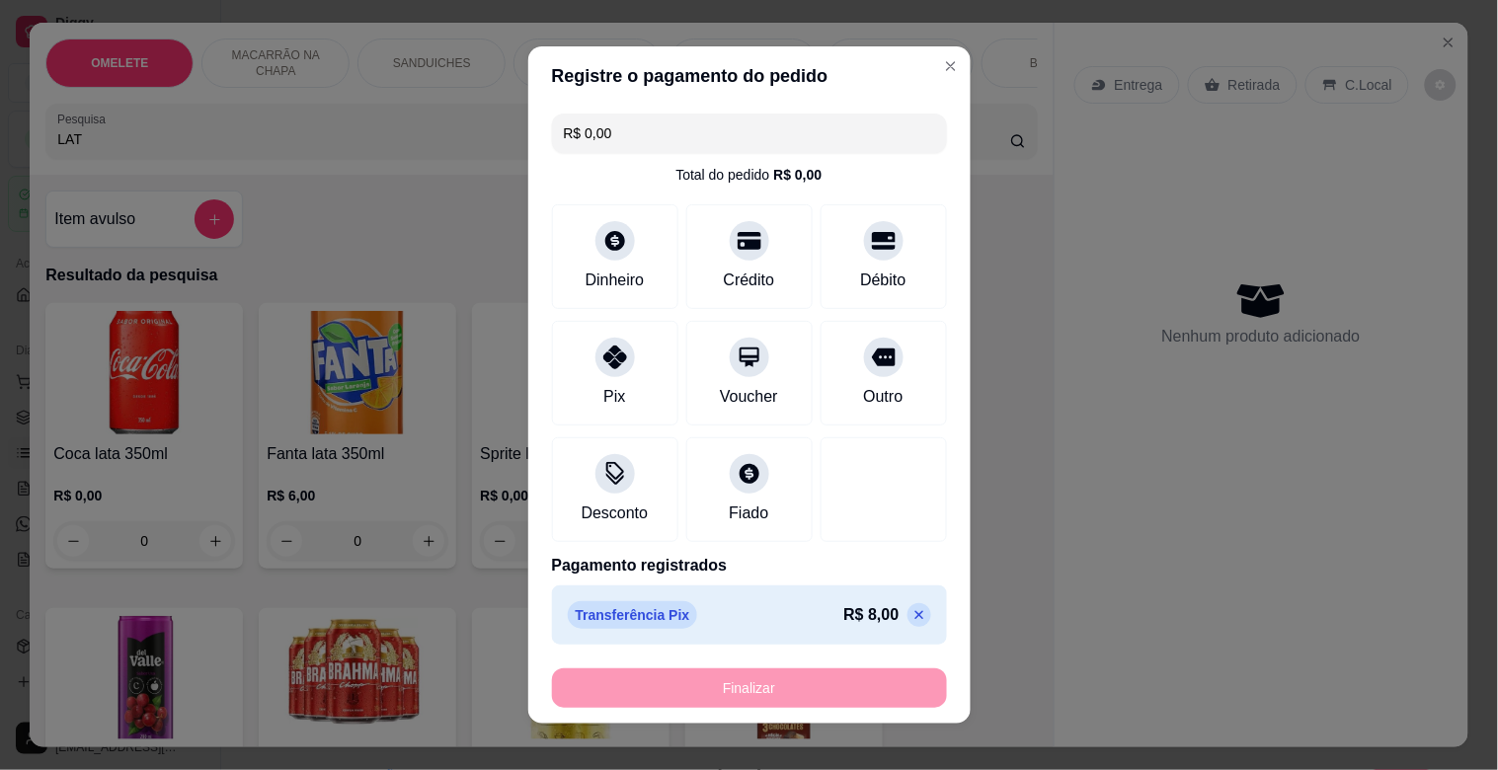
type input "-R$ 8,00"
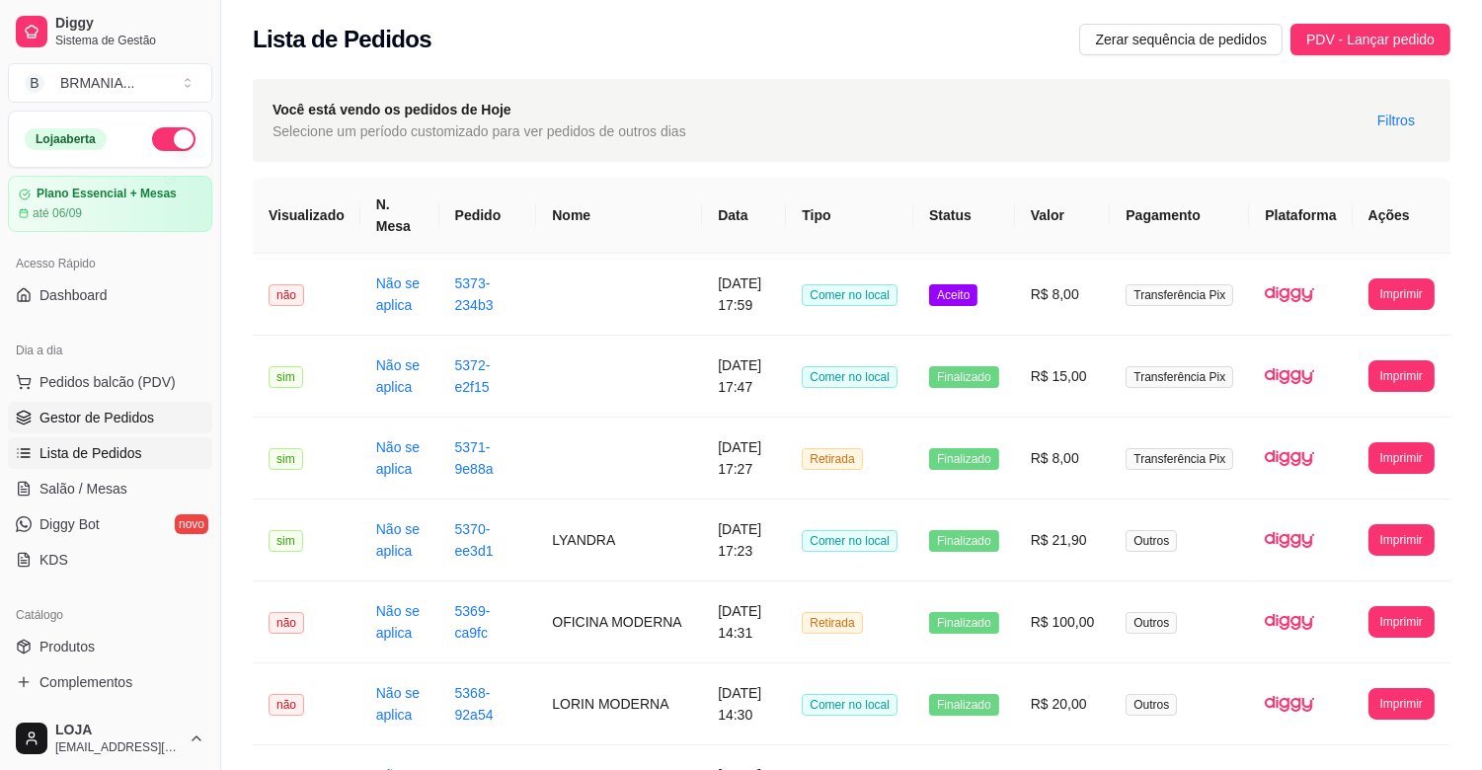
click at [124, 429] on link "Gestor de Pedidos" at bounding box center [110, 418] width 204 height 32
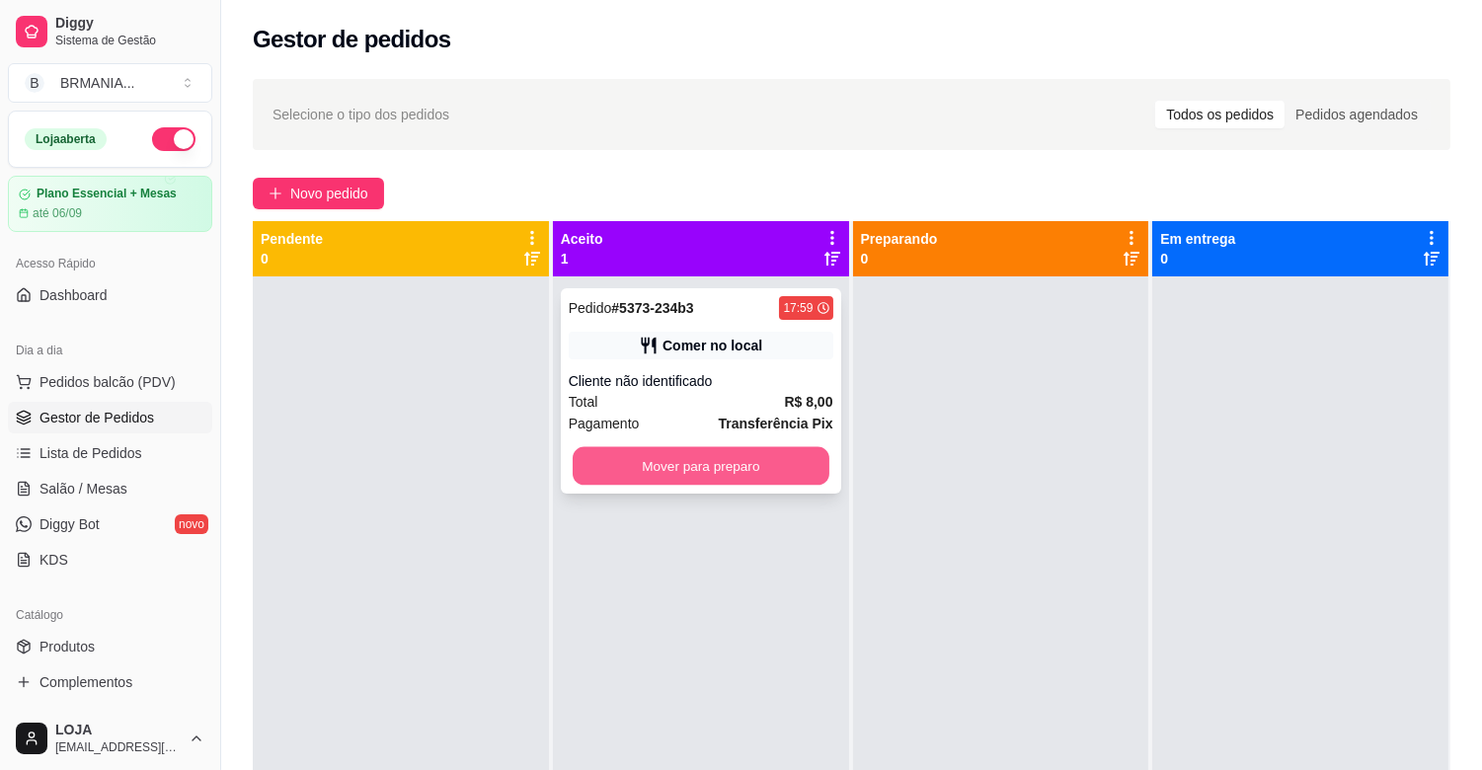
click at [792, 468] on button "Mover para preparo" at bounding box center [701, 466] width 257 height 38
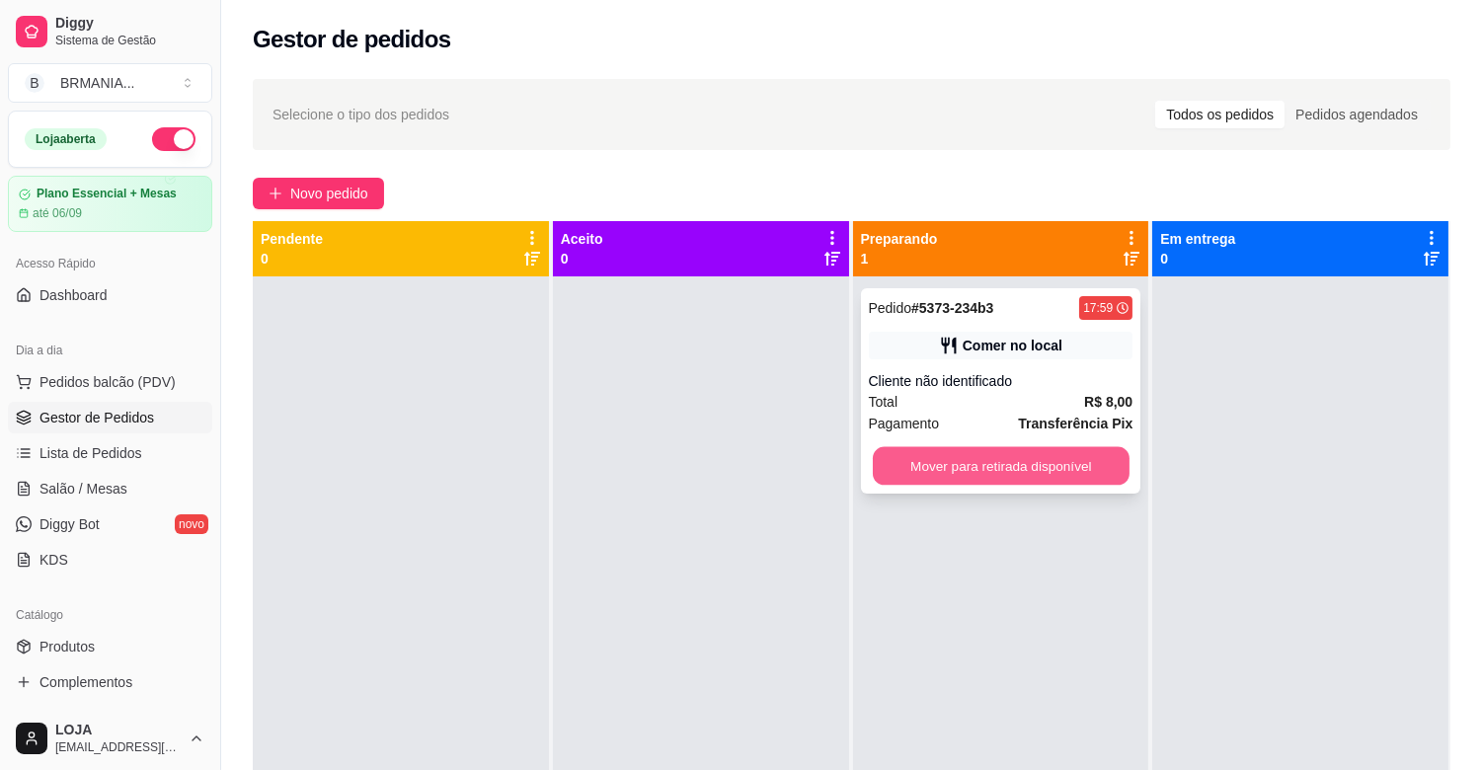
click at [1089, 455] on button "Mover para retirada disponível" at bounding box center [1001, 466] width 257 height 38
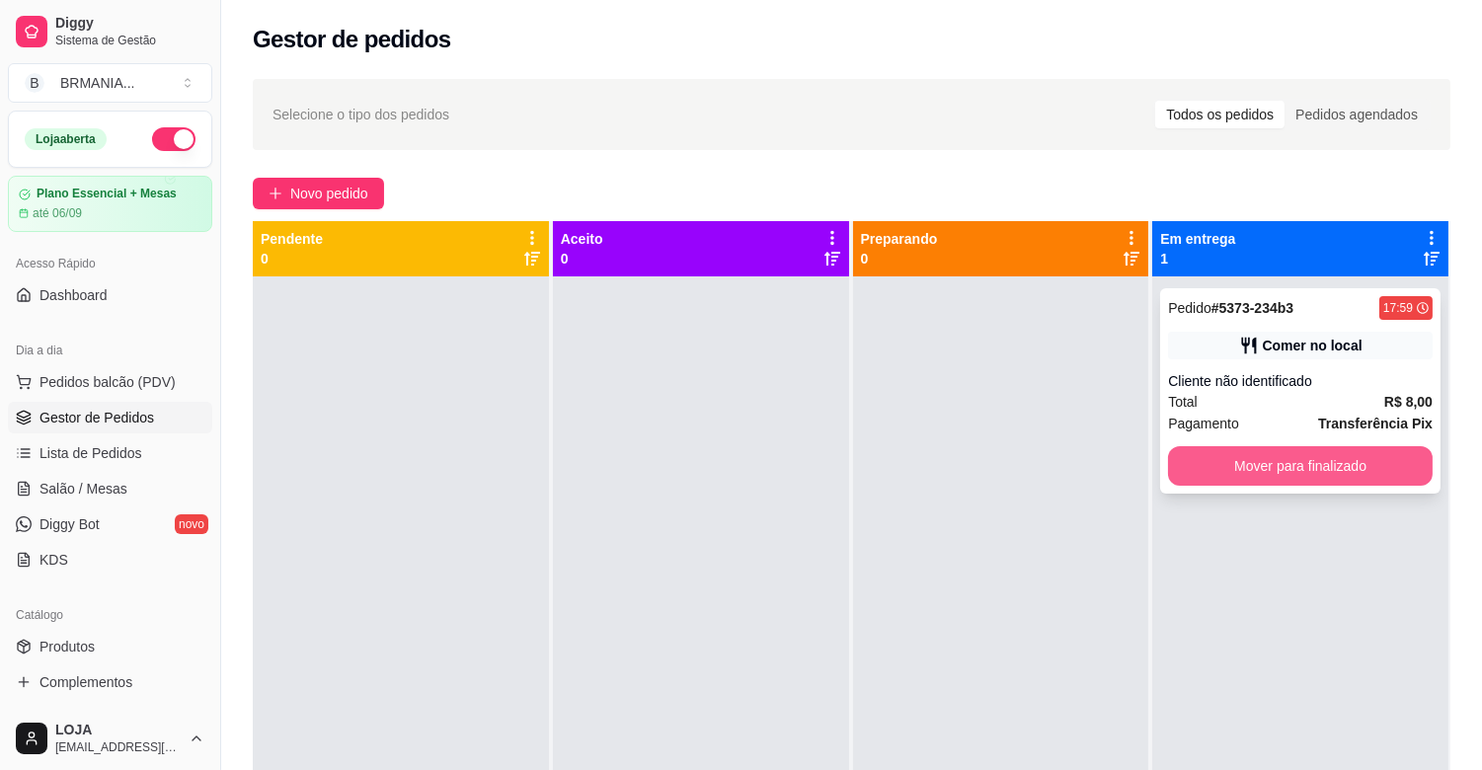
click at [1240, 461] on button "Mover para finalizado" at bounding box center [1300, 465] width 265 height 39
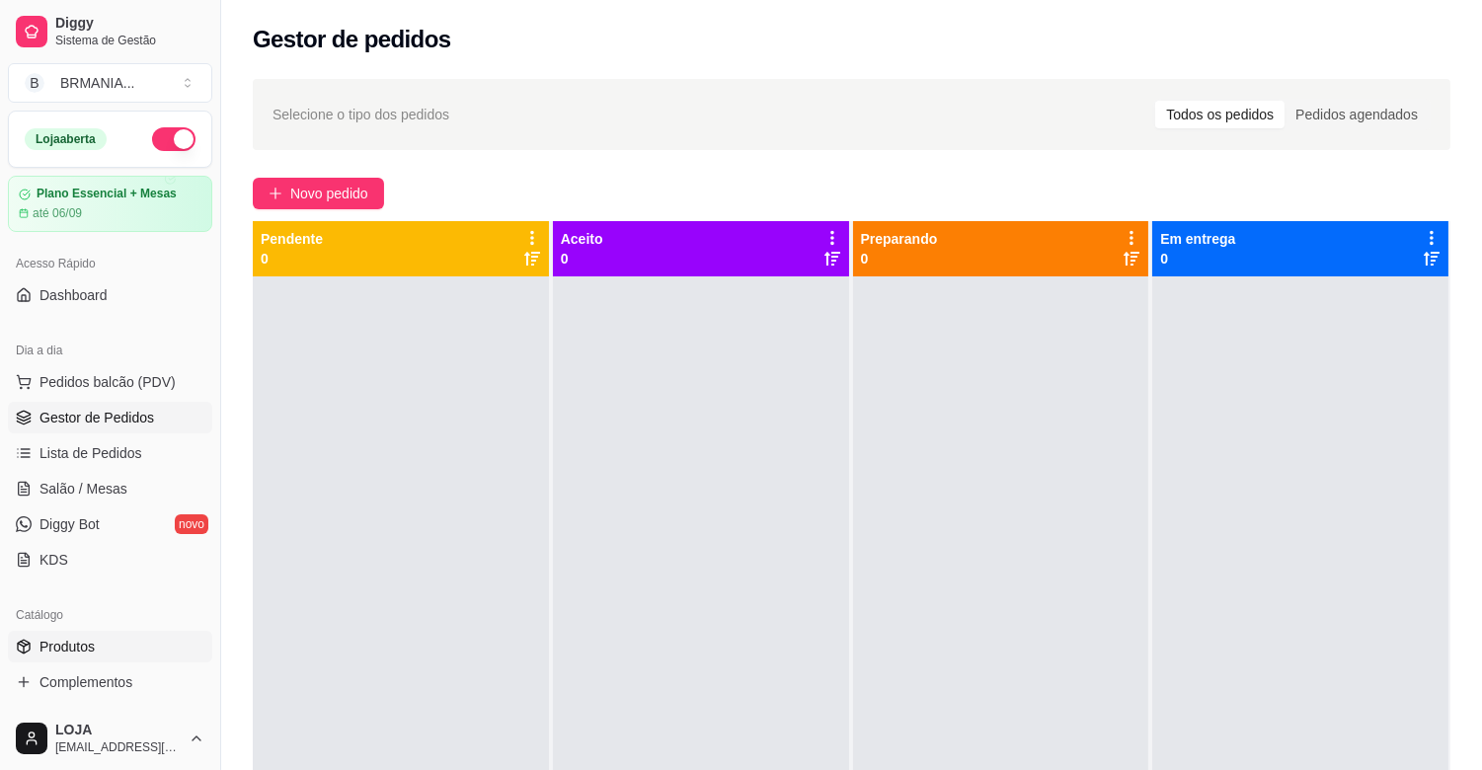
click at [118, 644] on link "Produtos" at bounding box center [110, 647] width 204 height 32
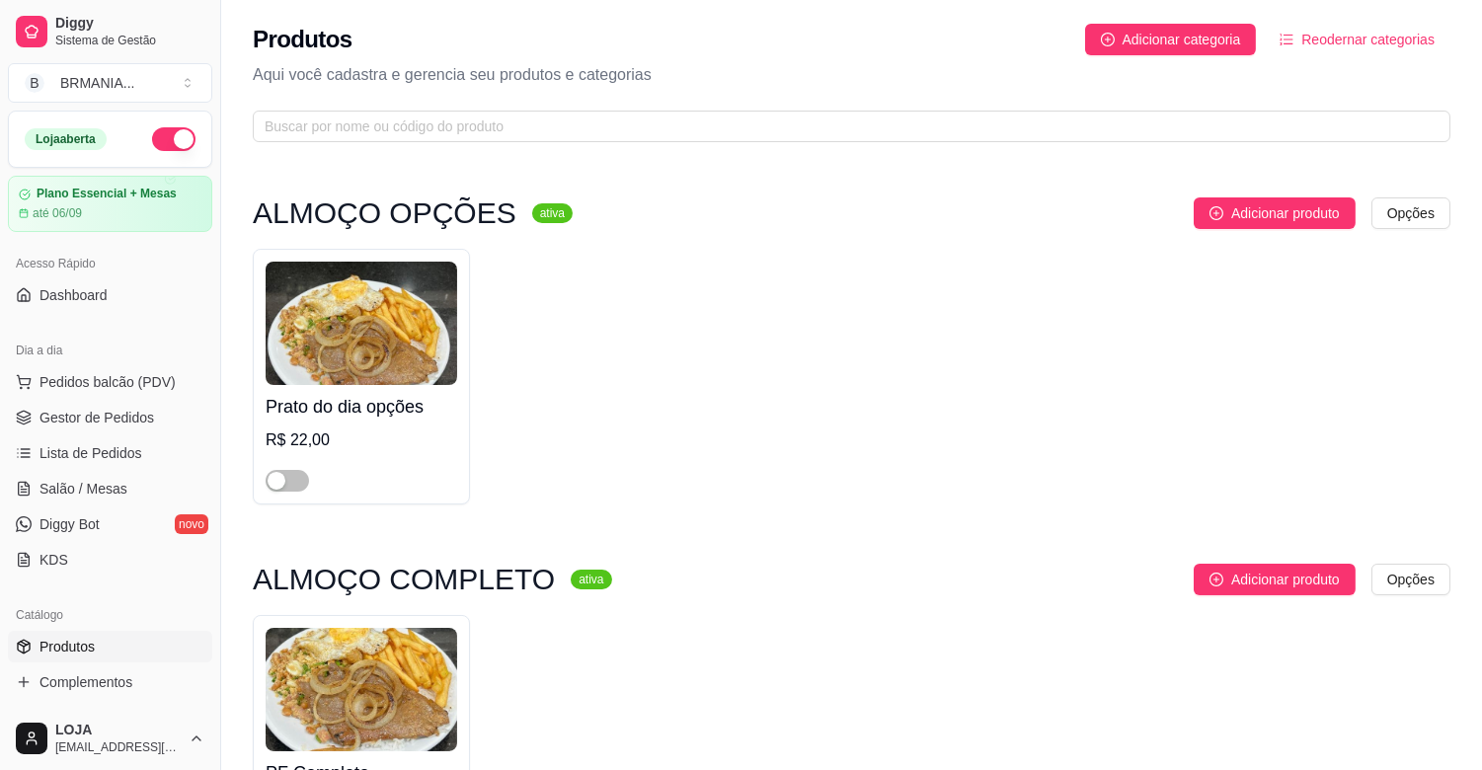
click at [958, 476] on div "Prato do dia opções R$ 22,00" at bounding box center [851, 377] width 1197 height 256
click at [965, 471] on div "Prato do dia opções R$ 22,00" at bounding box center [851, 377] width 1197 height 256
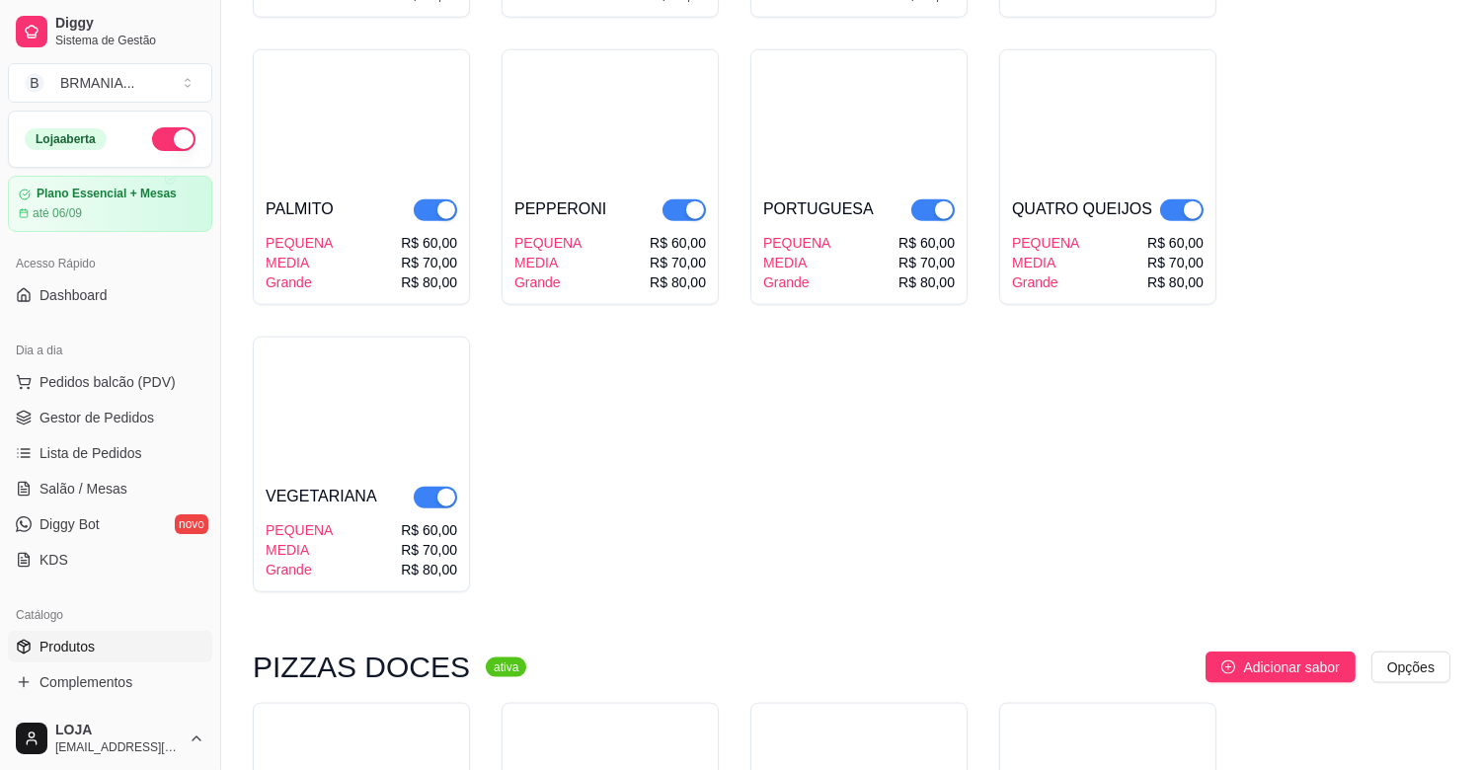
scroll to position [4344, 0]
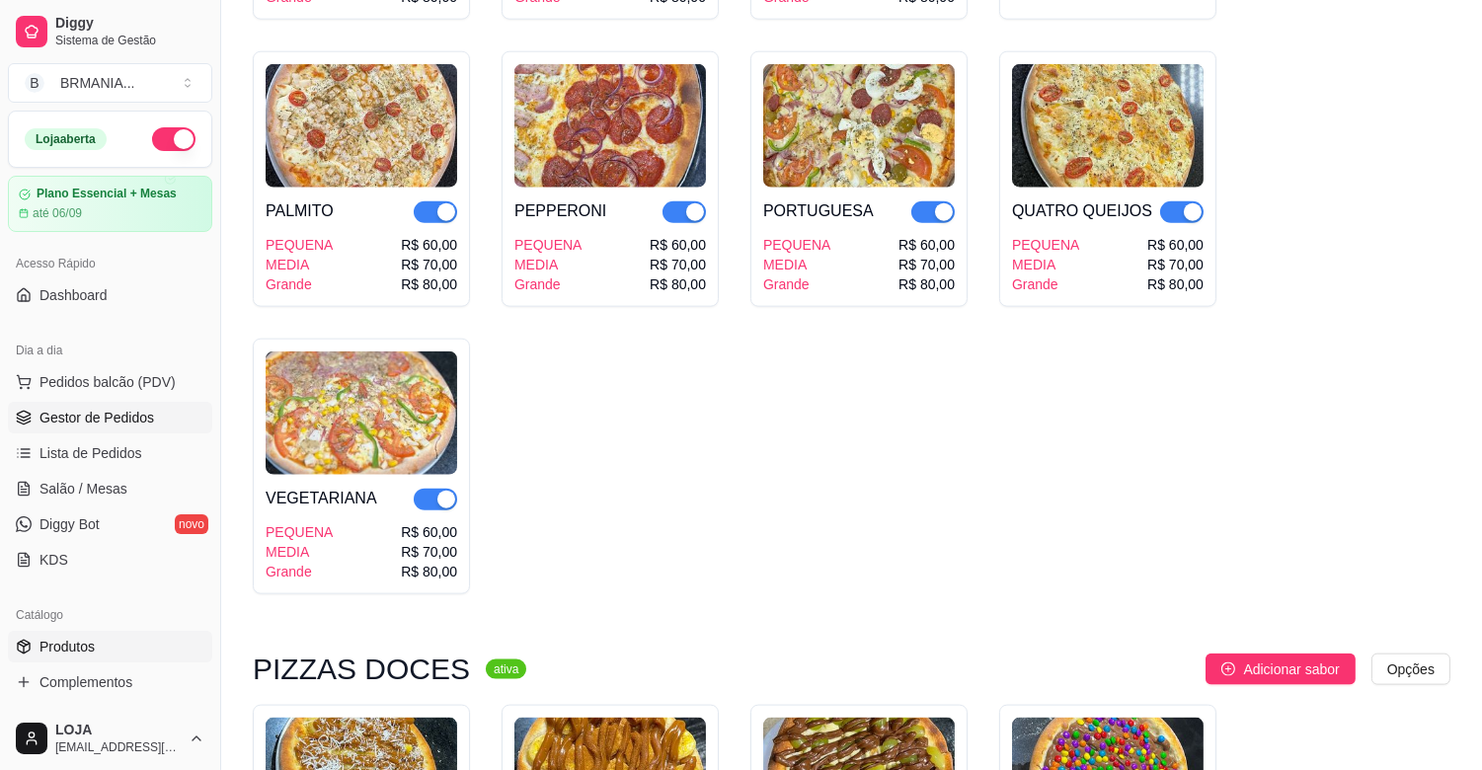
drag, startPoint x: 124, startPoint y: 424, endPoint x: 110, endPoint y: 411, distance: 20.3
click at [123, 422] on span "Gestor de Pedidos" at bounding box center [96, 418] width 115 height 20
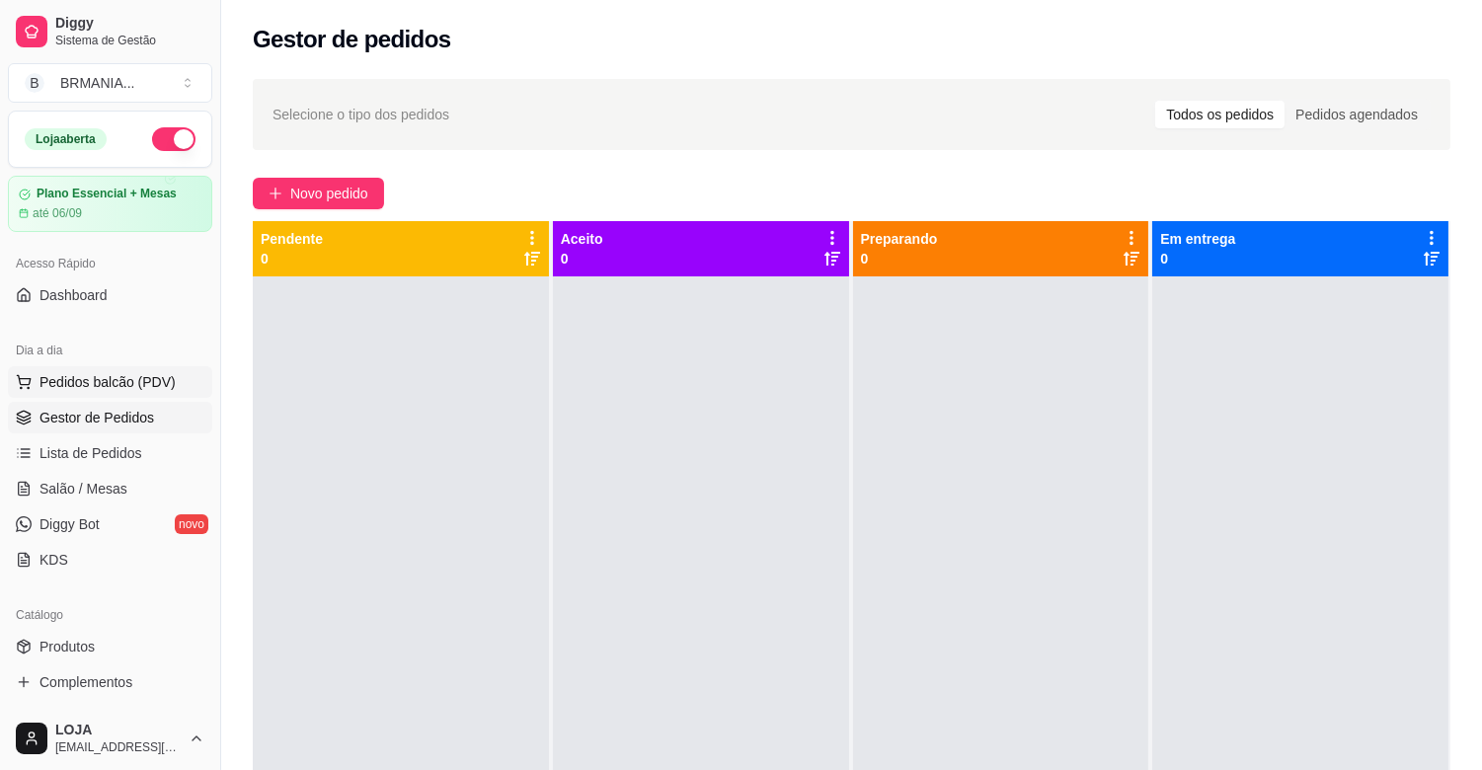
click at [123, 381] on span "Pedidos balcão (PDV)" at bounding box center [107, 382] width 136 height 20
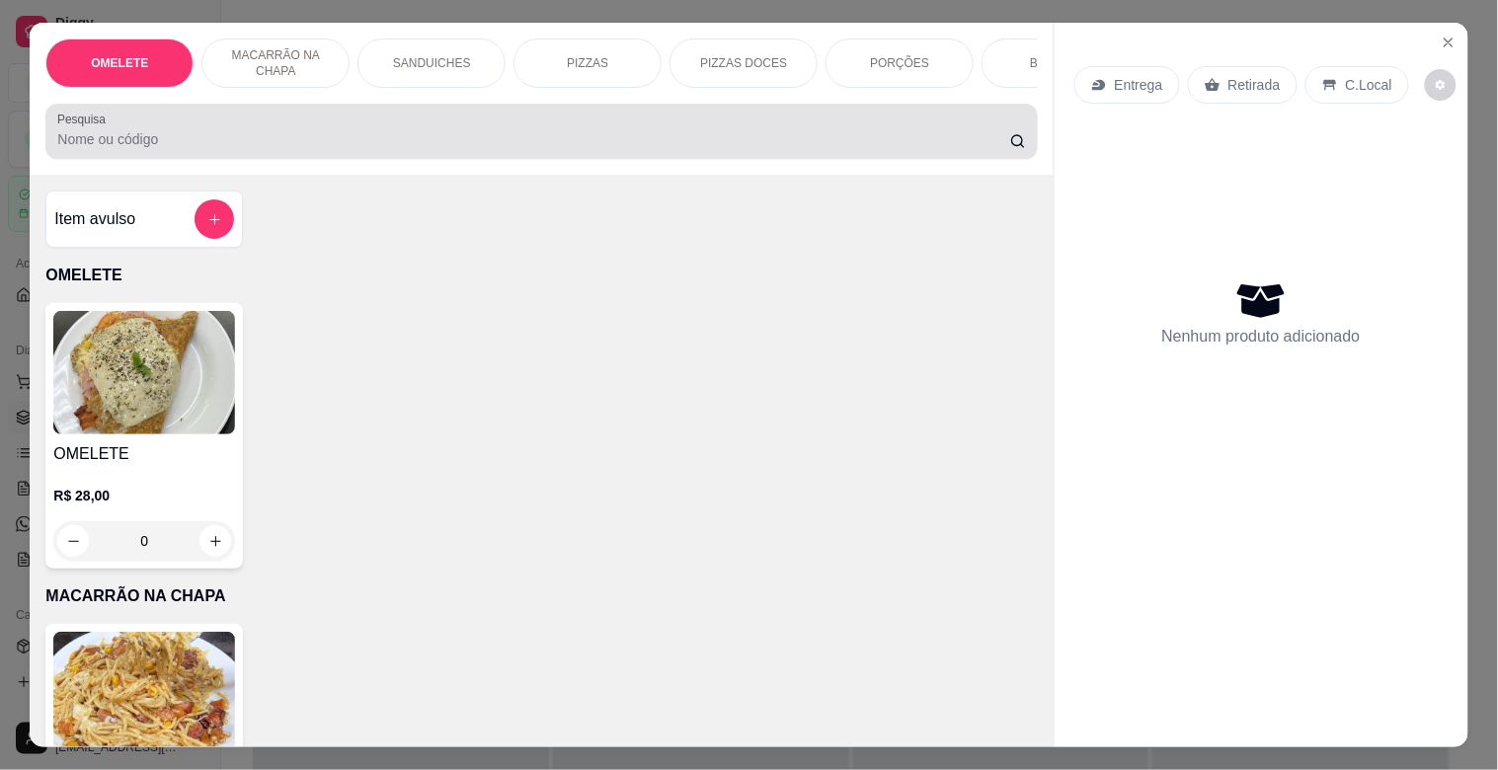
click at [255, 138] on input "Pesquisa" at bounding box center [533, 139] width 953 height 20
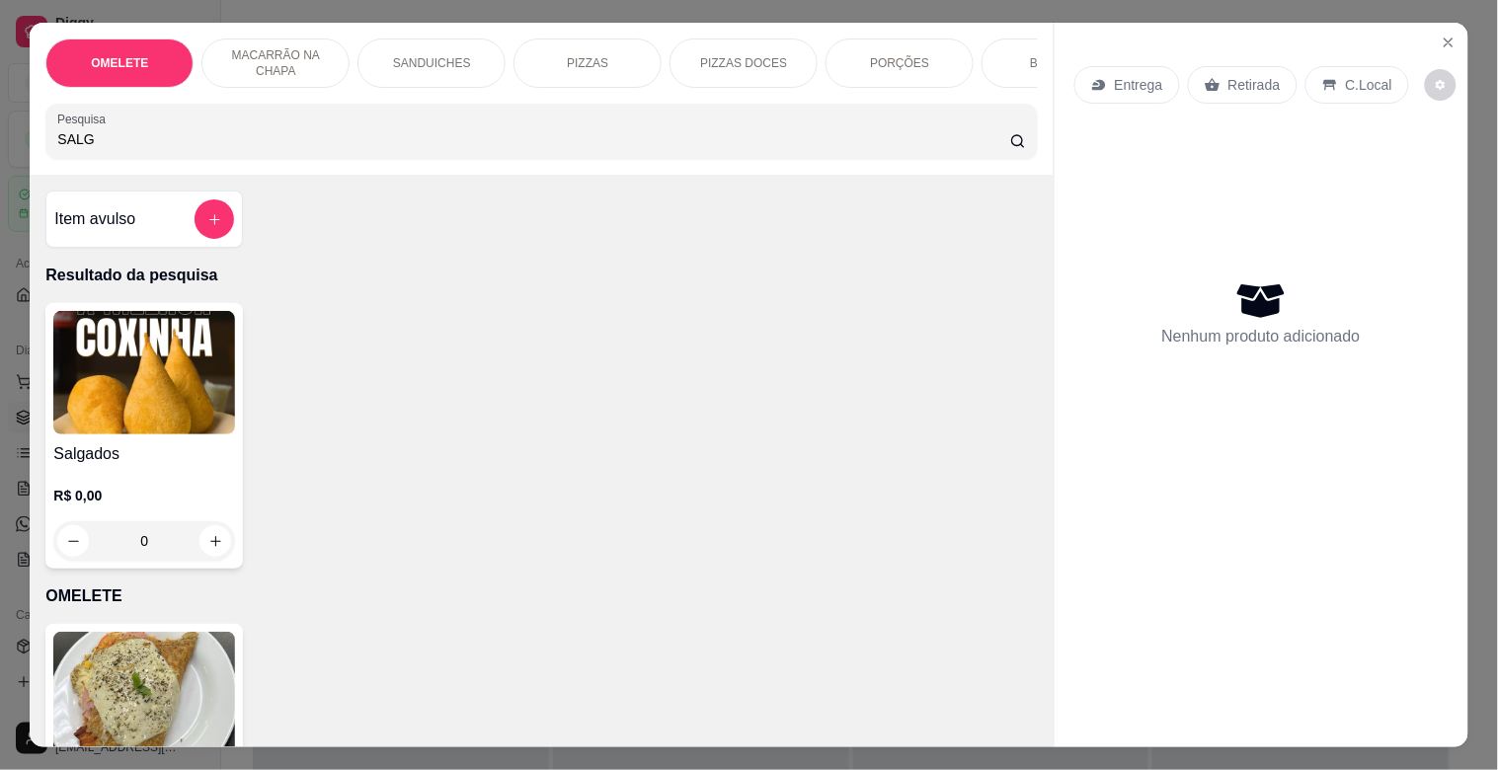
type input "SALG"
click at [183, 387] on img at bounding box center [144, 372] width 182 height 123
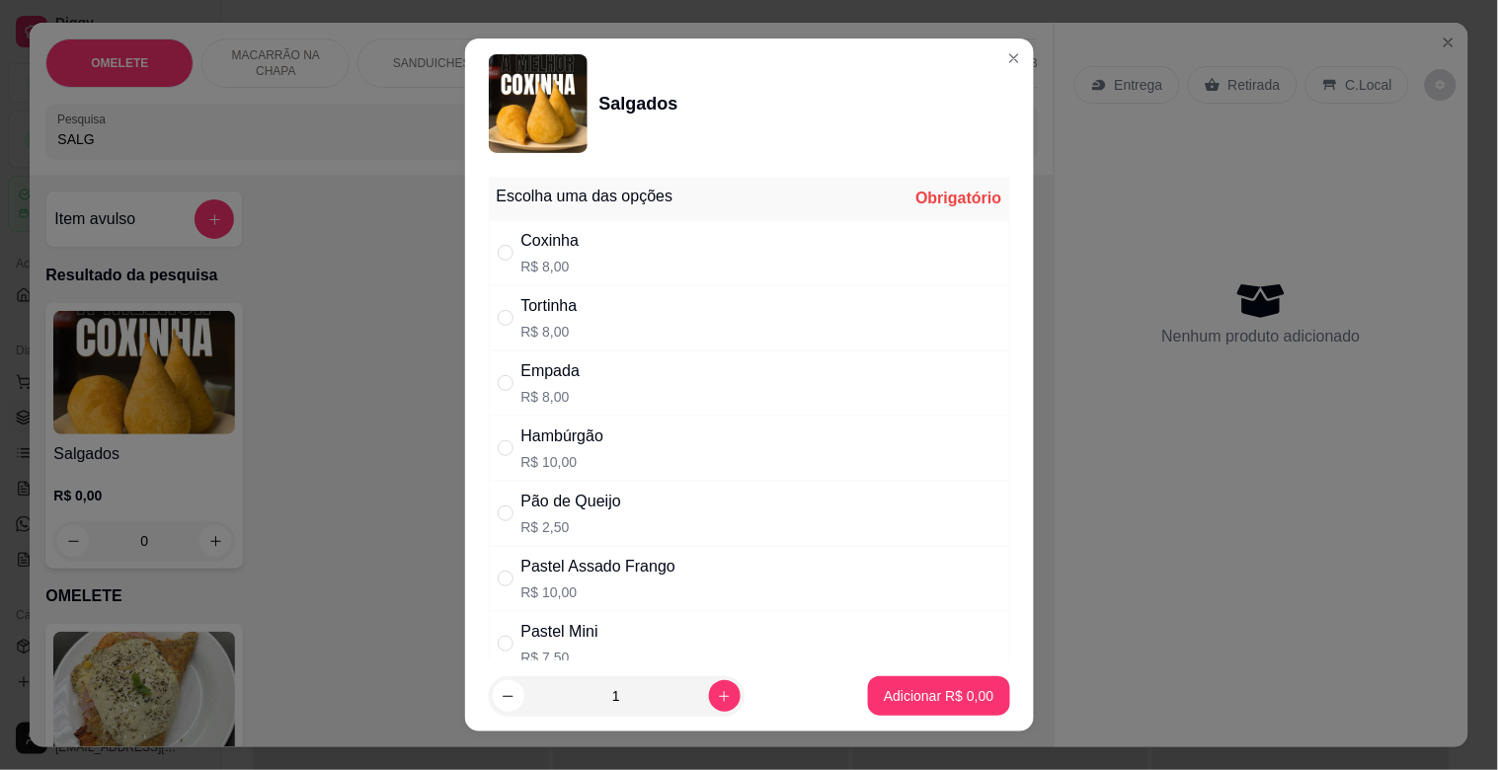
click at [616, 454] on div "Hambúrgão R$ 10,00" at bounding box center [749, 448] width 521 height 65
radio input "true"
click at [918, 686] on p "Adicionar R$ 10,00" at bounding box center [935, 695] width 115 height 19
type input "1"
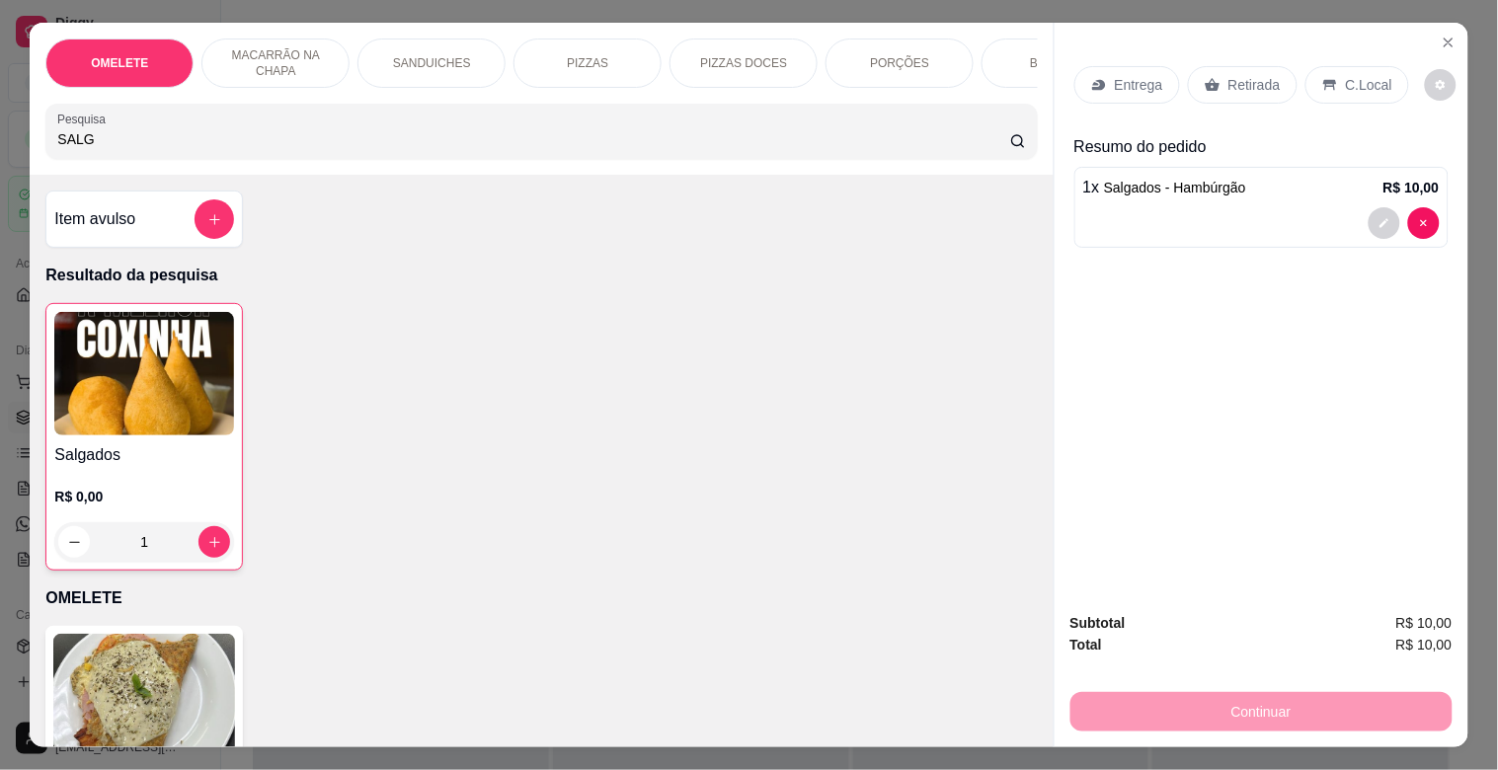
click at [1249, 80] on p "Retirada" at bounding box center [1254, 85] width 52 height 20
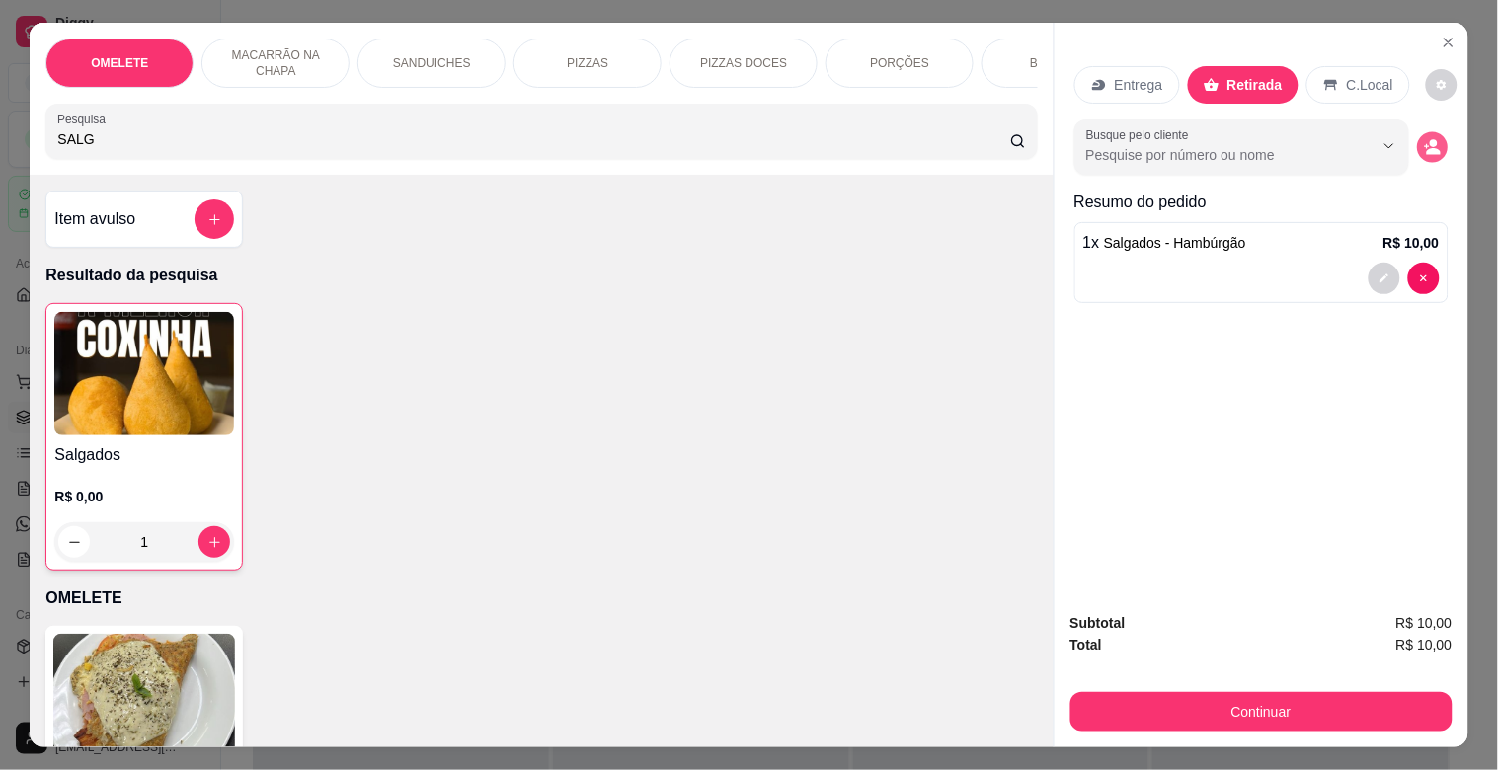
click at [1333, 140] on circle "decrease-product-quantity" at bounding box center [1433, 144] width 8 height 8
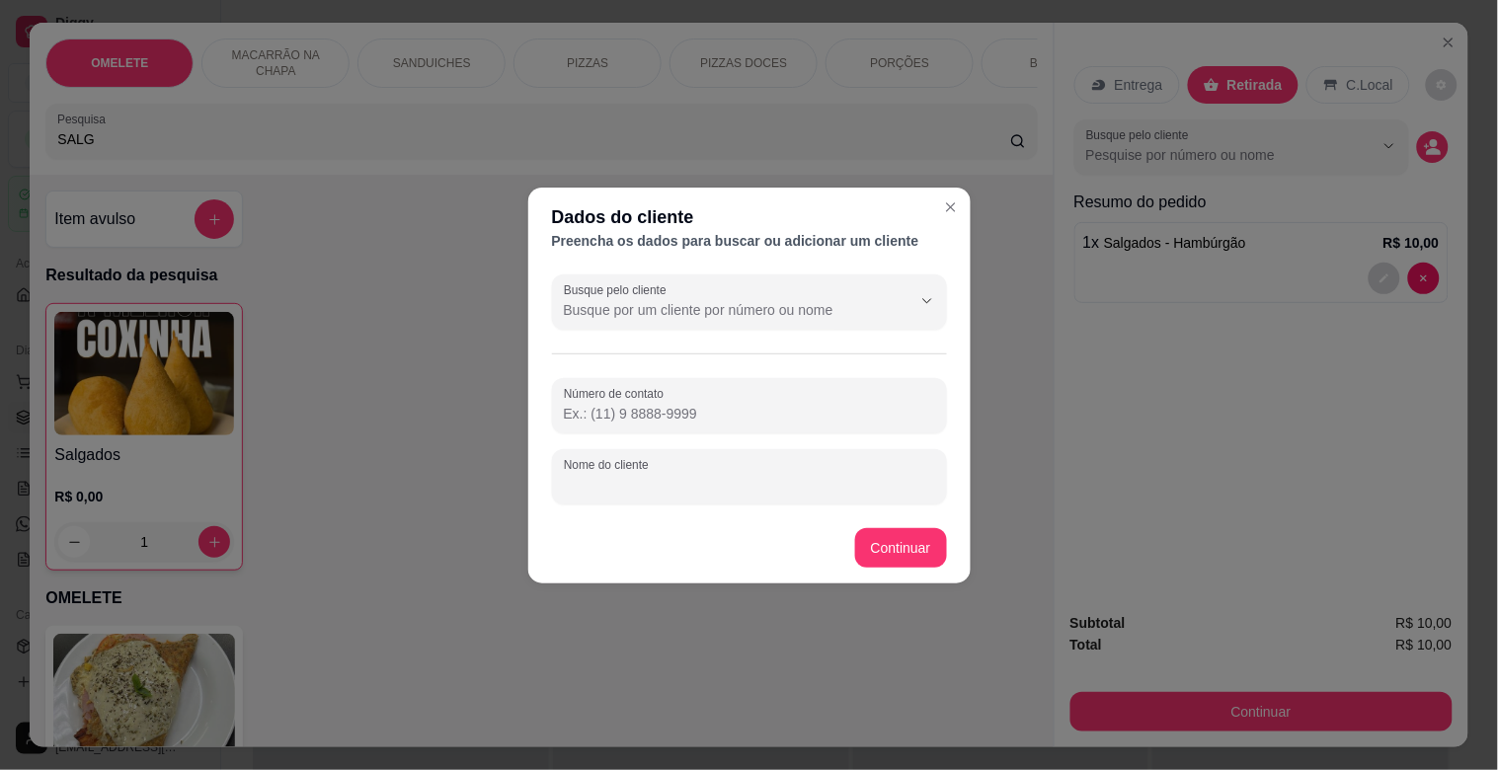
click at [725, 490] on input "Nome do cliente" at bounding box center [749, 485] width 371 height 20
type input "VALINHO"
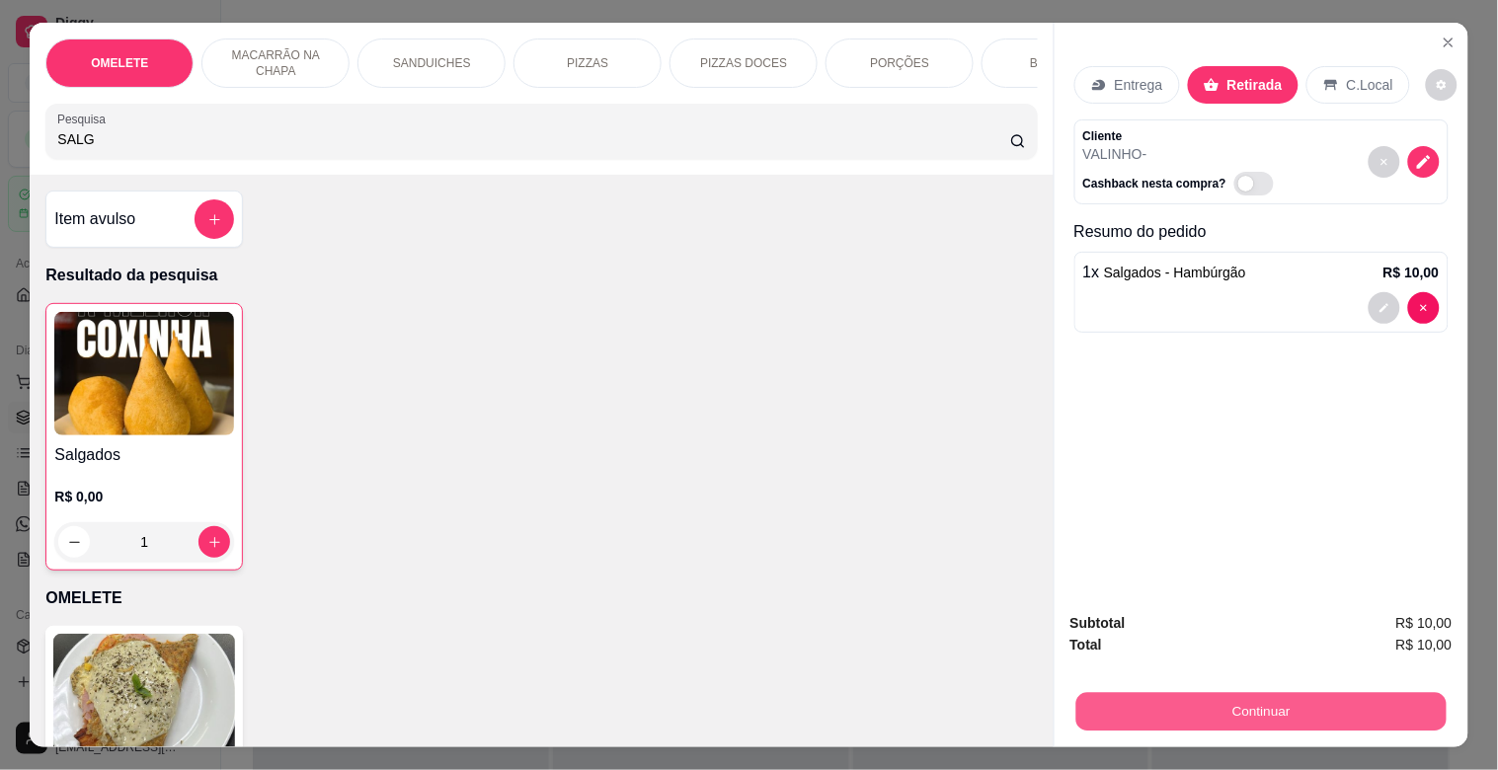
click at [1240, 692] on button "Continuar" at bounding box center [1260, 711] width 370 height 38
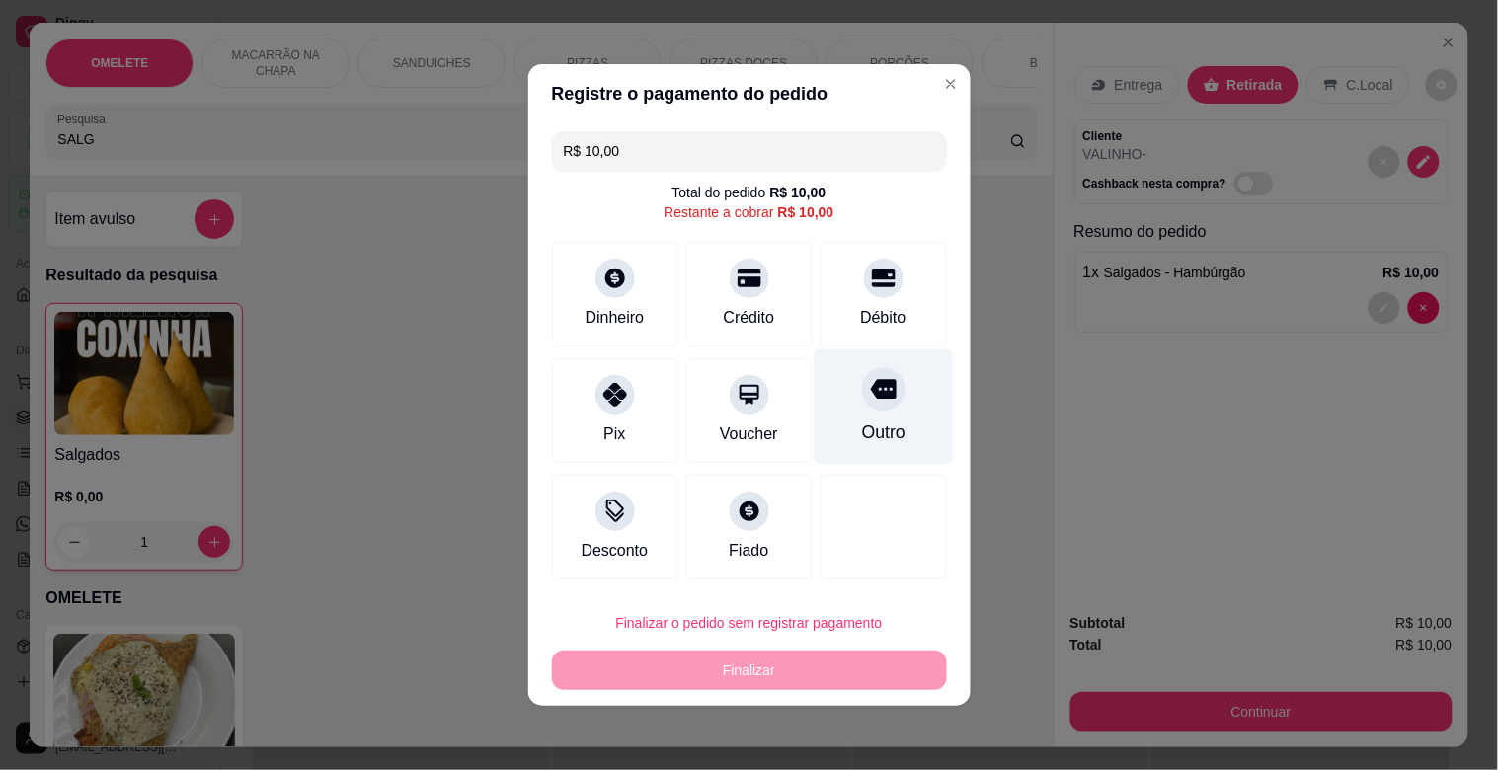
click at [874, 409] on div at bounding box center [883, 388] width 43 height 43
type input "R$ 0,00"
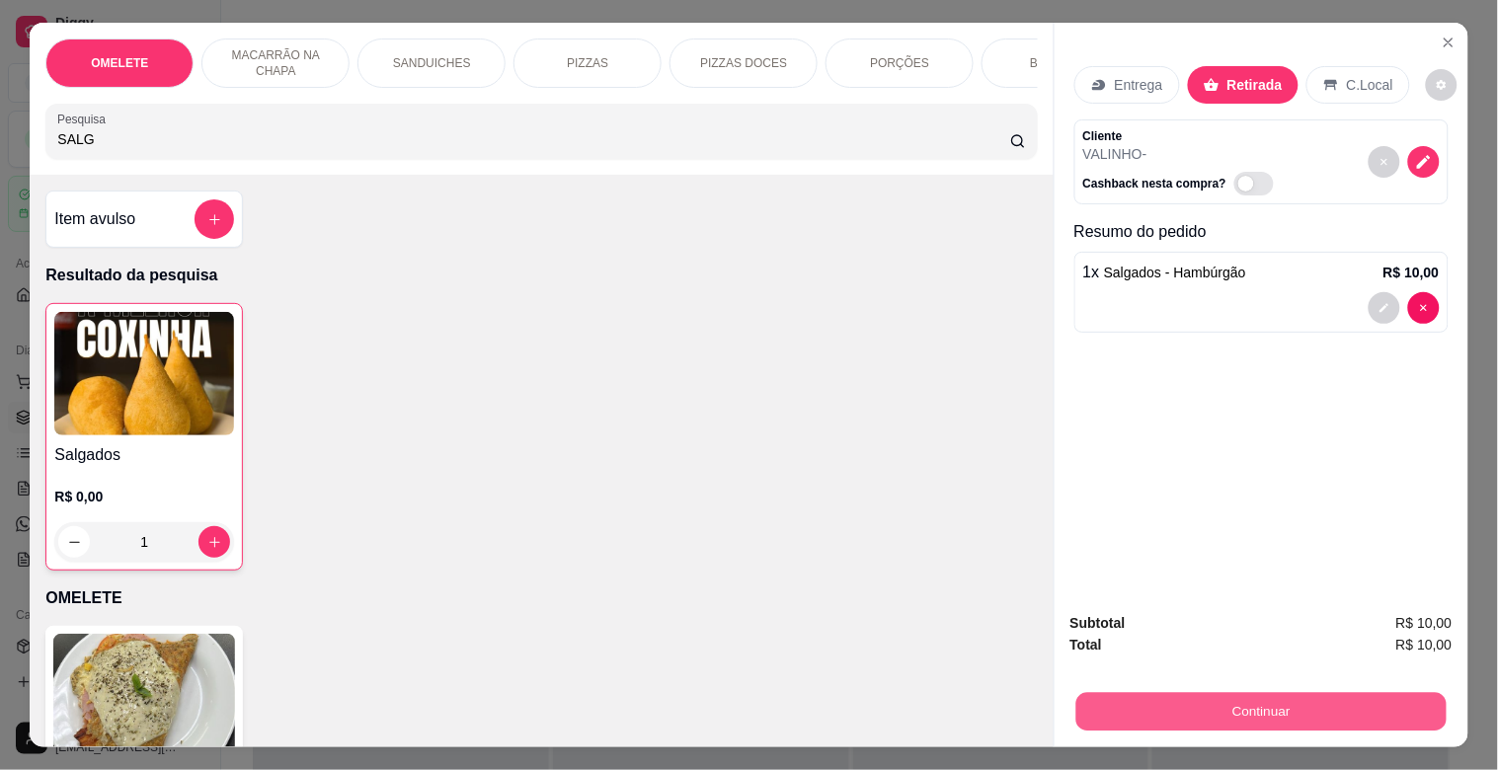
click at [1241, 692] on button "Continuar" at bounding box center [1260, 711] width 370 height 38
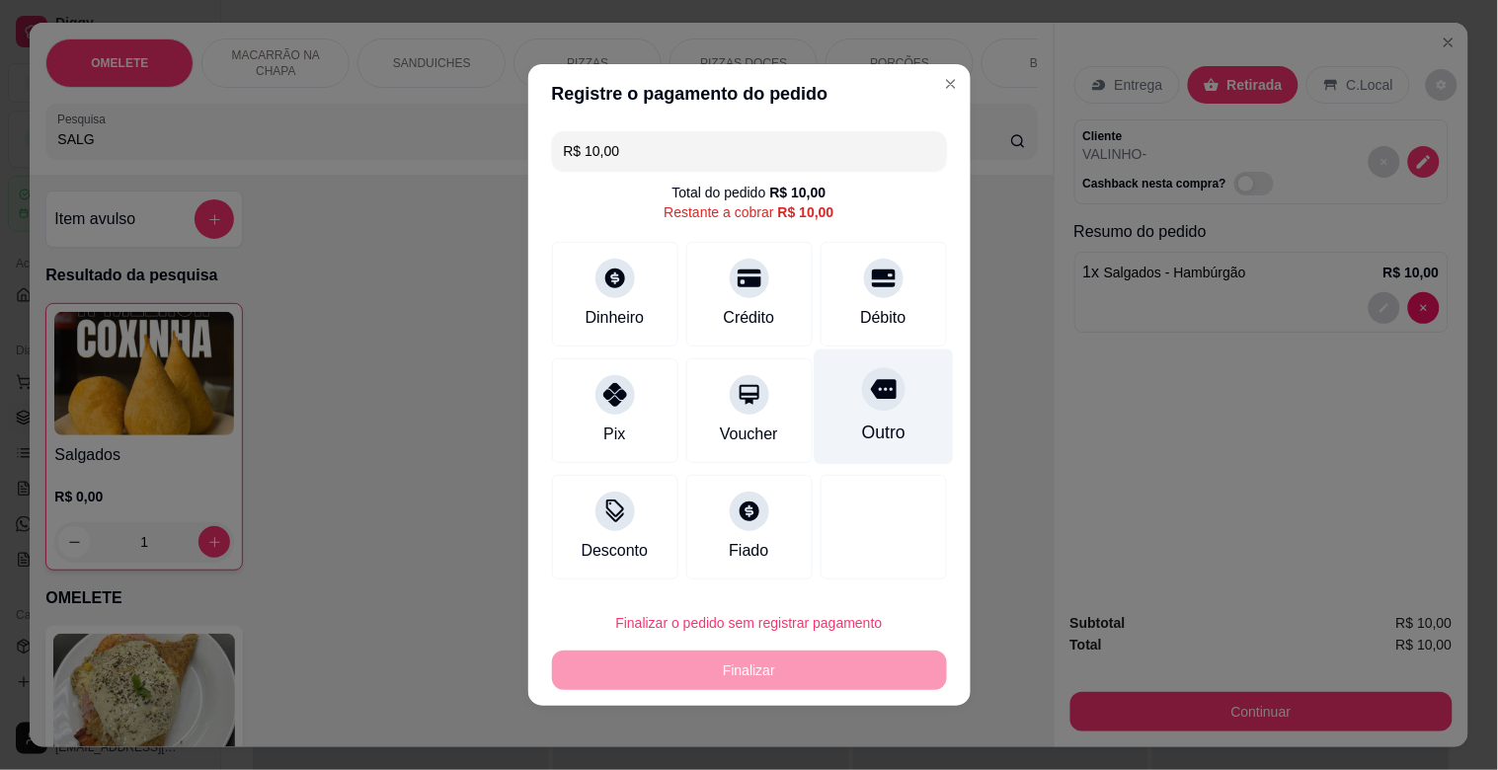
click at [861, 410] on div "Outro" at bounding box center [882, 406] width 139 height 115
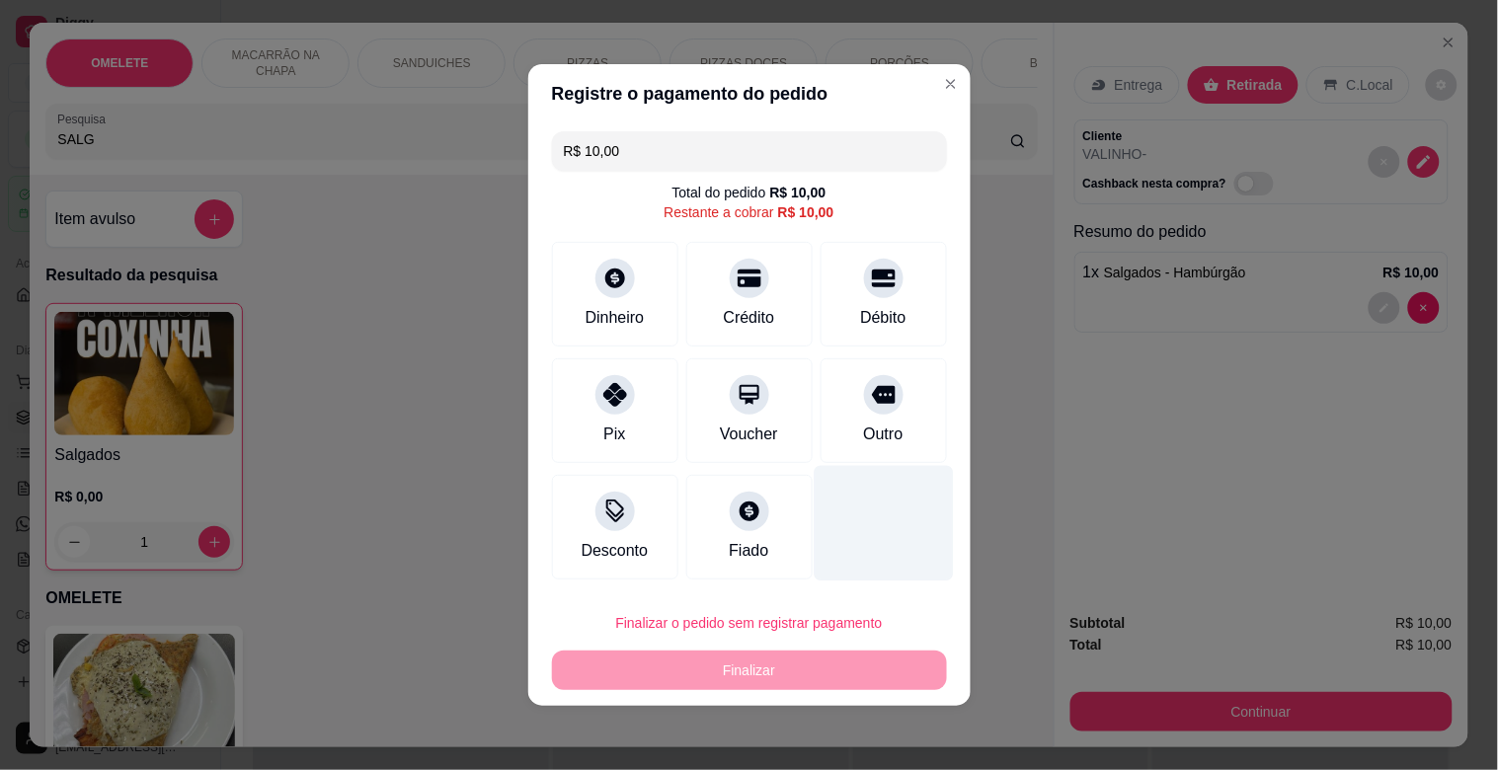
type input "R$ 0,00"
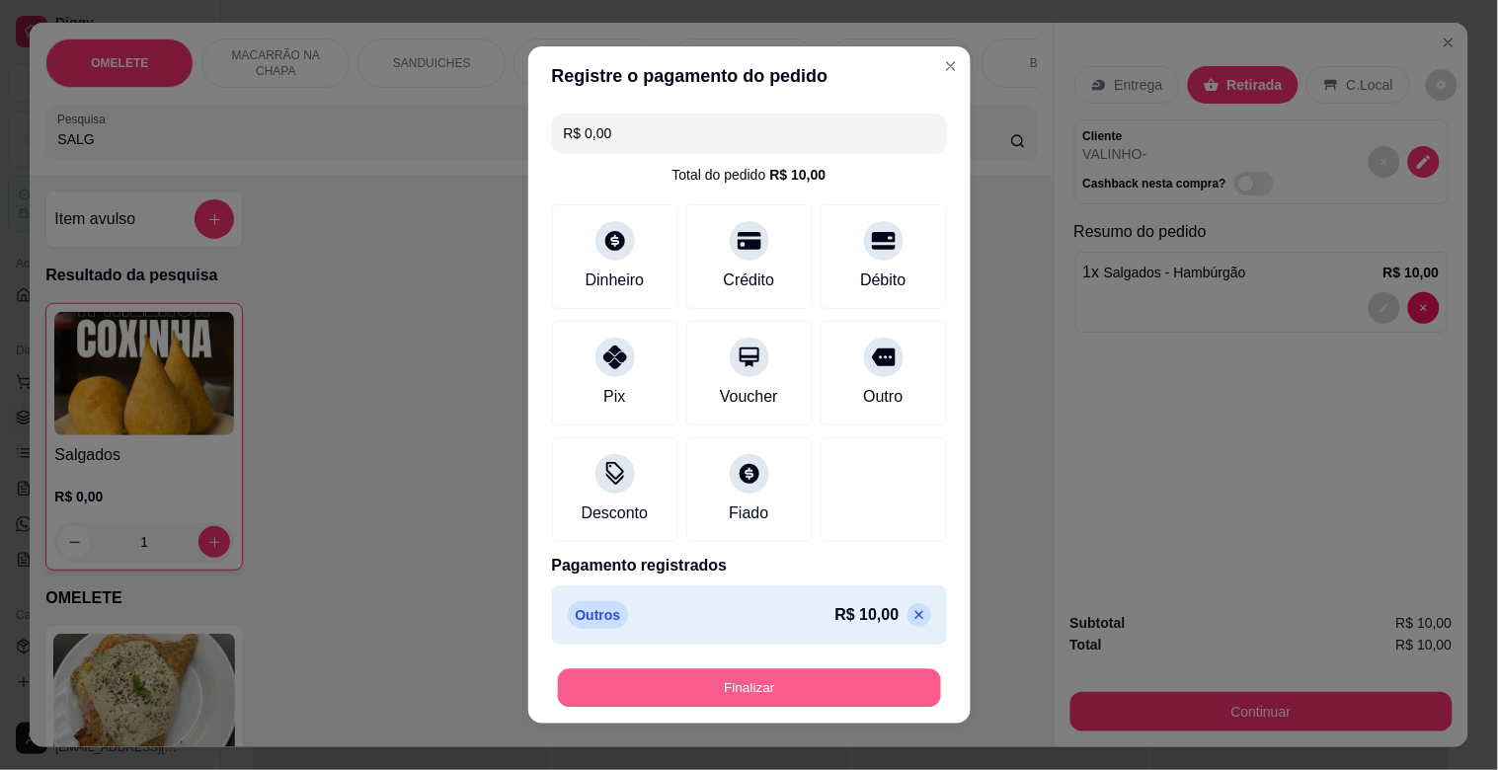
click at [834, 677] on button "Finalizar" at bounding box center [749, 688] width 383 height 38
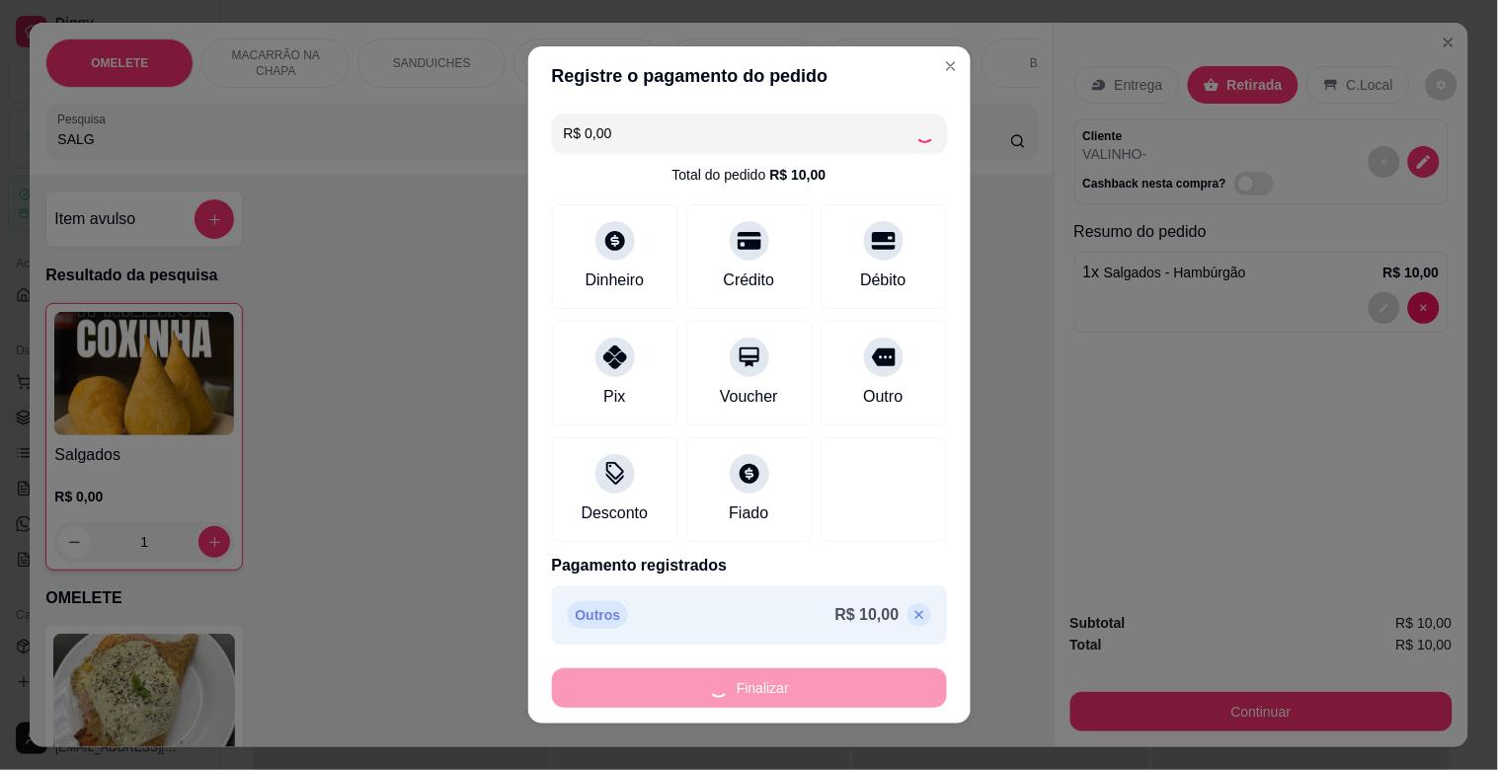
type input "0"
type input "-R$ 10,00"
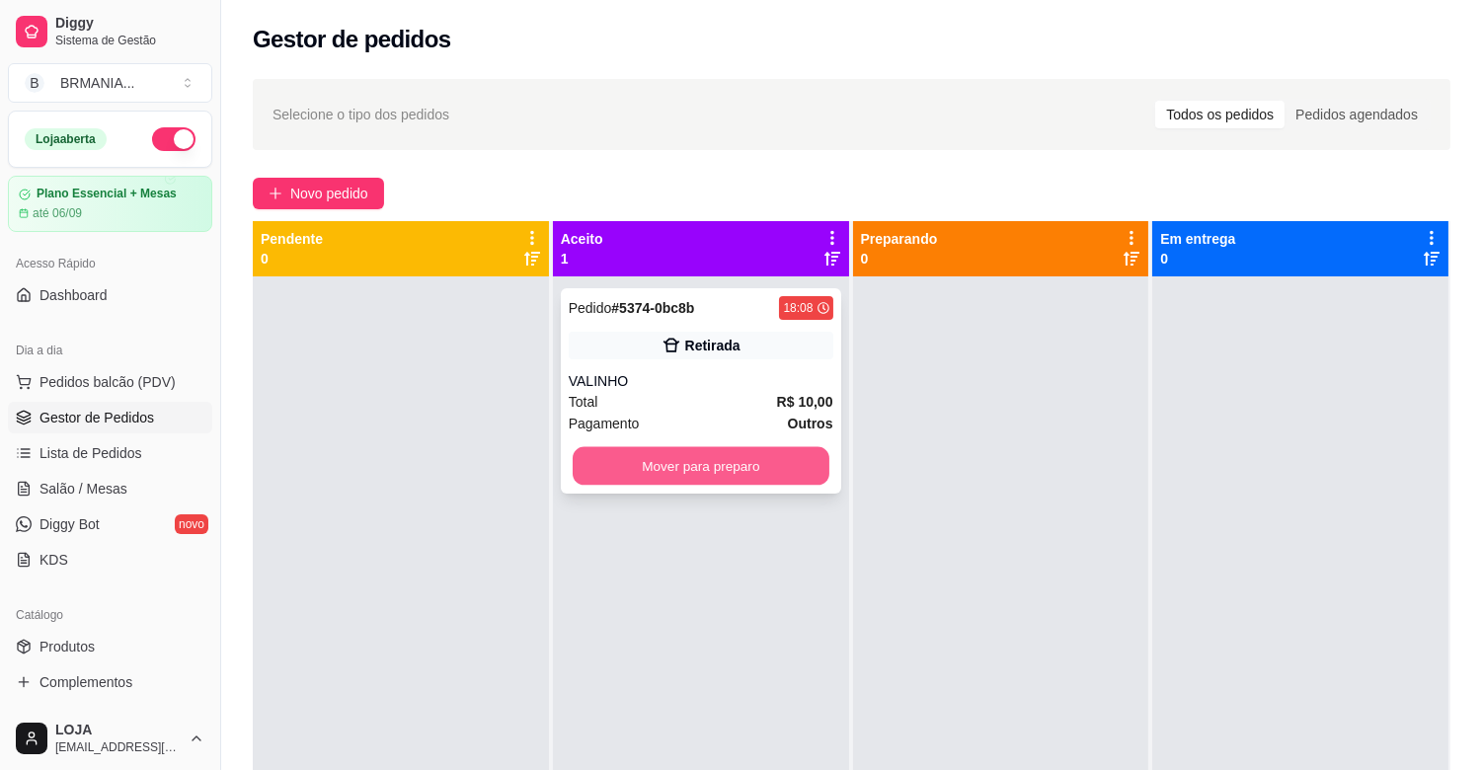
click at [736, 470] on button "Mover para preparo" at bounding box center [701, 466] width 257 height 38
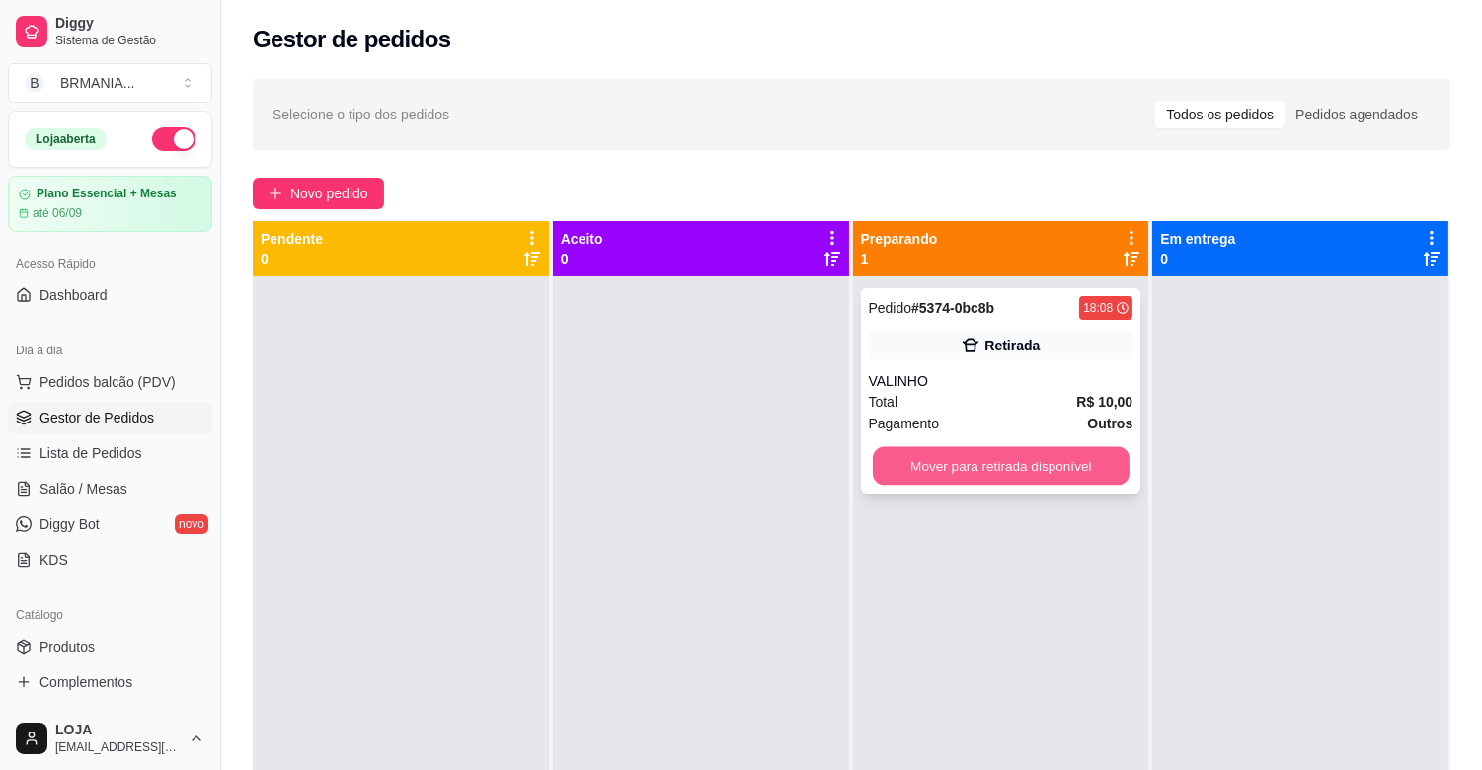
click at [928, 468] on button "Mover para retirada disponível" at bounding box center [1001, 466] width 257 height 38
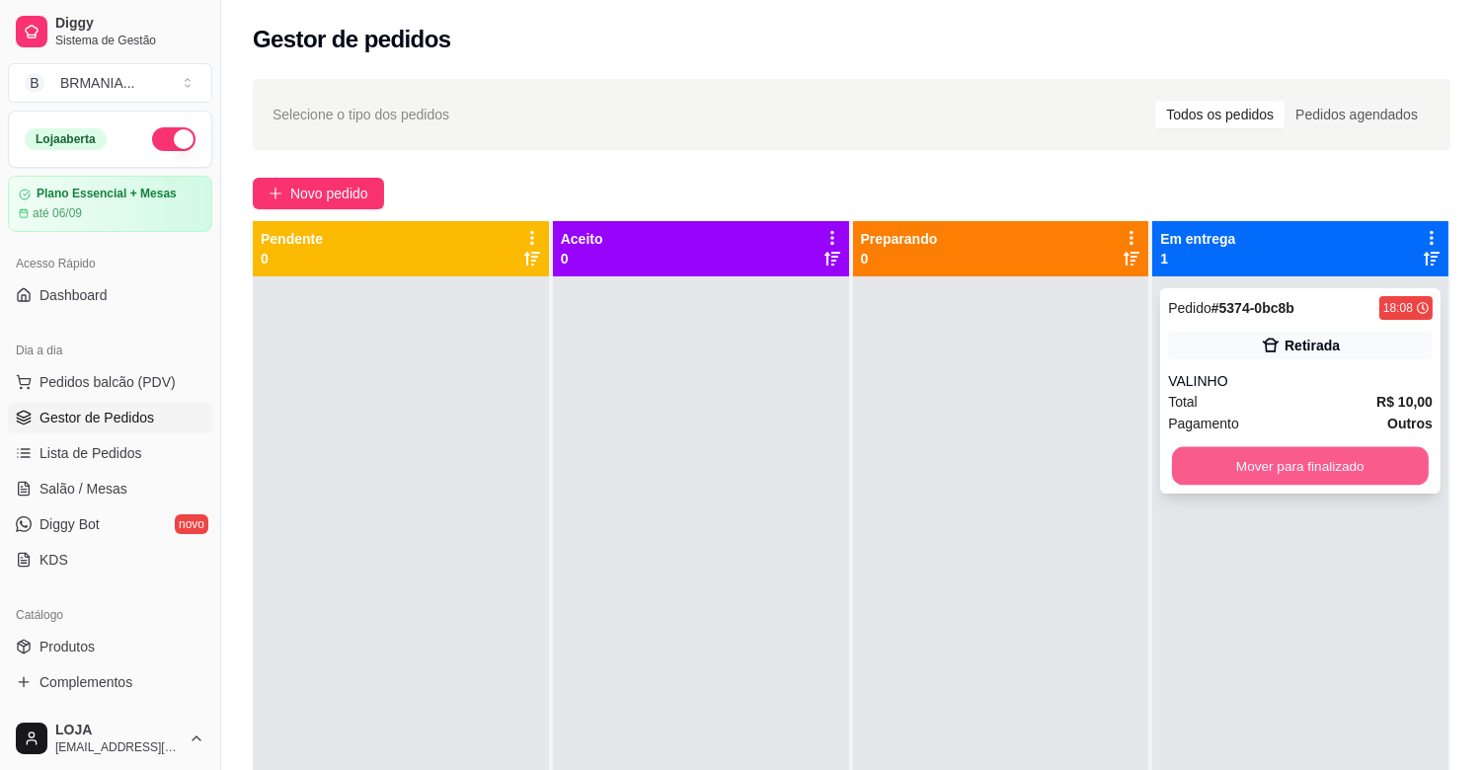
click at [1323, 476] on button "Mover para finalizado" at bounding box center [1300, 466] width 257 height 38
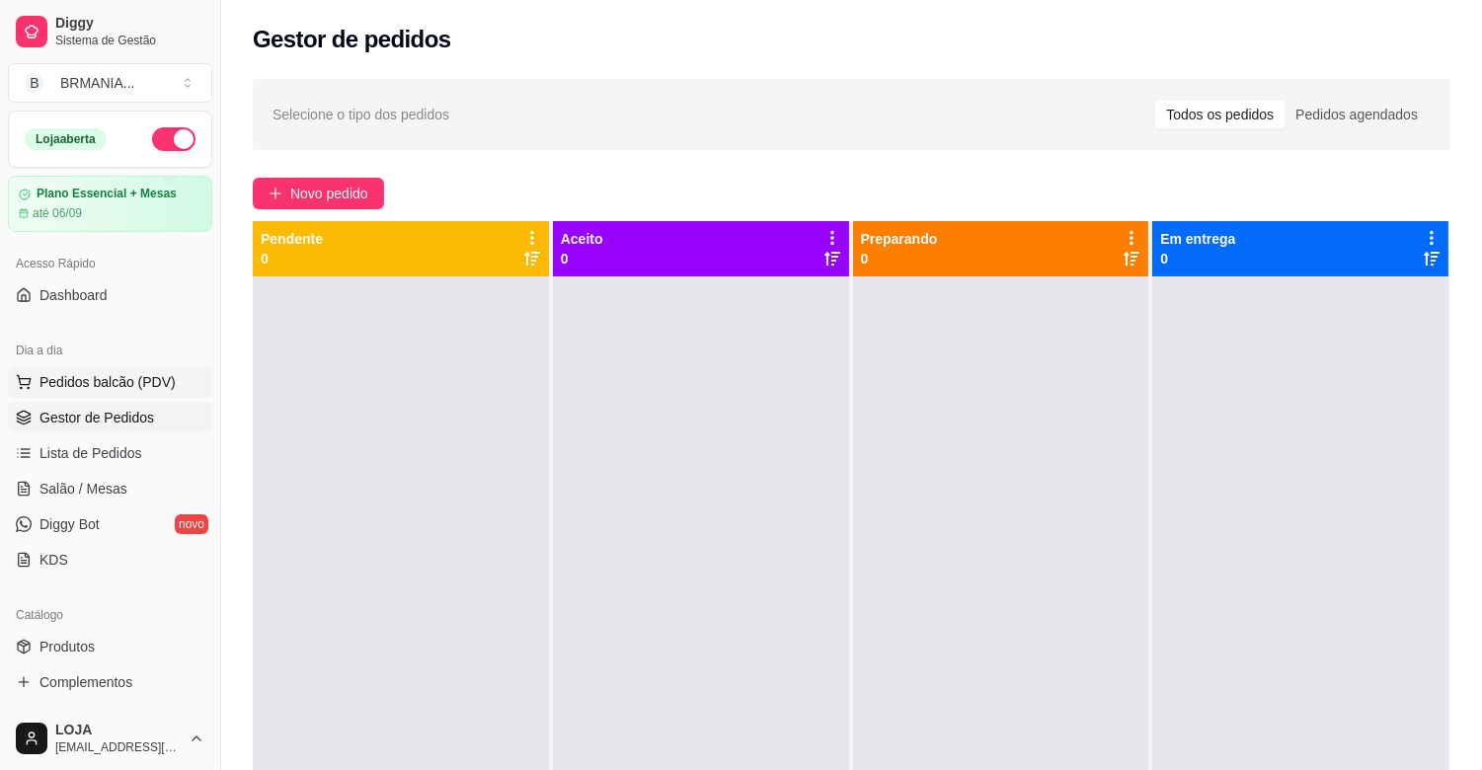
click at [129, 393] on button "Pedidos balcão (PDV)" at bounding box center [110, 382] width 204 height 32
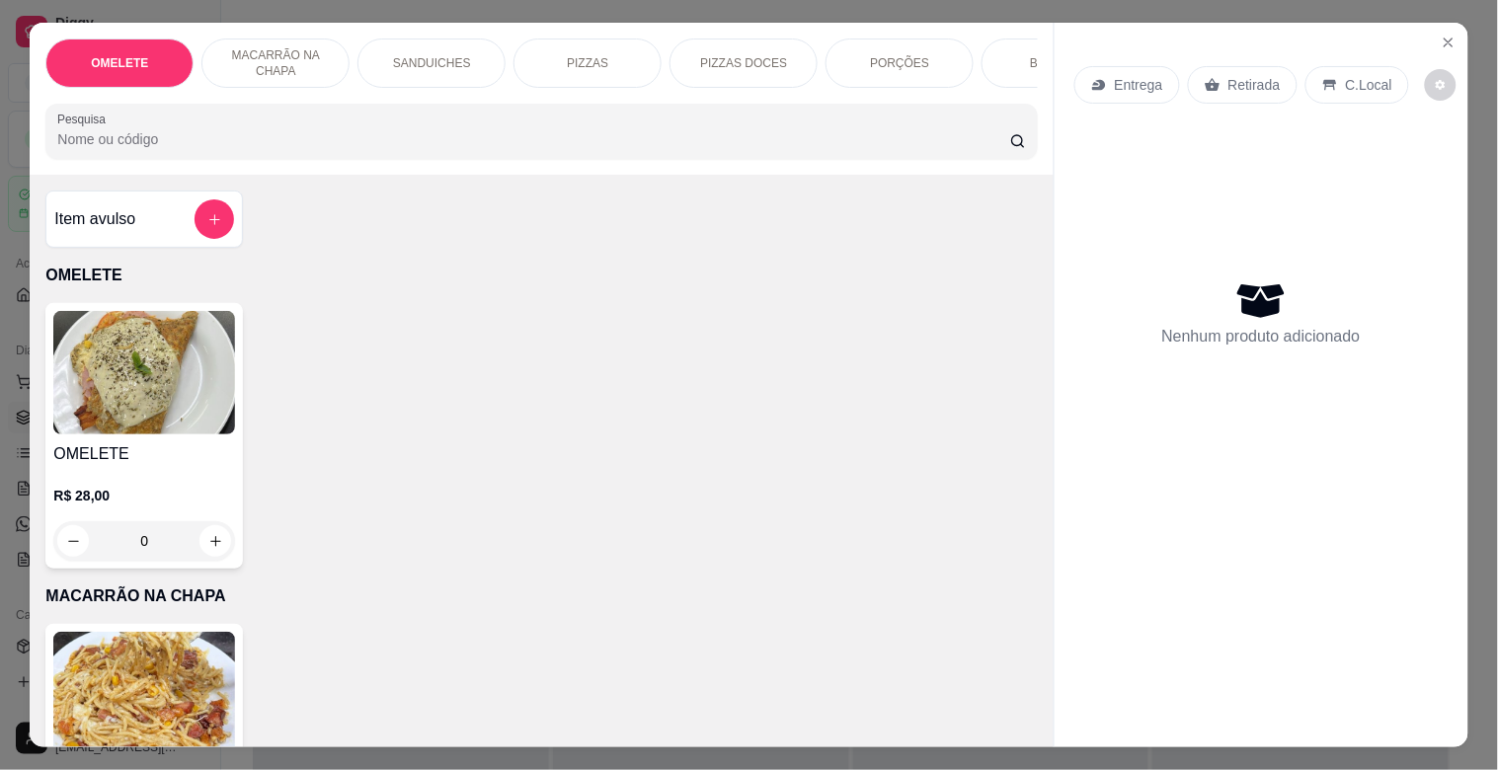
click at [590, 42] on div "PIZZAS" at bounding box center [587, 62] width 148 height 49
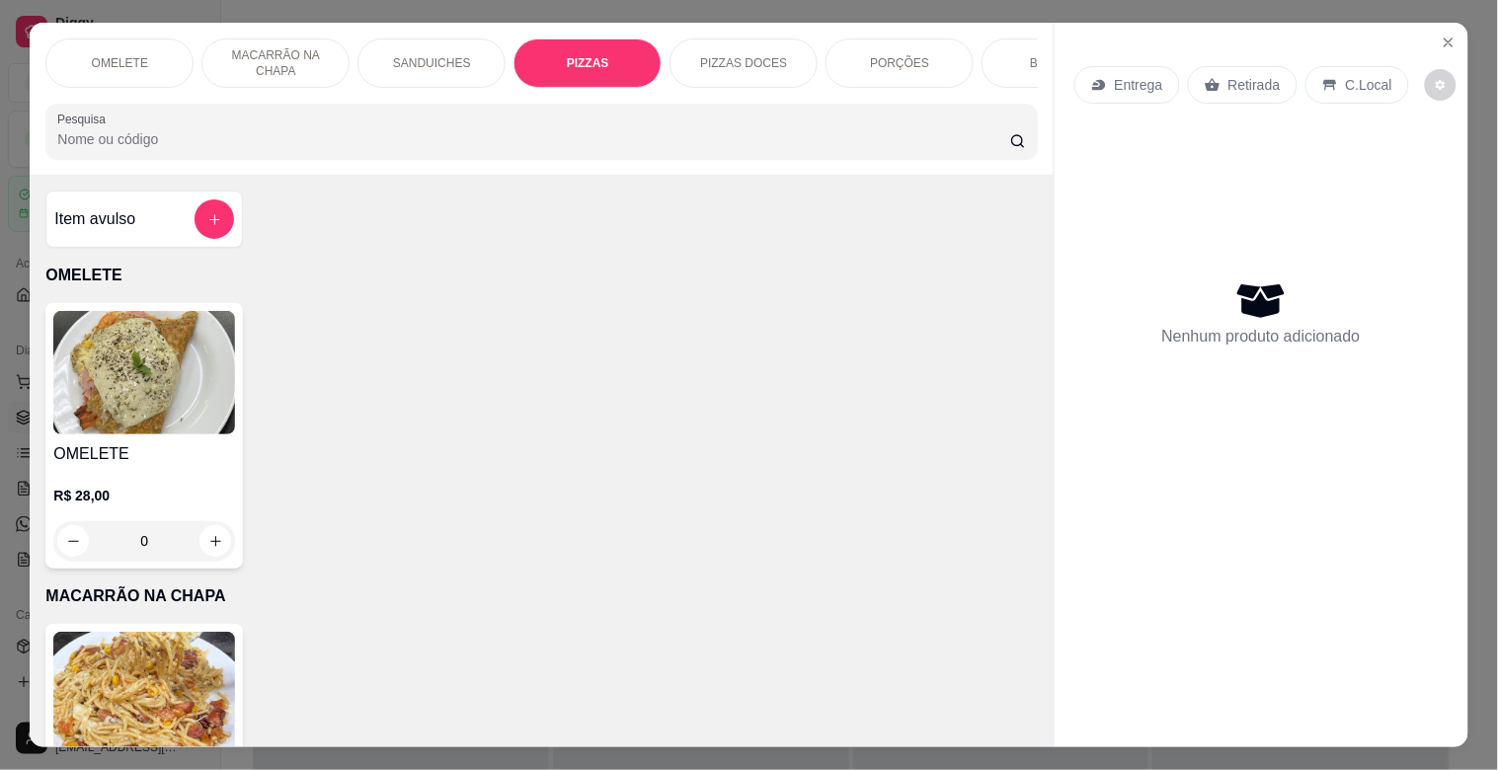
scroll to position [47, 0]
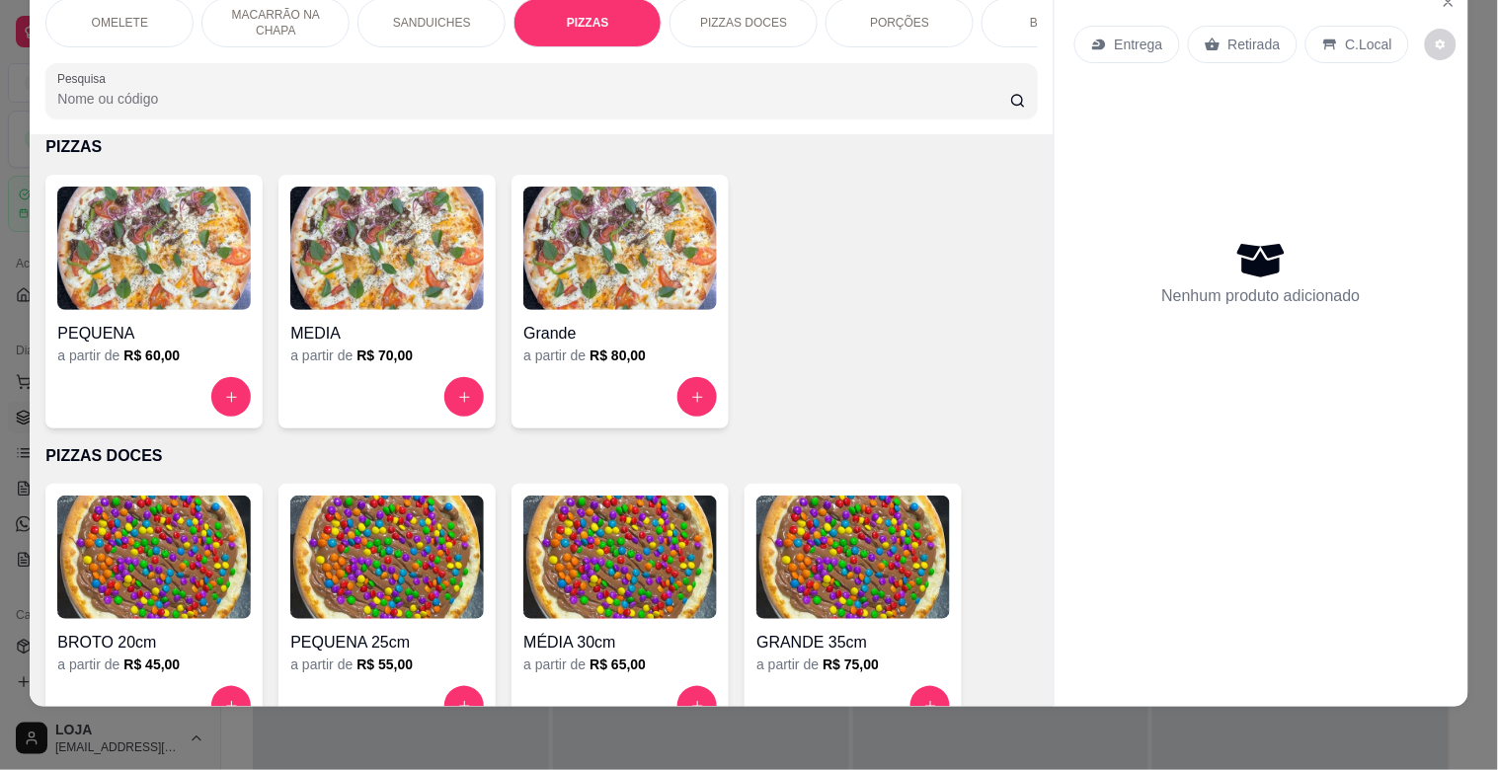
click at [561, 341] on h4 "Grande" at bounding box center [619, 334] width 193 height 24
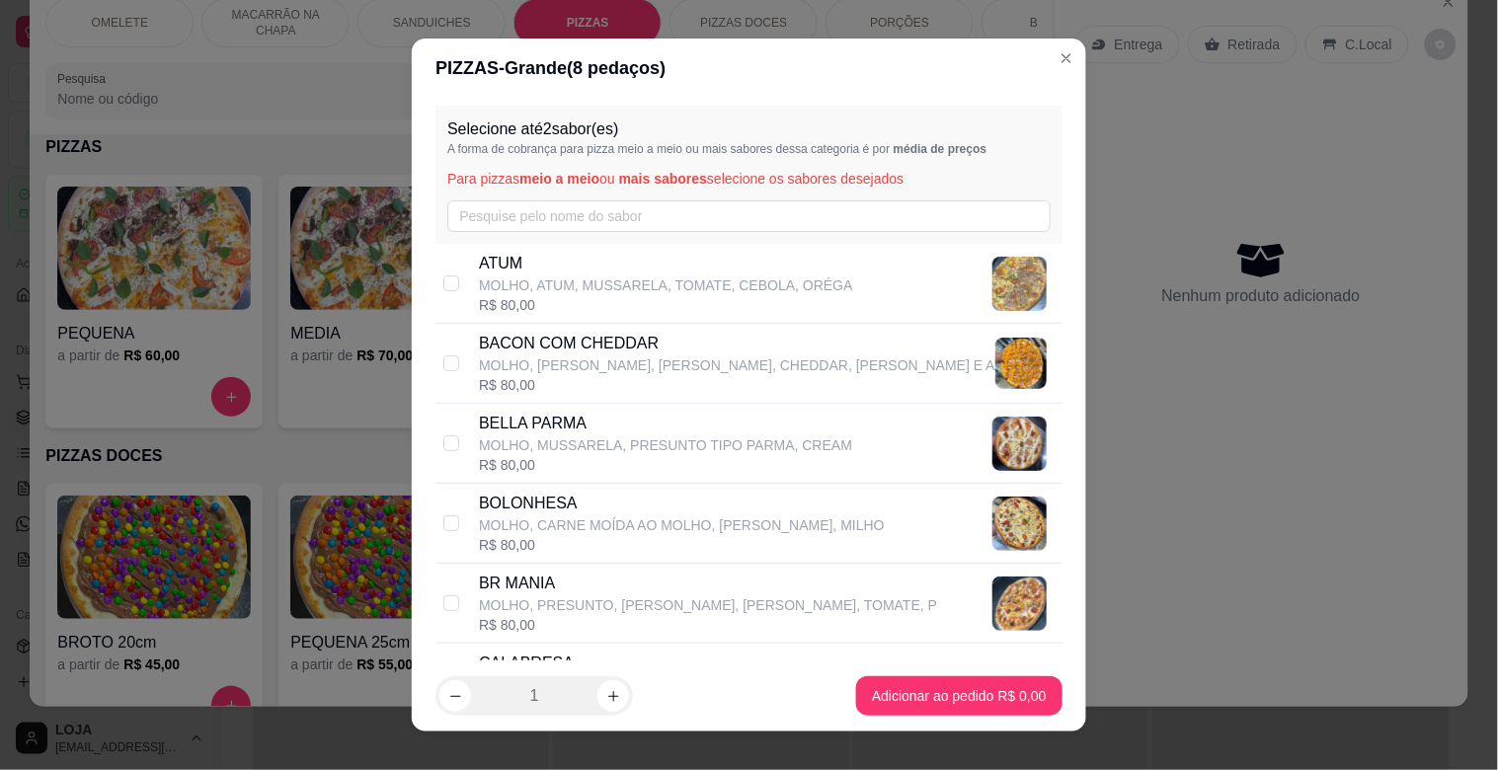
click at [565, 594] on p "BR MANIA" at bounding box center [708, 584] width 458 height 24
checkbox input "true"
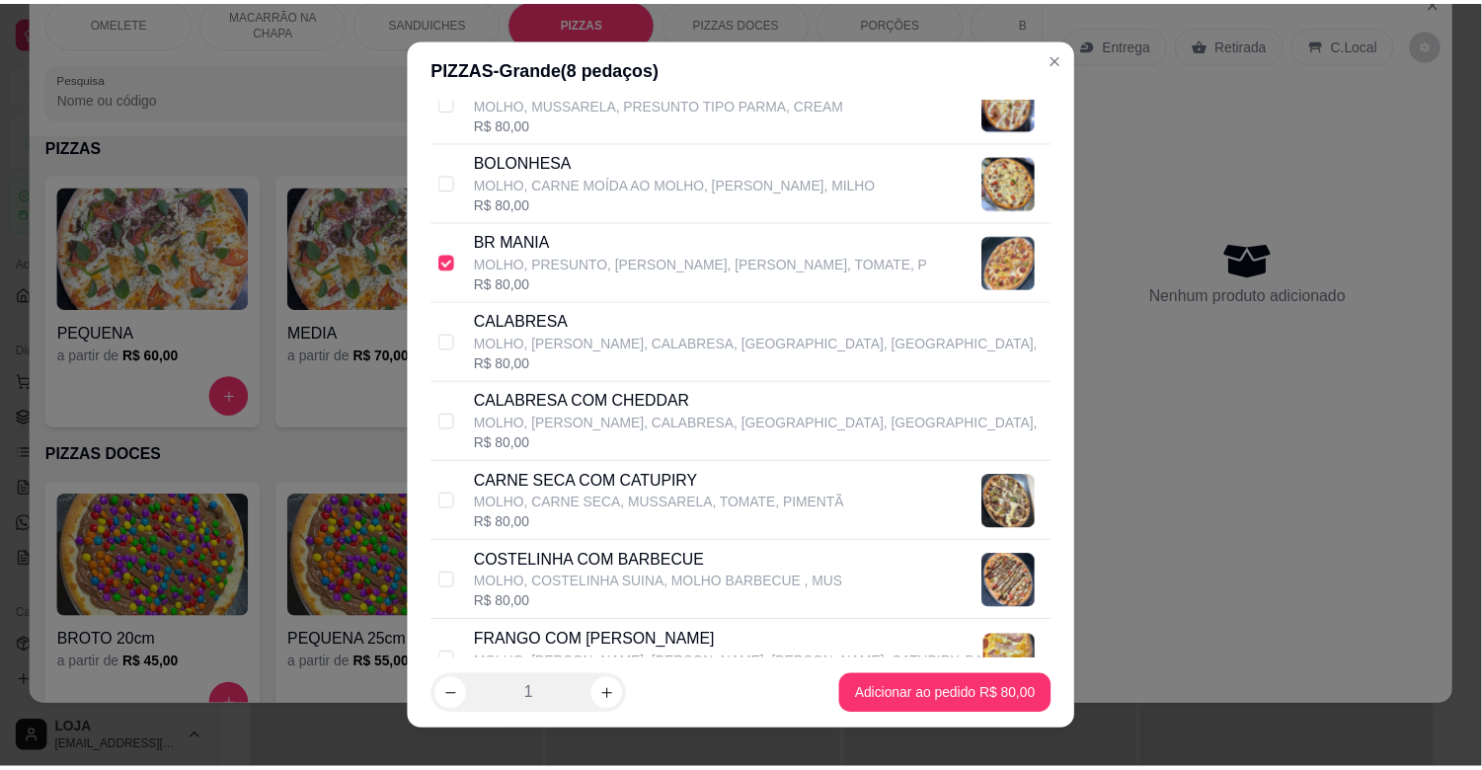
scroll to position [376, 0]
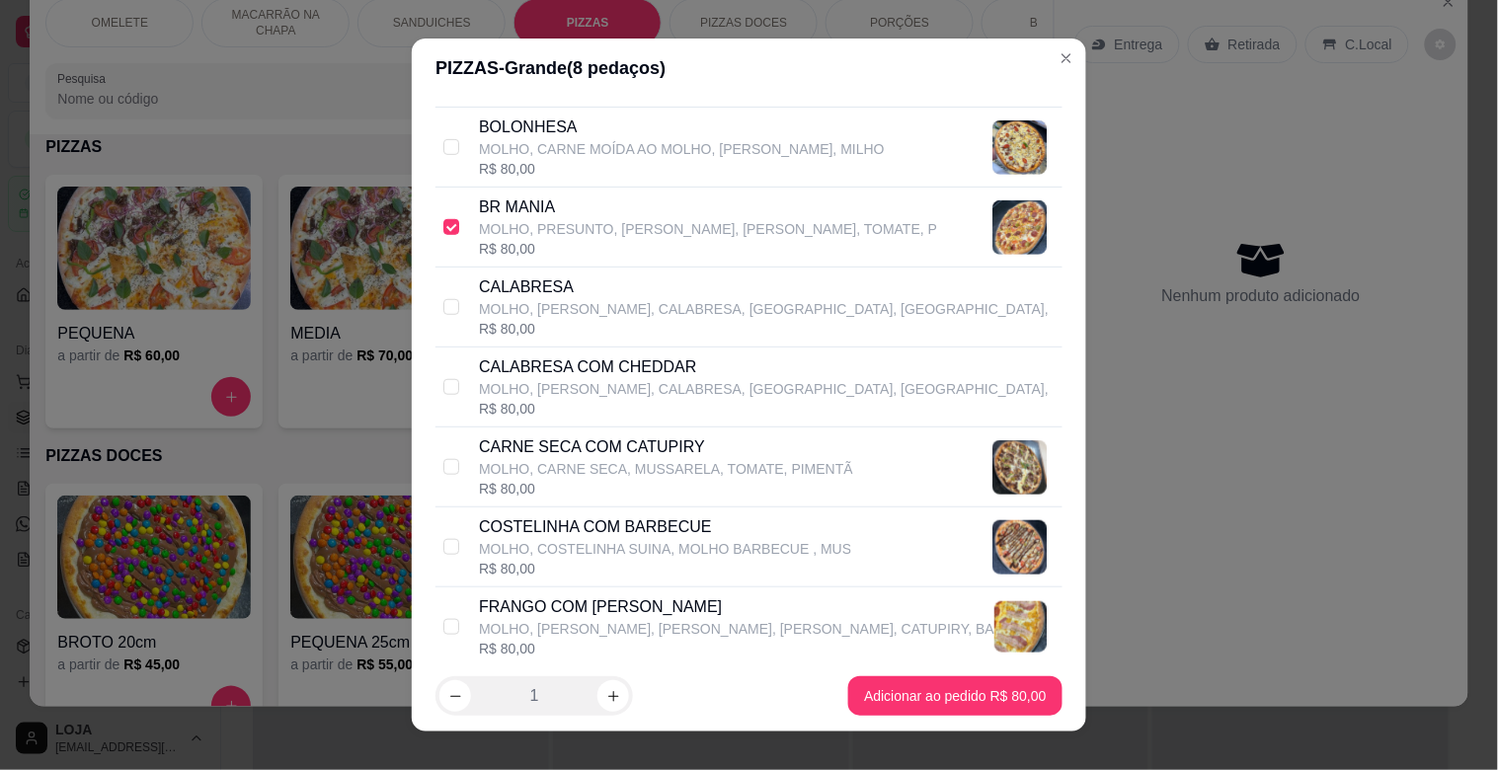
click at [625, 479] on p "MOLHO, CARNE SECA, MUSSARELA, TOMATE, PIMENTÃ" at bounding box center [666, 469] width 374 height 20
checkbox input "true"
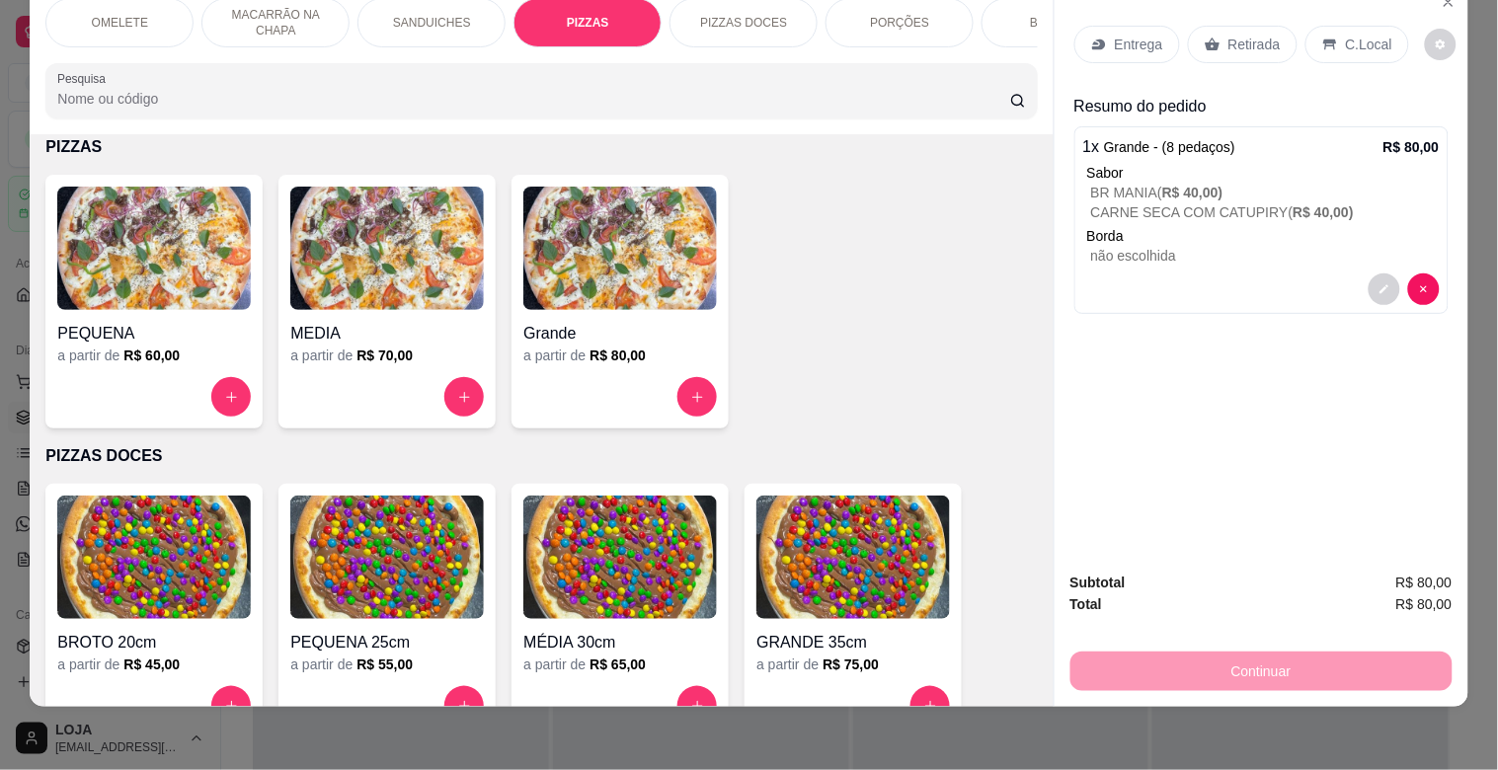
click at [1132, 38] on p "Entrega" at bounding box center [1139, 45] width 48 height 20
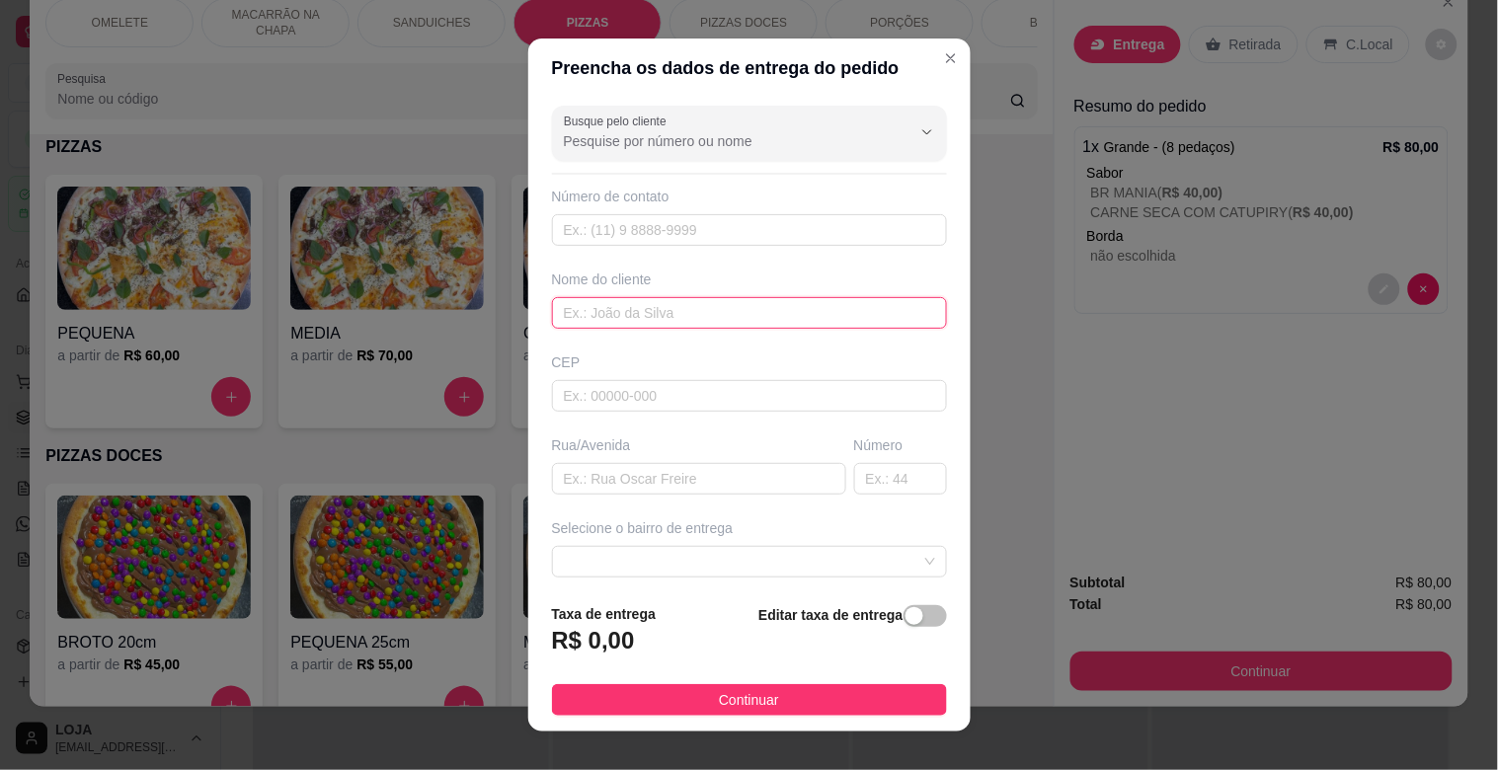
click at [632, 326] on input "text" at bounding box center [749, 313] width 395 height 32
type input "MERYELEN"
click at [652, 241] on input "text" at bounding box center [749, 230] width 395 height 32
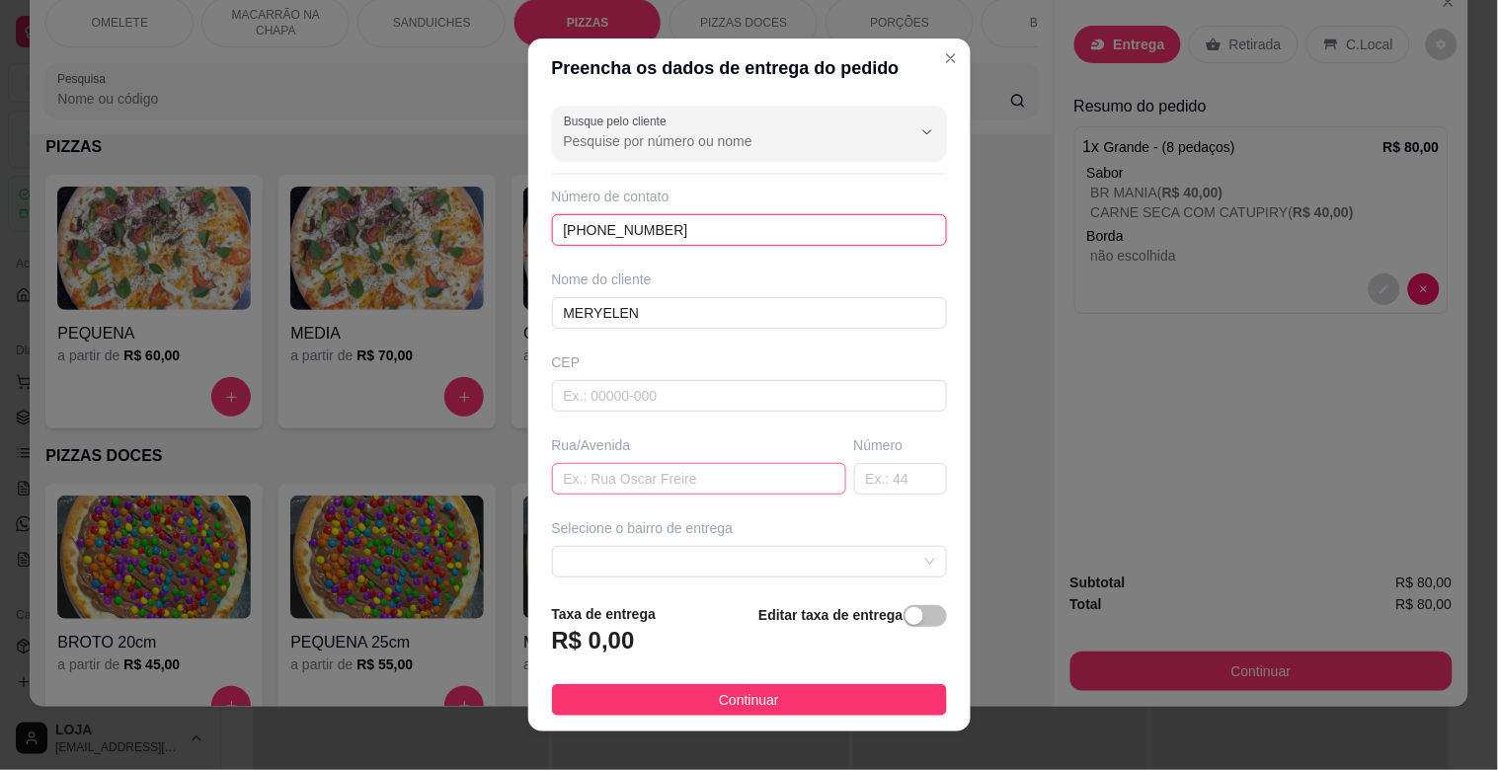
type input "[PHONE_NUMBER]"
click at [603, 479] on input "text" at bounding box center [699, 479] width 294 height 32
type input "TURQUEZA"
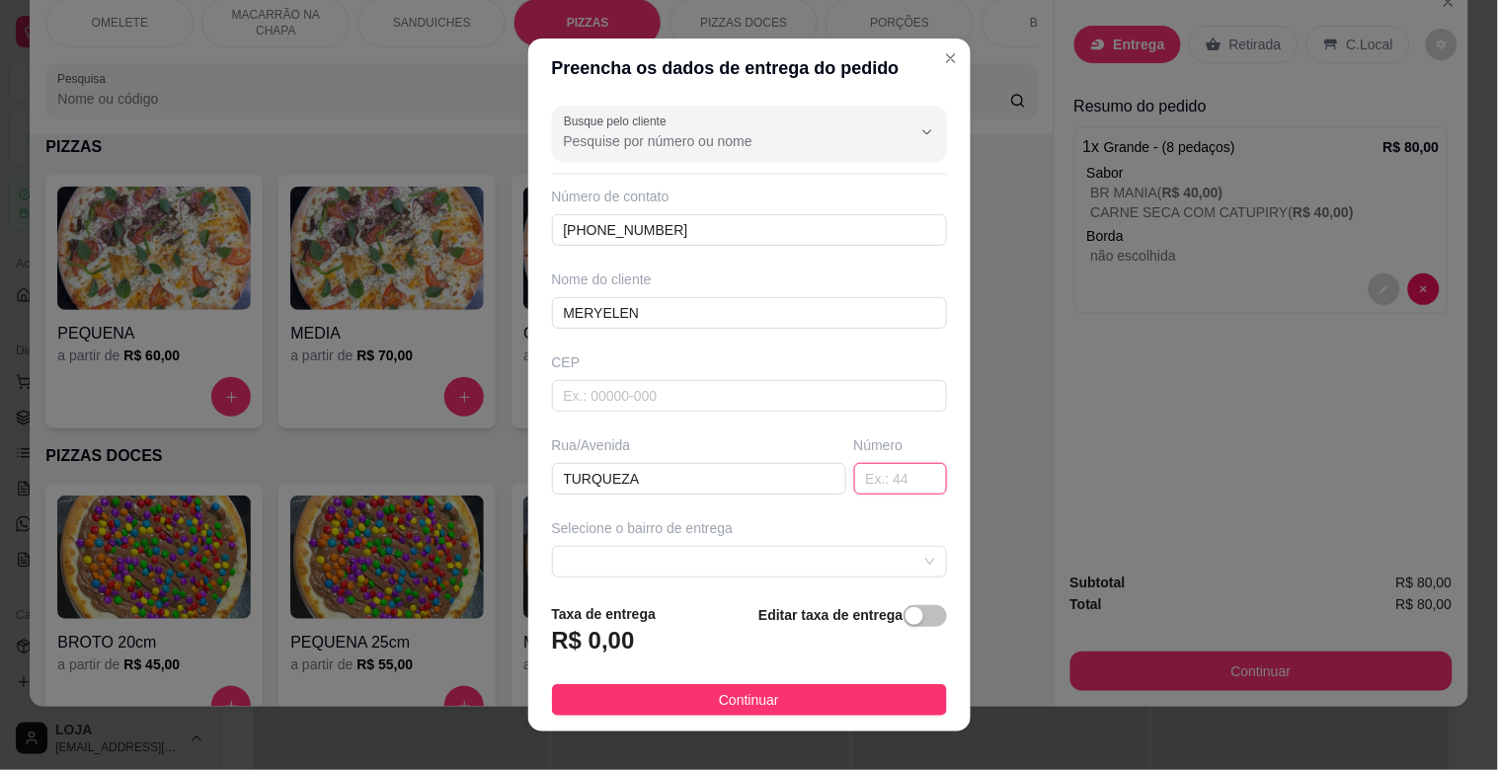
click at [866, 487] on input "text" at bounding box center [900, 479] width 93 height 32
click at [737, 557] on span at bounding box center [749, 562] width 371 height 30
type input "220"
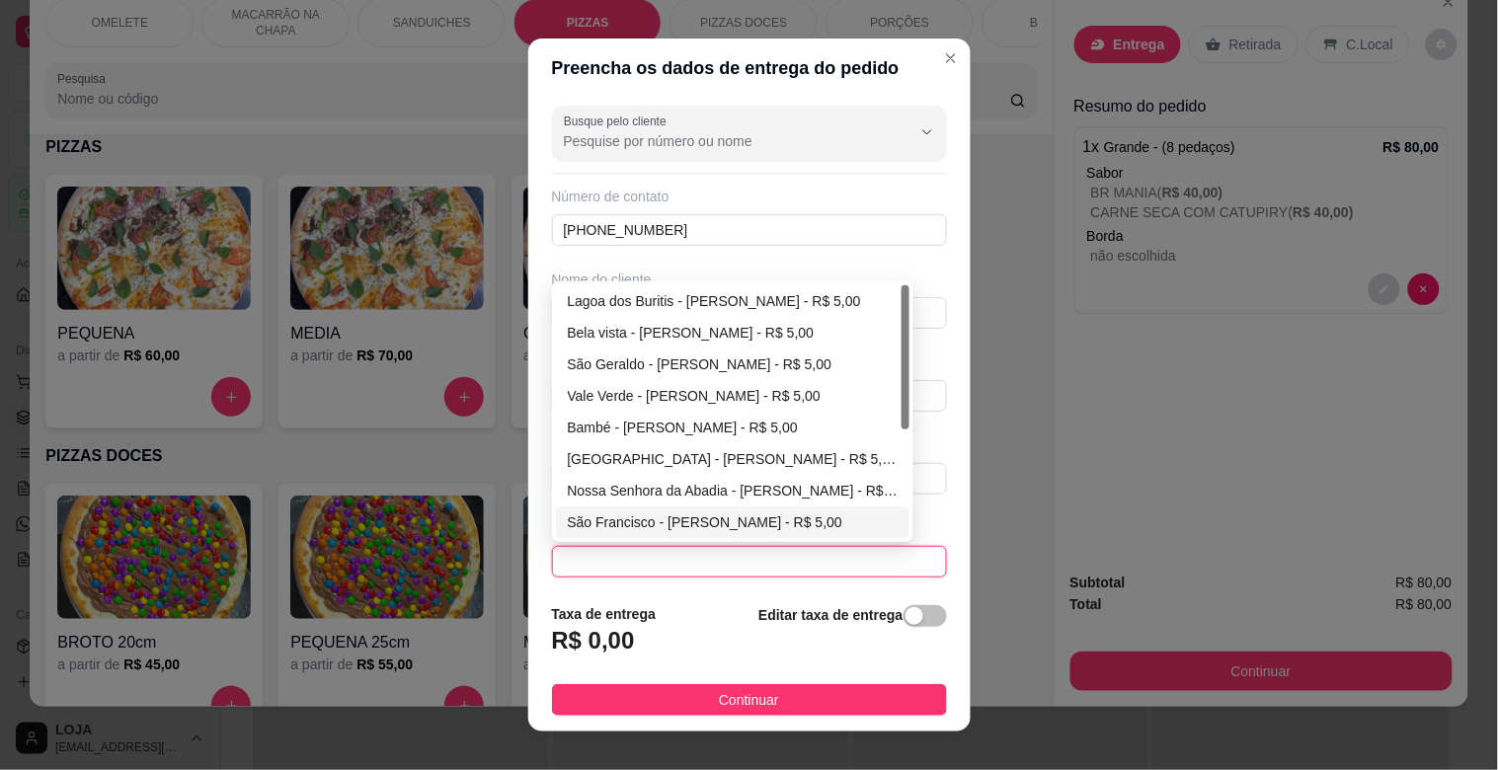
click at [653, 521] on div "São Francisco - [PERSON_NAME] - R$ 5,00" at bounding box center [733, 522] width 331 height 22
type input "[PERSON_NAME]"
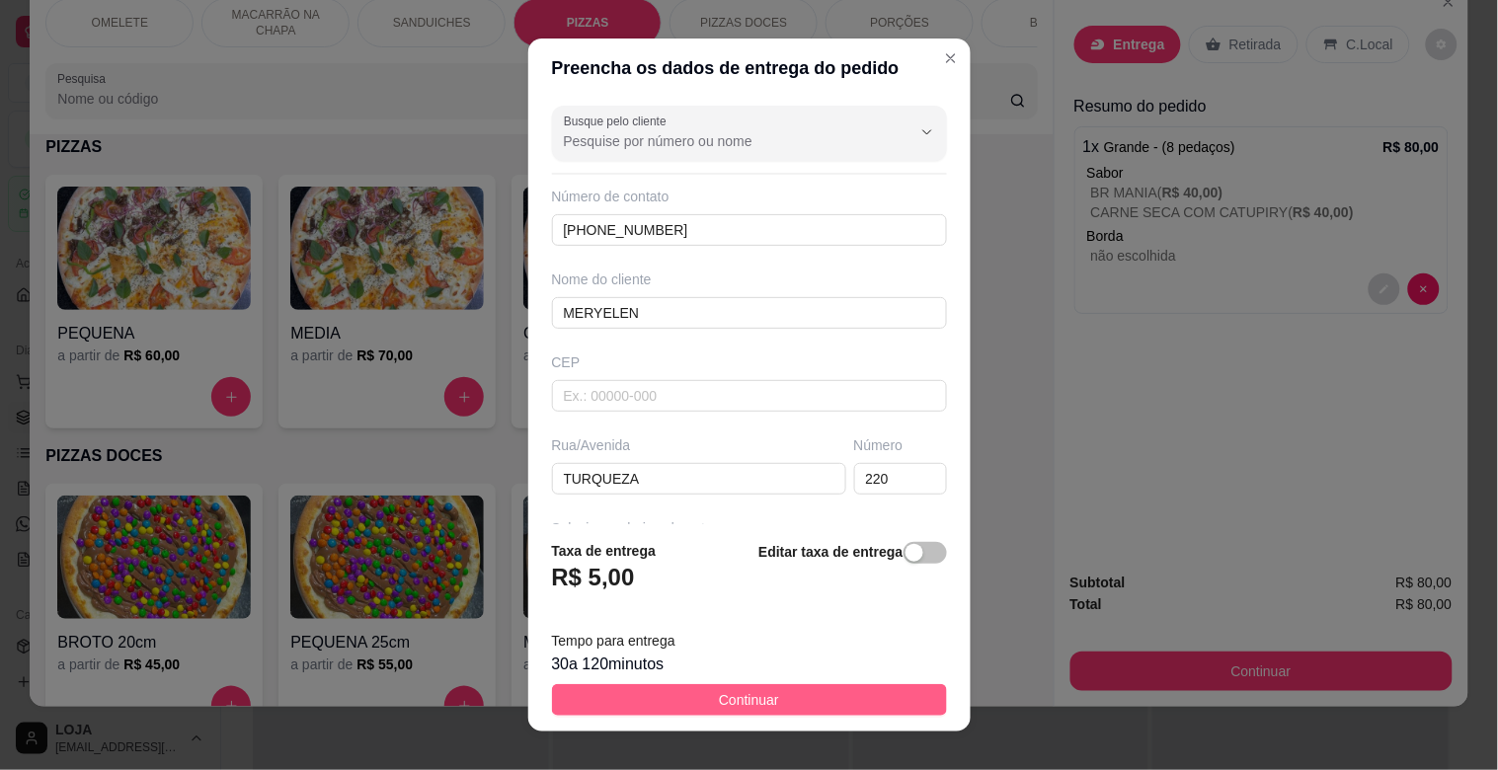
click at [765, 692] on button "Continuar" at bounding box center [749, 700] width 395 height 32
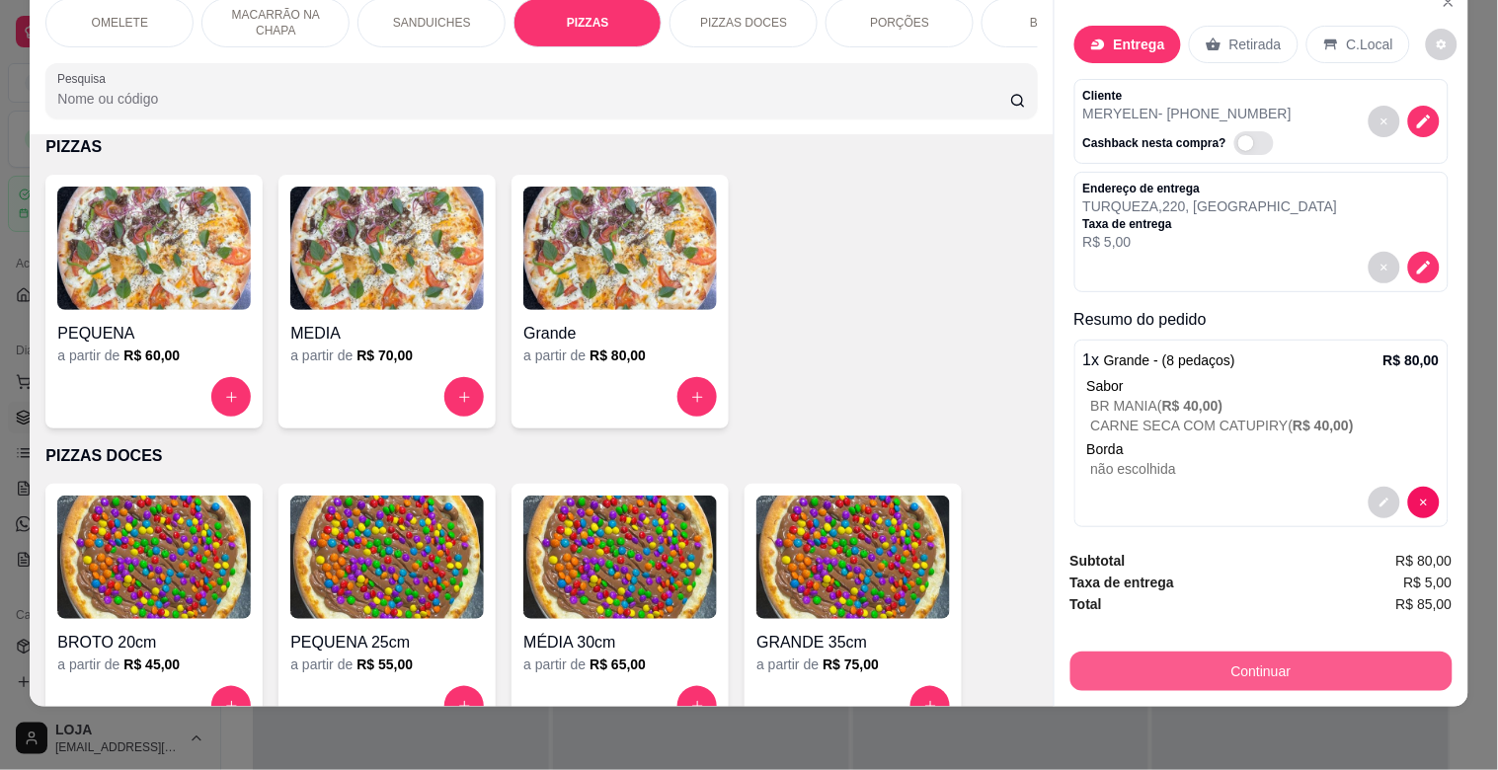
click at [1252, 659] on button "Continuar" at bounding box center [1261, 671] width 382 height 39
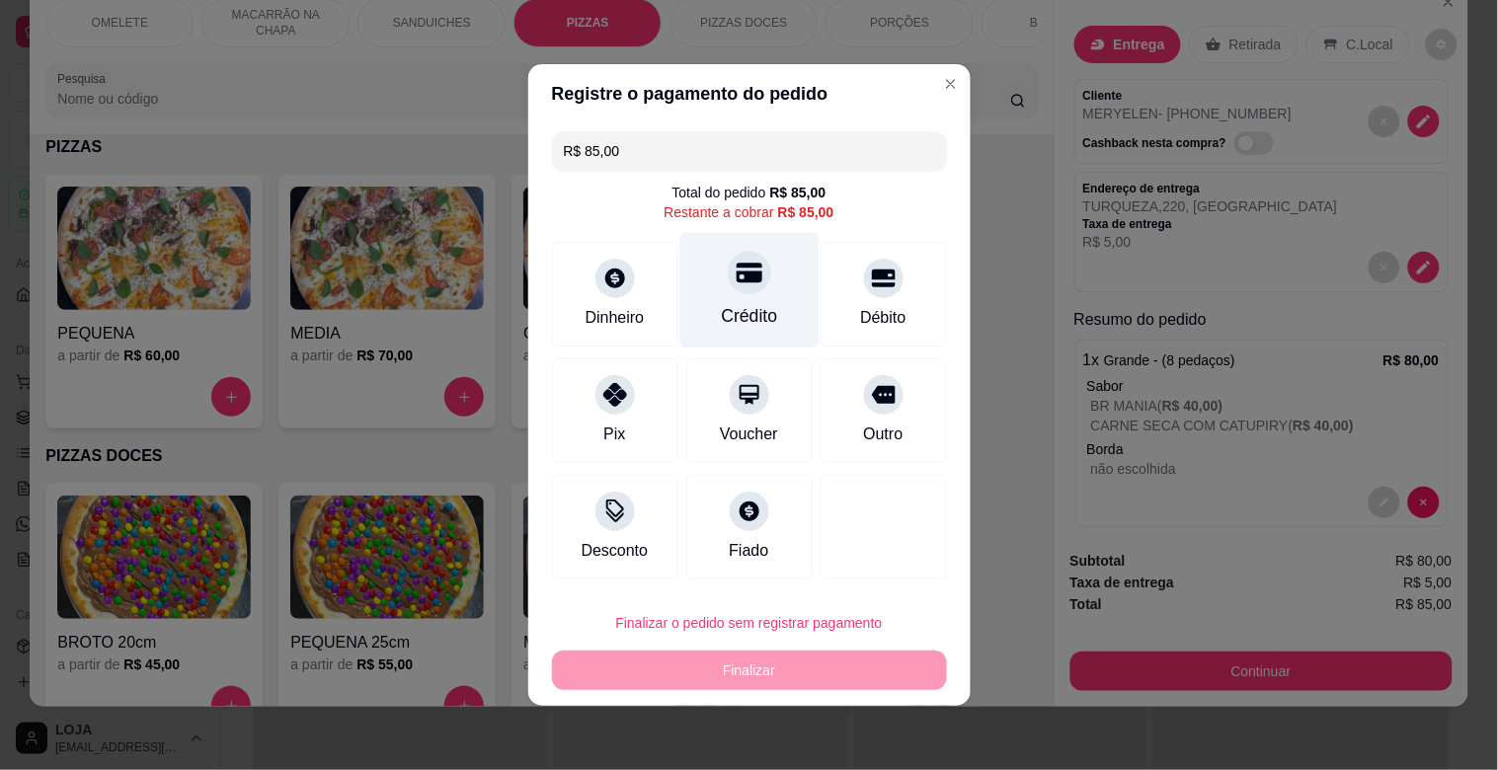
click at [747, 258] on div at bounding box center [749, 272] width 43 height 43
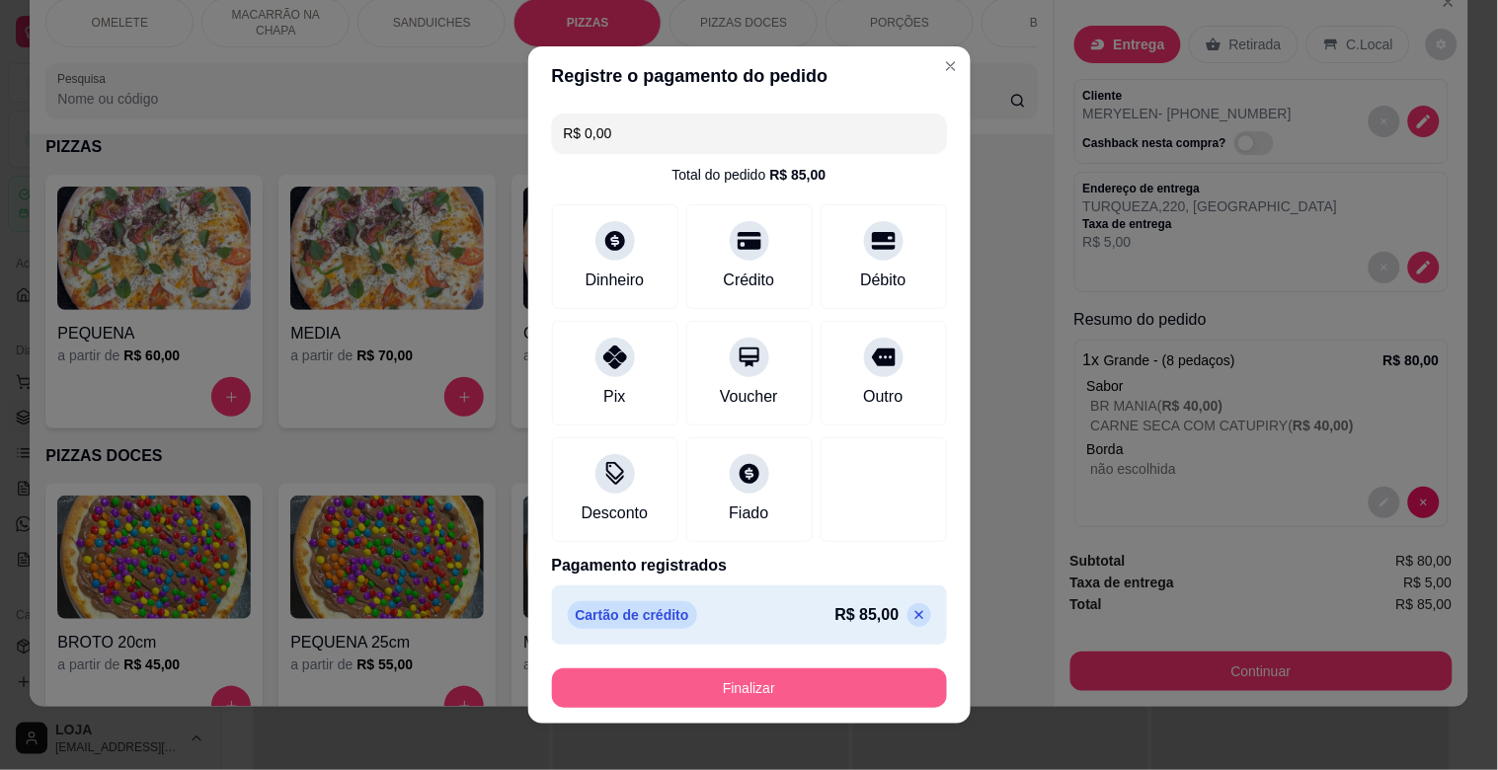
click at [801, 685] on button "Finalizar" at bounding box center [749, 687] width 395 height 39
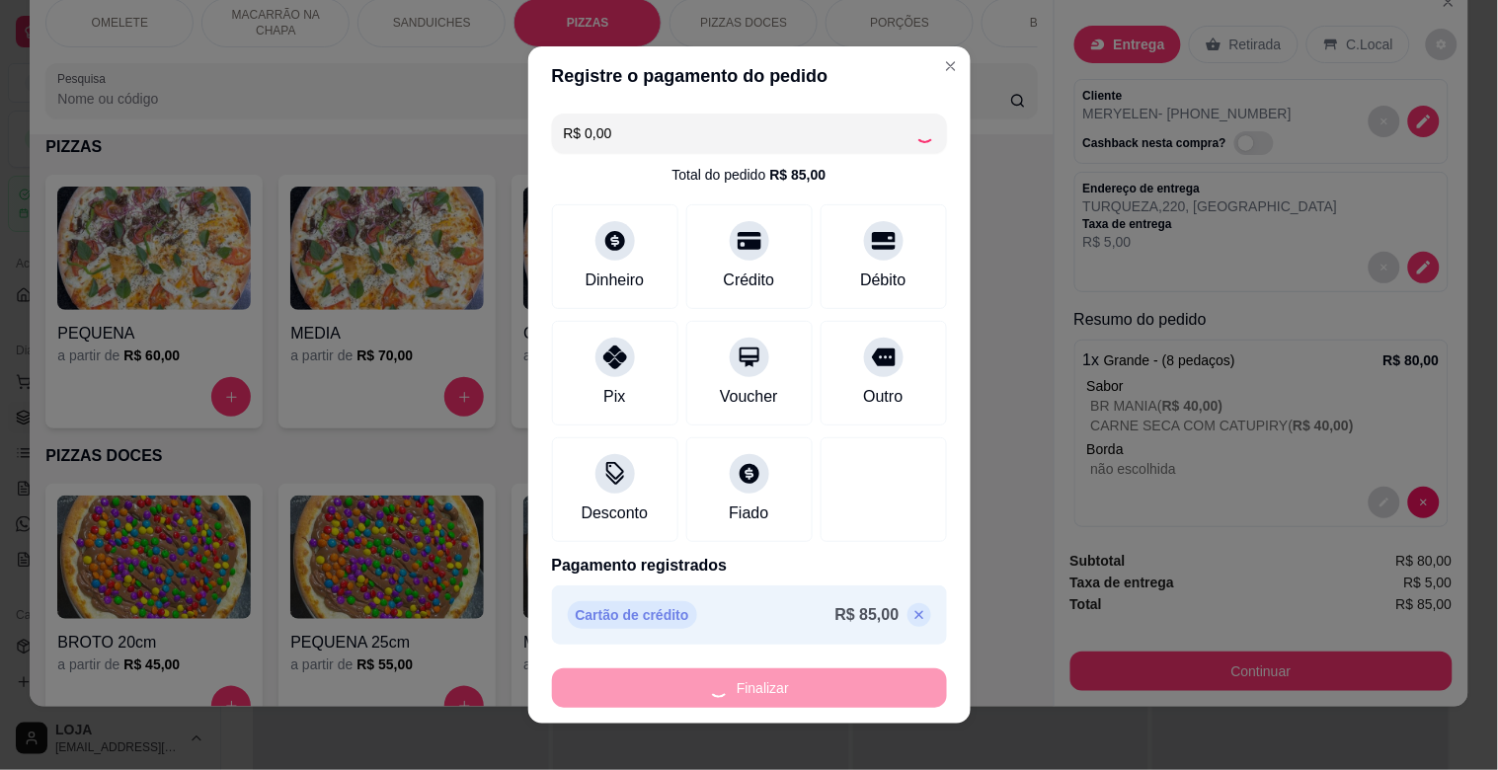
type input "-R$ 85,00"
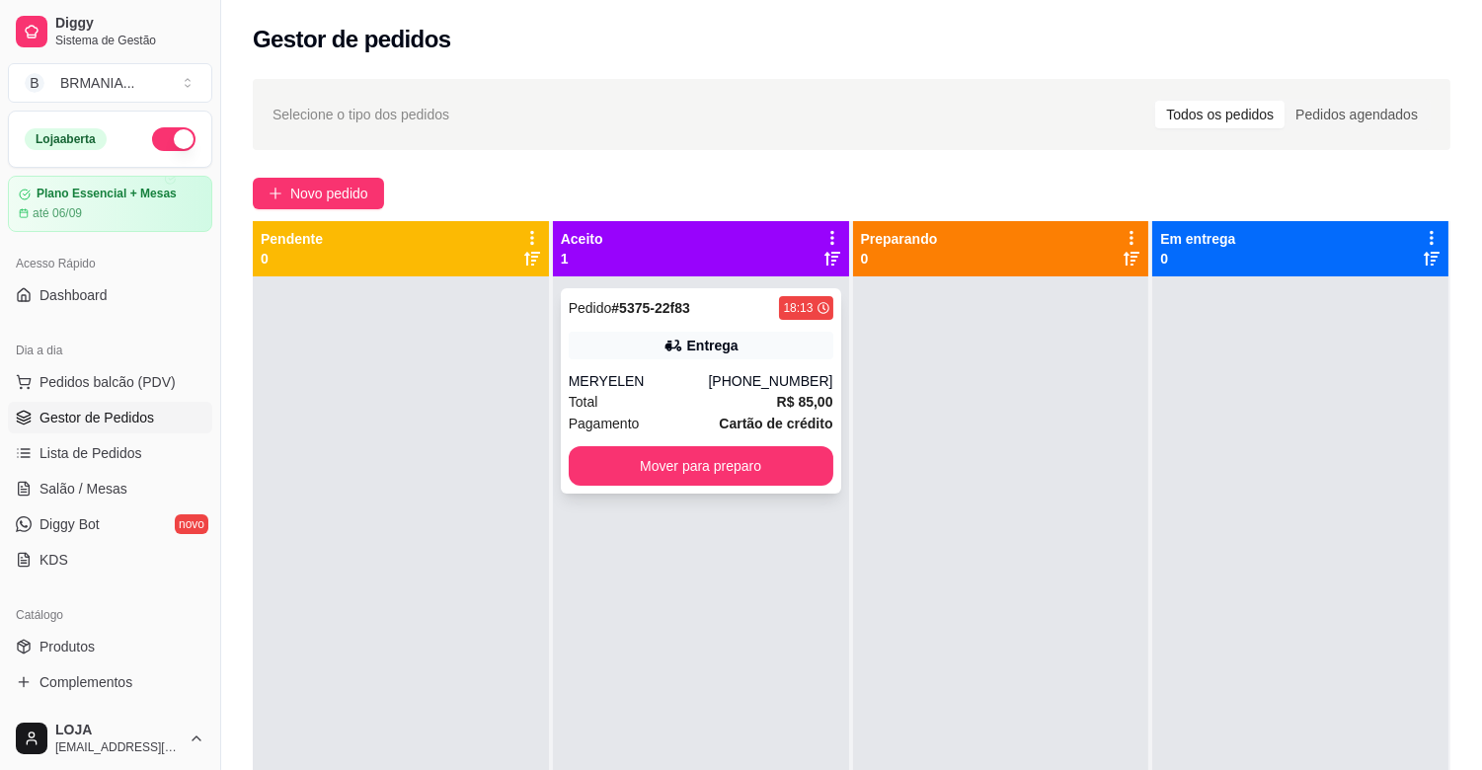
click at [686, 397] on div "Total R$ 85,00" at bounding box center [701, 402] width 265 height 22
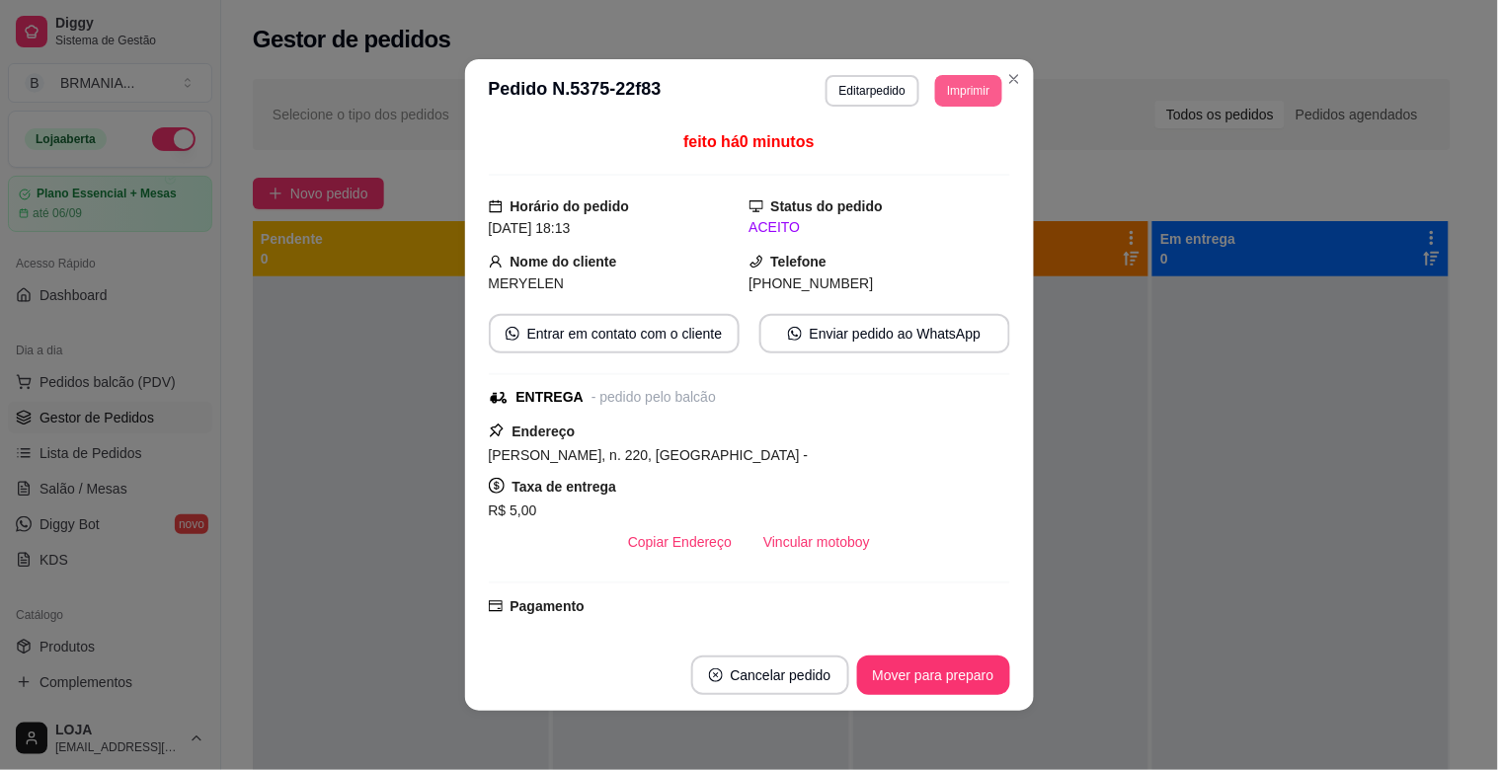
click at [949, 89] on button "Imprimir" at bounding box center [968, 91] width 66 height 32
click at [941, 150] on button "IMPRESSORA" at bounding box center [924, 161] width 143 height 32
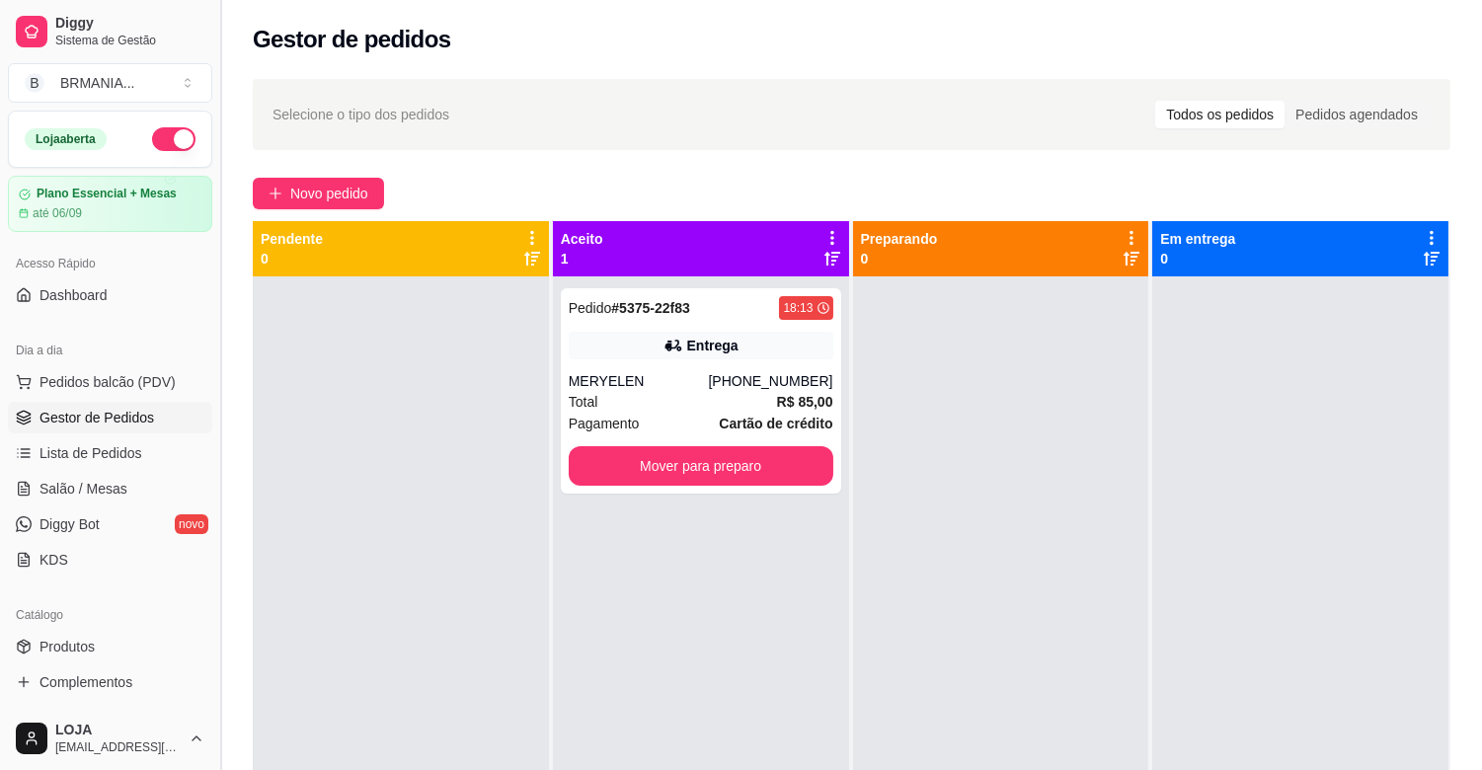
click at [212, 371] on button "Toggle Sidebar" at bounding box center [220, 385] width 16 height 770
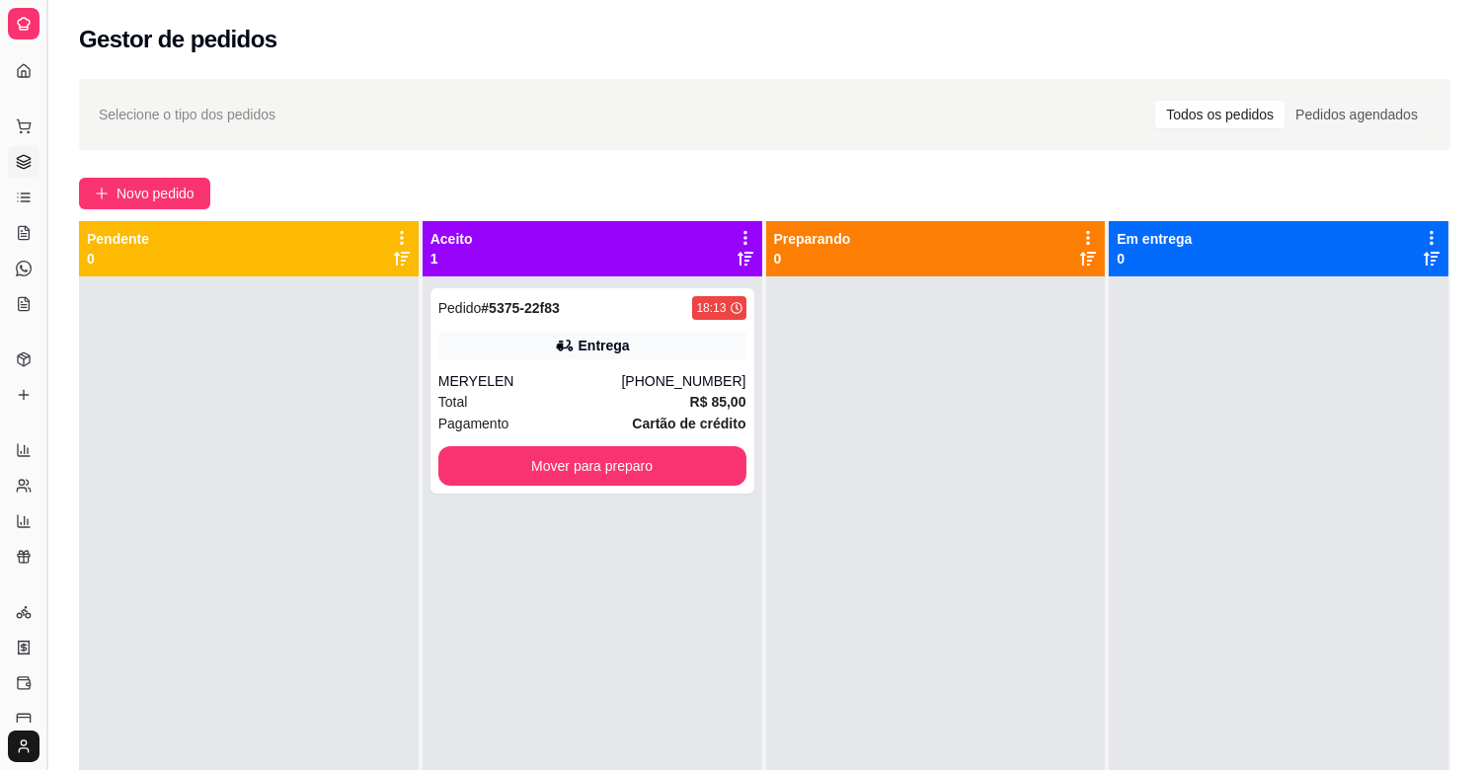
click at [45, 370] on button "Toggle Sidebar" at bounding box center [46, 385] width 16 height 770
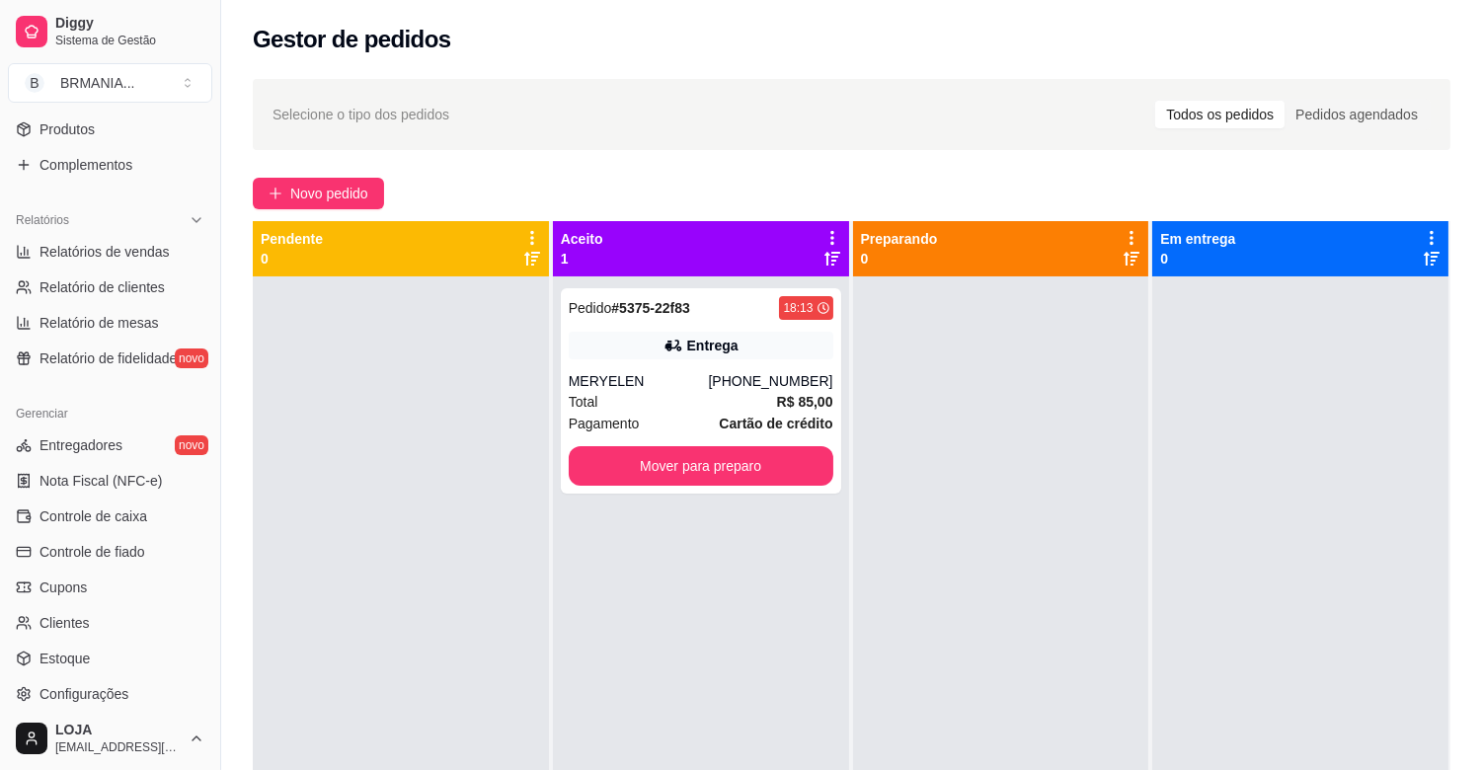
scroll to position [650, 0]
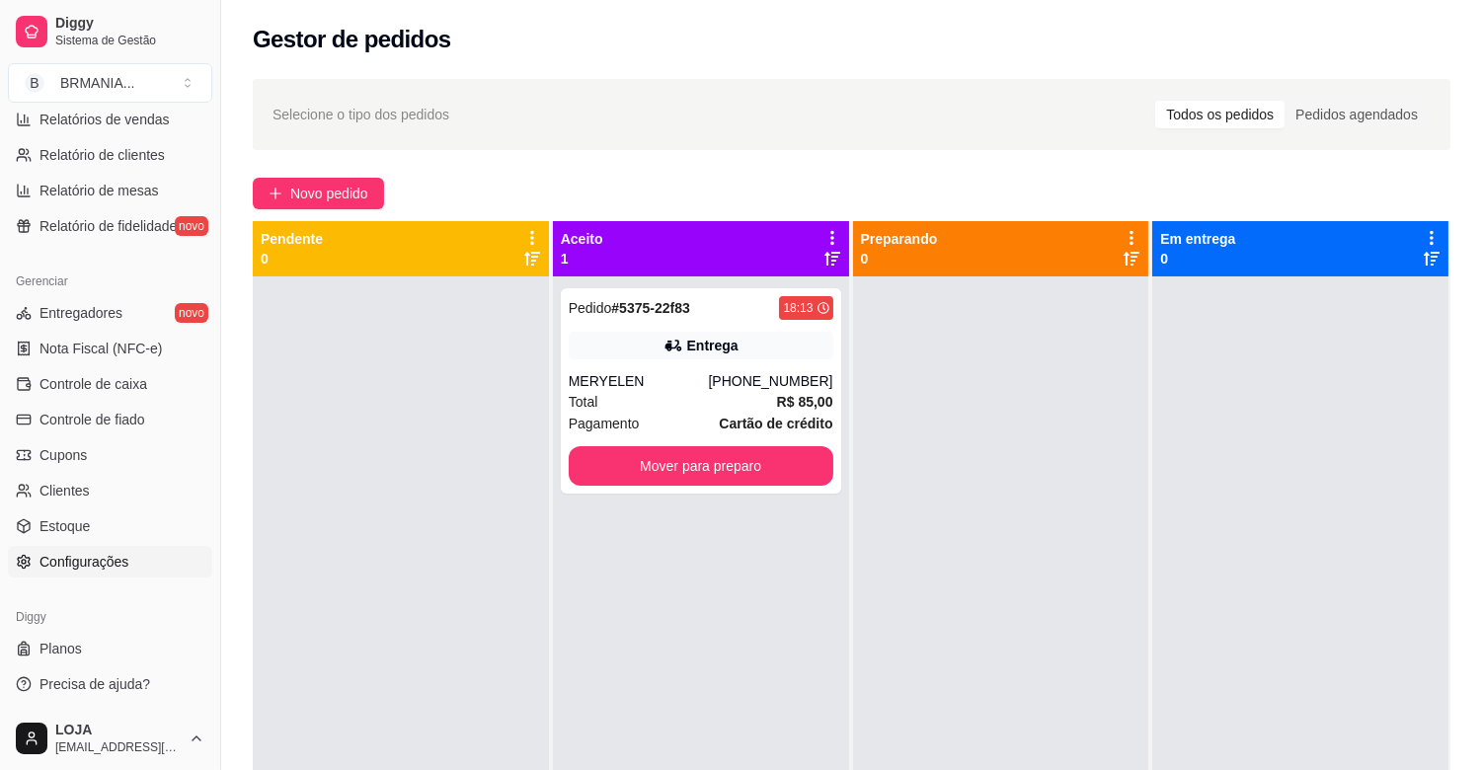
click at [94, 552] on span "Configurações" at bounding box center [83, 562] width 89 height 20
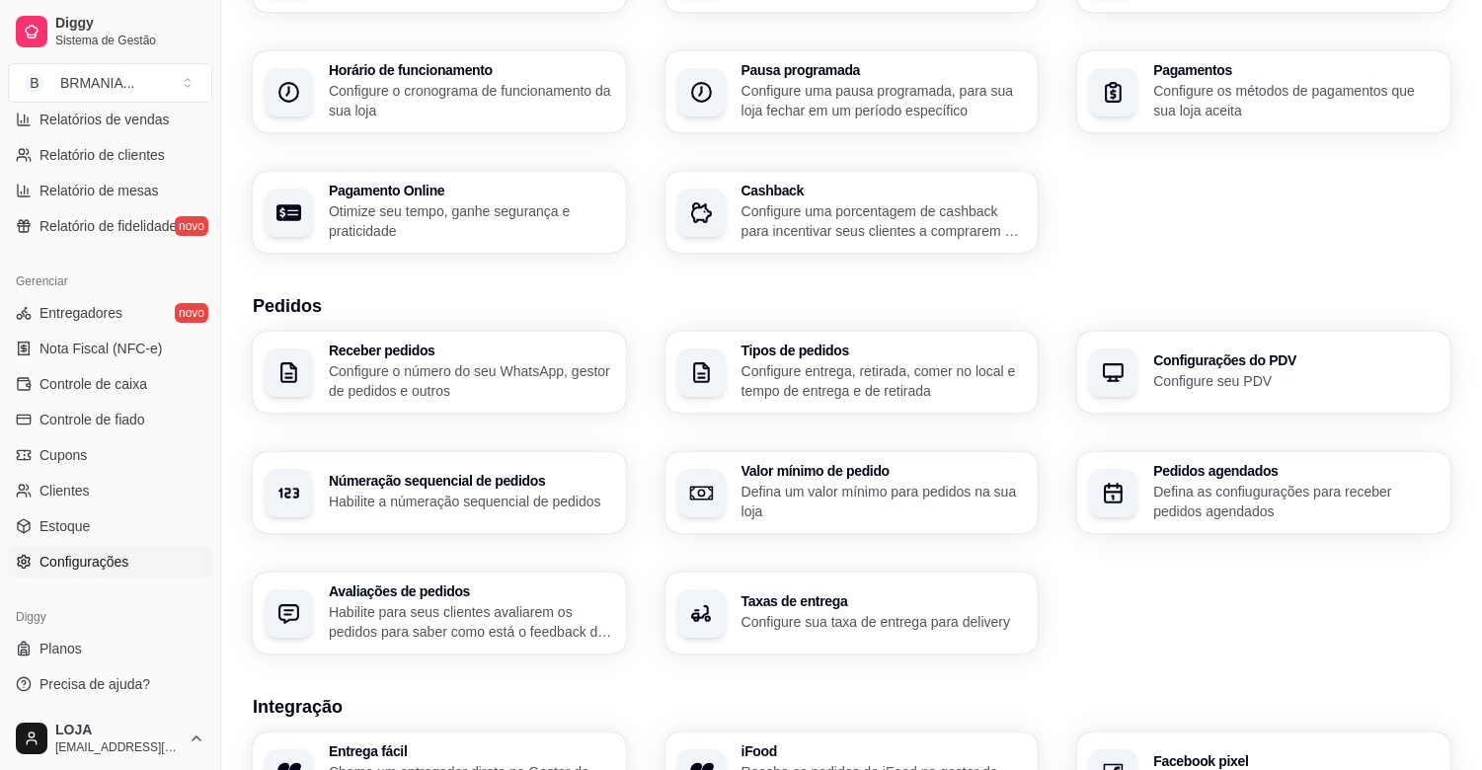
scroll to position [185, 0]
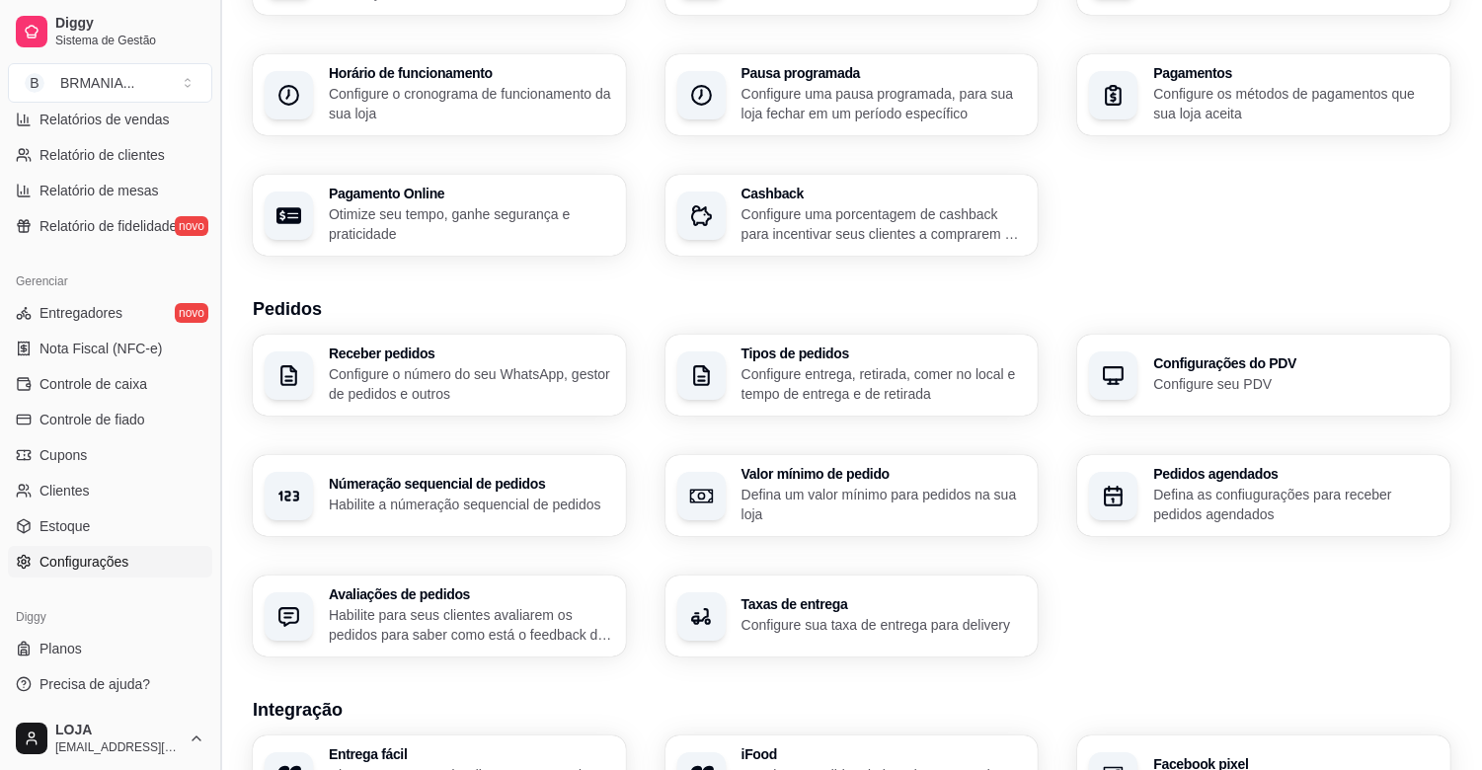
drag, startPoint x: 221, startPoint y: 492, endPoint x: 211, endPoint y: 287, distance: 204.6
click at [212, 287] on button "Toggle Sidebar" at bounding box center [220, 385] width 16 height 770
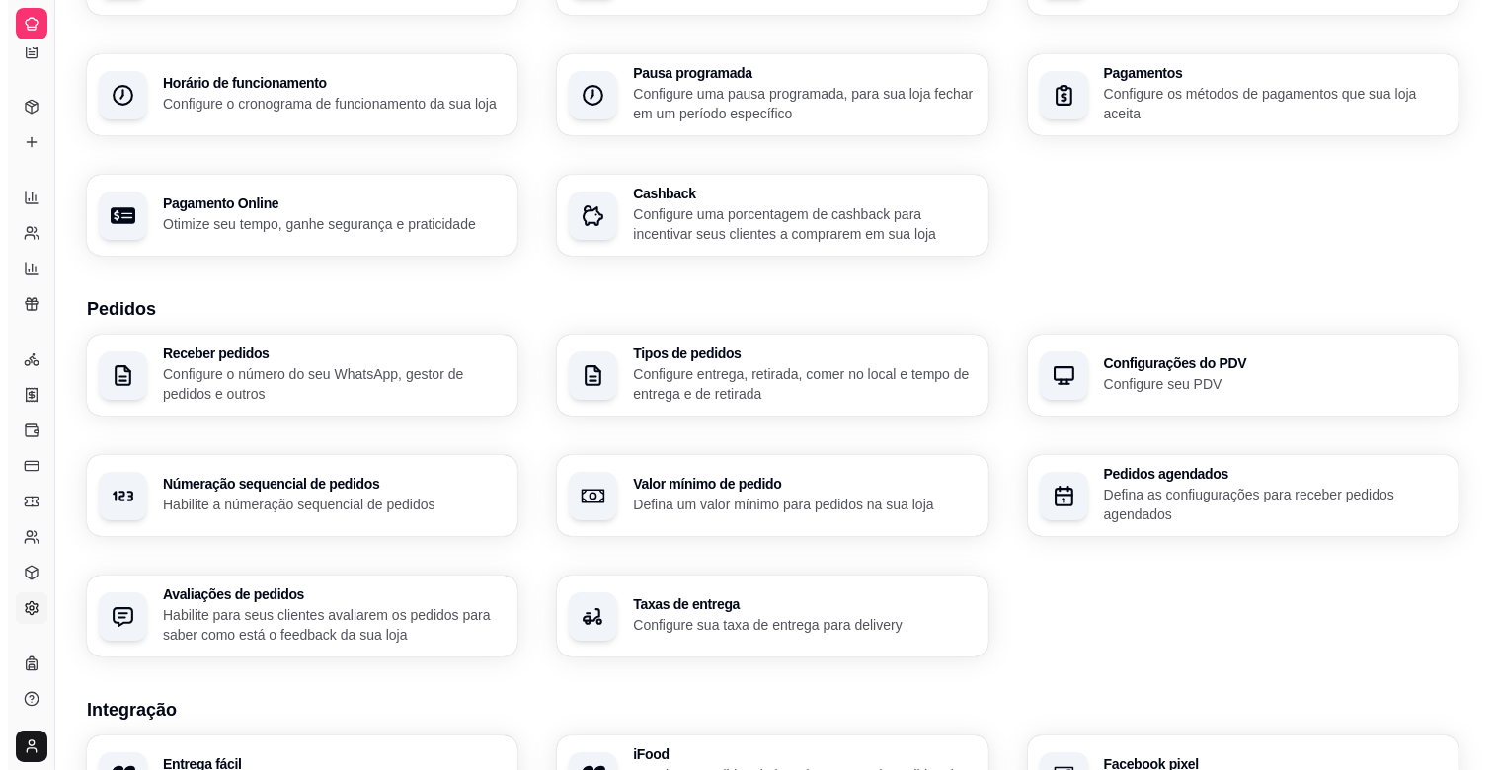
scroll to position [252, 0]
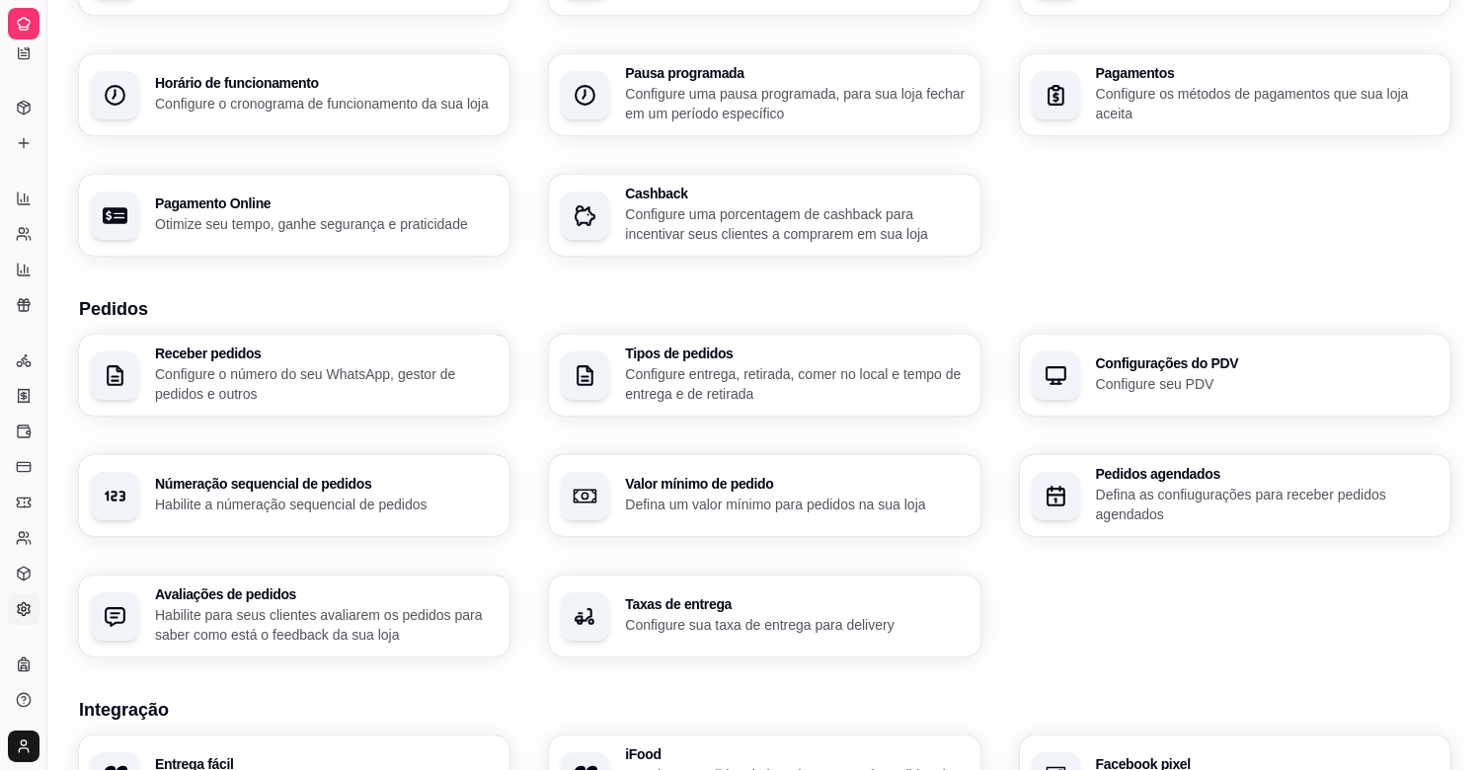
click at [23, 585] on html "Diggy Sistema de Gestão B BRMANIA ... Loja aberta Plano Essencial + Mesas até 0…" at bounding box center [741, 200] width 1482 height 770
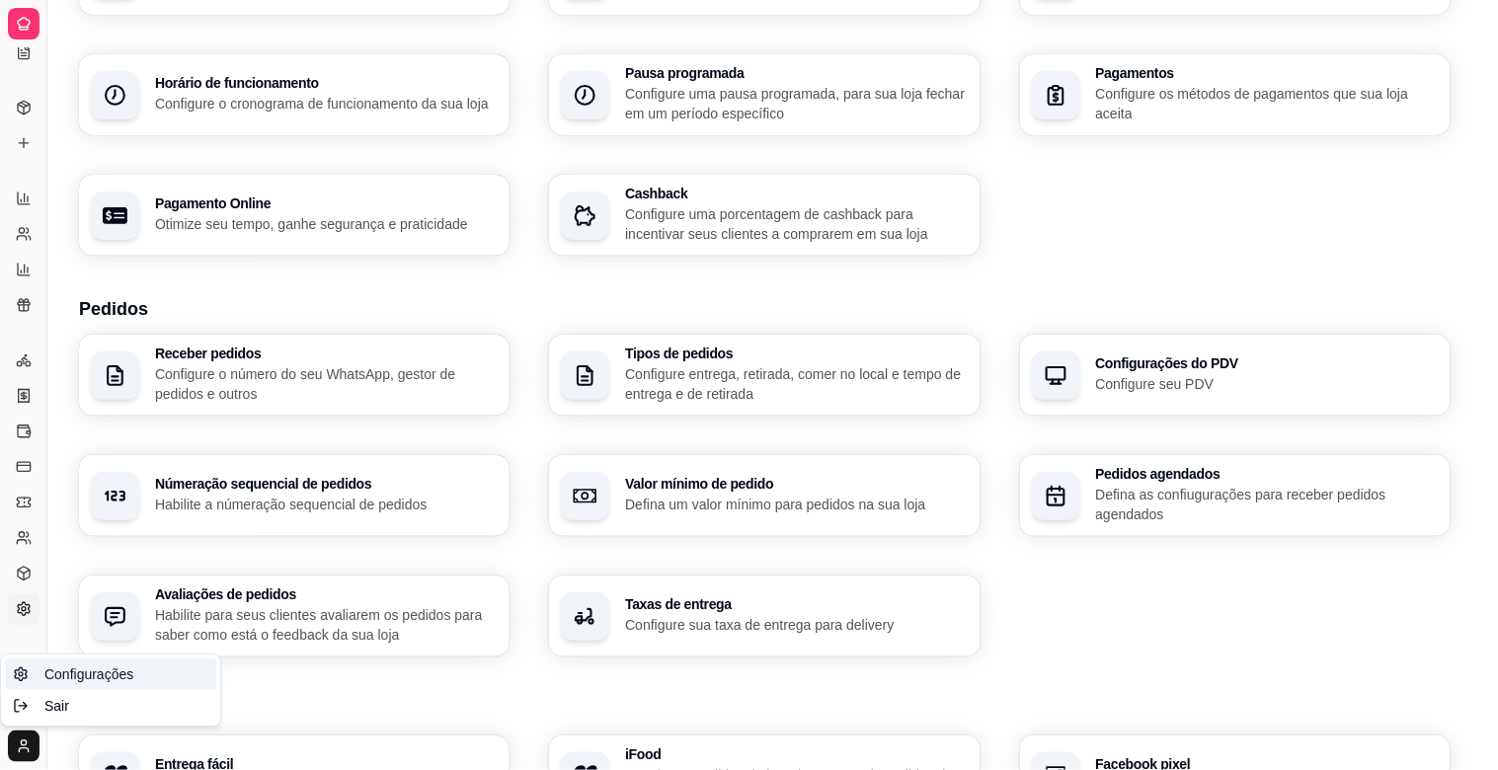
click at [114, 673] on span "Configurações" at bounding box center [88, 674] width 89 height 20
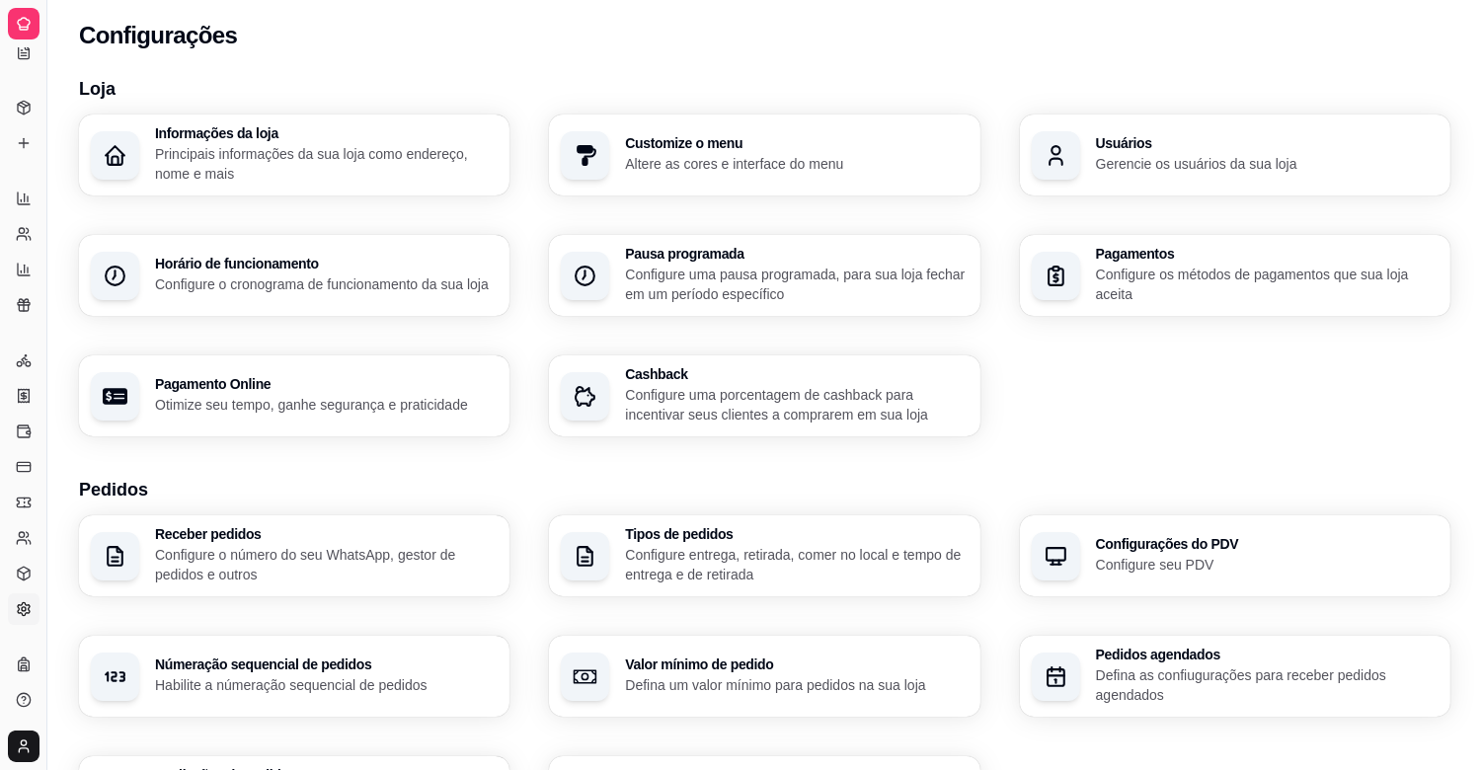
scroll to position [0, 0]
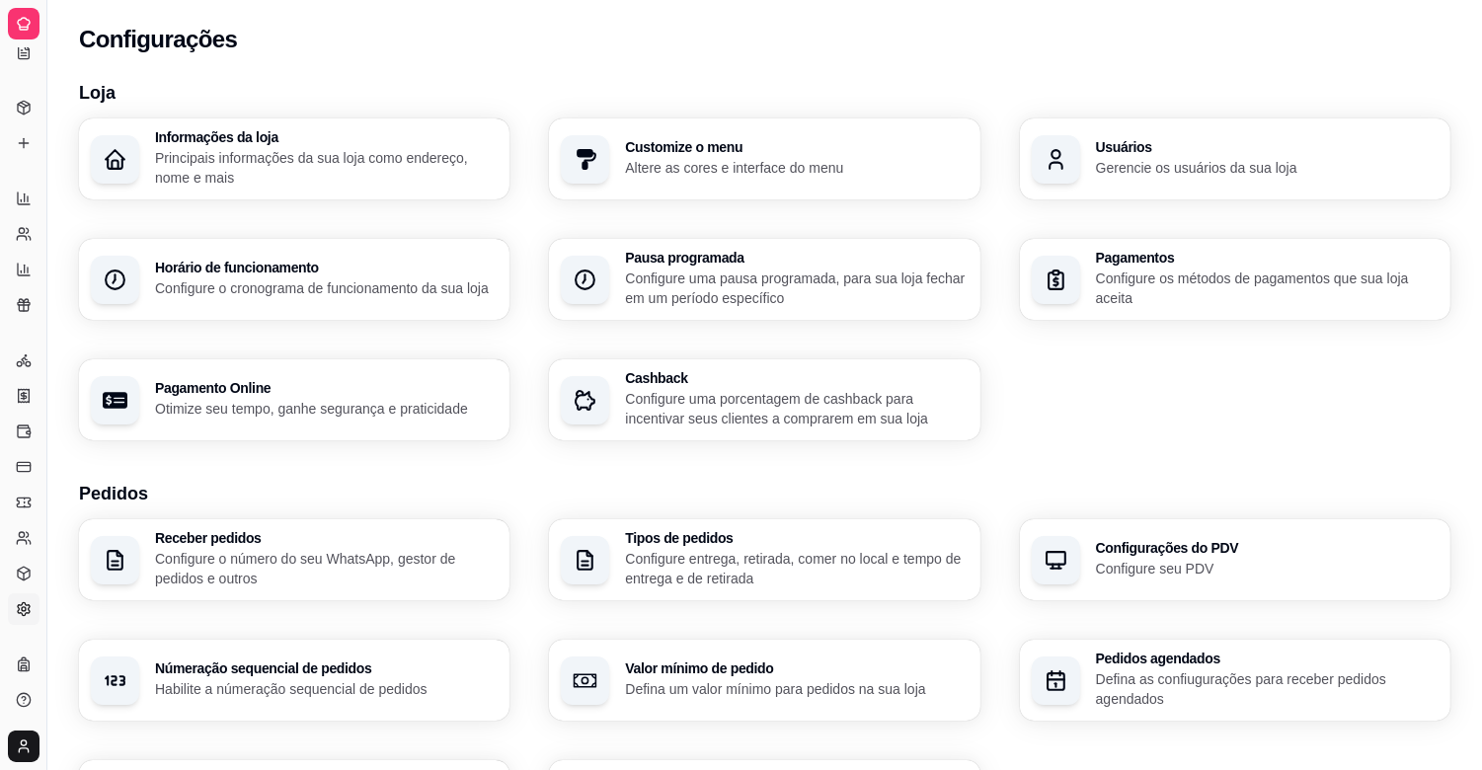
click at [1141, 135] on div "Usuários Gerencie os usuários da sua loja" at bounding box center [1235, 158] width 430 height 81
click at [43, 362] on button "Toggle Sidebar" at bounding box center [46, 385] width 16 height 770
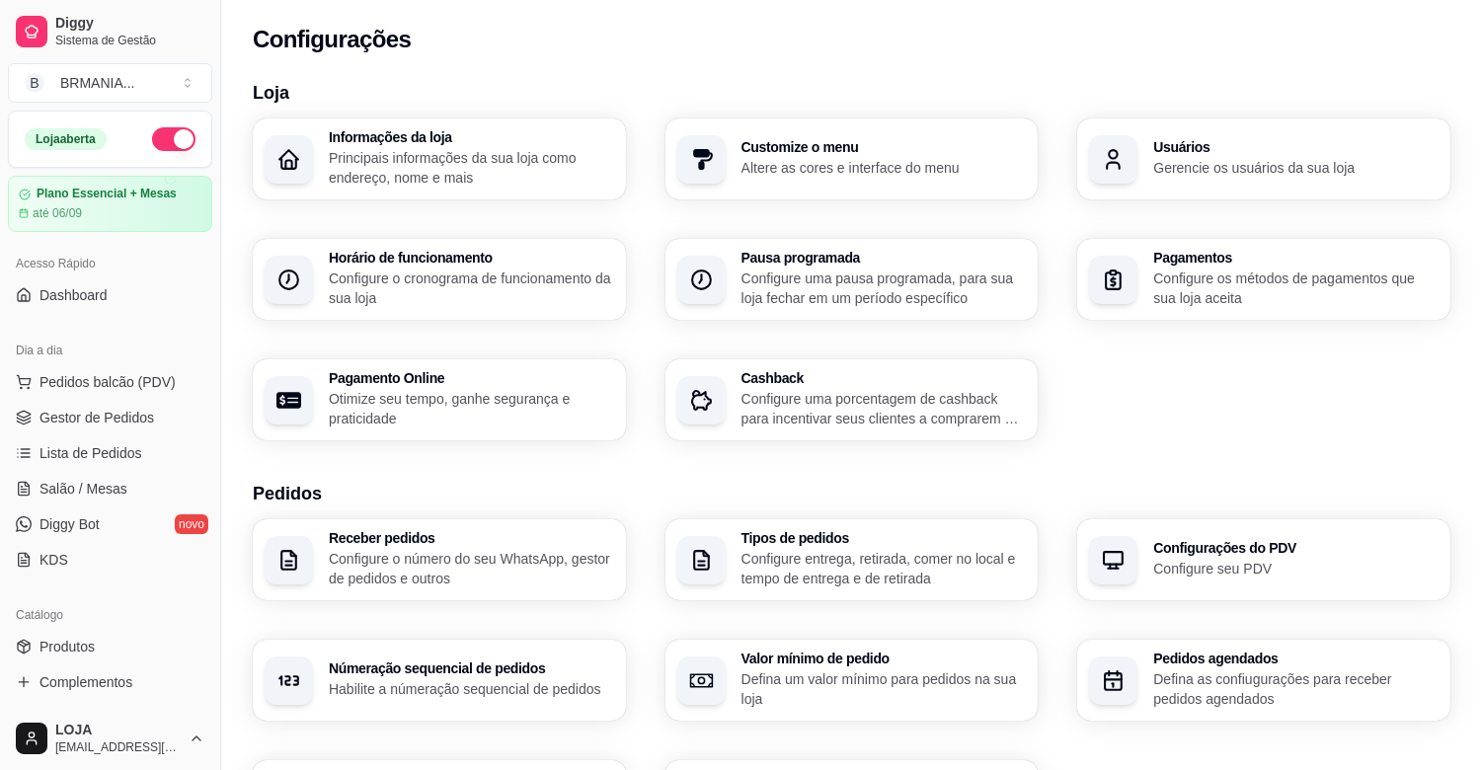
drag, startPoint x: 209, startPoint y: 441, endPoint x: 231, endPoint y: 163, distance: 279.2
click at [231, 163] on div "Loja Informações da loja Principais informações da sua loja como endereço, nome…" at bounding box center [851, 697] width 1261 height 1260
click at [103, 526] on link "Diggy Bot novo" at bounding box center [110, 524] width 204 height 32
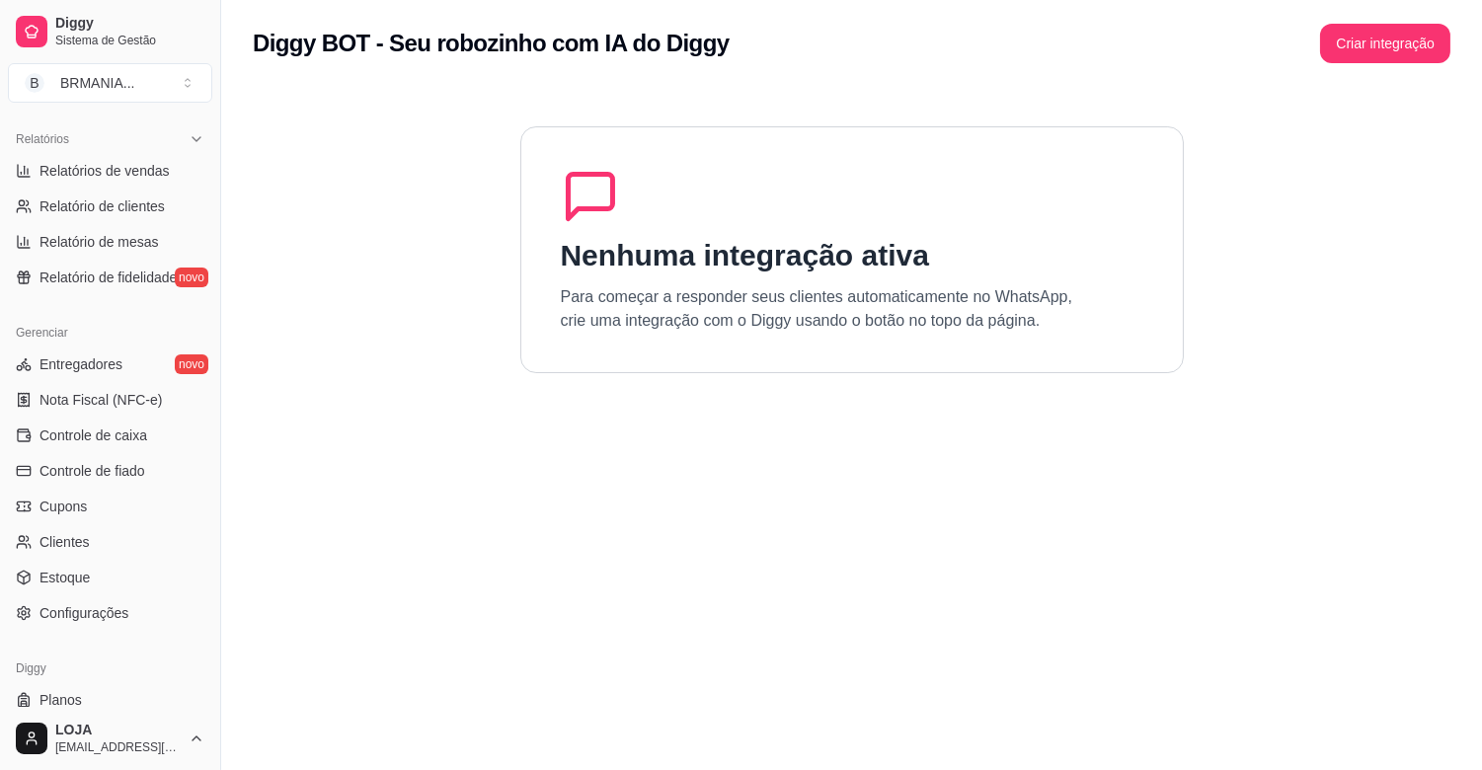
scroll to position [650, 0]
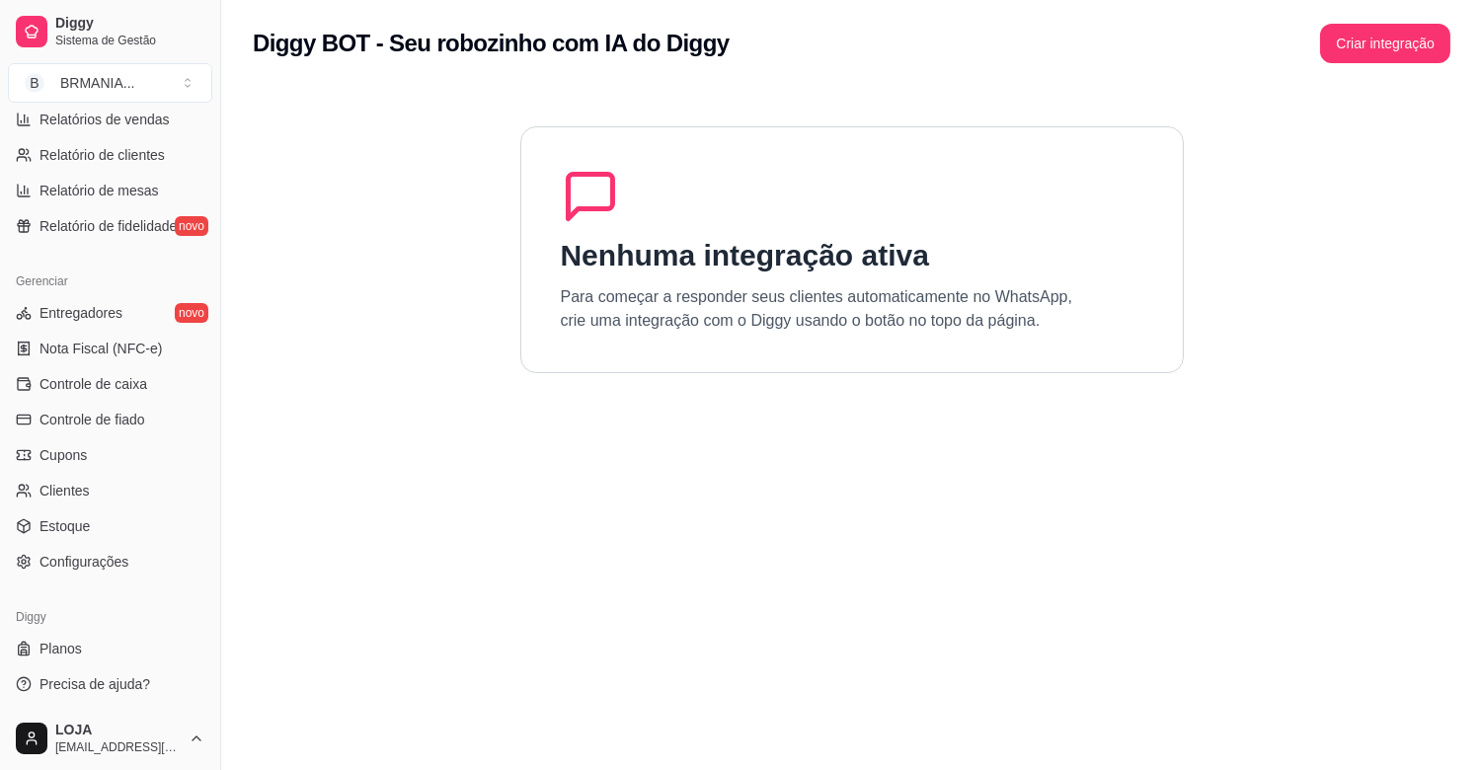
click at [132, 580] on div "Gerenciar Entregadores novo Nota Fiscal (NFC-e) Controle de caixa Controle de f…" at bounding box center [110, 422] width 220 height 328
click at [131, 577] on div "Gerenciar Entregadores novo Nota Fiscal (NFC-e) Controle de caixa Controle de f…" at bounding box center [110, 422] width 220 height 328
click at [124, 546] on link "Configurações" at bounding box center [110, 562] width 204 height 32
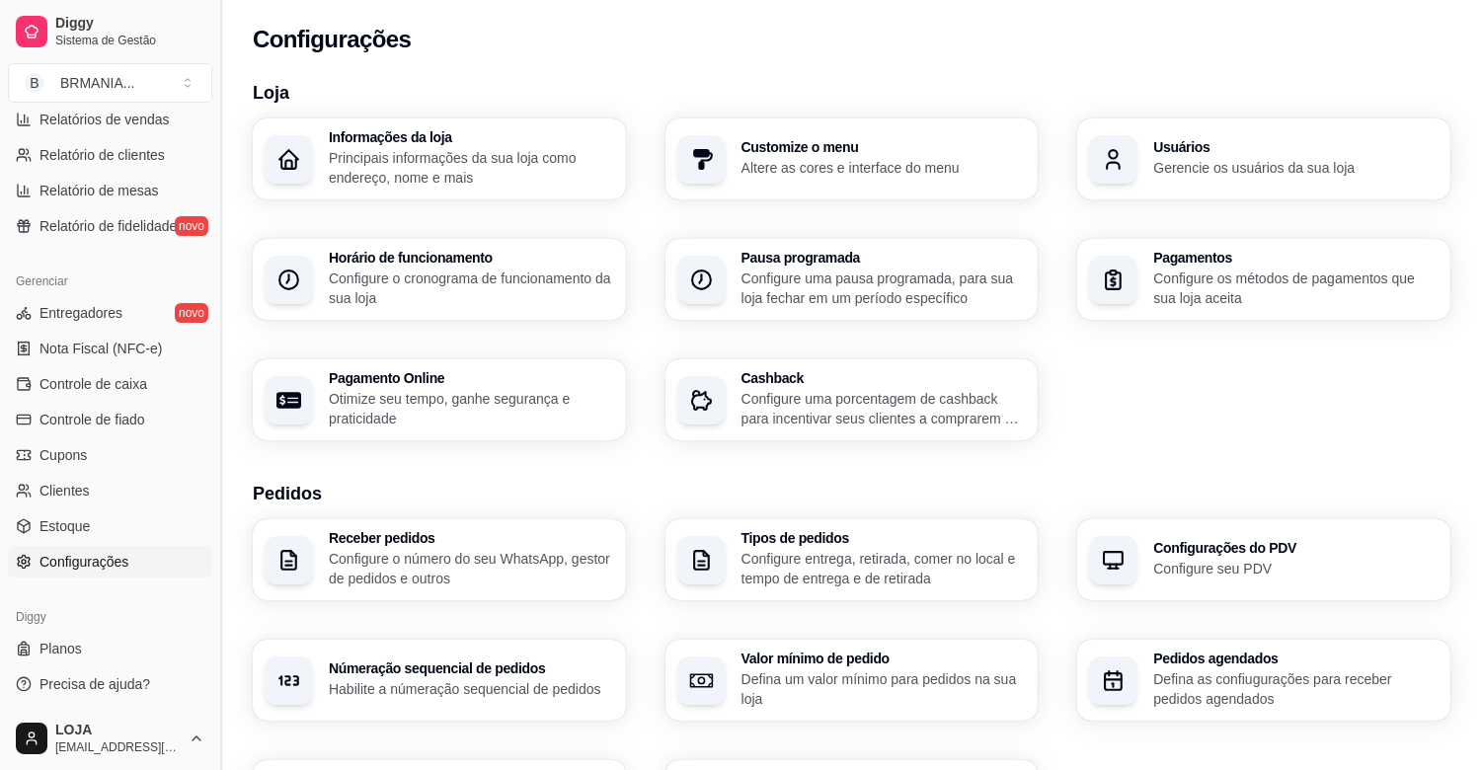
click at [212, 518] on button "Toggle Sidebar" at bounding box center [220, 385] width 16 height 770
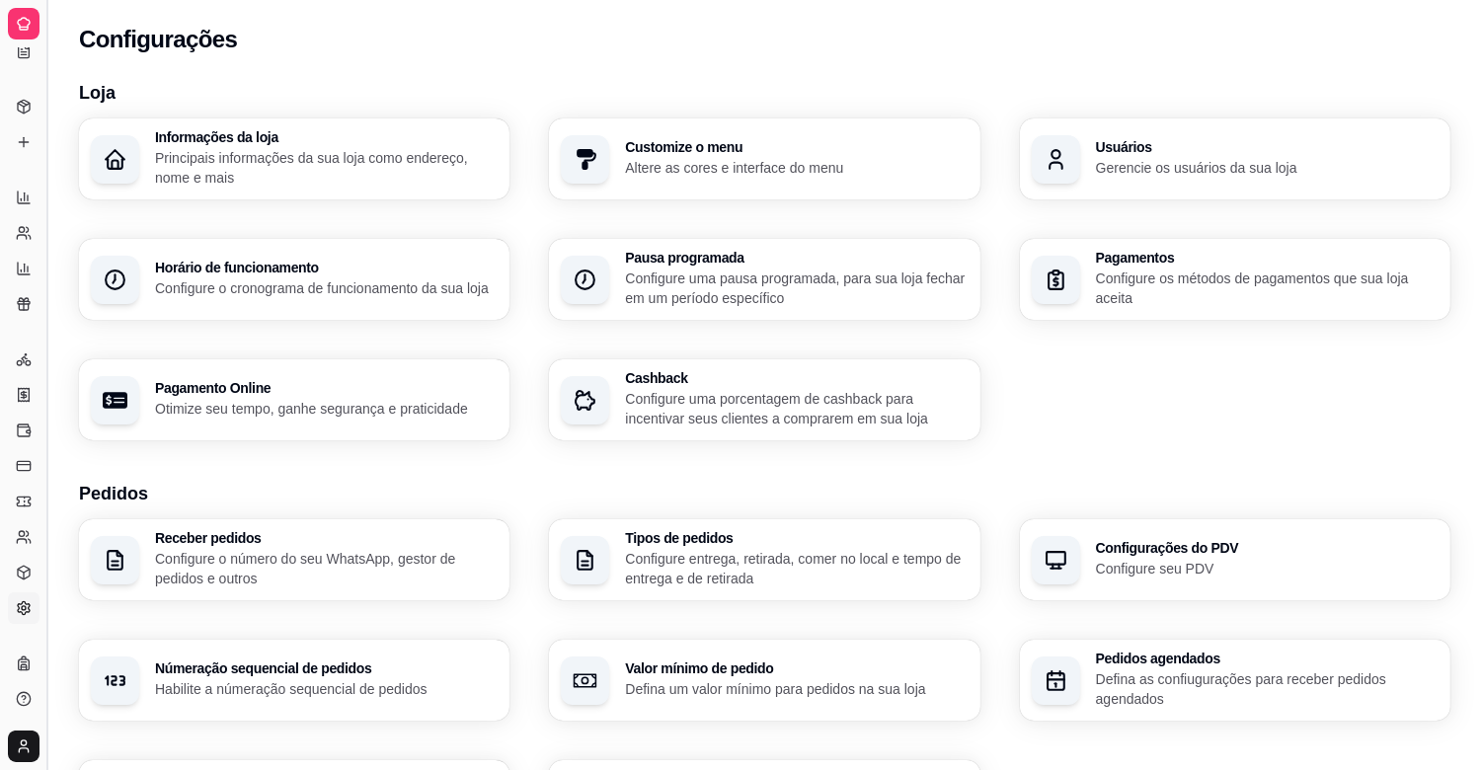
click at [211, 519] on div "Receber pedidos Configure o número do seu WhatsApp, gestor de pedidos e outros" at bounding box center [294, 559] width 430 height 81
click at [49, 490] on button "Toggle Sidebar" at bounding box center [46, 385] width 16 height 770
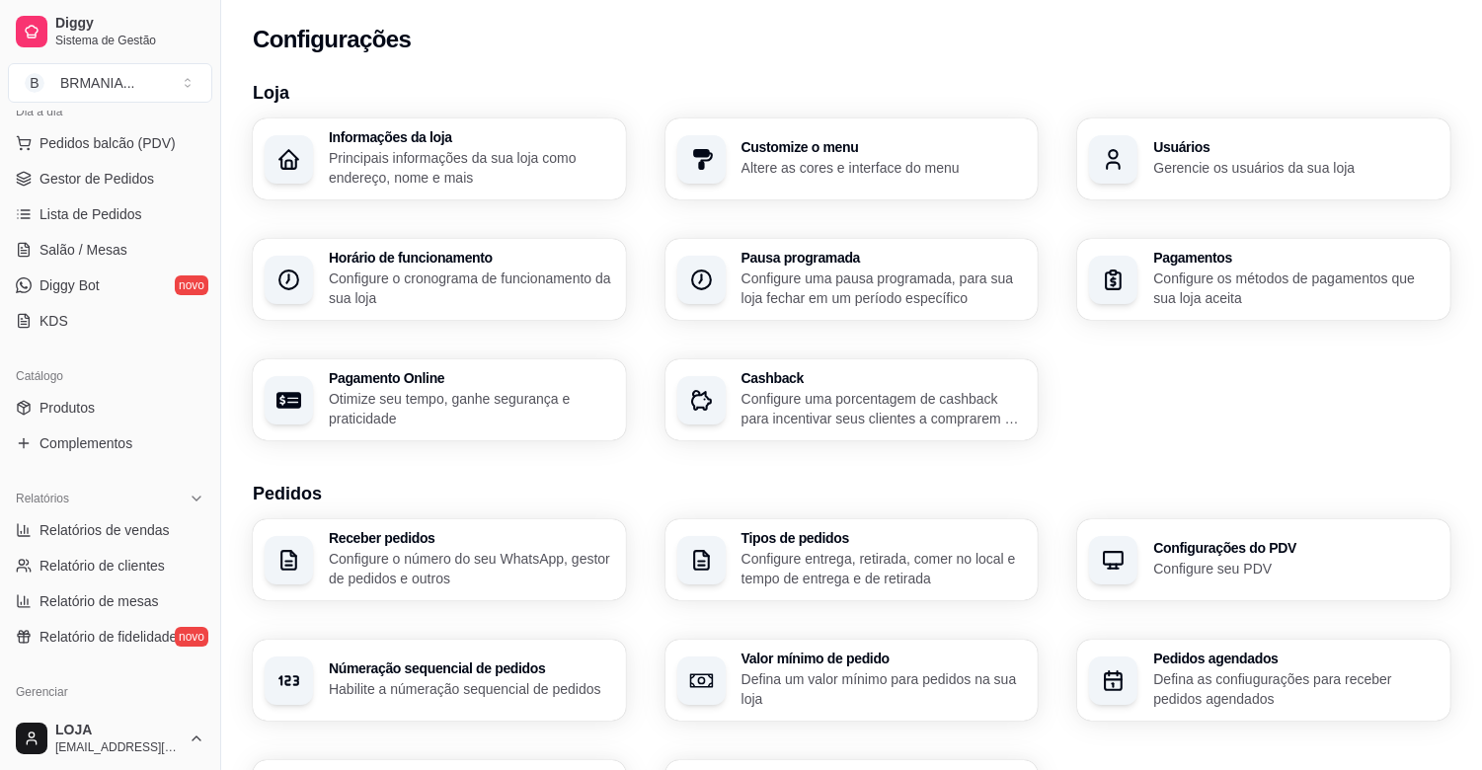
scroll to position [0, 0]
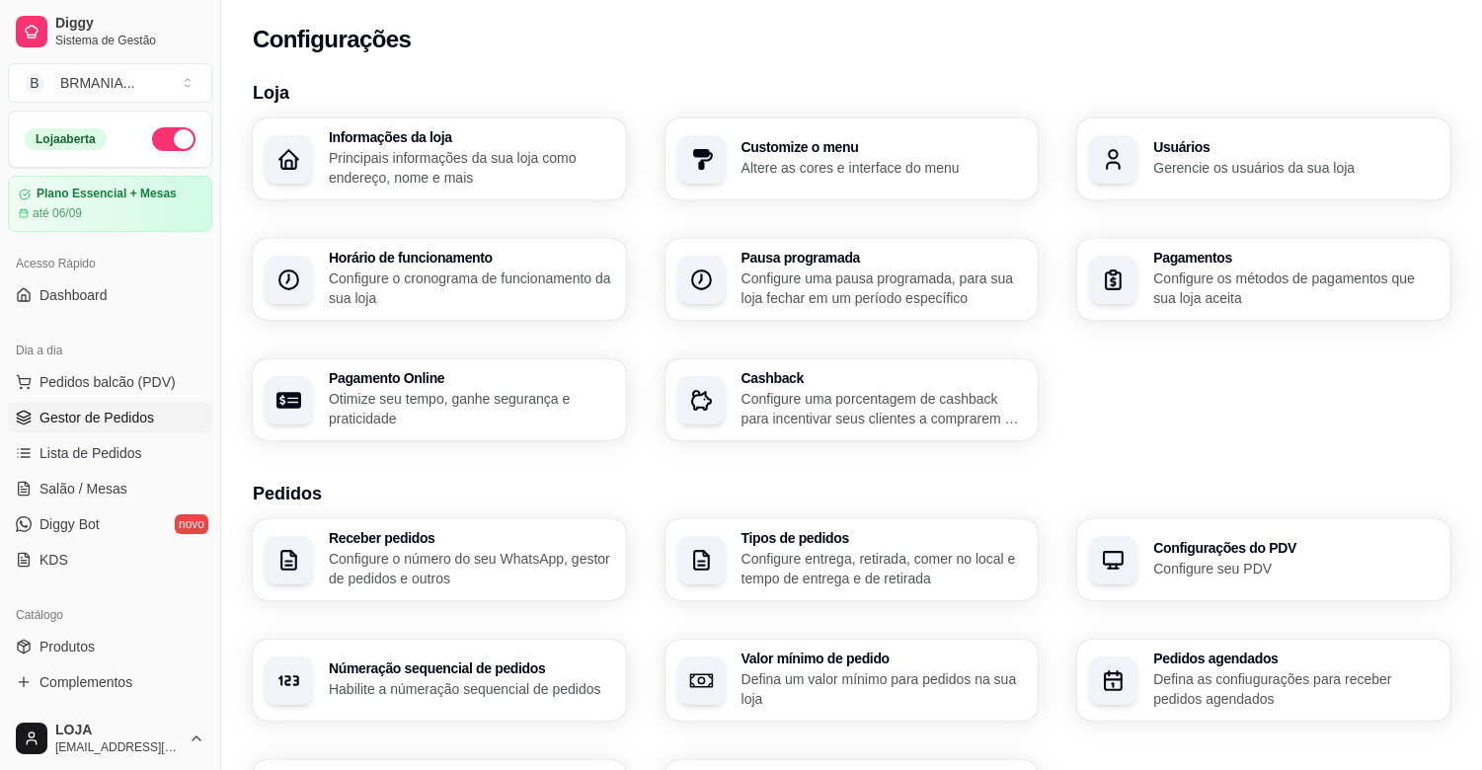
click at [104, 417] on span "Gestor de Pedidos" at bounding box center [96, 418] width 115 height 20
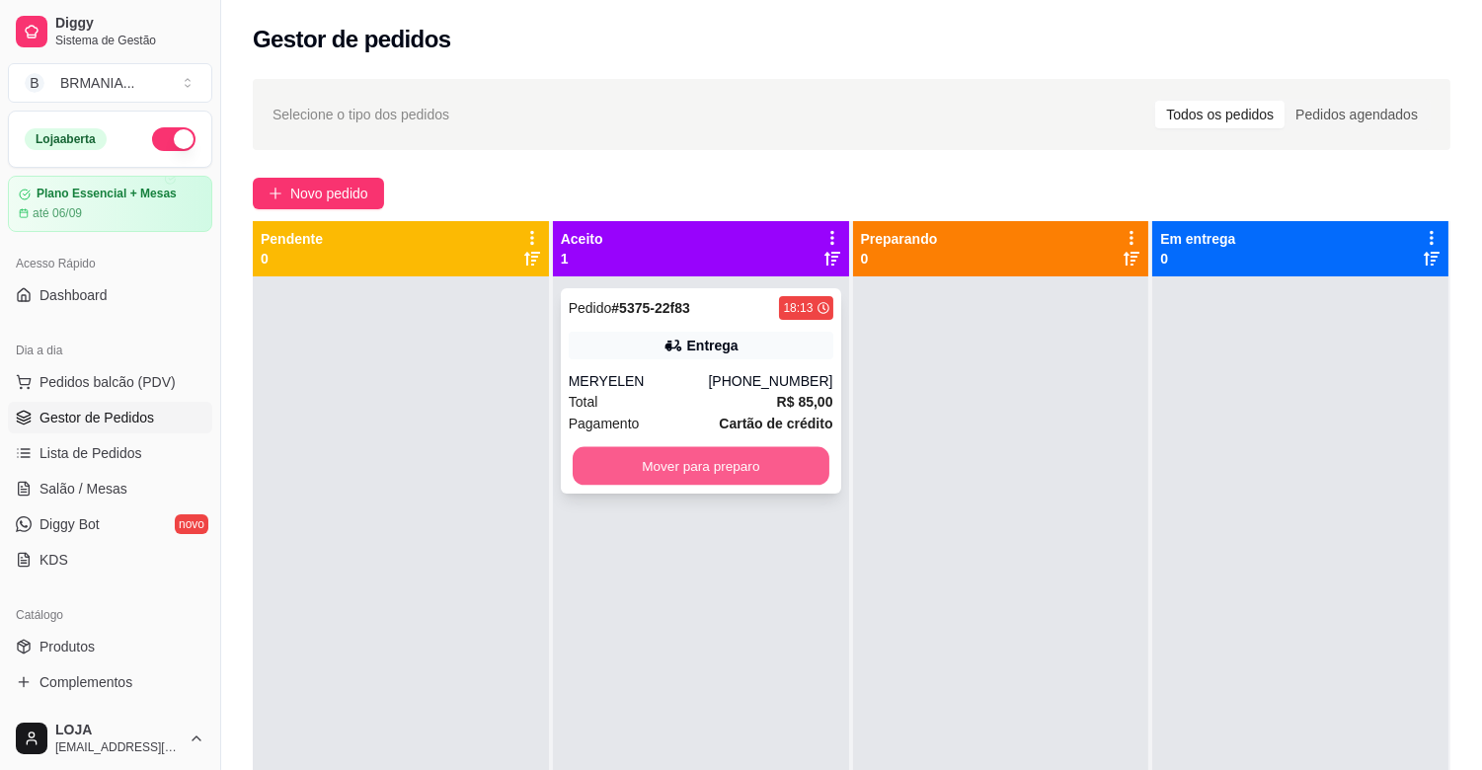
click at [707, 465] on button "Mover para preparo" at bounding box center [701, 466] width 257 height 38
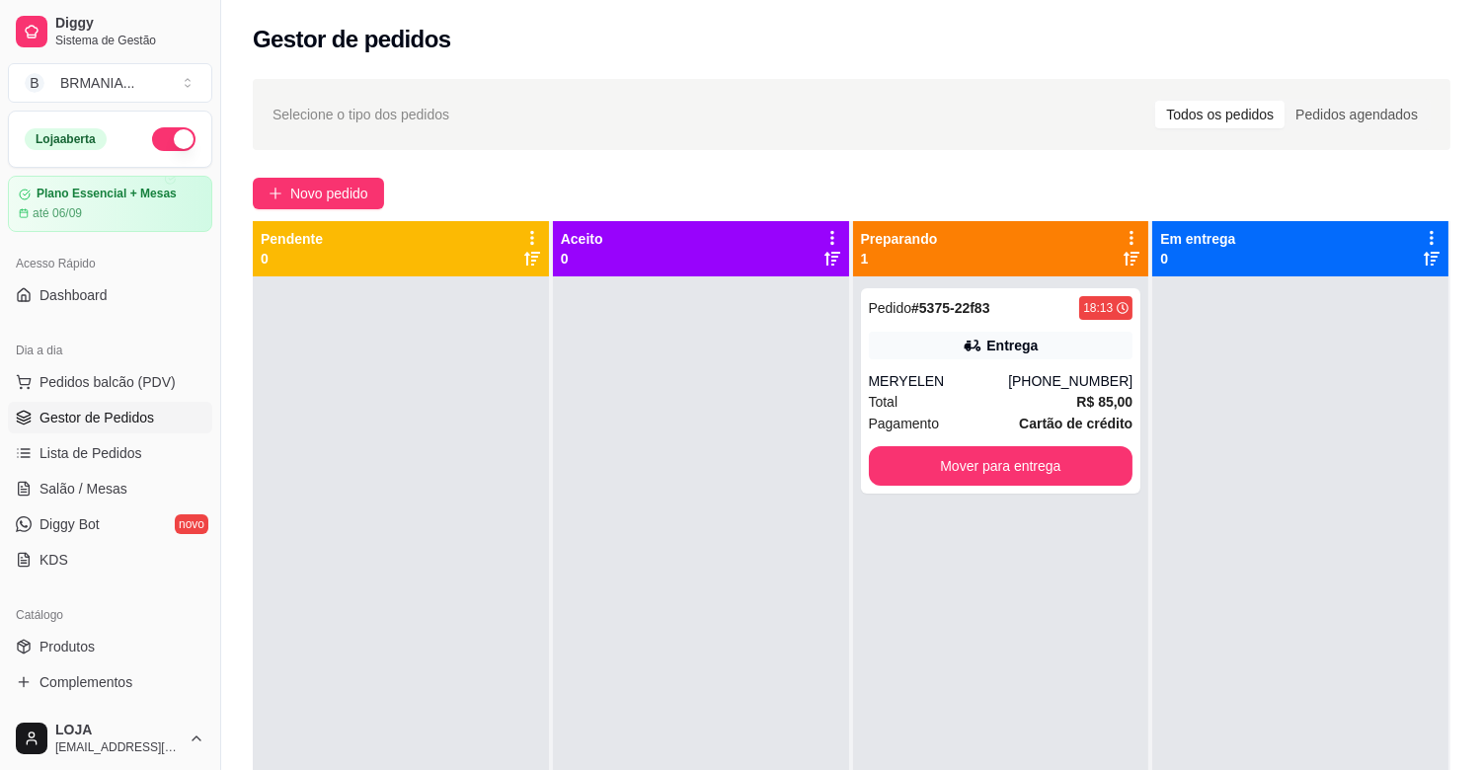
click at [135, 248] on div "Acesso Rápido" at bounding box center [110, 264] width 204 height 32
click at [190, 85] on button "B BRMANIA ..." at bounding box center [110, 82] width 204 height 39
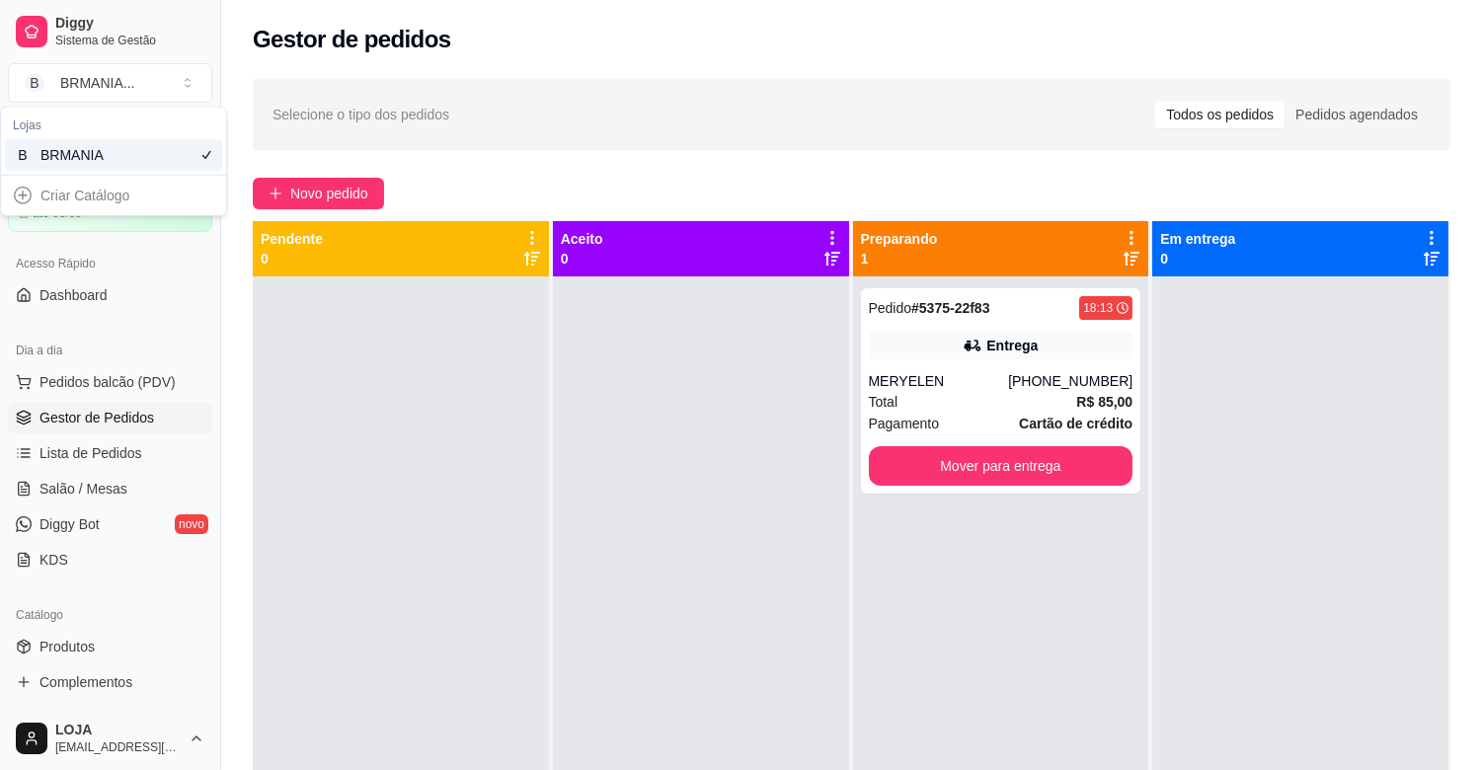
click at [169, 318] on div "Acesso Rápido Dashboard" at bounding box center [110, 279] width 220 height 79
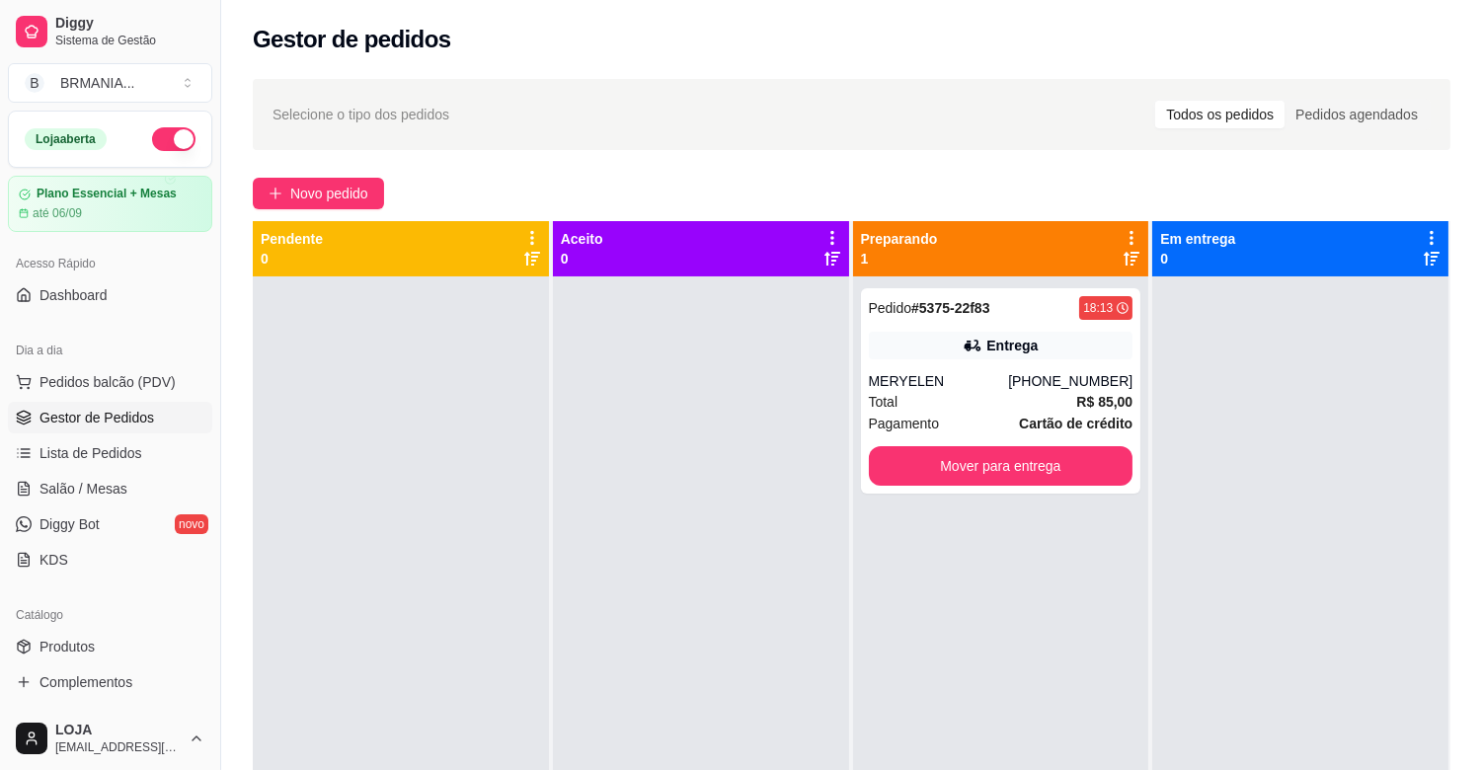
scroll to position [650, 0]
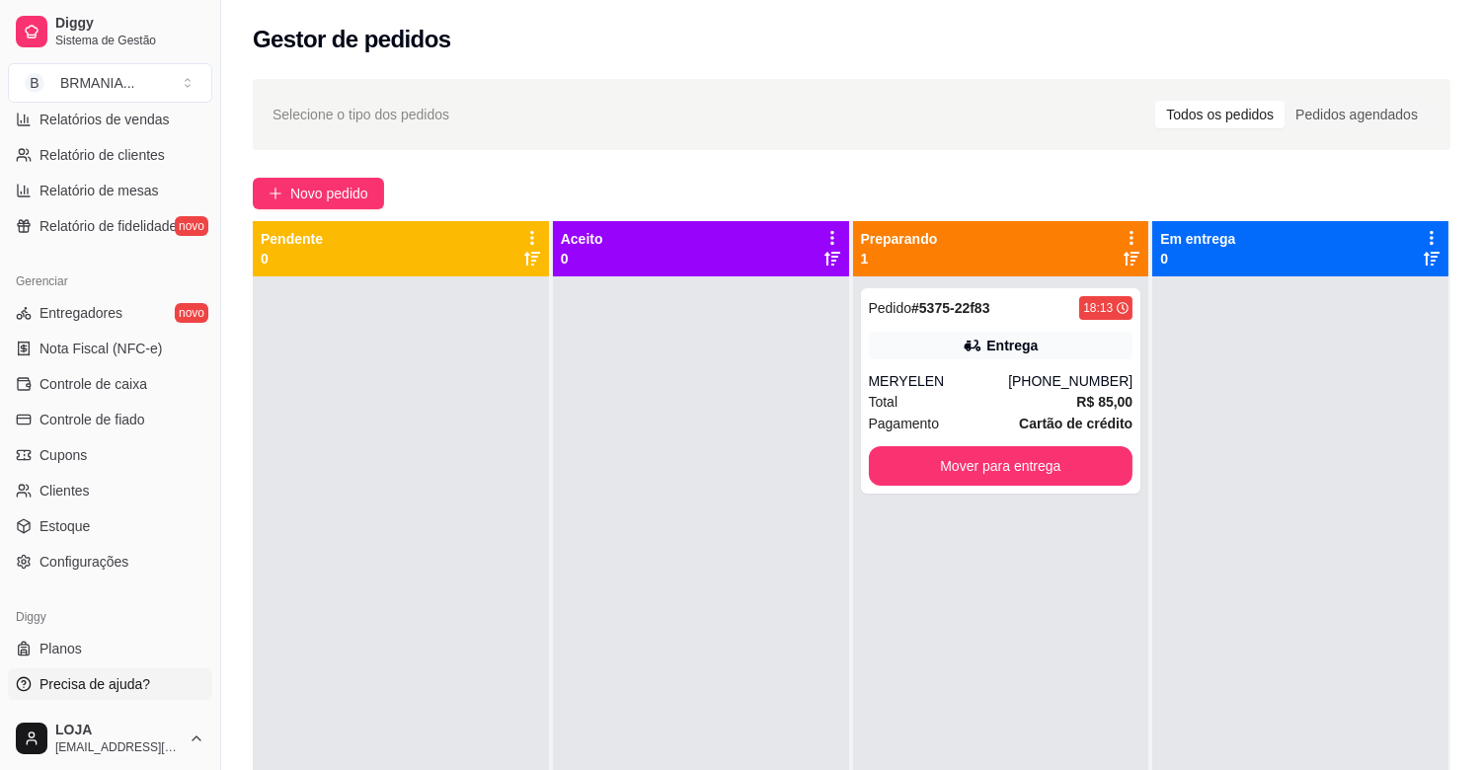
click at [125, 669] on link "Precisa de ajuda?" at bounding box center [110, 684] width 204 height 32
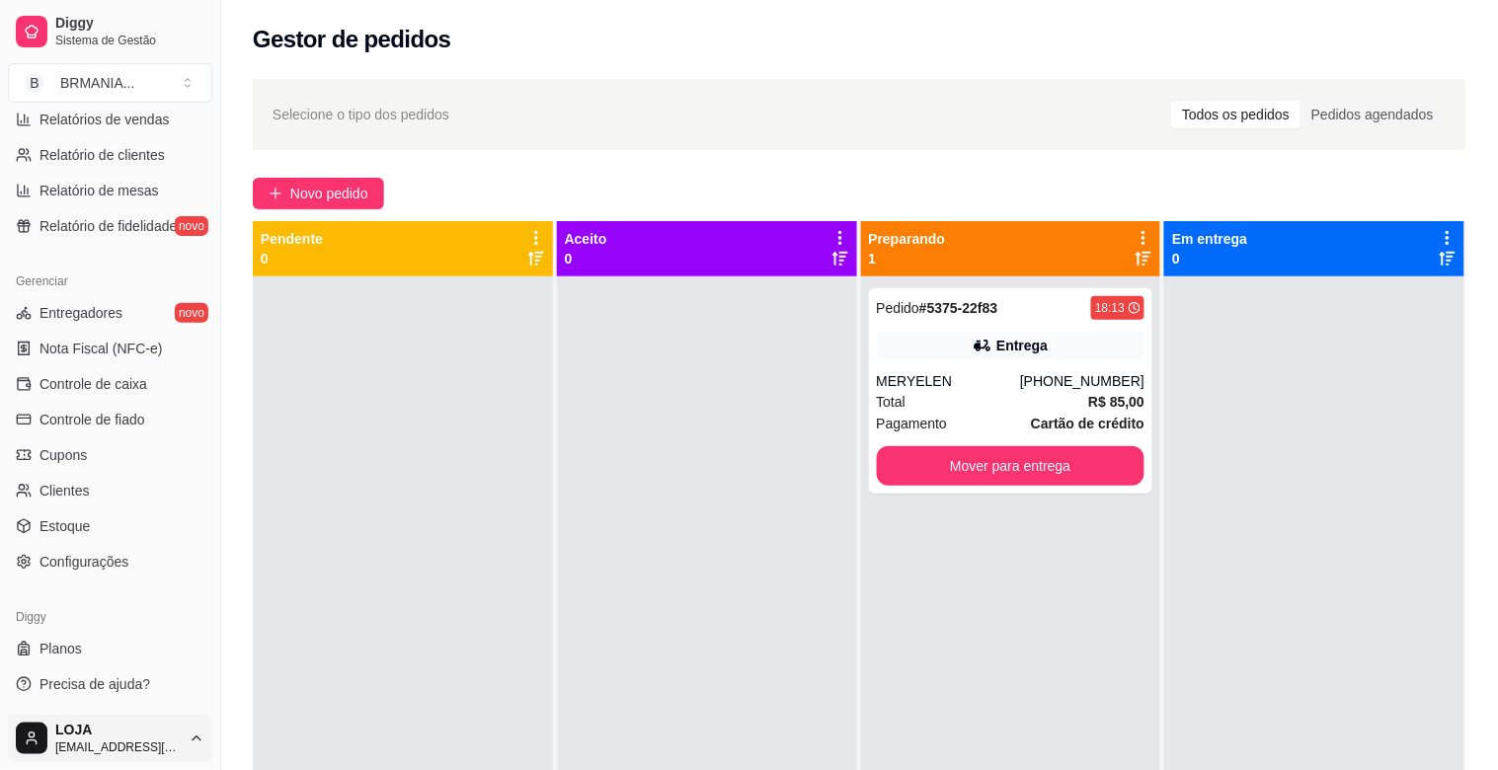
click at [106, 692] on html "Diggy Sistema de Gestão B BRMANIA ... Loja aberta Plano Essencial + Mesas até 0…" at bounding box center [749, 385] width 1498 height 770
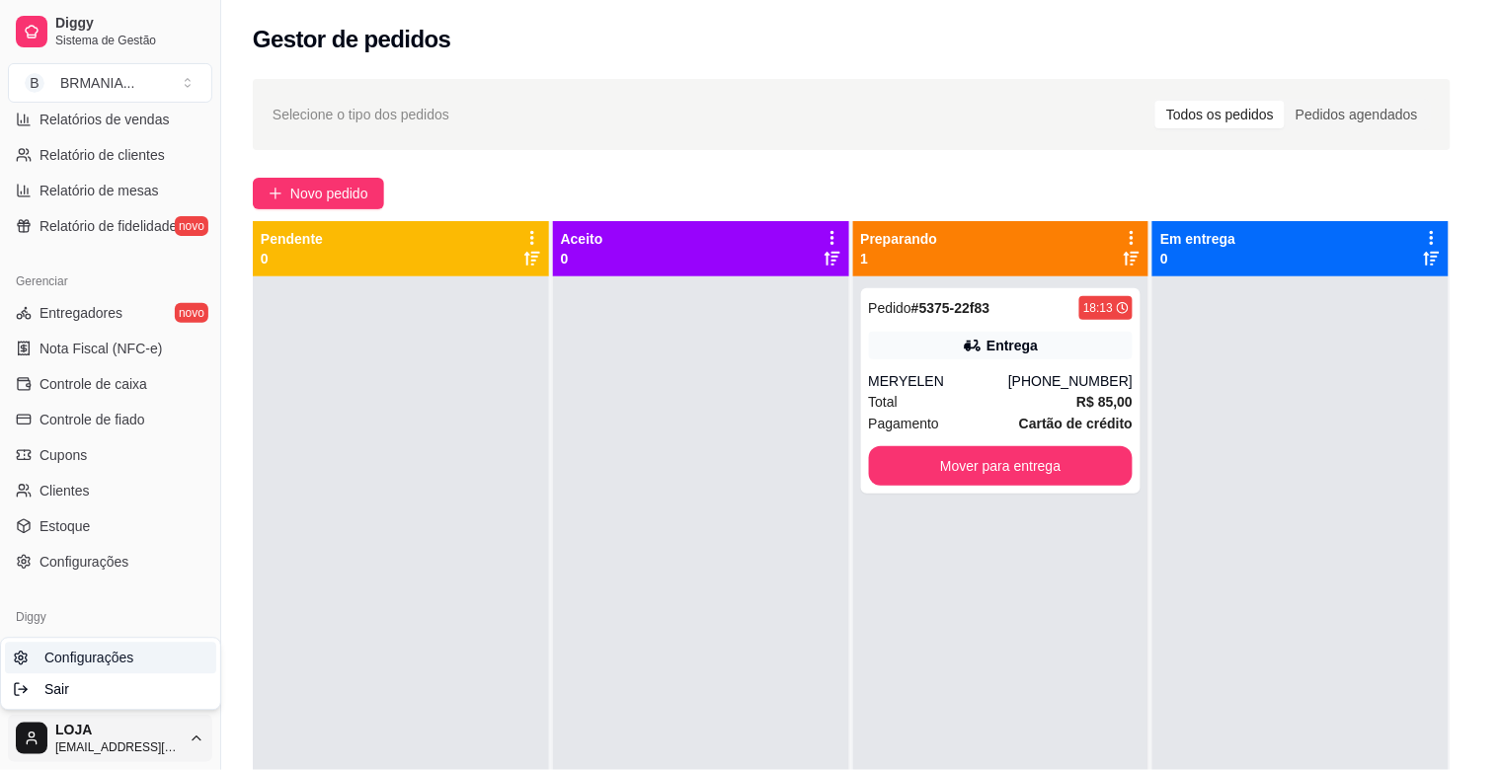
click at [110, 653] on span "Configurações" at bounding box center [88, 659] width 89 height 20
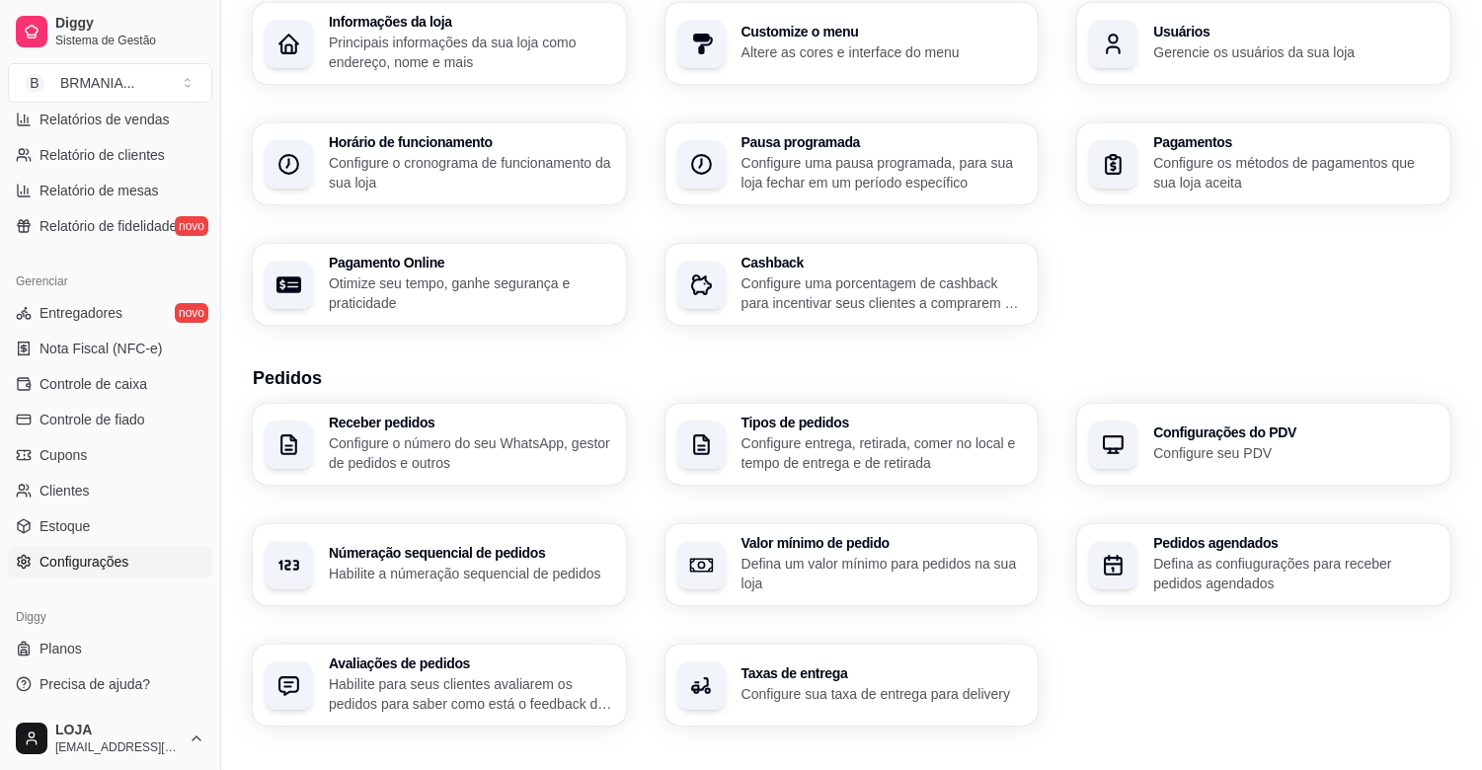
scroll to position [130, 0]
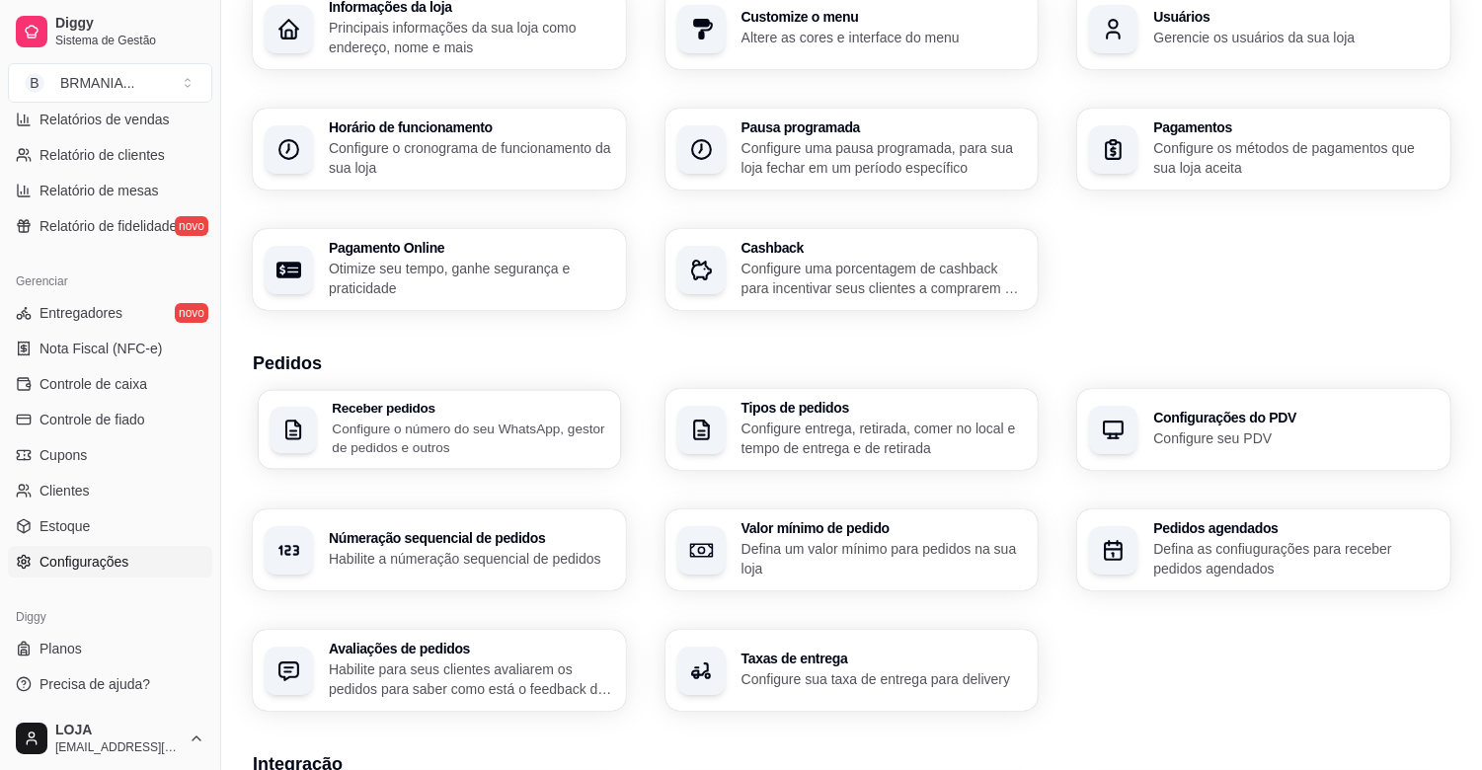
click at [301, 447] on div "button" at bounding box center [292, 429] width 47 height 47
click at [430, 541] on h3 "Númeração sequencial de pedidos" at bounding box center [471, 538] width 285 height 14
click at [1266, 428] on p "Configure seu PDV" at bounding box center [1295, 438] width 285 height 20
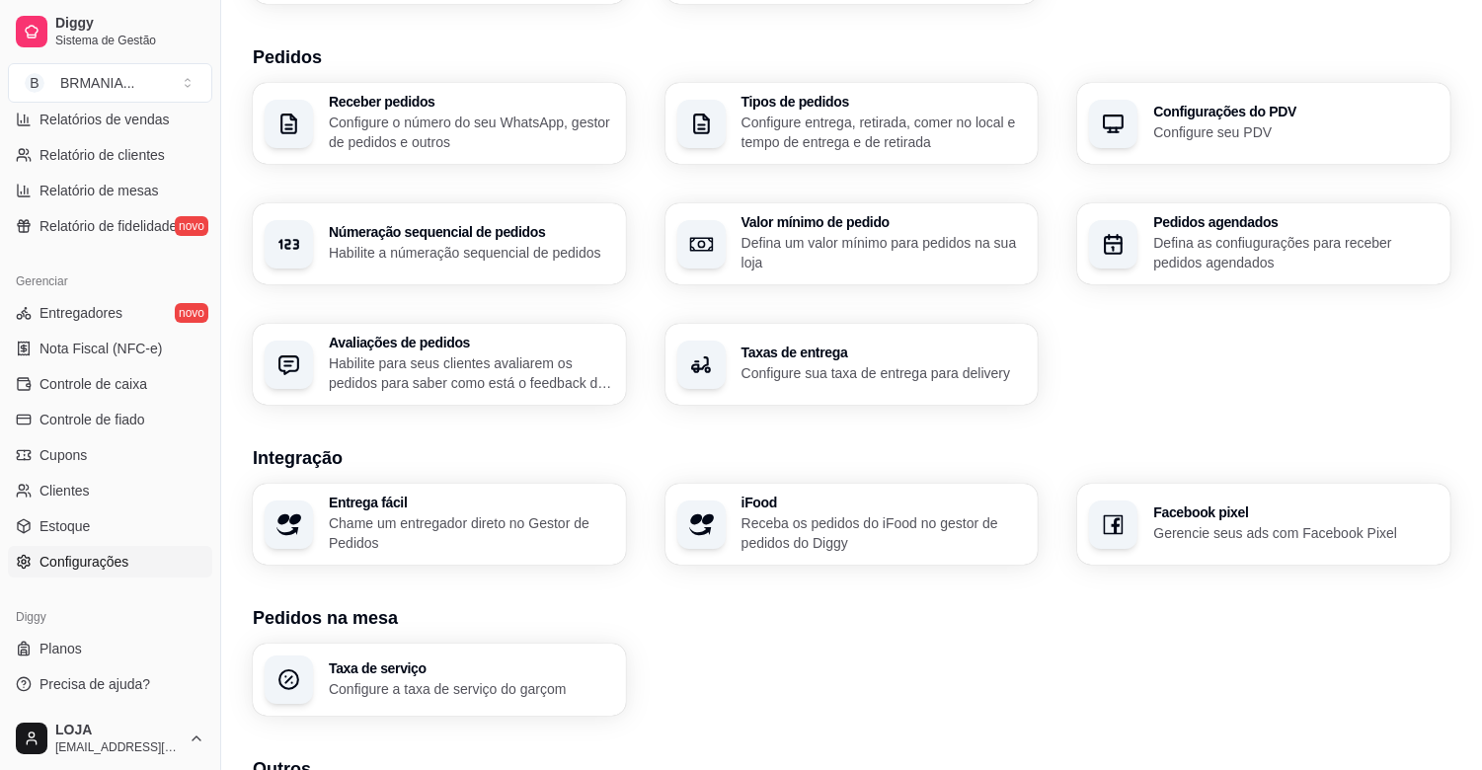
scroll to position [457, 0]
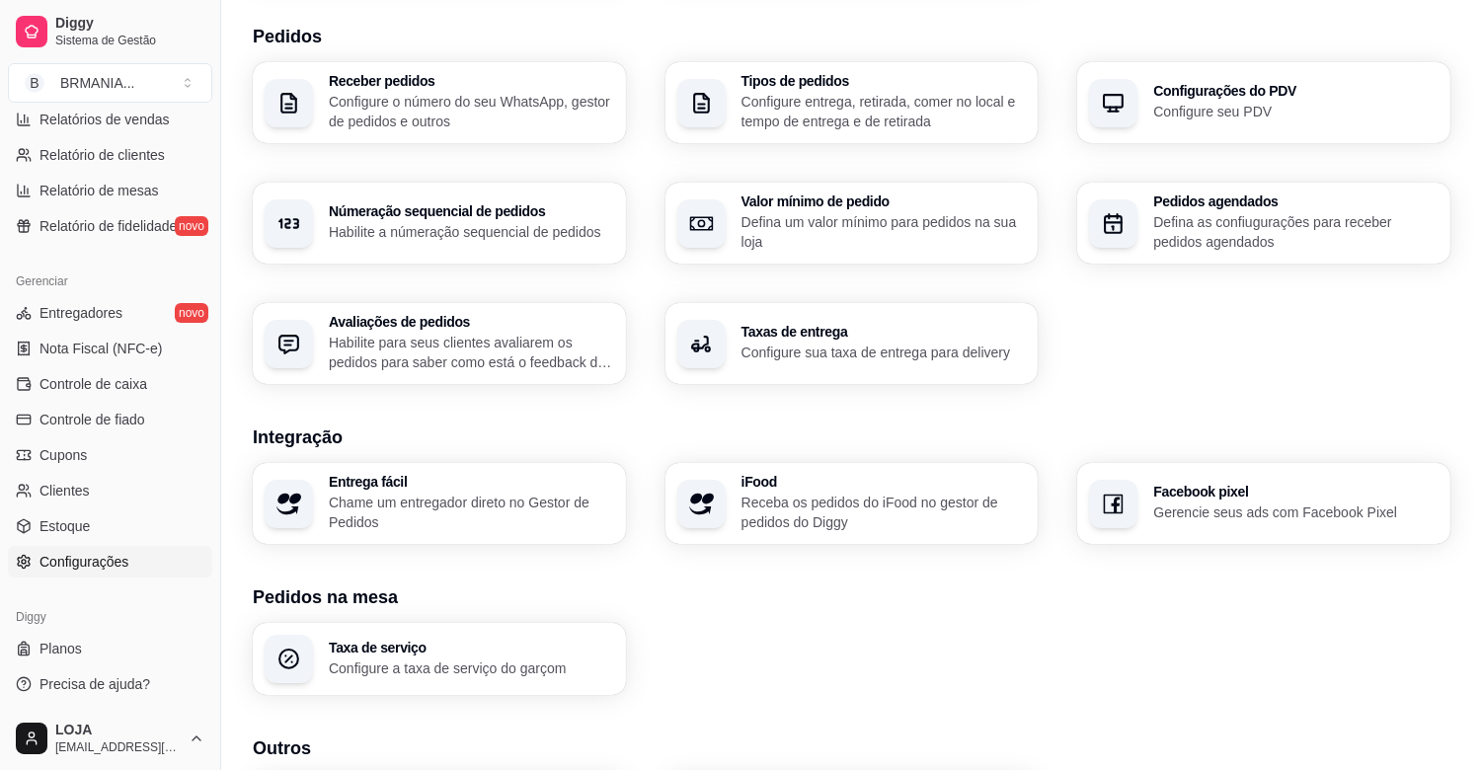
click at [447, 367] on p "Habilite para seus clientes avaliarem os pedidos para saber como está o feedbac…" at bounding box center [471, 352] width 285 height 39
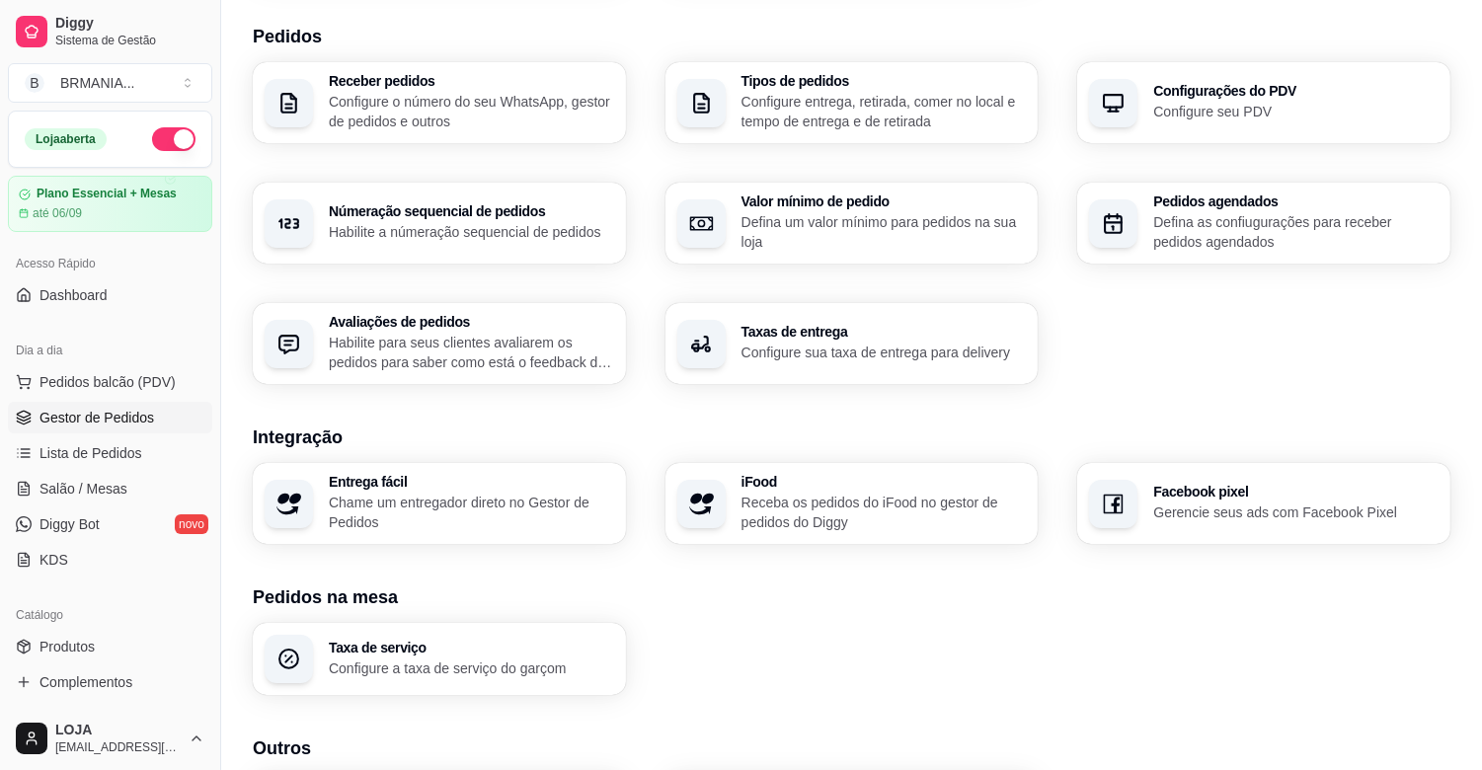
click at [123, 423] on span "Gestor de Pedidos" at bounding box center [96, 418] width 115 height 20
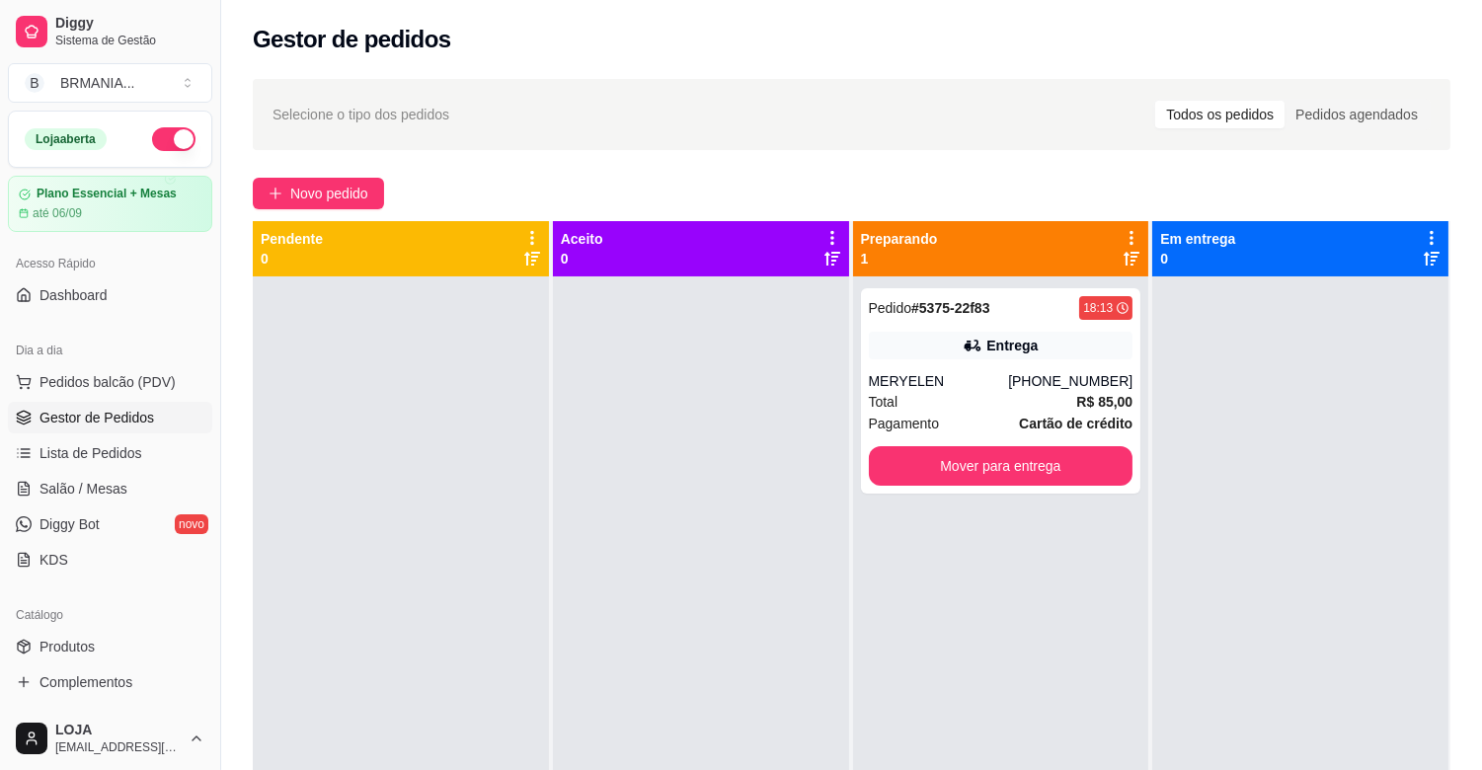
click at [277, 168] on div "Selecione o tipo dos pedidos Todos os pedidos Pedidos agendados Novo pedido Pen…" at bounding box center [851, 541] width 1261 height 948
click at [292, 188] on span "Novo pedido" at bounding box center [329, 194] width 78 height 22
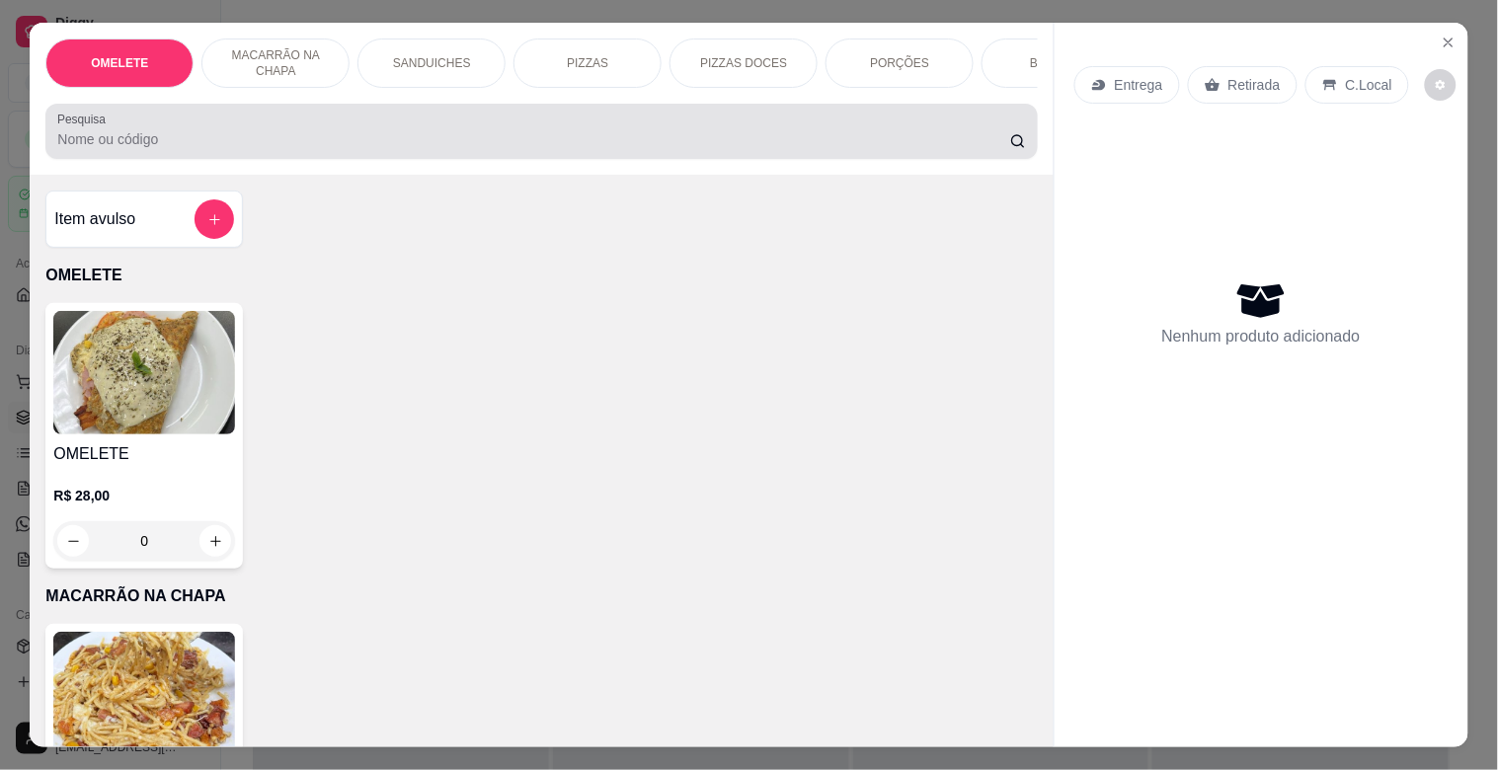
drag, startPoint x: 142, startPoint y: 126, endPoint x: 153, endPoint y: 124, distance: 11.0
click at [143, 126] on div at bounding box center [540, 131] width 967 height 39
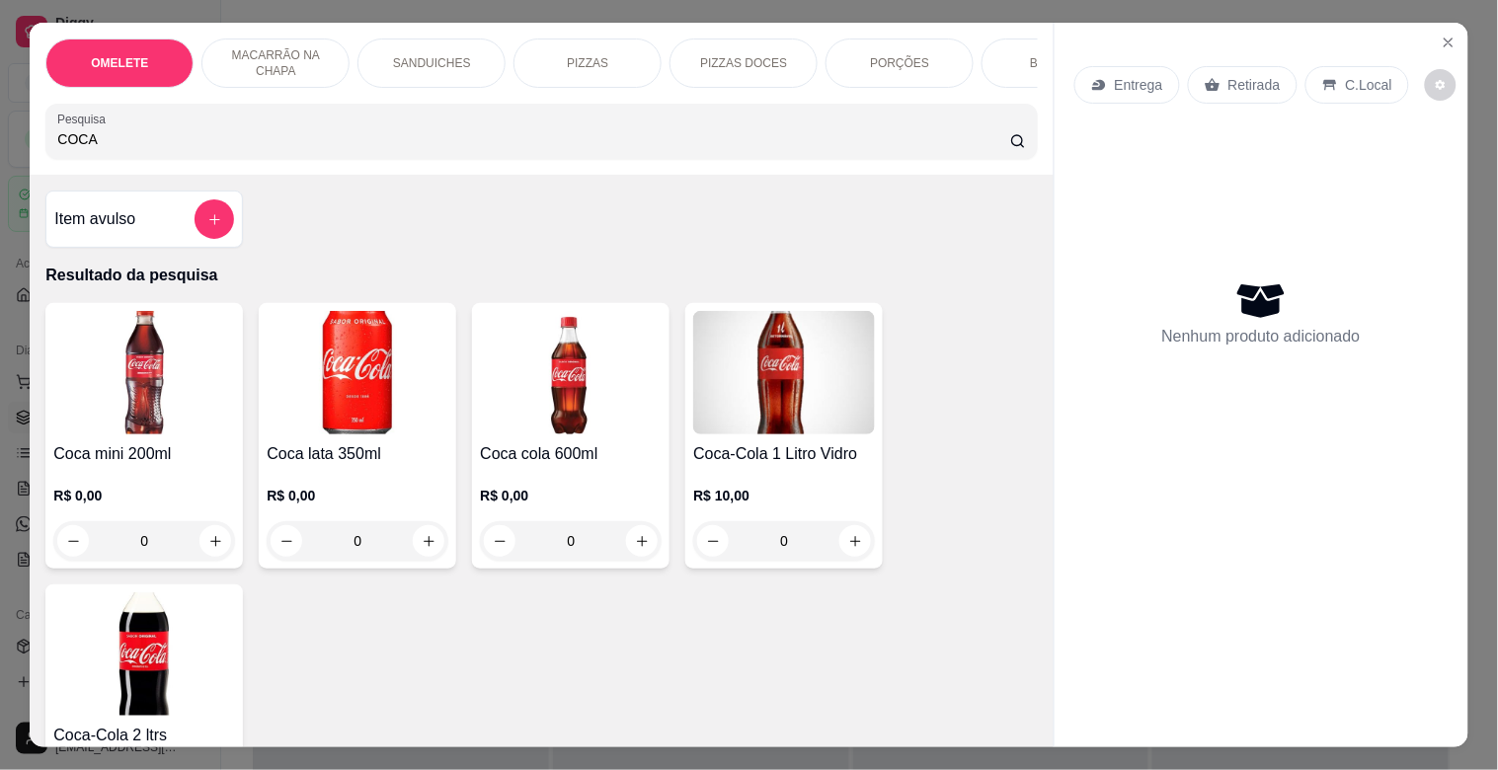
type input "COCA"
click at [774, 431] on img at bounding box center [784, 372] width 182 height 123
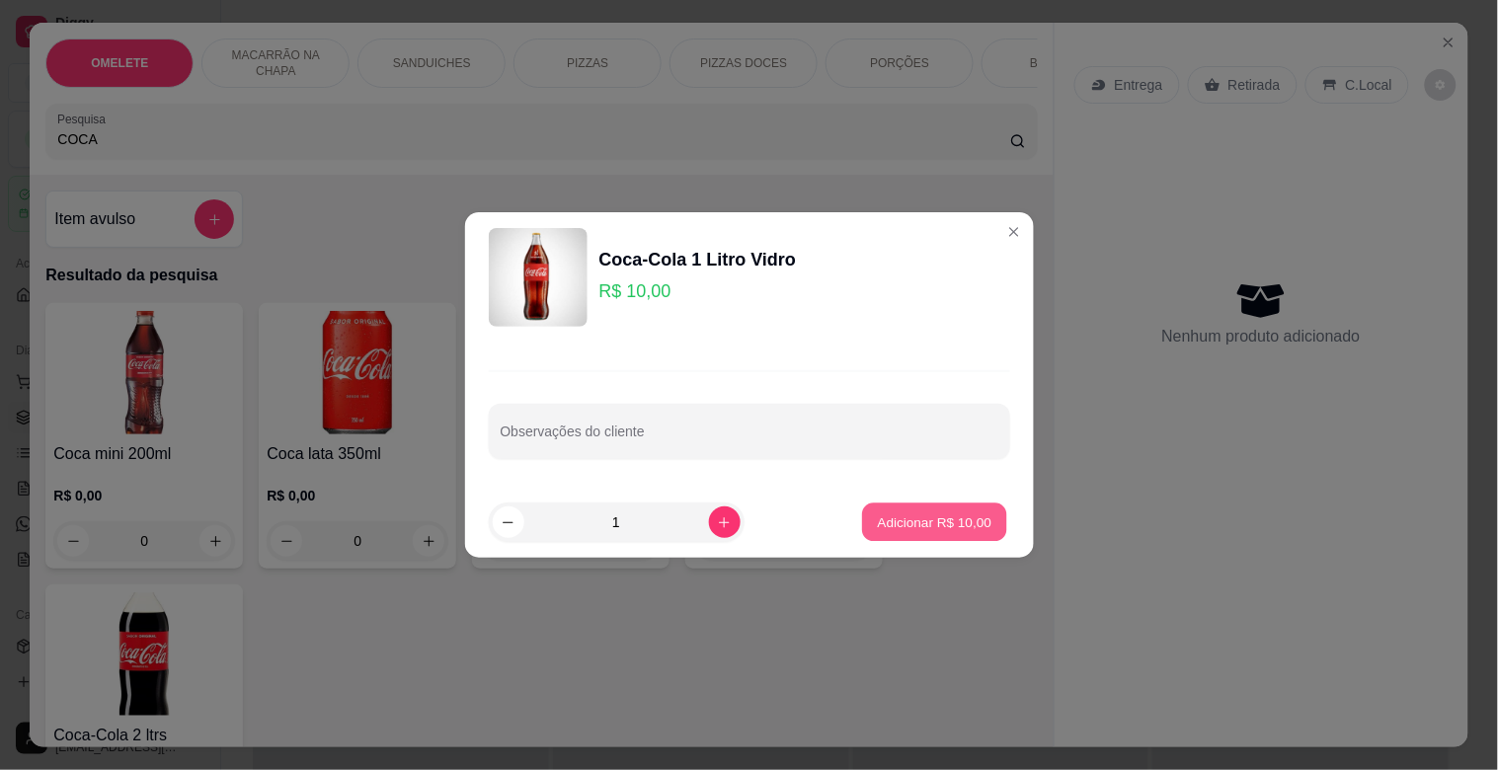
click at [939, 520] on p "Adicionar R$ 10,00" at bounding box center [935, 521] width 115 height 19
type input "1"
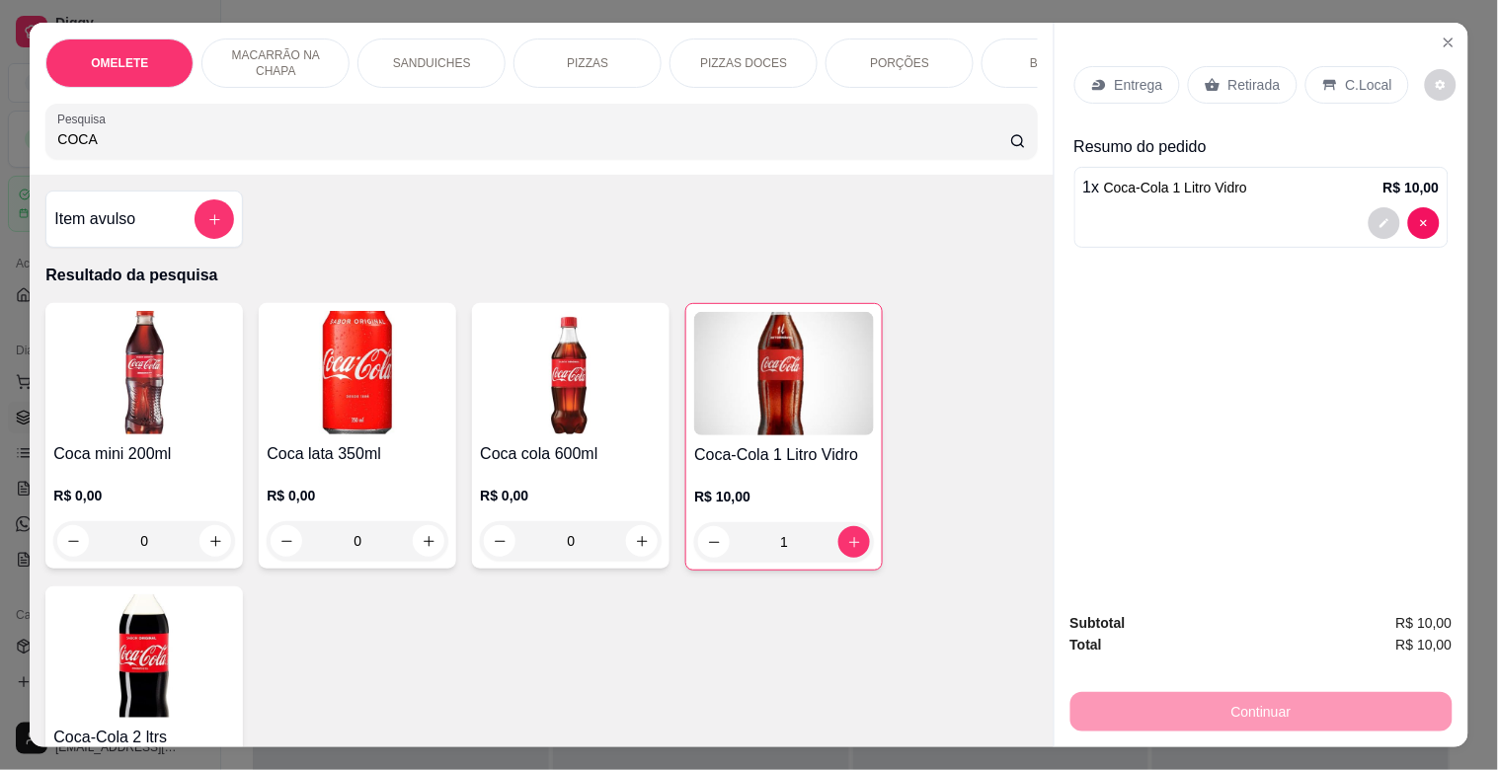
click at [1229, 80] on p "Retirada" at bounding box center [1254, 85] width 52 height 20
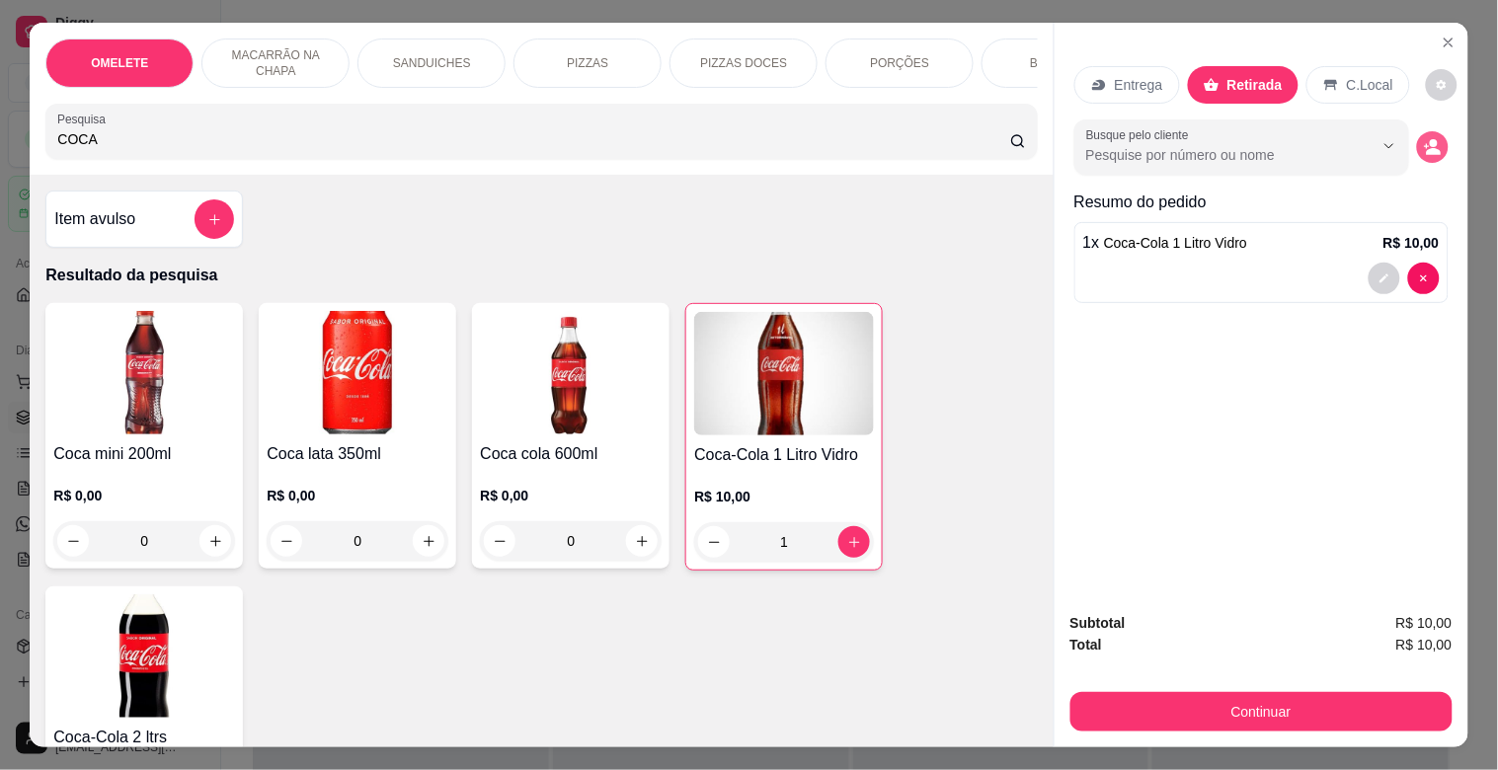
click at [1333, 152] on button "decrease-product-quantity" at bounding box center [1433, 147] width 32 height 32
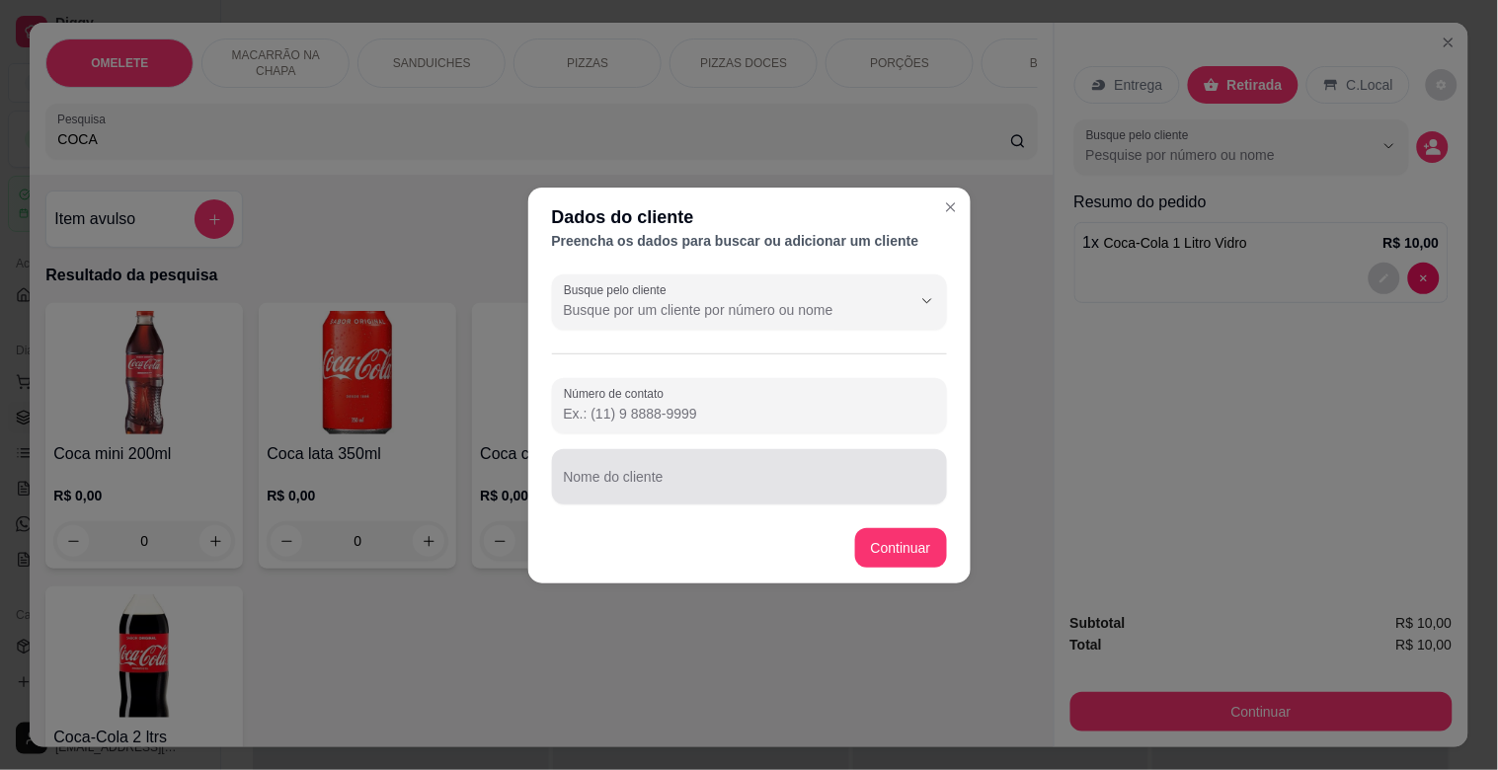
click at [859, 487] on input "Nome do cliente" at bounding box center [749, 485] width 371 height 20
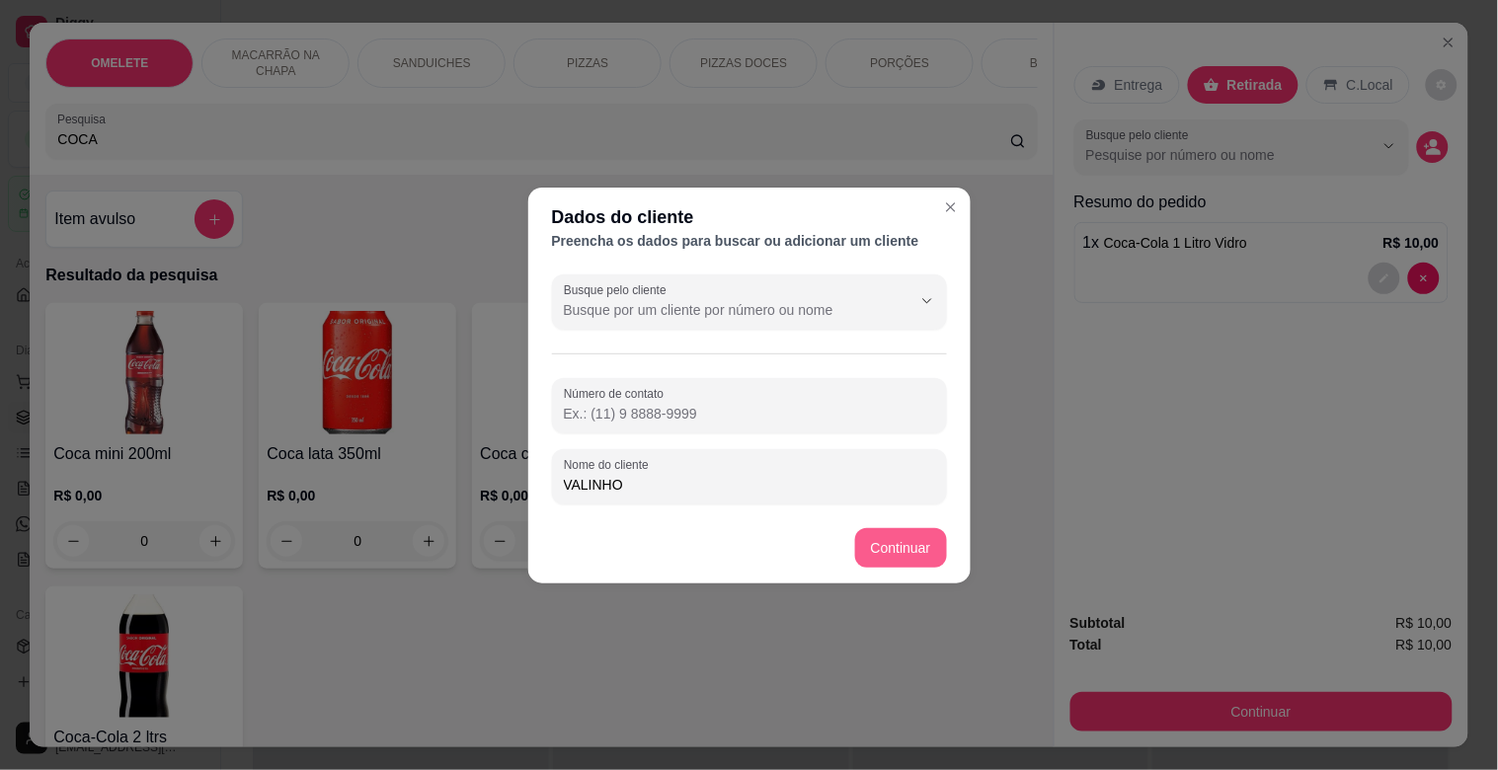
type input "VALINHO"
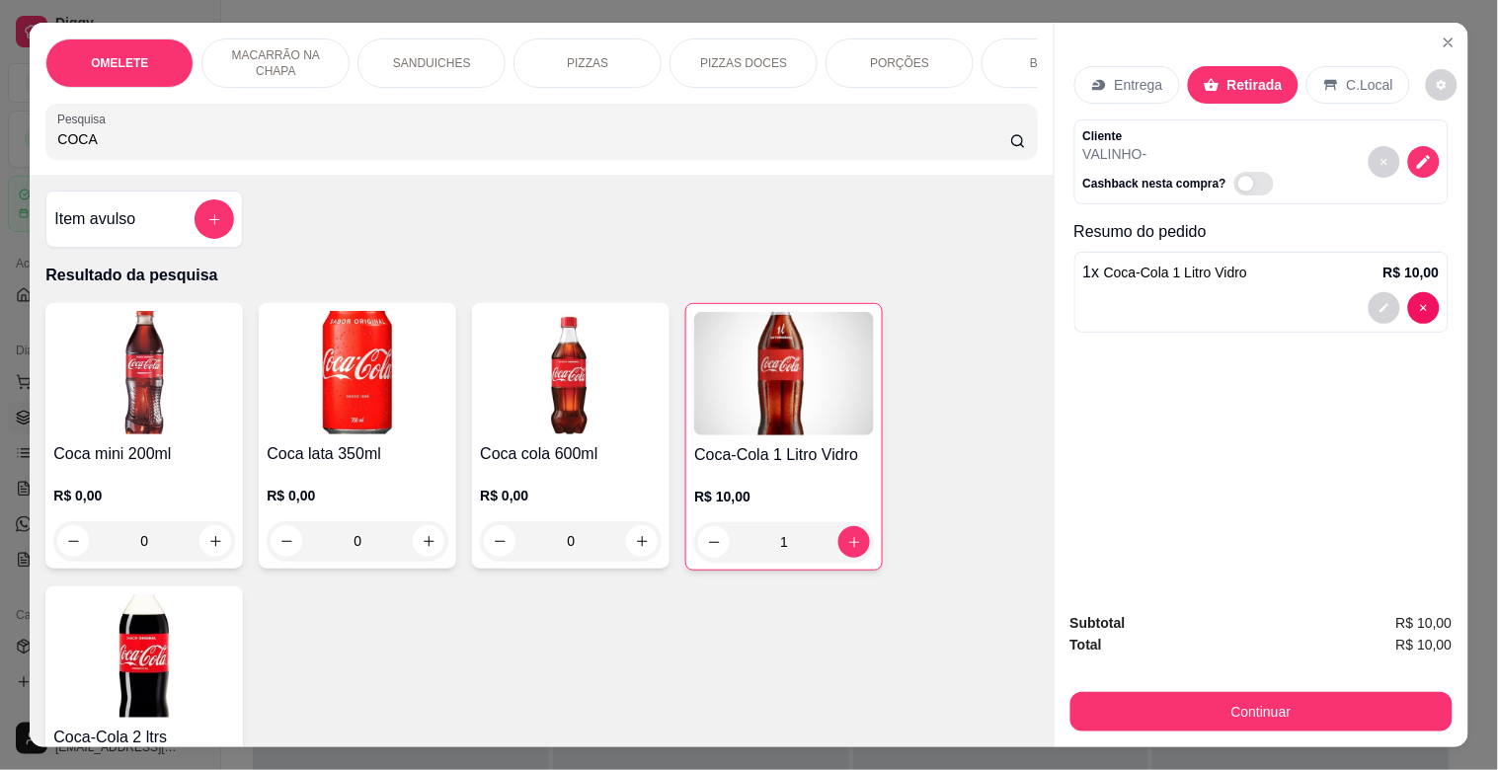
click at [1326, 687] on div "Continuar" at bounding box center [1261, 709] width 382 height 44
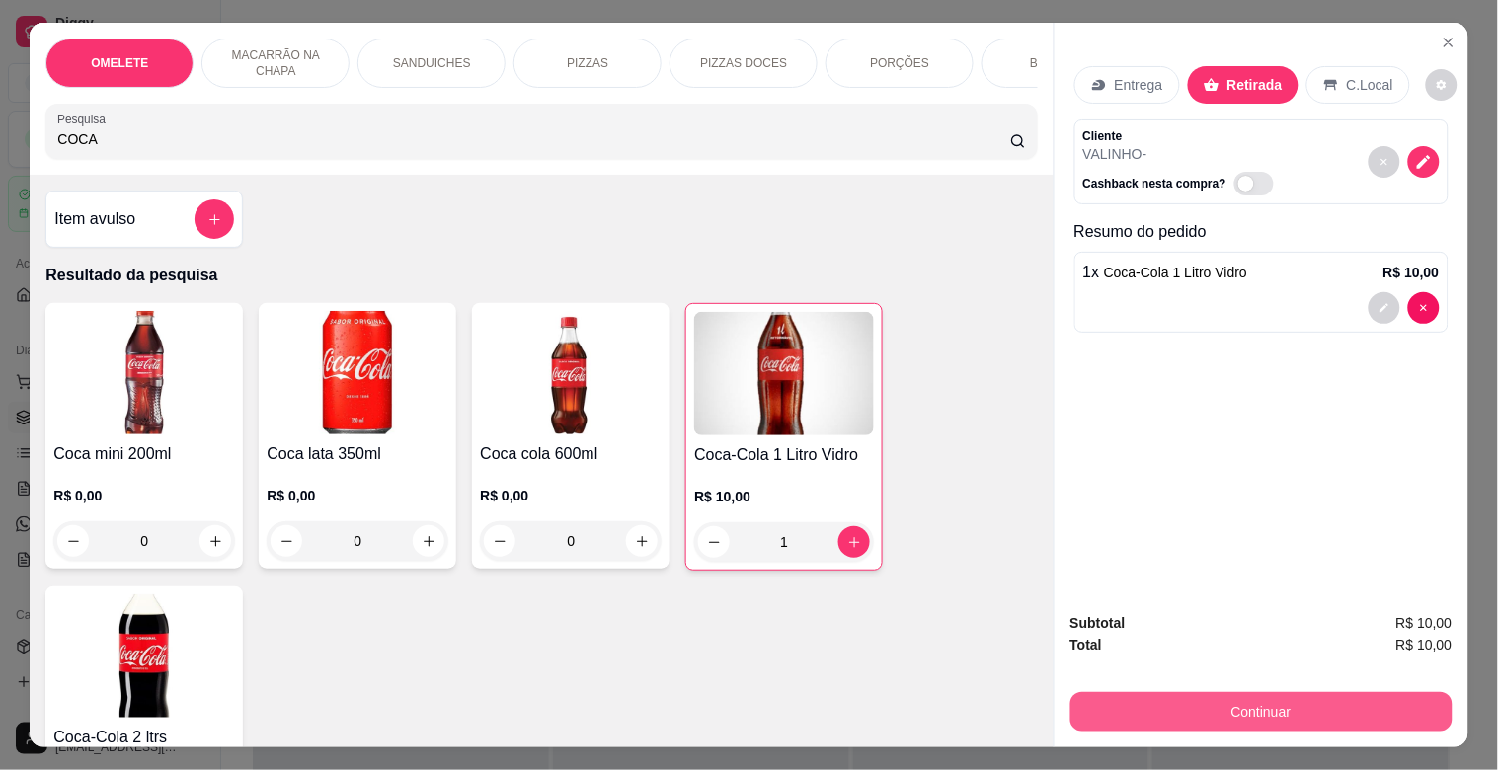
click at [1318, 692] on button "Continuar" at bounding box center [1261, 711] width 382 height 39
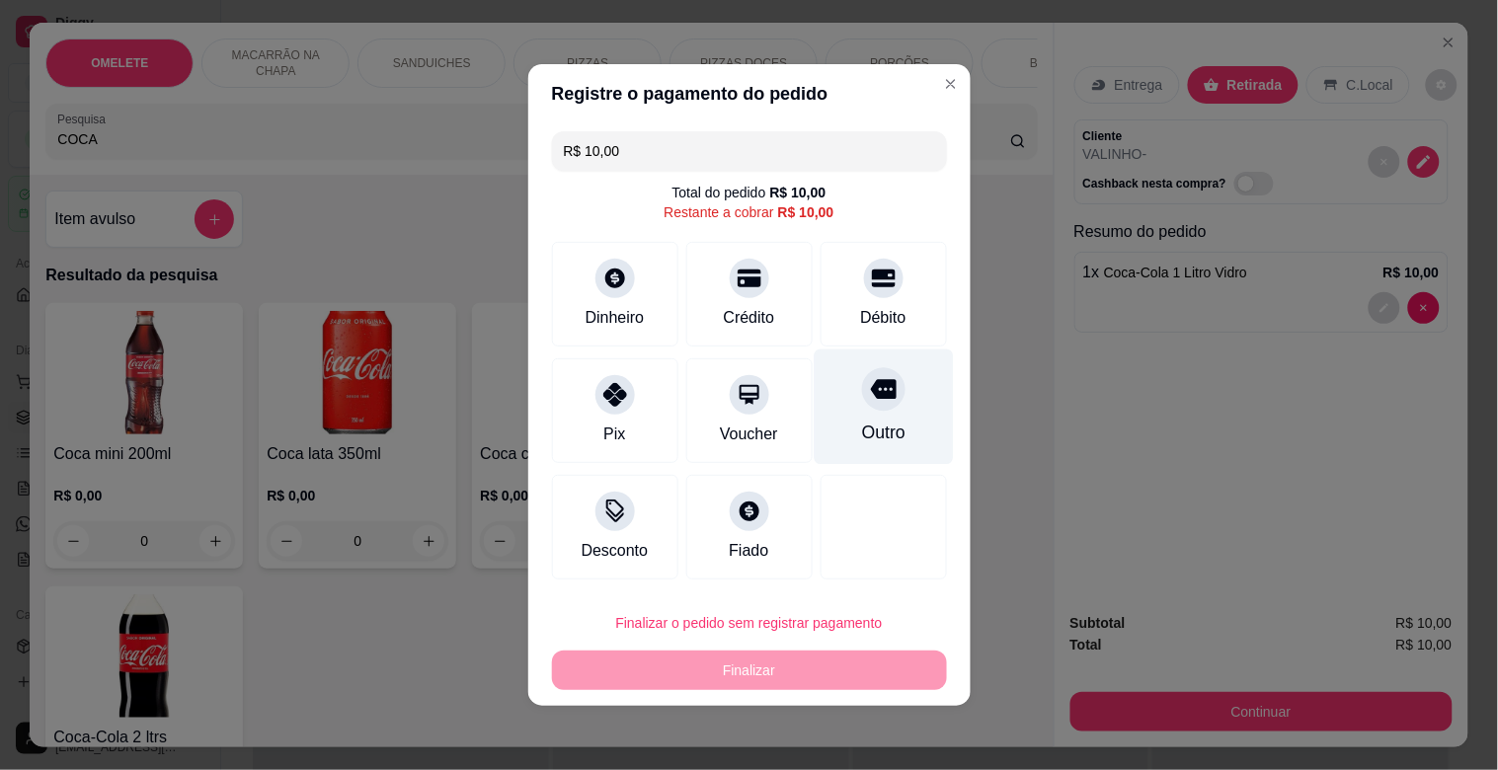
click at [862, 389] on div at bounding box center [883, 388] width 43 height 43
type input "R$ 0,00"
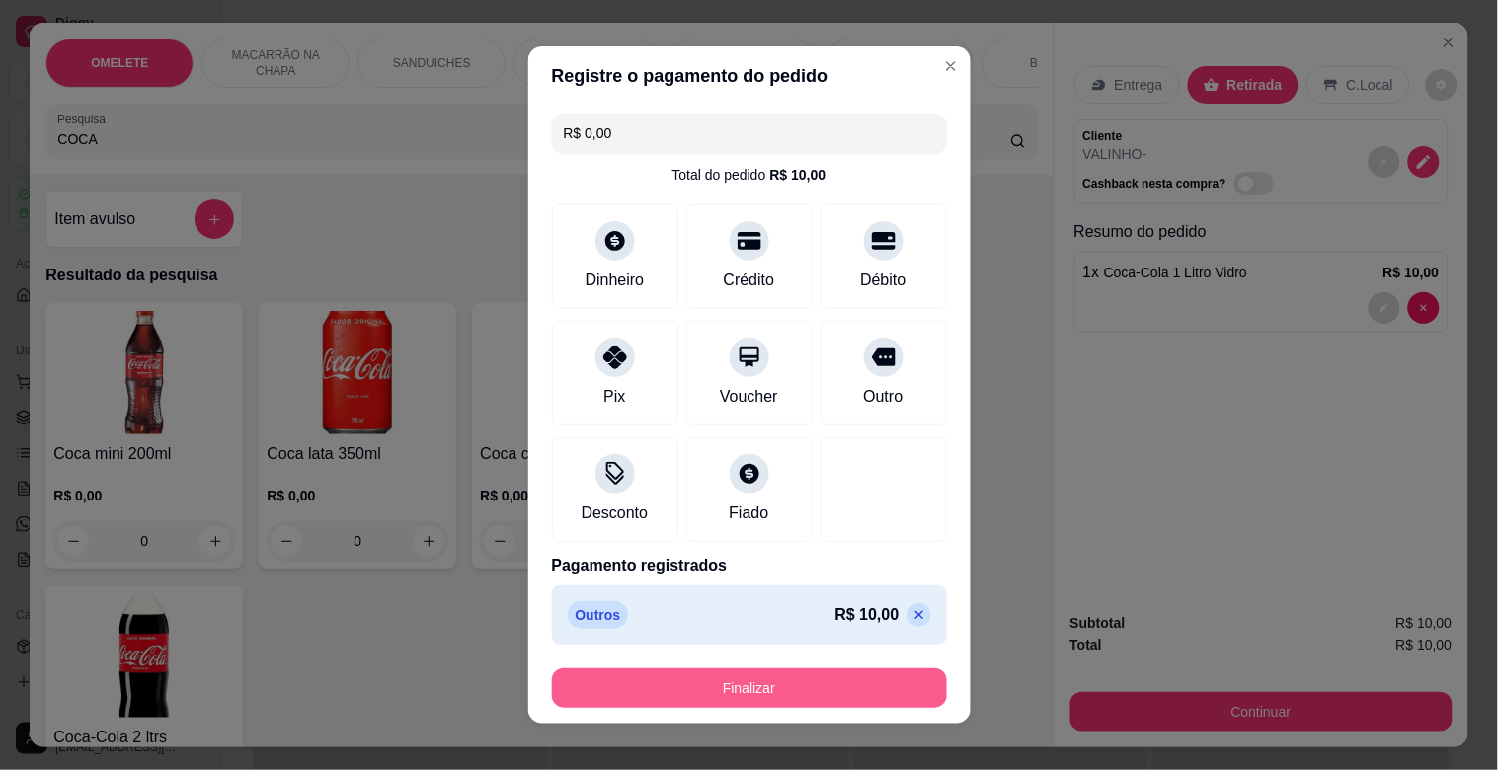
click at [866, 671] on button "Finalizar" at bounding box center [749, 687] width 395 height 39
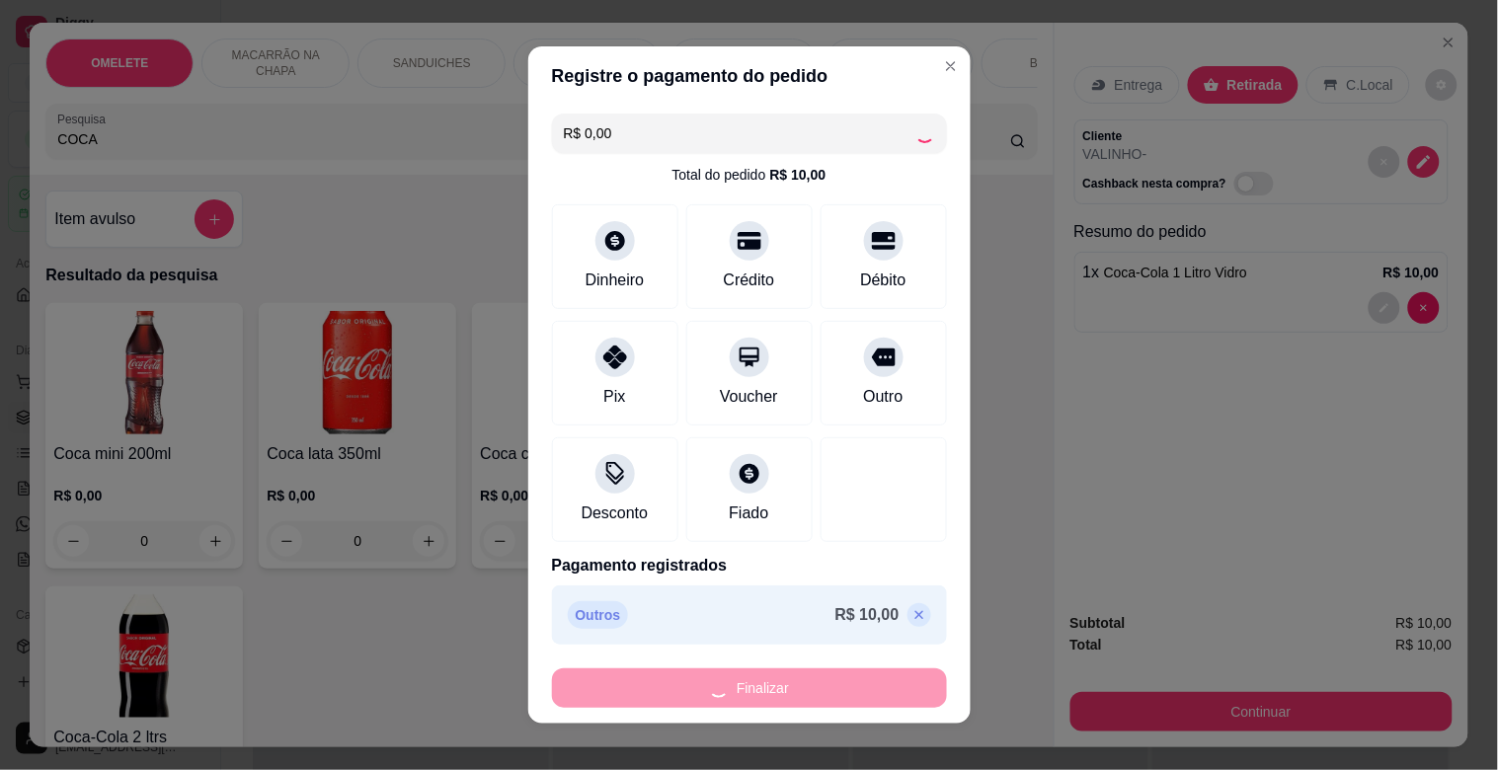
type input "0"
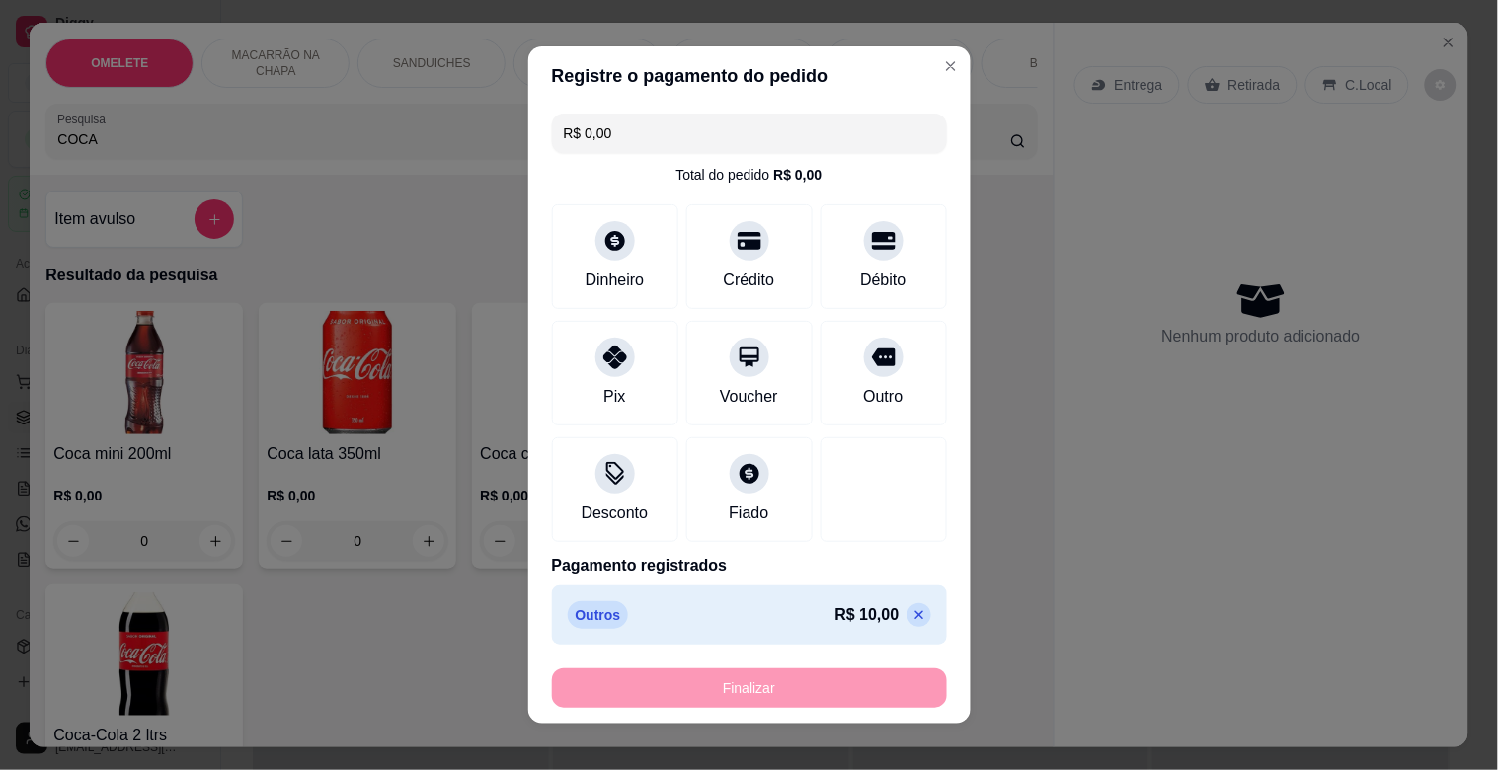
type input "-R$ 10,00"
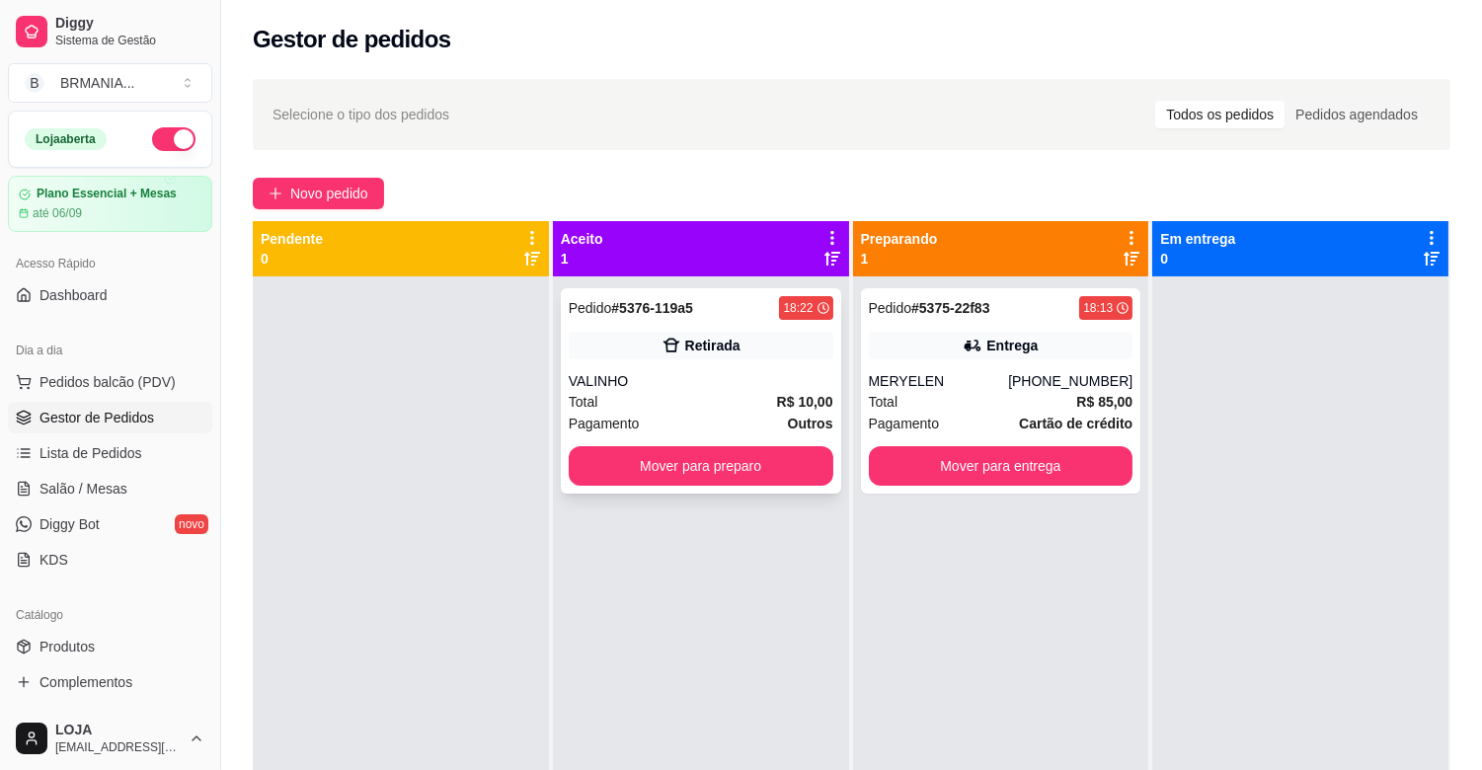
click at [657, 406] on div "Total R$ 10,00" at bounding box center [701, 402] width 265 height 22
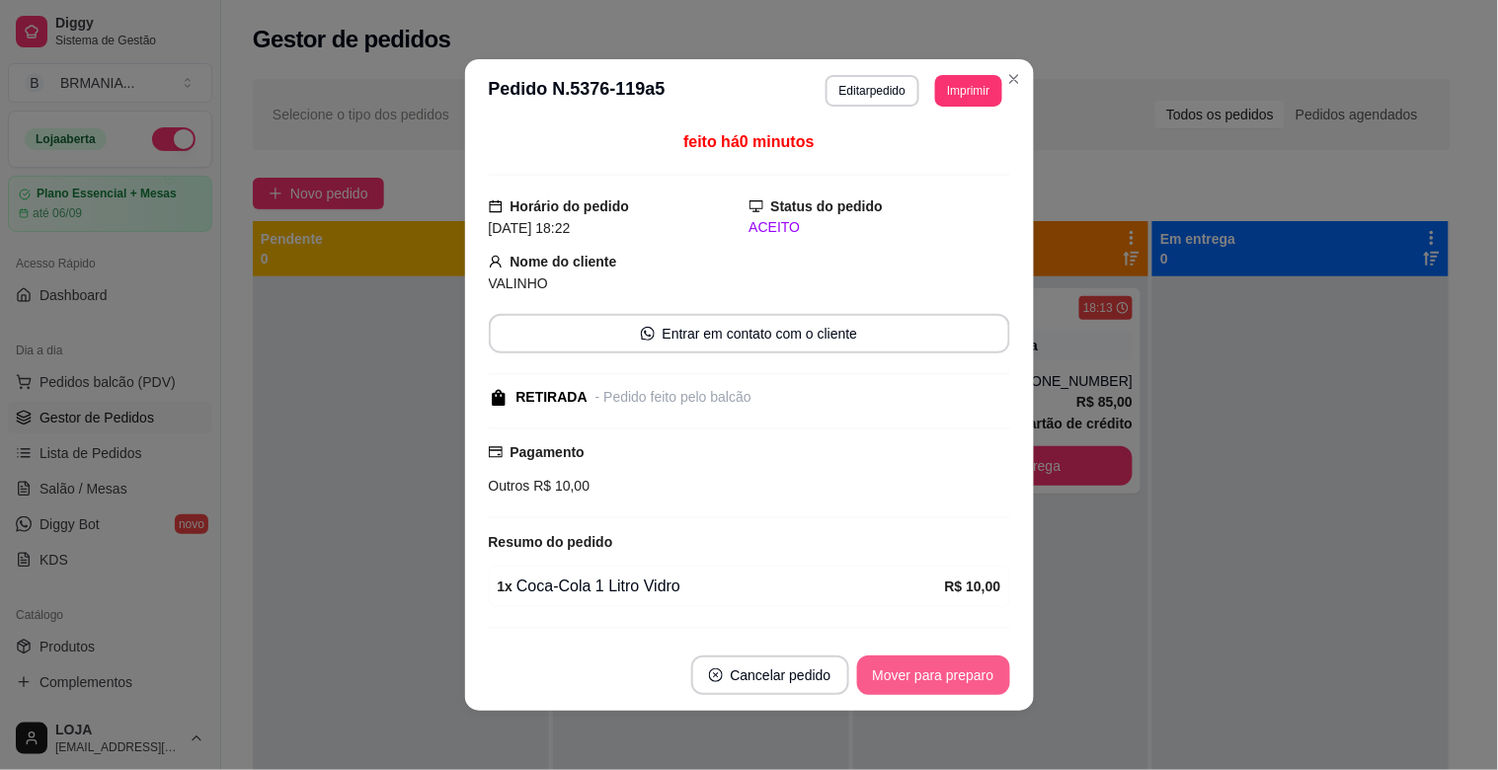
click at [964, 665] on button "Mover para preparo" at bounding box center [933, 674] width 153 height 39
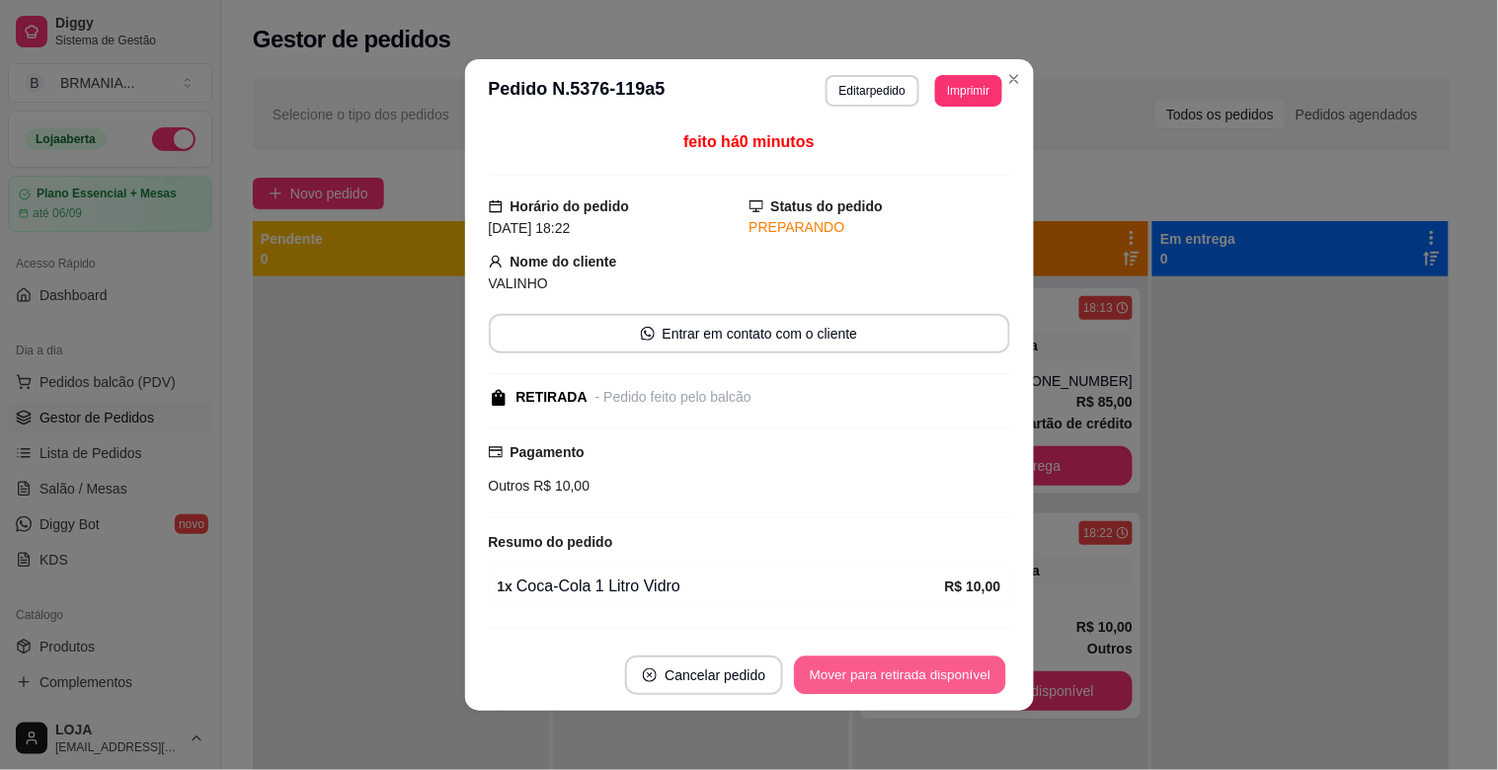
click at [962, 671] on button "Mover para retirada disponível" at bounding box center [900, 675] width 211 height 38
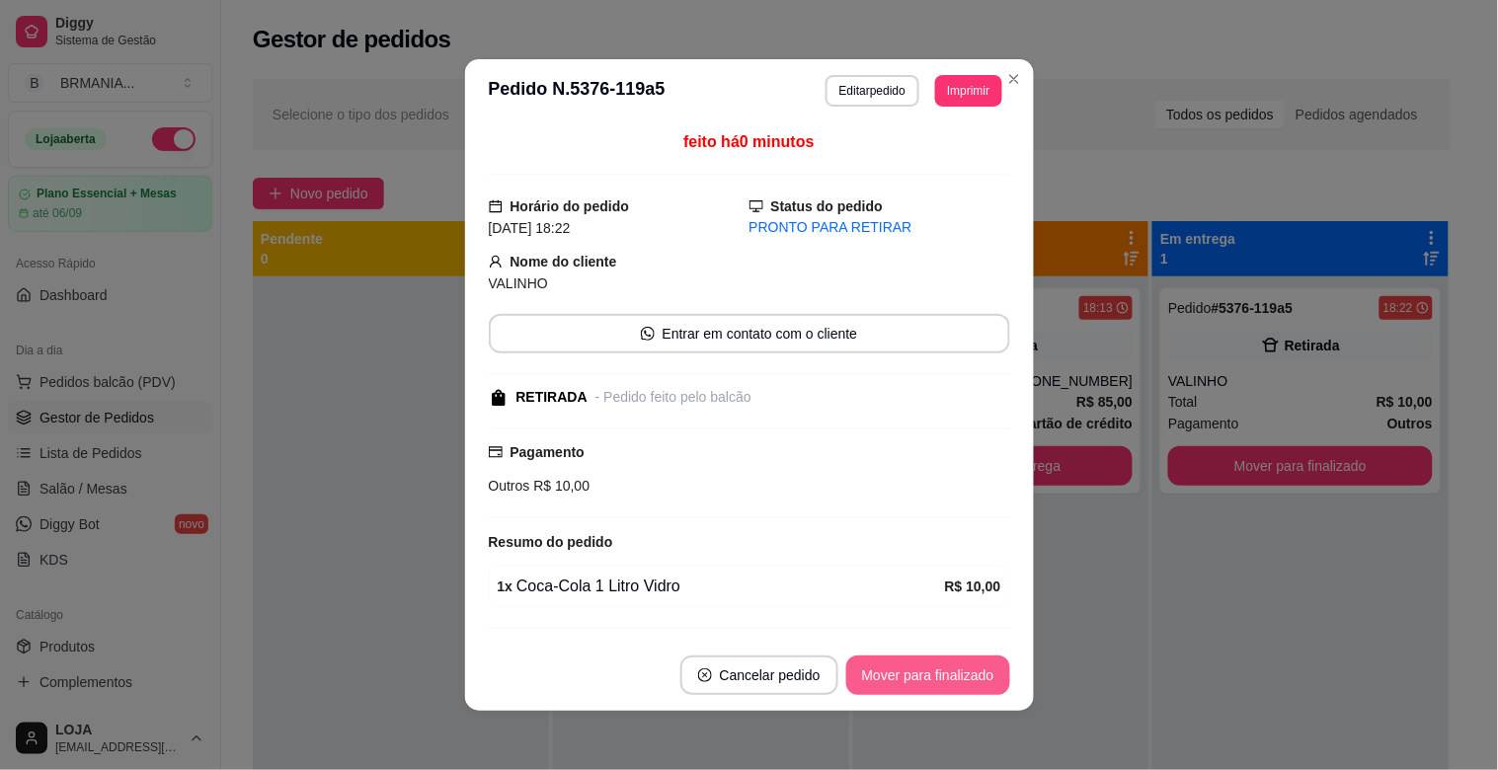
click at [962, 671] on button "Mover para finalizado" at bounding box center [928, 674] width 164 height 39
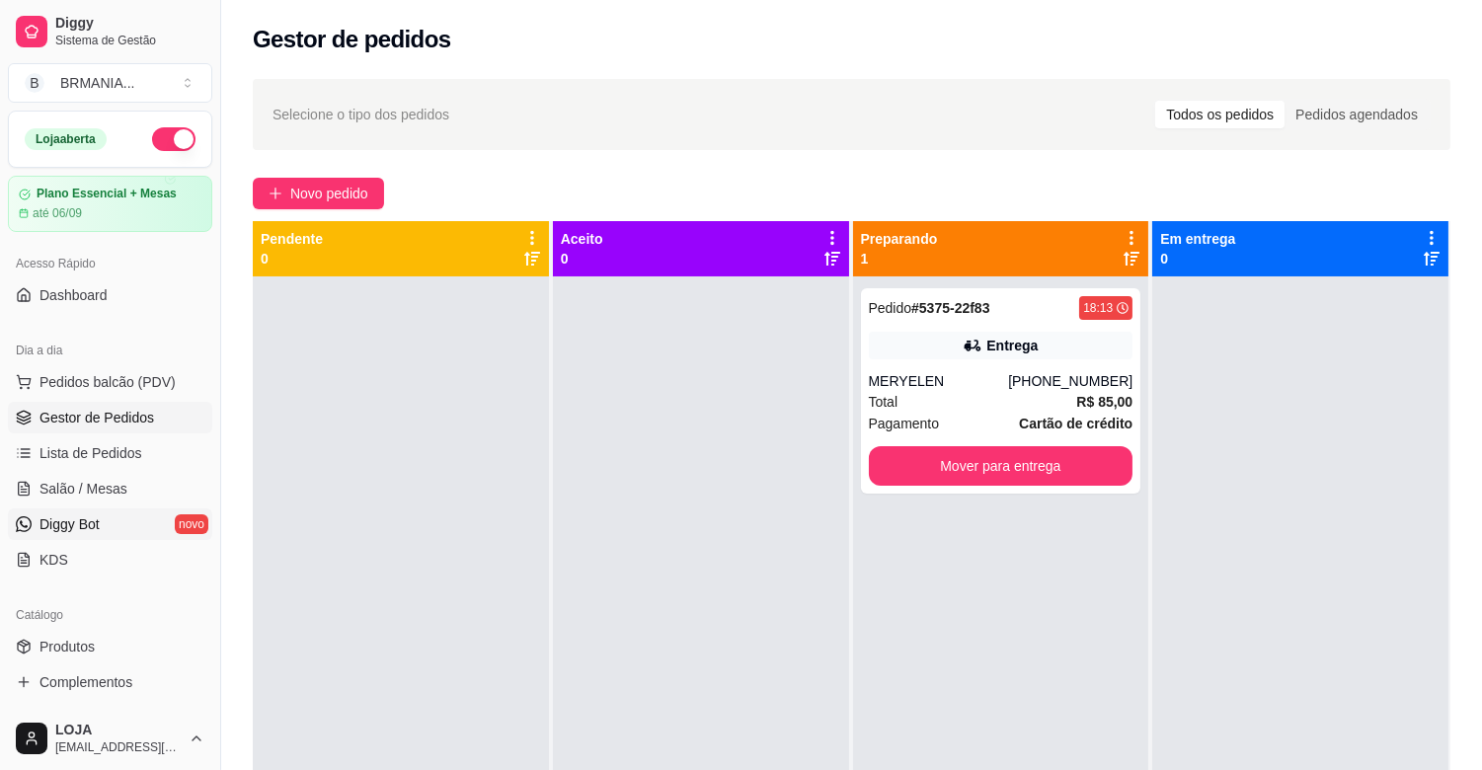
click at [87, 525] on span "Diggy Bot" at bounding box center [69, 524] width 60 height 20
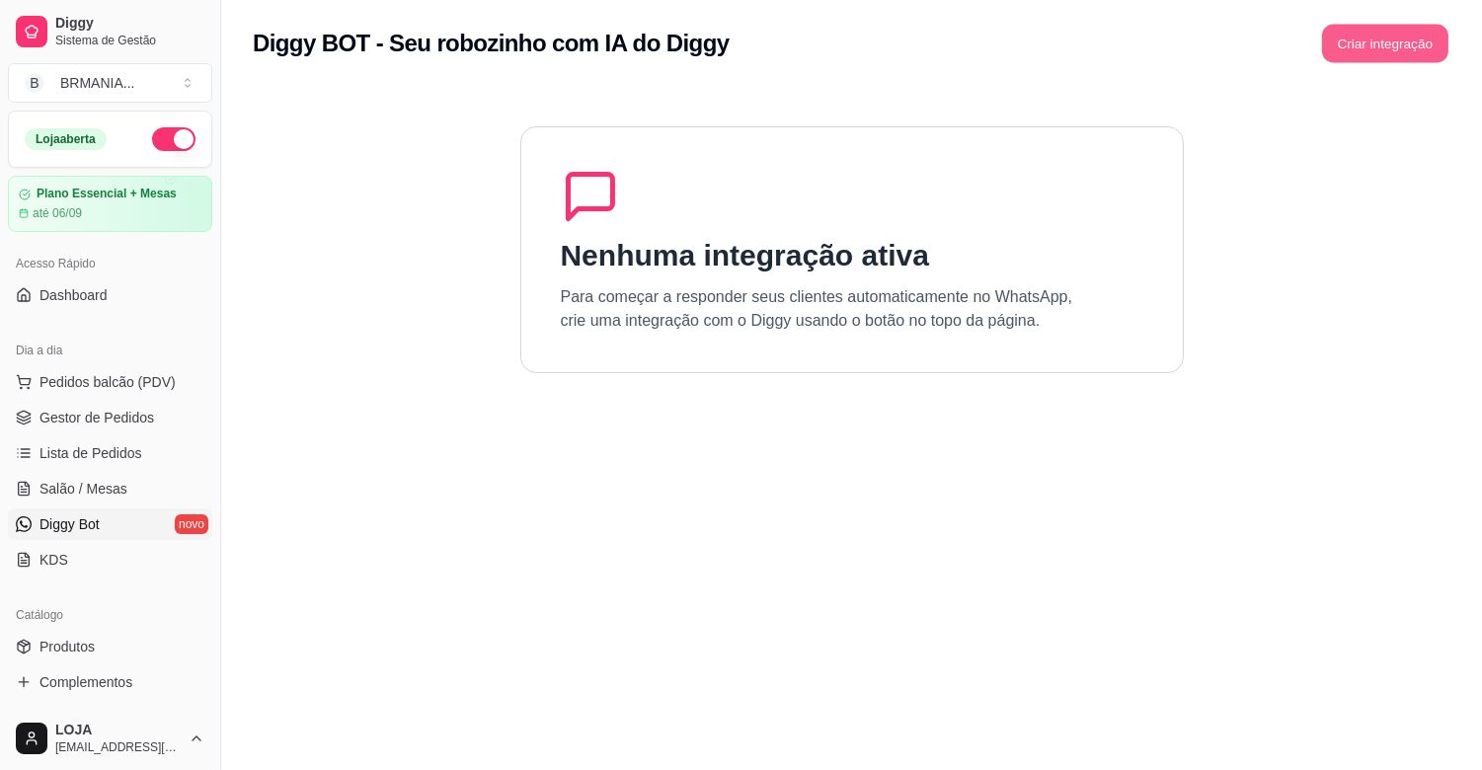
click at [1333, 35] on button "Criar integração" at bounding box center [1385, 44] width 126 height 38
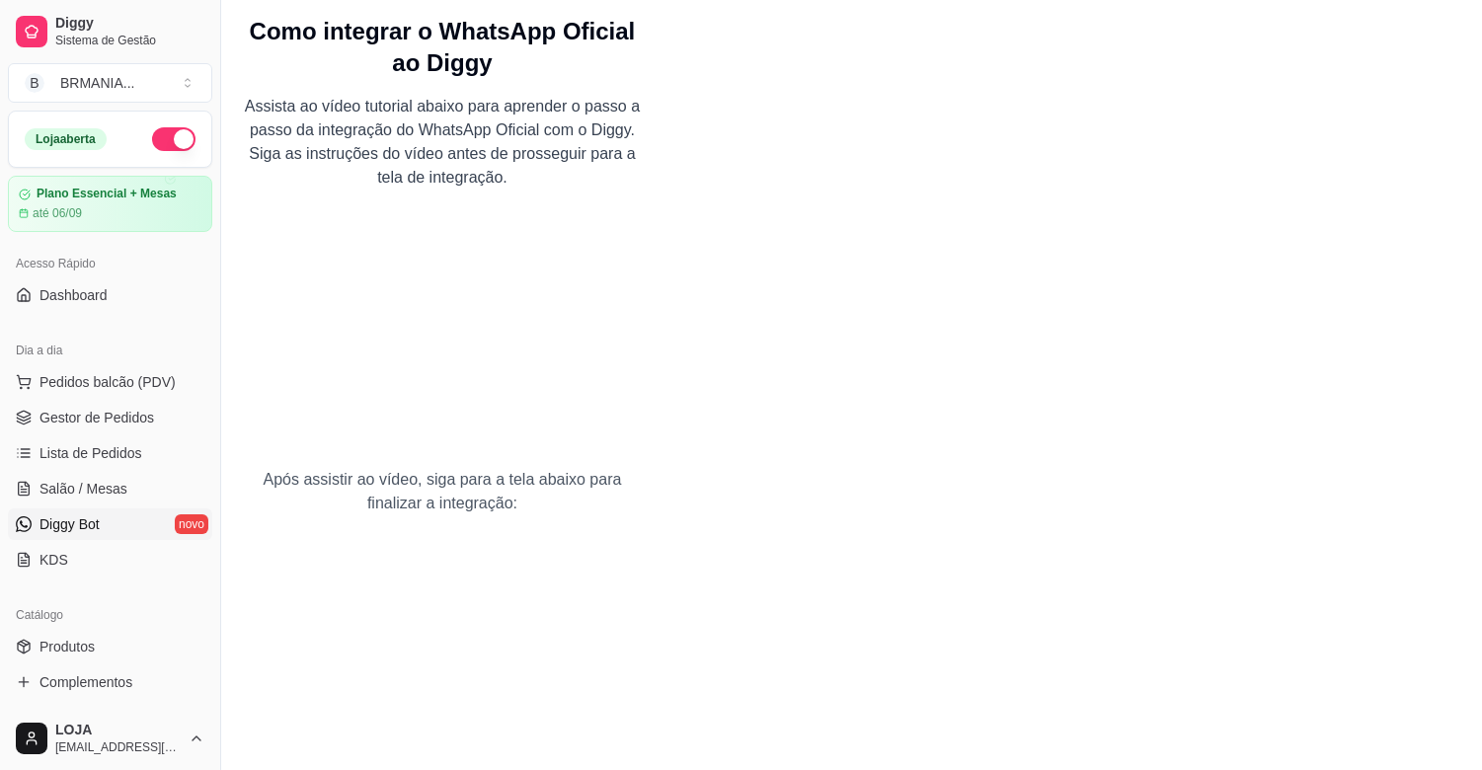
click at [87, 539] on link "Diggy Bot novo" at bounding box center [110, 524] width 204 height 32
click at [87, 537] on link "Diggy Bot novo" at bounding box center [110, 524] width 204 height 32
click at [87, 534] on span "Diggy Bot" at bounding box center [69, 524] width 60 height 20
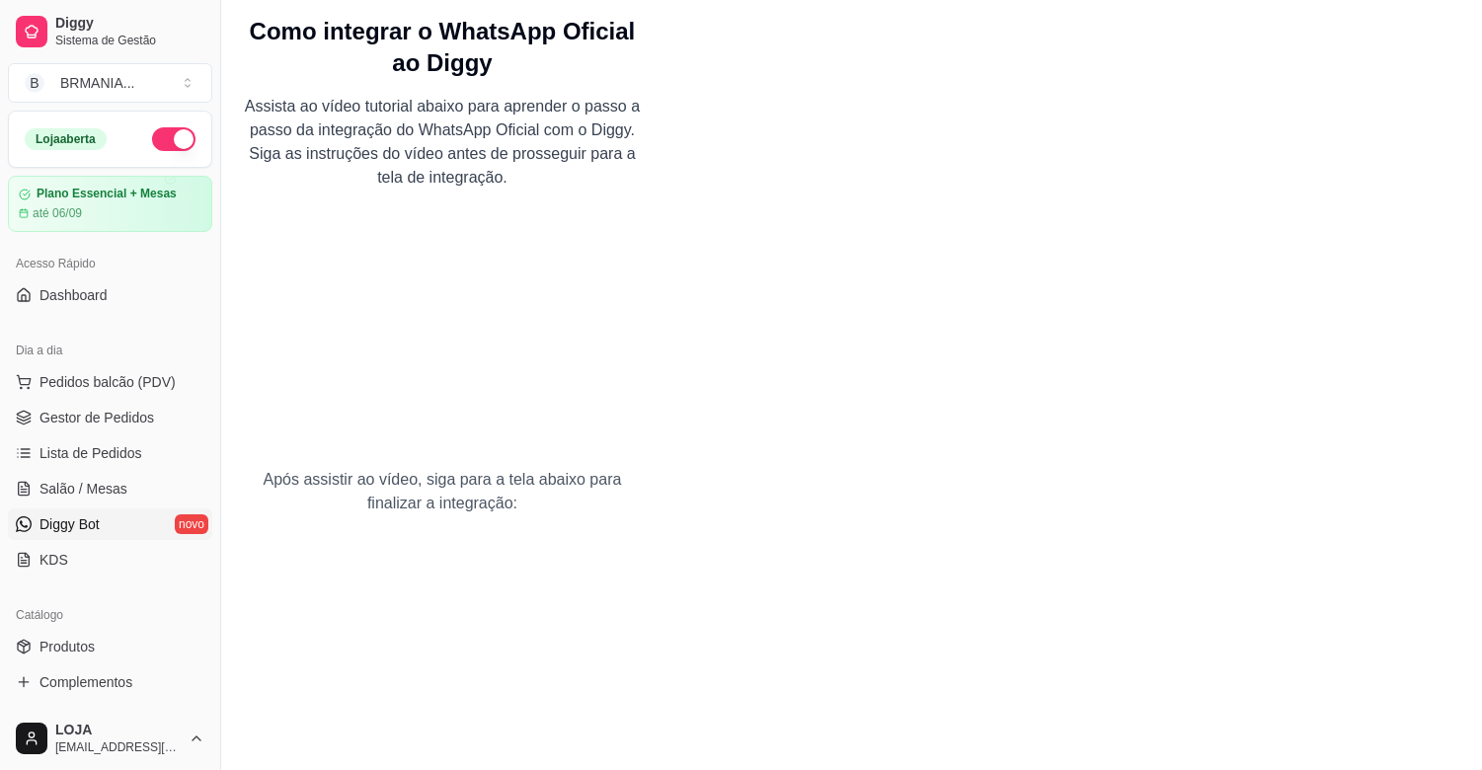
click at [87, 534] on span "Diggy Bot" at bounding box center [69, 524] width 60 height 20
click at [132, 425] on span "Gestor de Pedidos" at bounding box center [96, 418] width 115 height 20
